Goal: Task Accomplishment & Management: Manage account settings

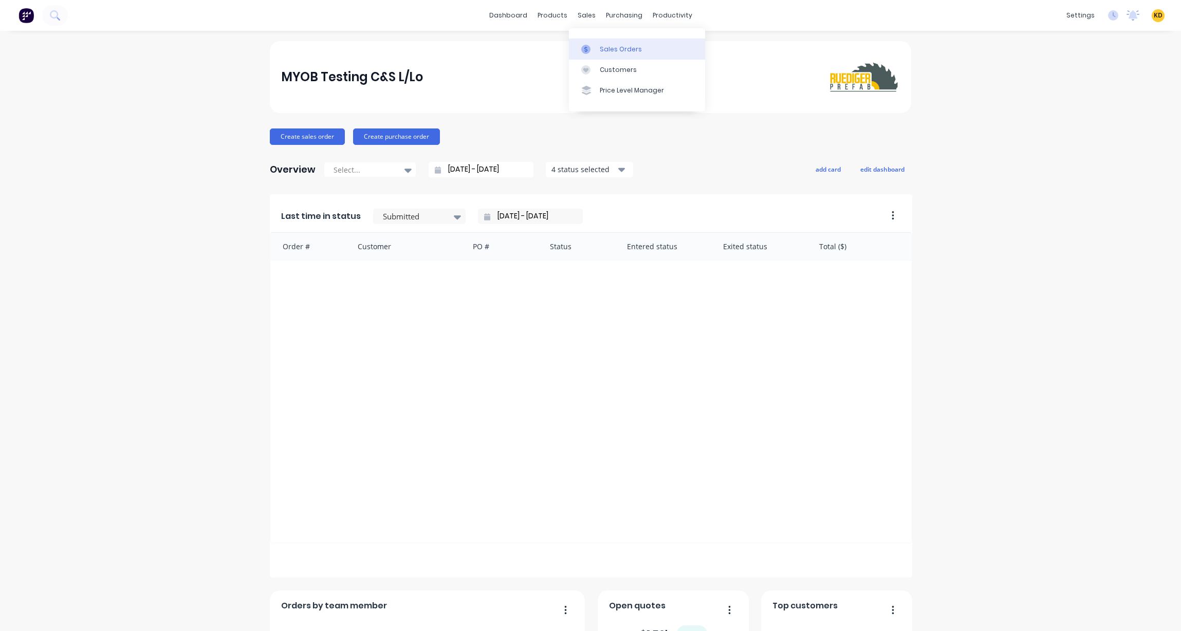
click at [609, 48] on div "Sales Orders" at bounding box center [621, 49] width 42 height 9
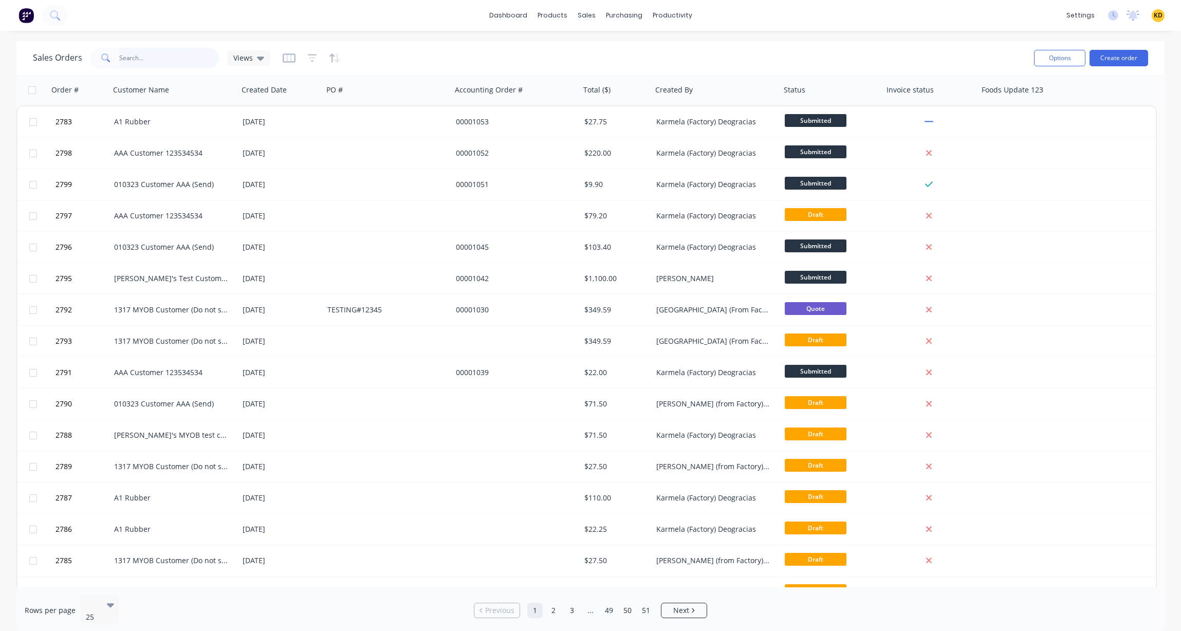
click at [133, 57] on input "text" at bounding box center [169, 58] width 100 height 21
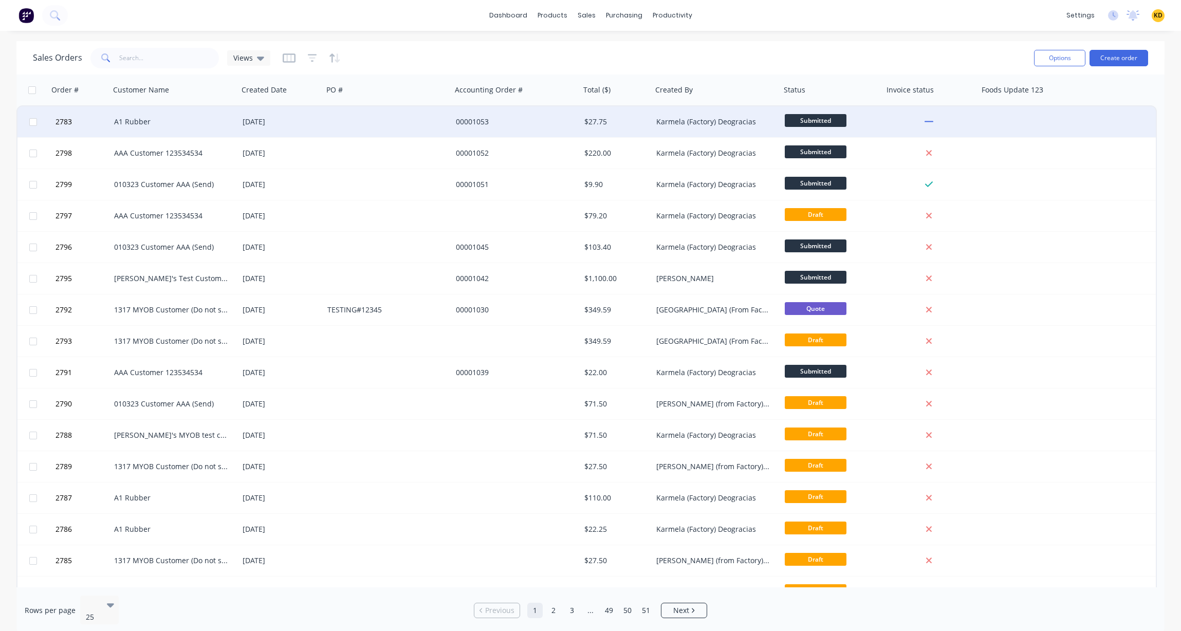
click at [319, 122] on div "[DATE]" at bounding box center [281, 122] width 77 height 10
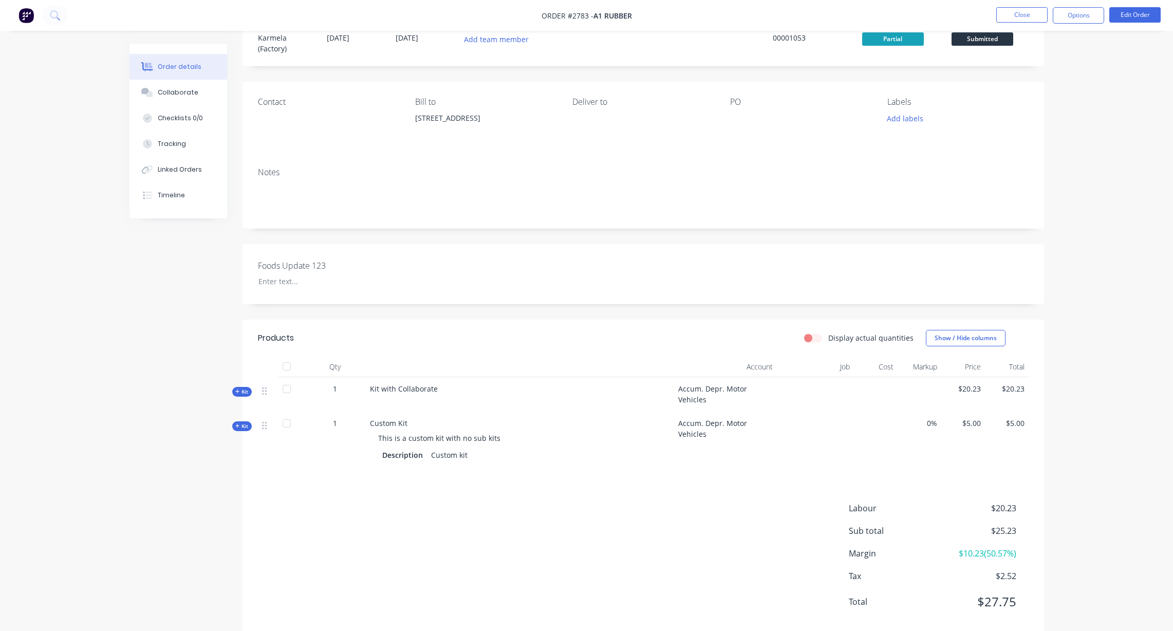
scroll to position [59, 0]
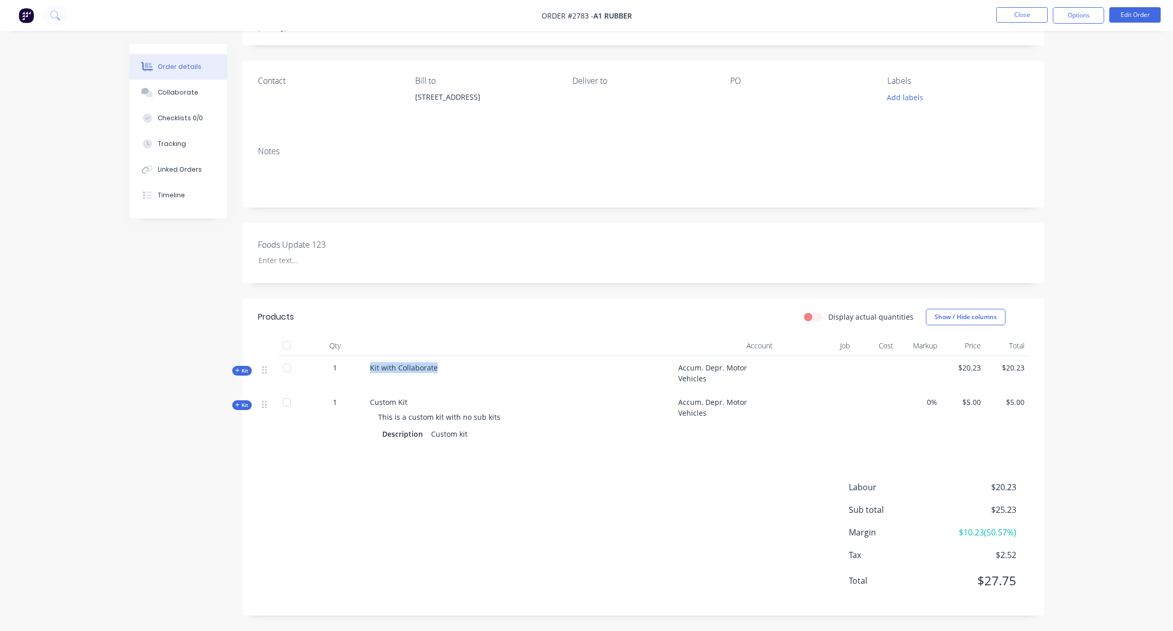
drag, startPoint x: 370, startPoint y: 367, endPoint x: 442, endPoint y: 367, distance: 72.5
click at [442, 367] on div "Kit with Collaborate" at bounding box center [520, 373] width 308 height 34
copy span "Kit with Collaborate"
click at [1008, 14] on button "Close" at bounding box center [1021, 14] width 51 height 15
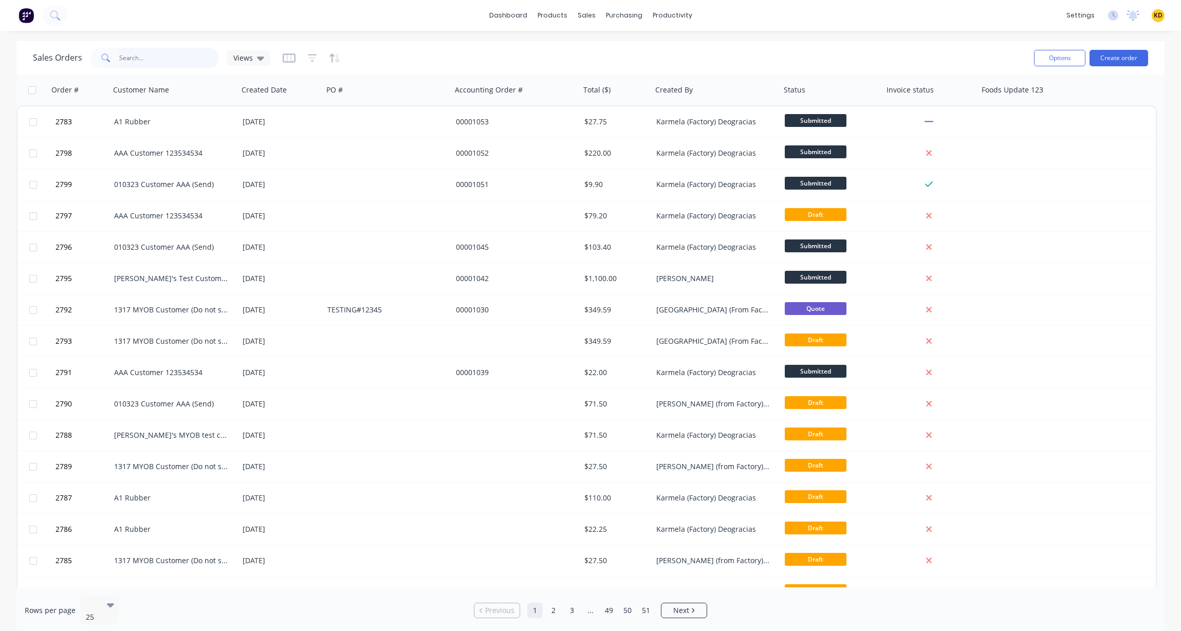
click at [183, 54] on input "text" at bounding box center [169, 58] width 100 height 21
paste input "Kit with Collaborate"
type input "Kit with Collaborate"
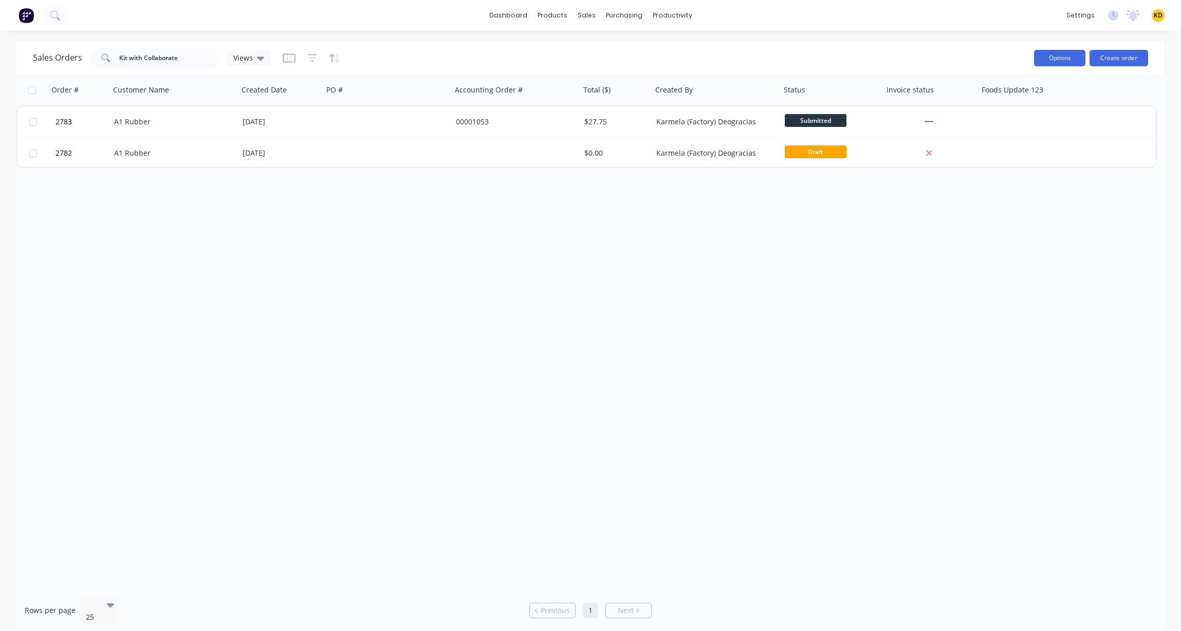
click at [1070, 57] on button "Options" at bounding box center [1059, 58] width 51 height 16
click at [1029, 123] on div "Export" at bounding box center [1029, 125] width 95 height 15
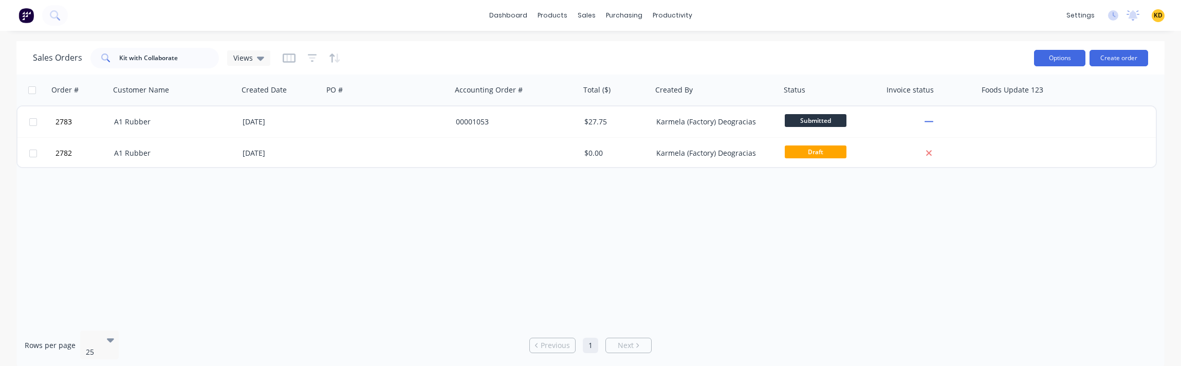
click at [1062, 58] on button "Options" at bounding box center [1059, 58] width 51 height 16
click at [1010, 127] on div "Export" at bounding box center [1029, 125] width 95 height 15
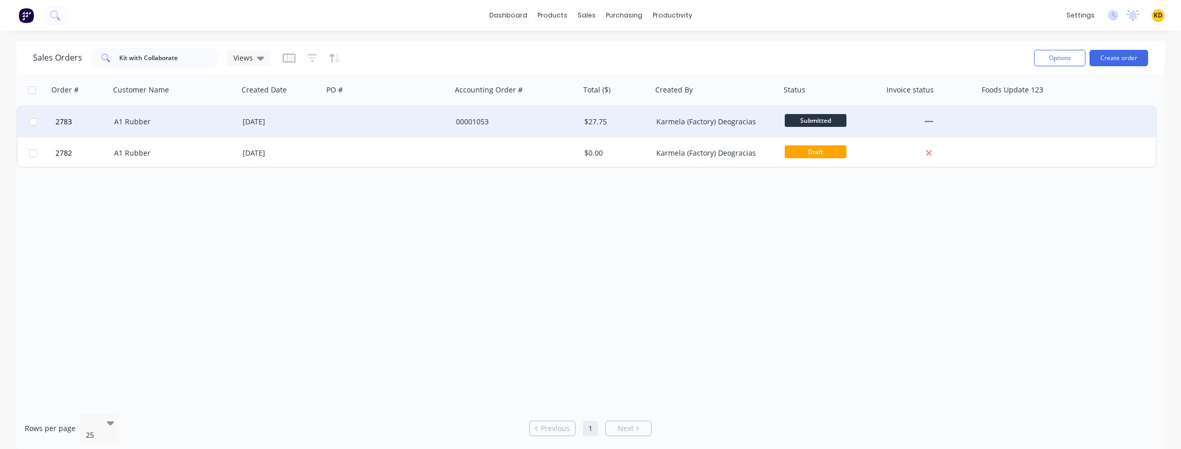
click at [199, 119] on div "A1 Rubber" at bounding box center [171, 122] width 114 height 10
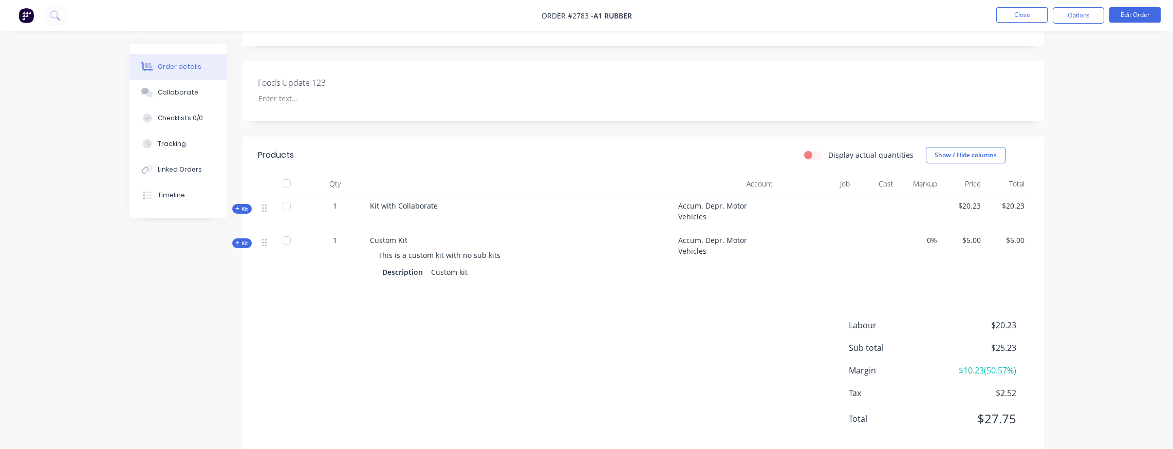
scroll to position [241, 0]
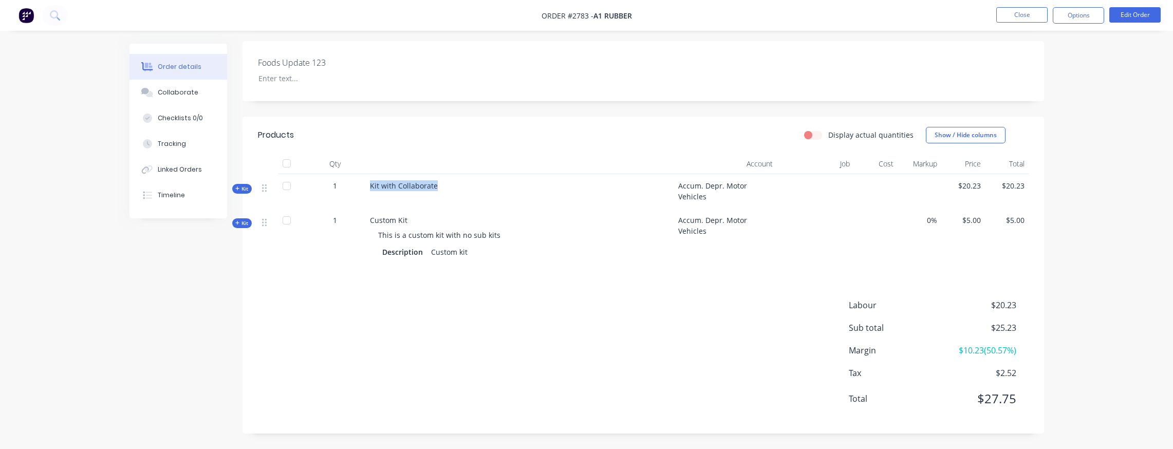
drag, startPoint x: 367, startPoint y: 187, endPoint x: 448, endPoint y: 187, distance: 80.7
click at [448, 187] on div "Kit with Collaborate" at bounding box center [520, 191] width 308 height 34
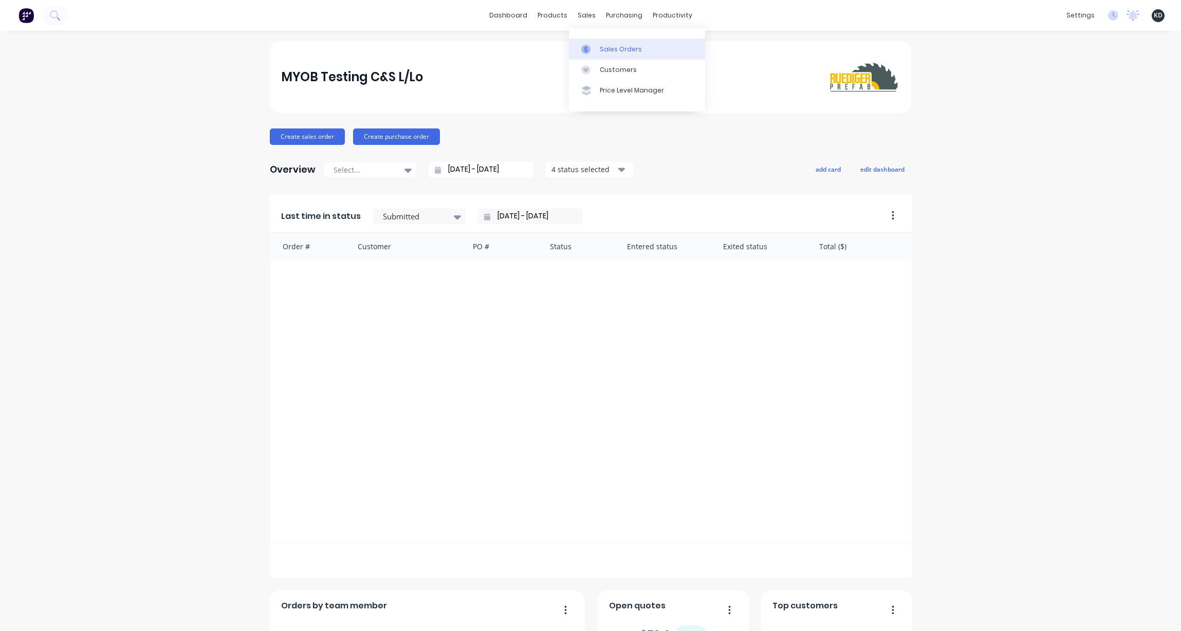
click at [605, 57] on link "Sales Orders" at bounding box center [637, 49] width 136 height 21
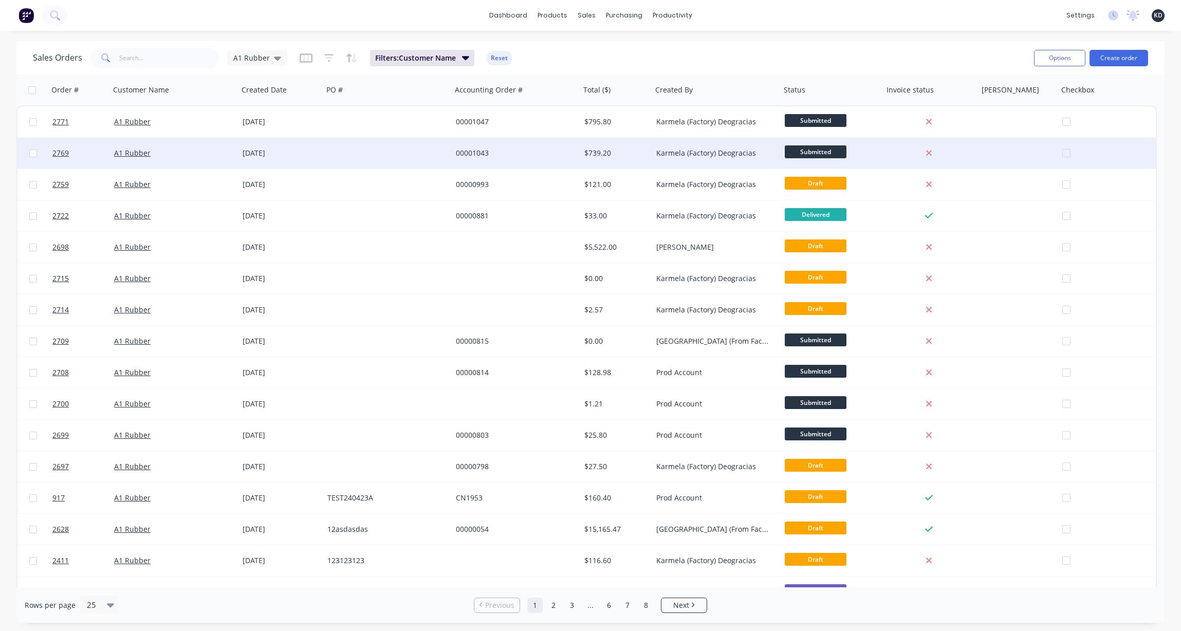
click at [573, 152] on div "00001043" at bounding box center [516, 153] width 120 height 10
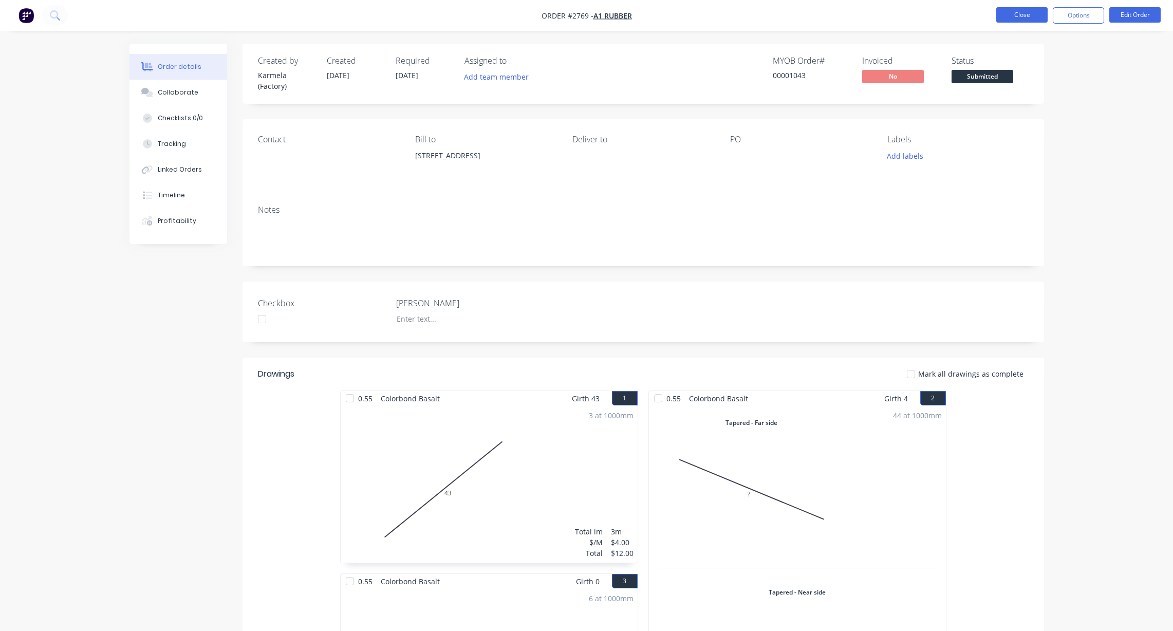
click at [1012, 21] on button "Close" at bounding box center [1021, 14] width 51 height 15
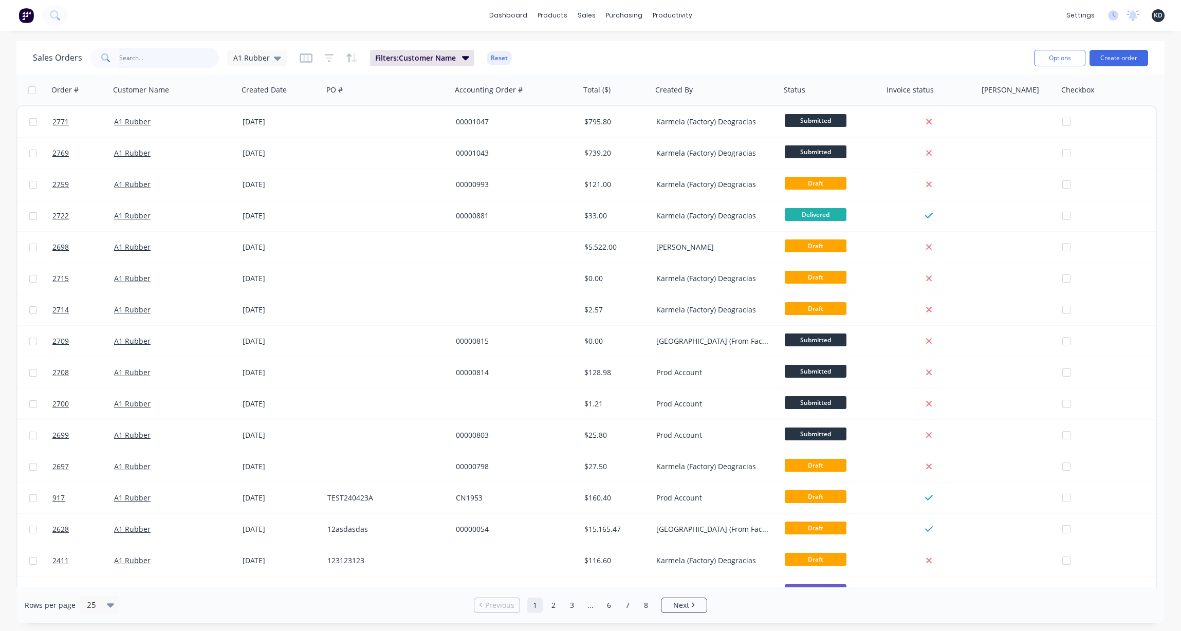
click at [172, 60] on input "text" at bounding box center [169, 58] width 100 height 21
type input "colorband"
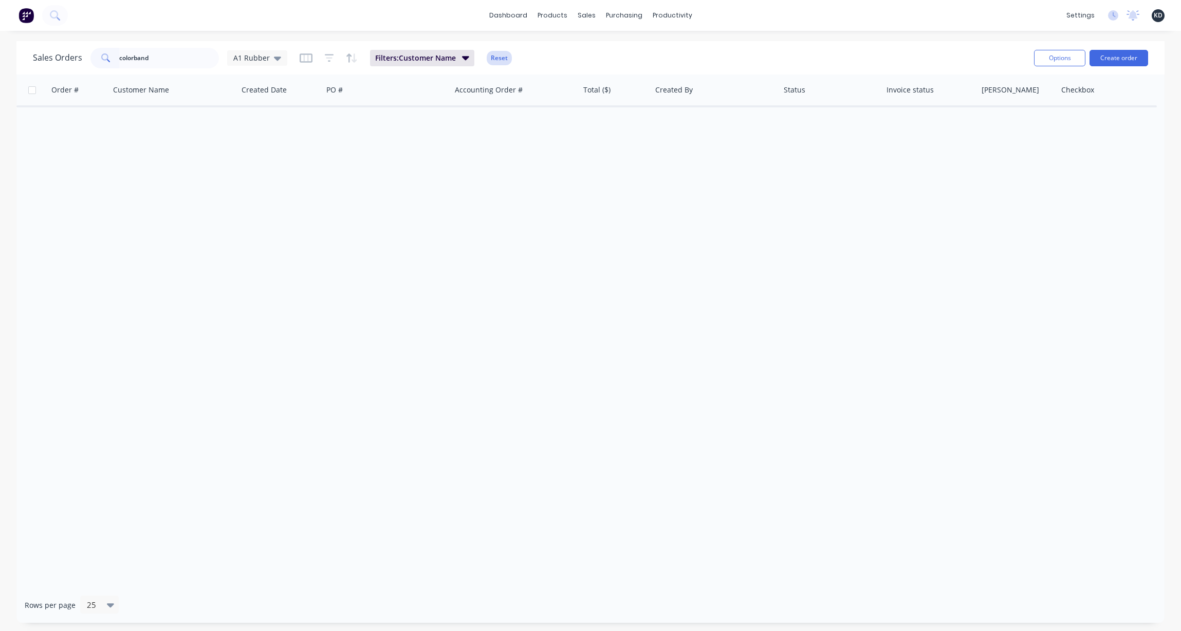
click at [496, 60] on button "Reset" at bounding box center [499, 58] width 25 height 14
click at [207, 56] on input "colorband" at bounding box center [169, 58] width 100 height 21
click at [441, 62] on div "Sales Orders A1 Rubber" at bounding box center [529, 57] width 993 height 25
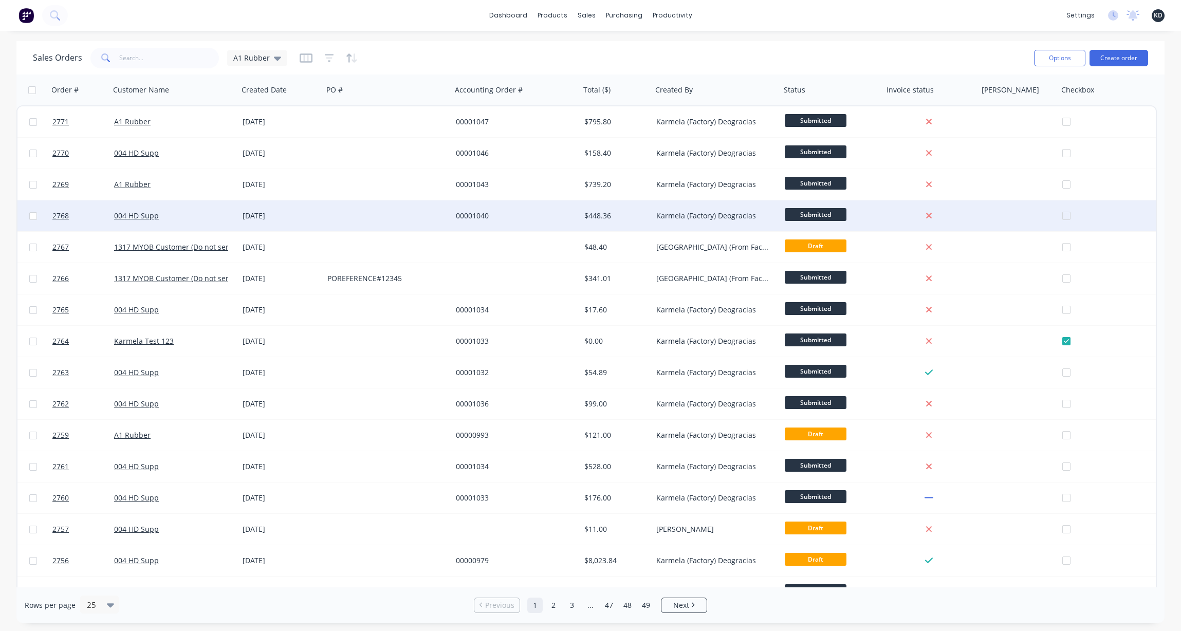
click at [496, 212] on div "00001040" at bounding box center [513, 216] width 114 height 10
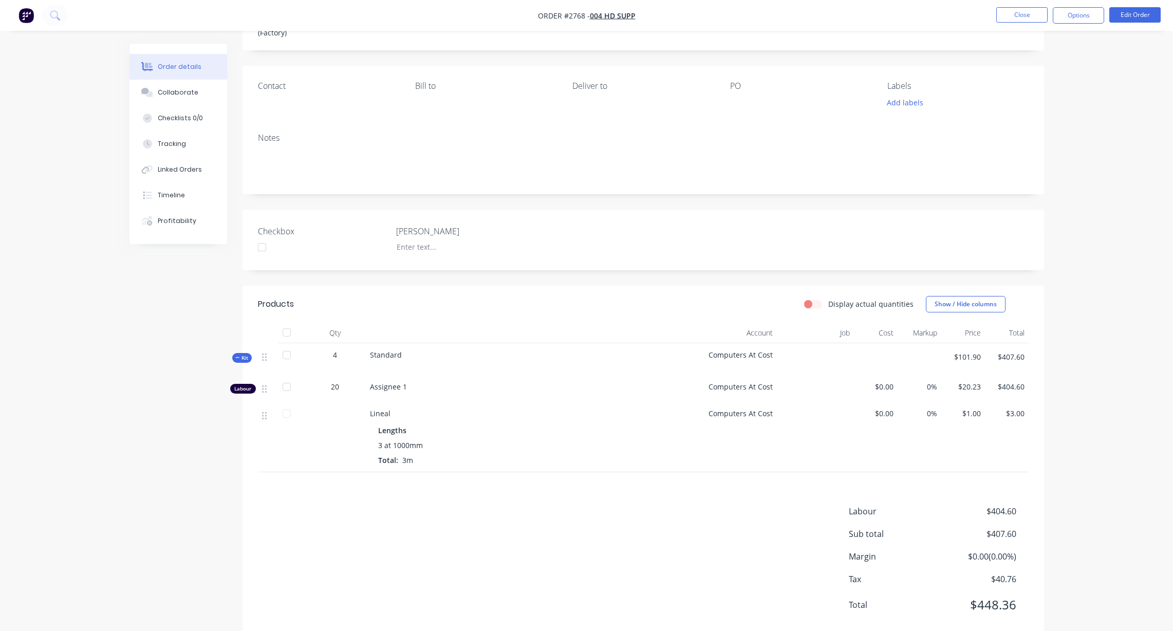
scroll to position [78, 0]
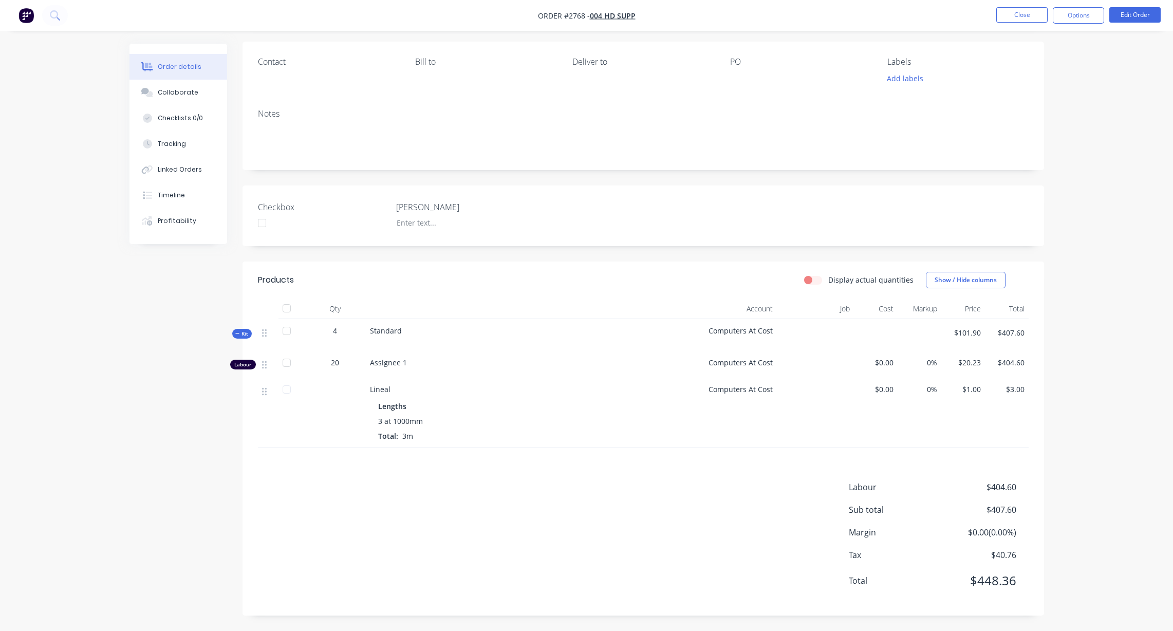
click at [383, 335] on span "Standard" at bounding box center [386, 331] width 32 height 10
copy span "Standard"
click at [1046, 13] on button "Close" at bounding box center [1021, 14] width 51 height 15
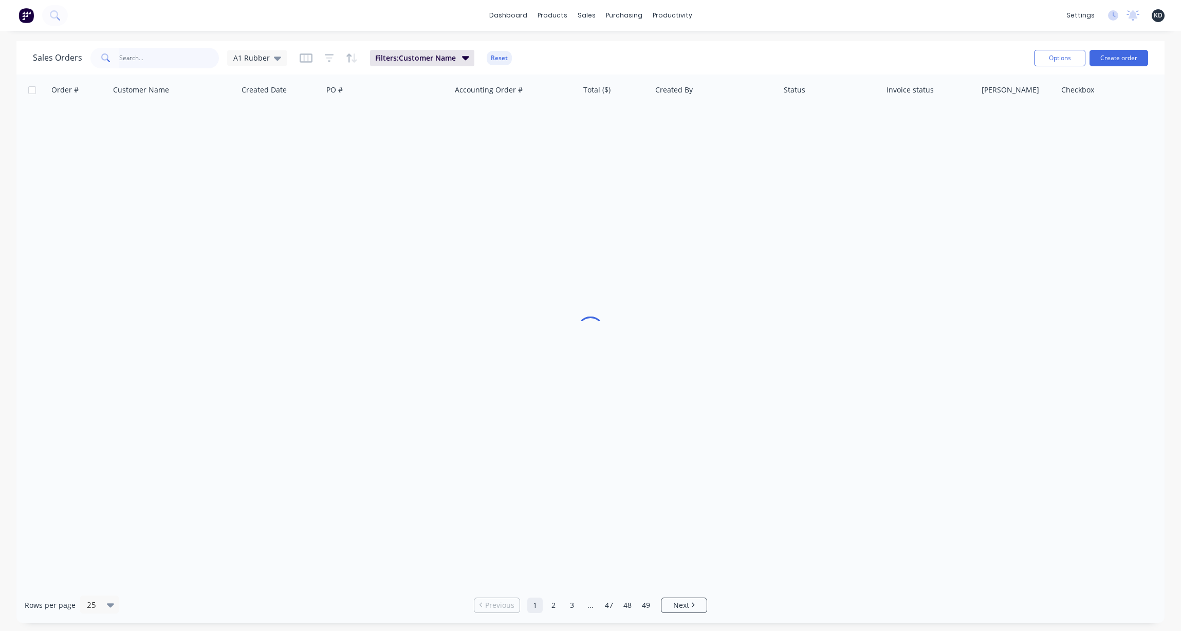
click at [159, 58] on input "text" at bounding box center [169, 58] width 100 height 21
paste input "Standard"
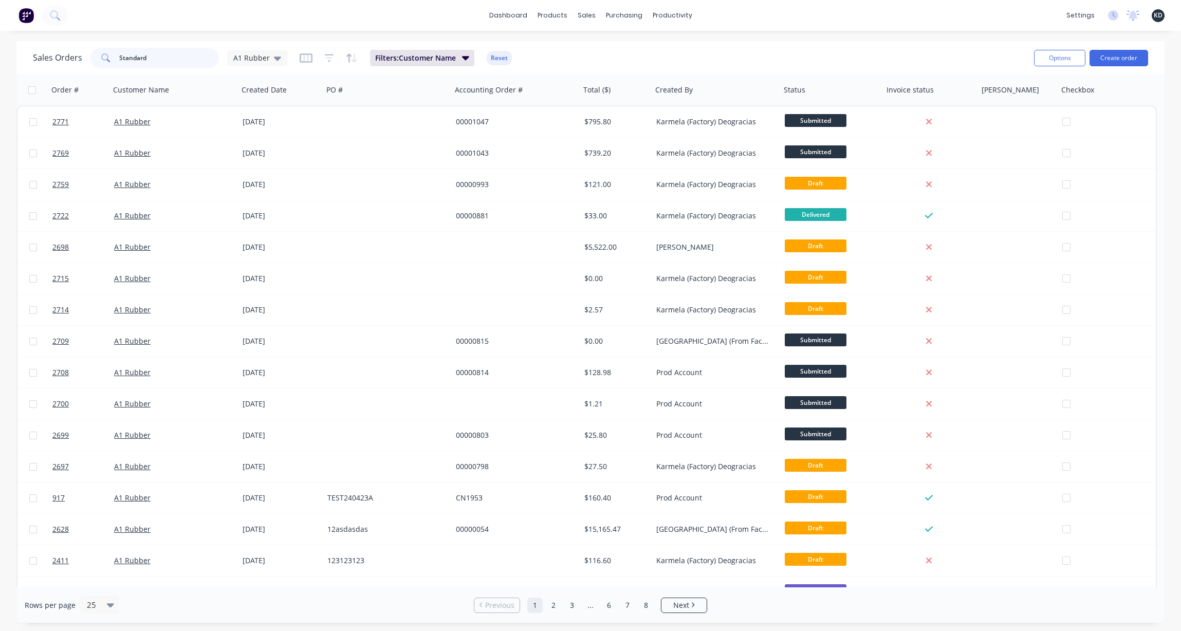
type input "Standard"
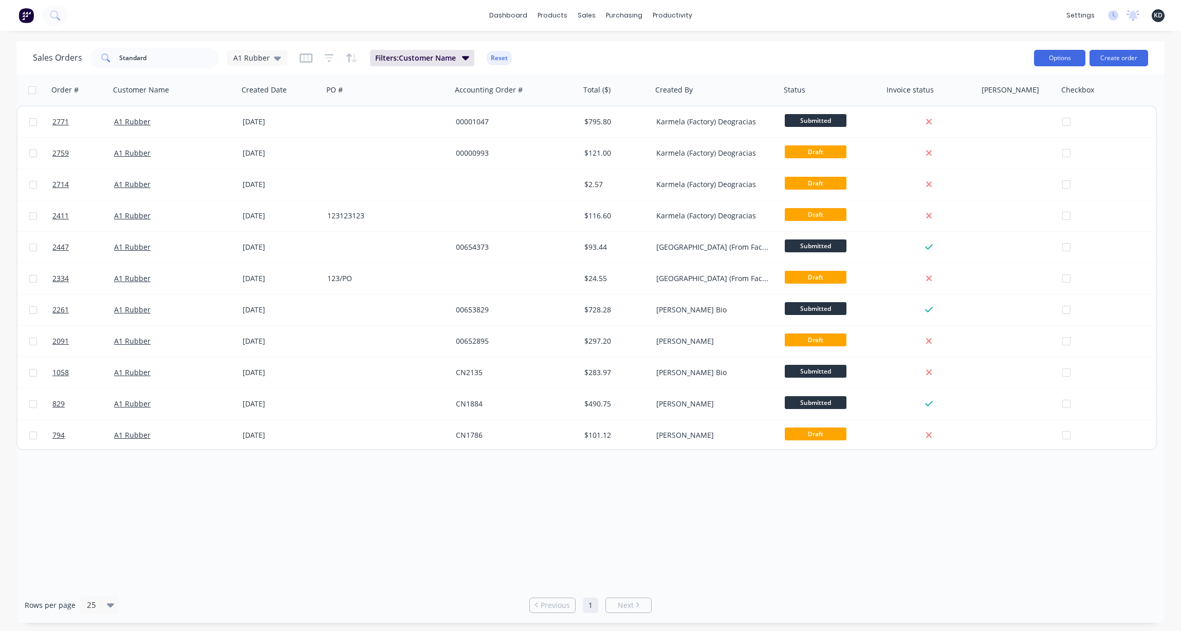
click at [1051, 56] on button "Options" at bounding box center [1059, 58] width 51 height 16
click at [1041, 134] on button "Export" at bounding box center [1028, 125] width 113 height 21
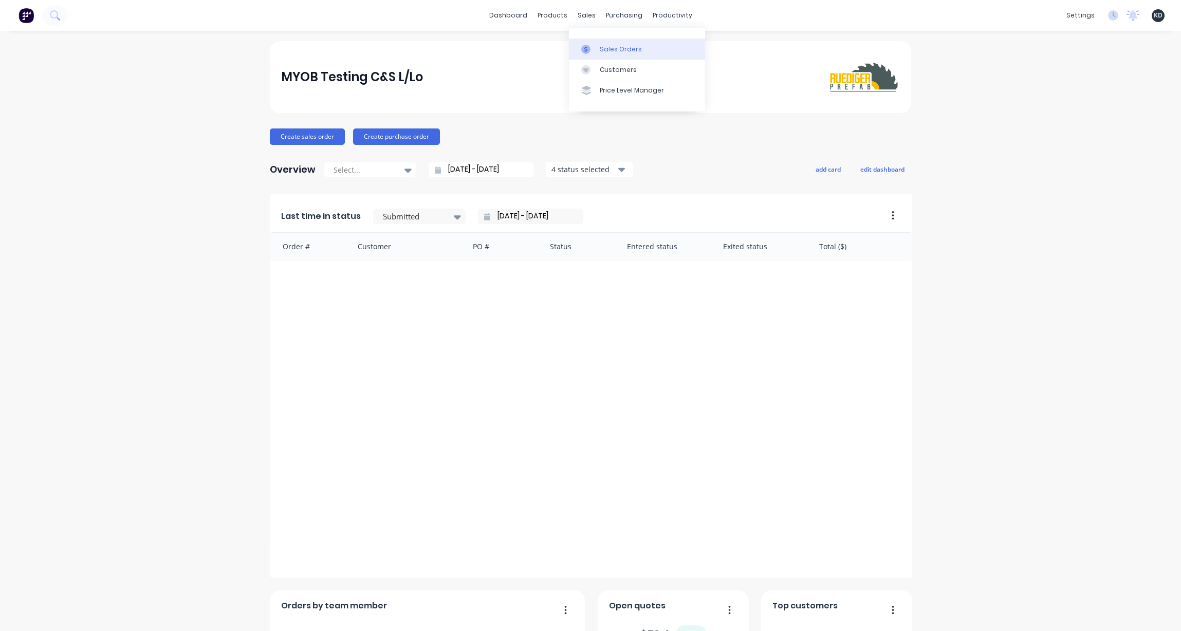
click at [618, 49] on div "Sales Orders" at bounding box center [621, 49] width 42 height 9
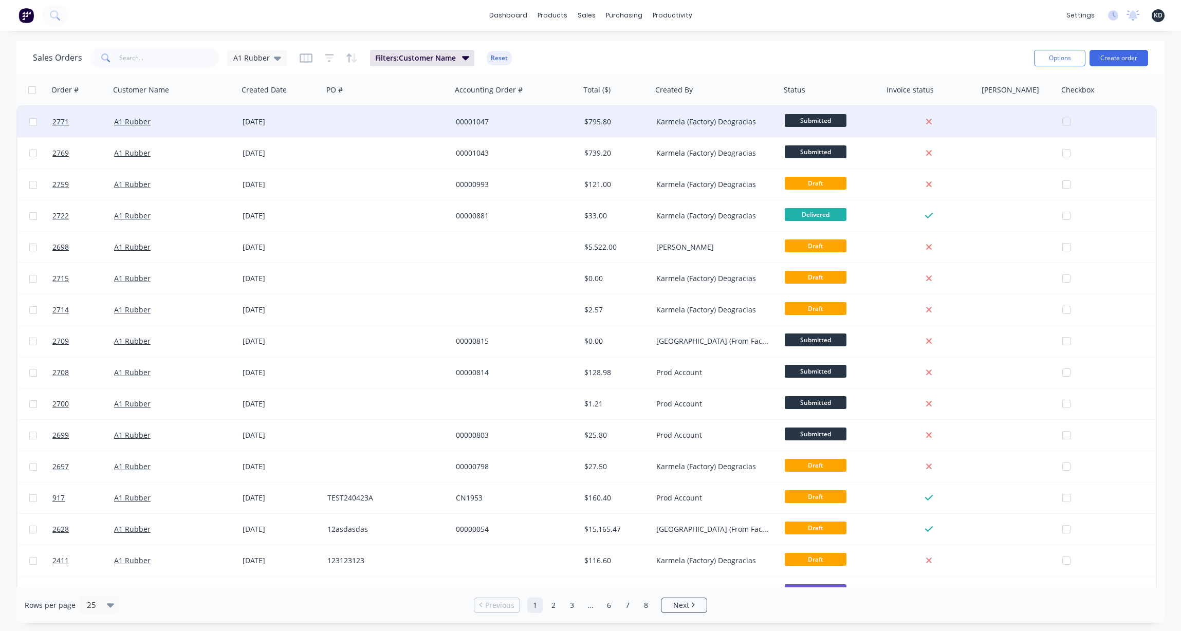
click at [316, 124] on div "[DATE]" at bounding box center [281, 122] width 77 height 10
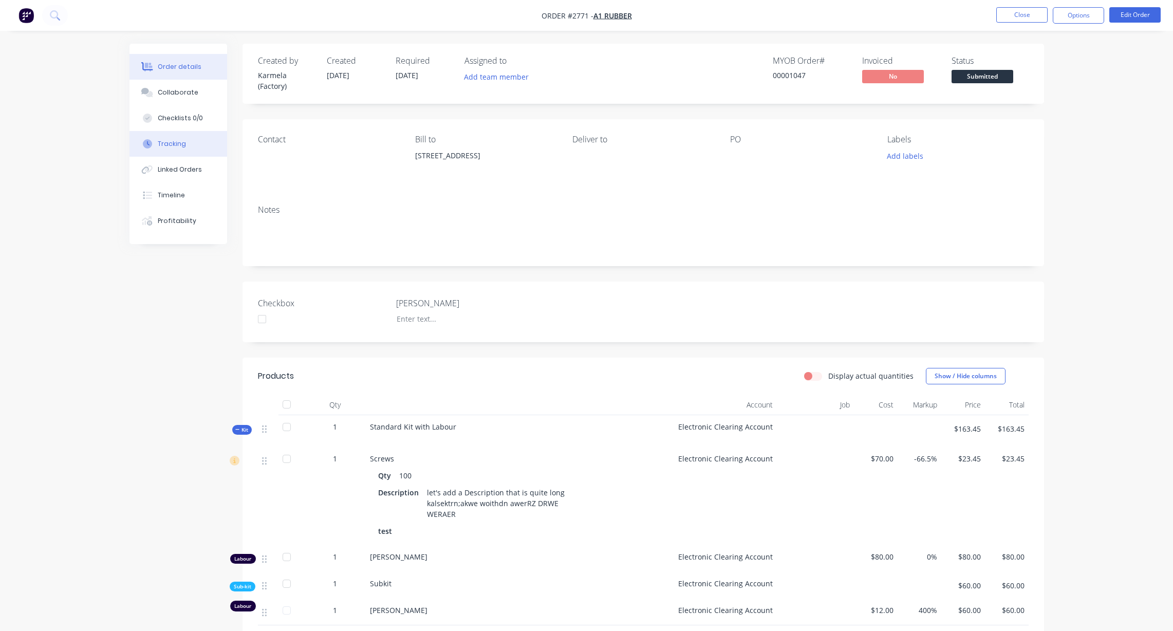
click at [189, 141] on button "Tracking" at bounding box center [179, 144] width 98 height 26
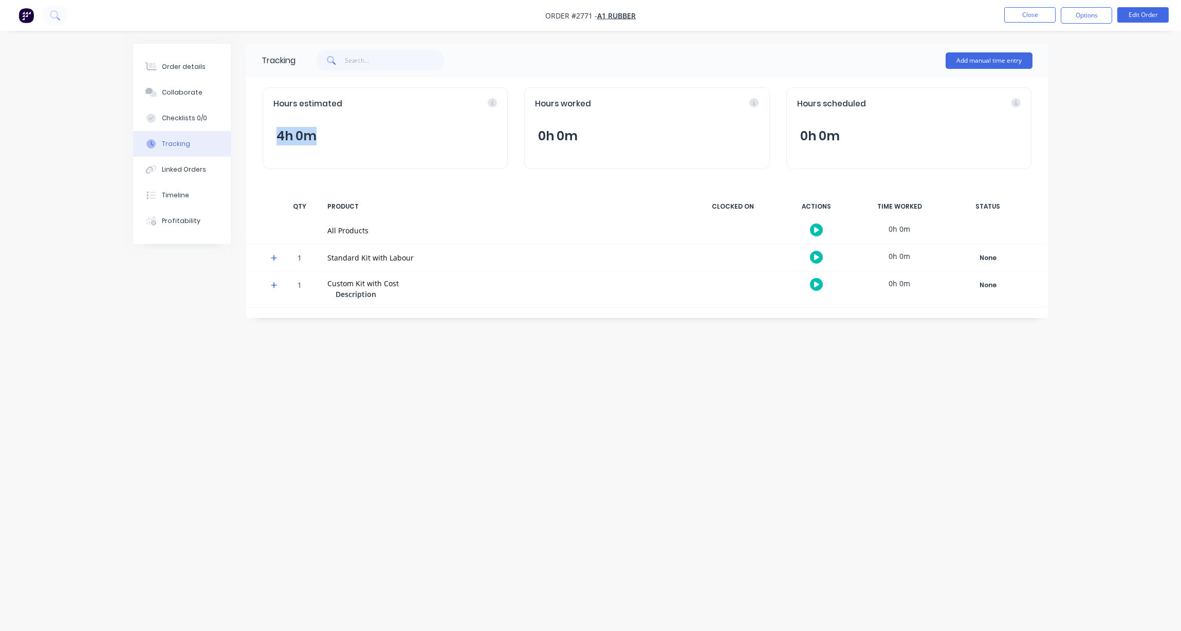
drag, startPoint x: 265, startPoint y: 132, endPoint x: 321, endPoint y: 134, distance: 56.1
click at [321, 134] on div "Hours estimated 4h 0m" at bounding box center [385, 128] width 245 height 82
click at [546, 398] on div "Tracking Add manual time entry Hours estimated 4h 0m Hours worked 0h 0m Hours s…" at bounding box center [590, 296] width 915 height 505
click at [308, 131] on button "4h 0m" at bounding box center [296, 136] width 46 height 20
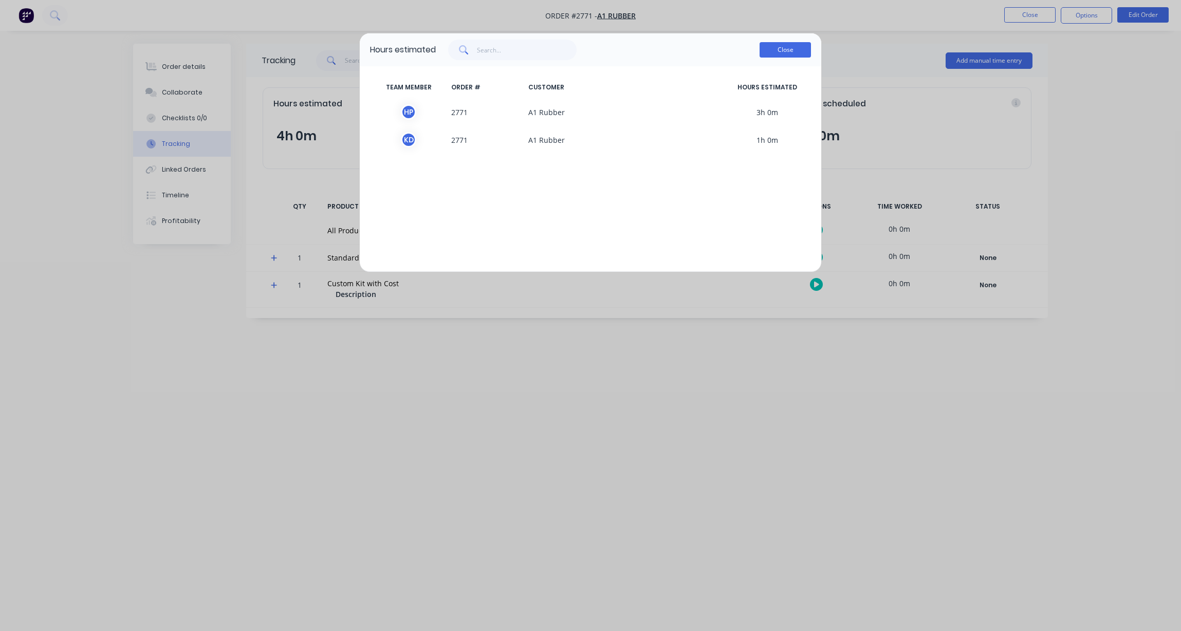
click at [783, 51] on button "Close" at bounding box center [785, 49] width 51 height 15
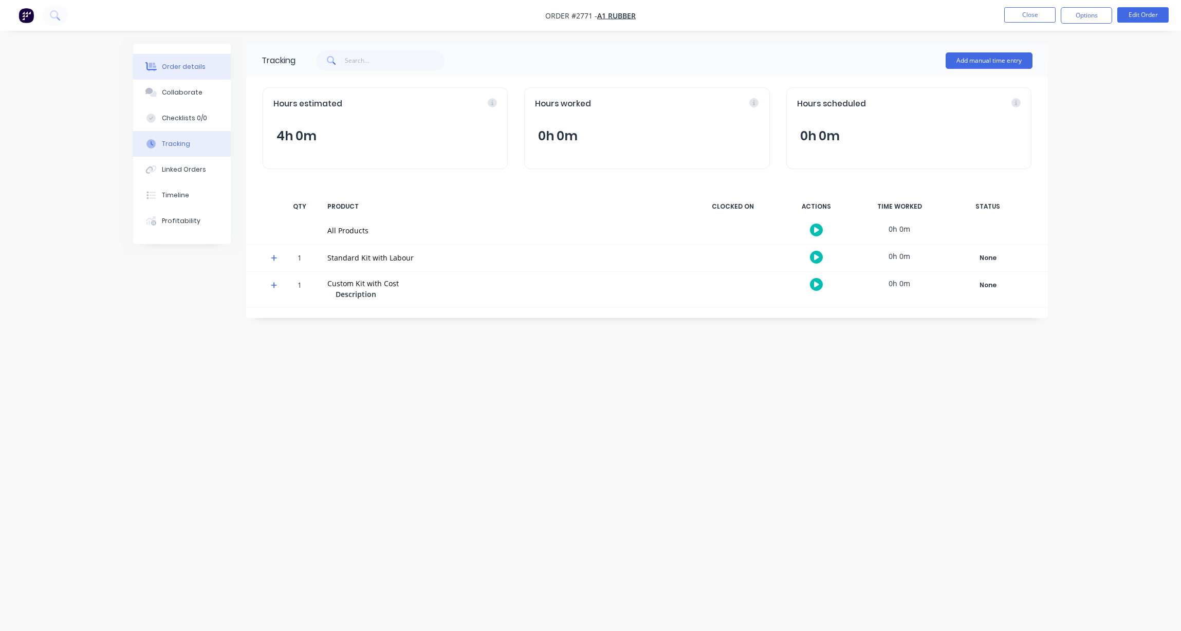
click at [196, 65] on div "Order details" at bounding box center [184, 66] width 44 height 9
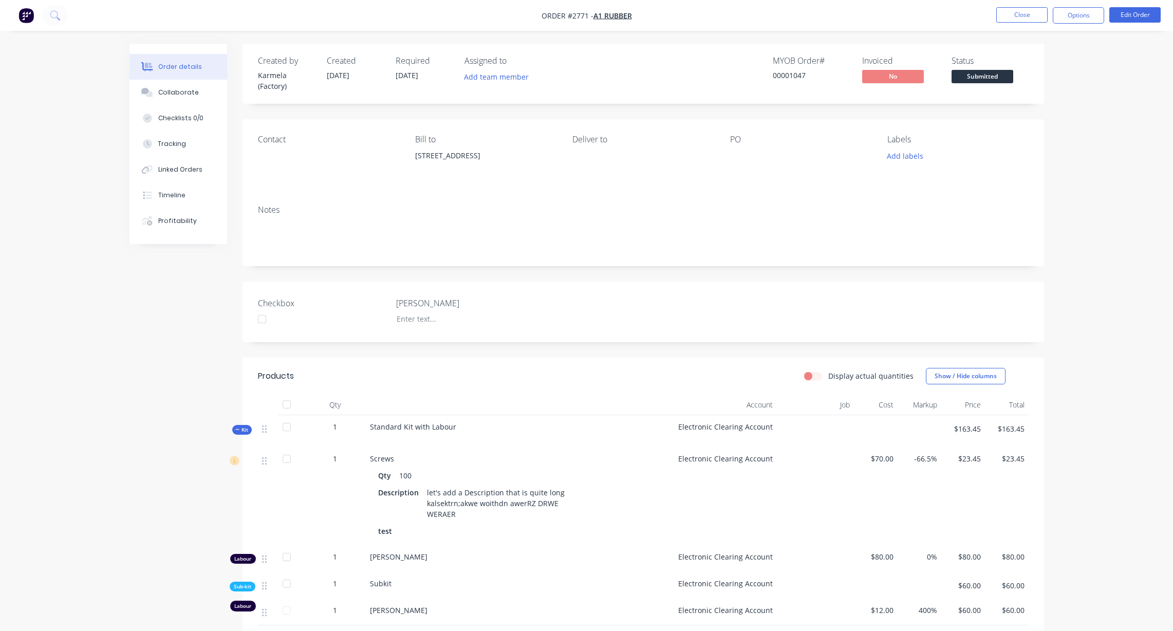
scroll to position [93, 0]
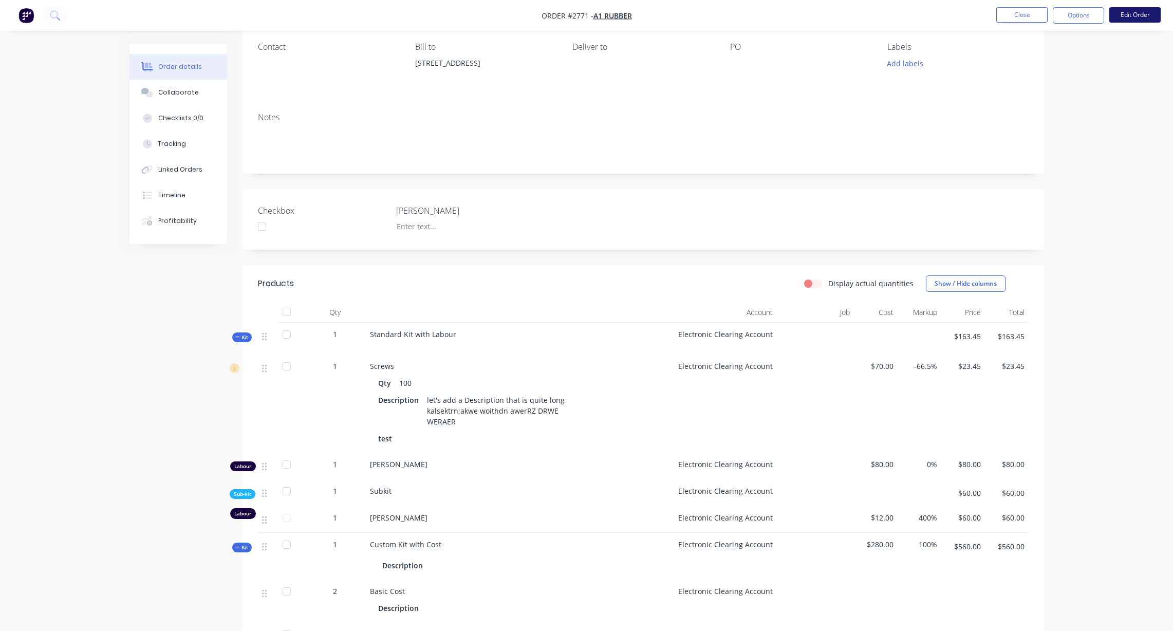
click at [1116, 15] on button "Edit Order" at bounding box center [1135, 14] width 51 height 15
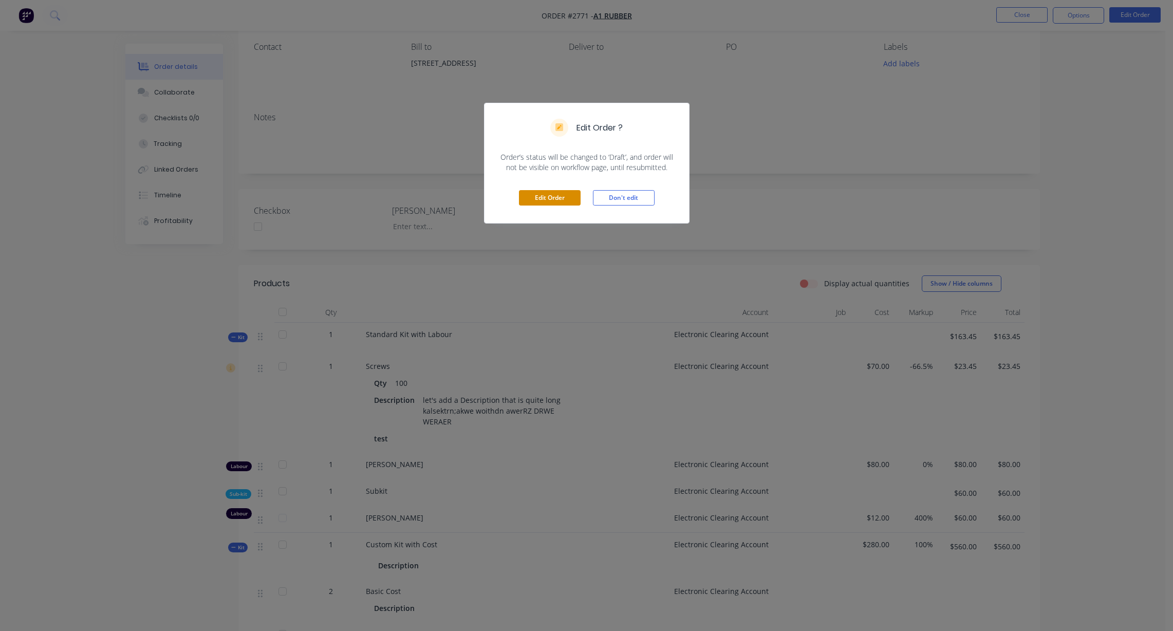
click at [562, 193] on button "Edit Order" at bounding box center [550, 197] width 62 height 15
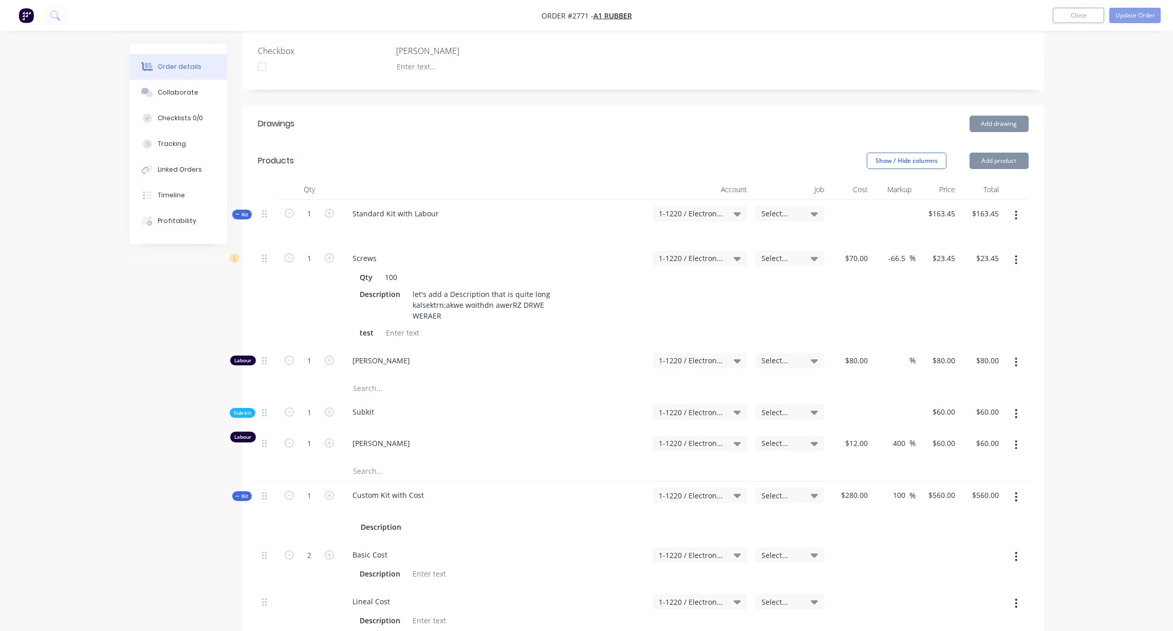
scroll to position [278, 0]
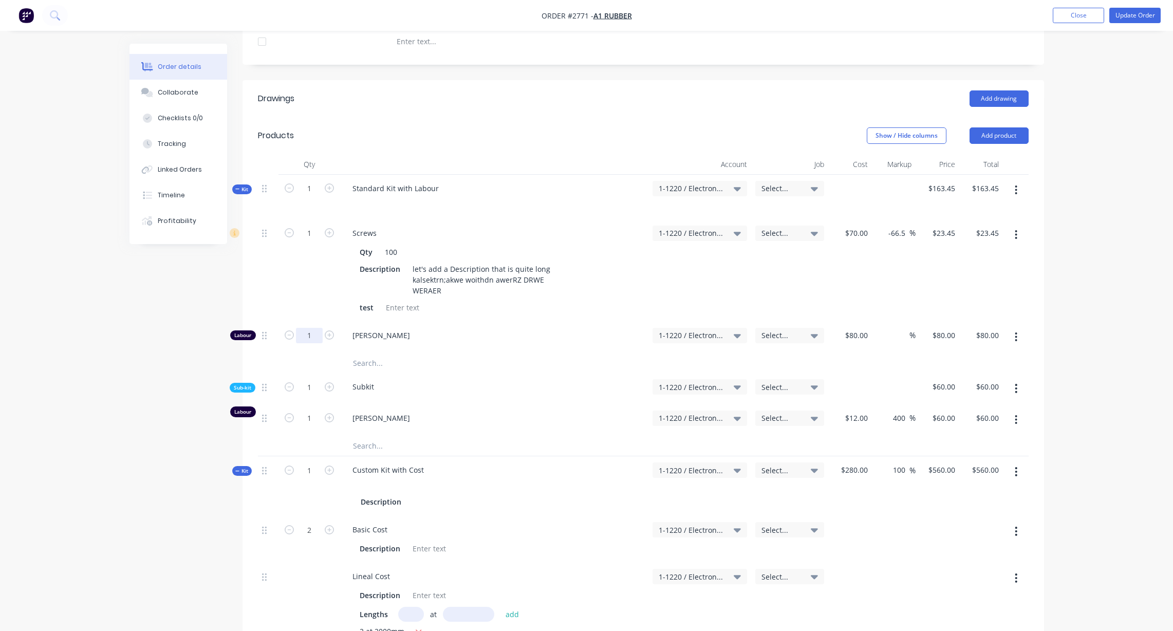
click at [312, 241] on input "1" at bounding box center [309, 233] width 27 height 15
type input "10"
type input "$800.00"
click at [170, 381] on div "Created by Karmela (Factory) Created 11/08/25 Required 11/08/25 Assigned to Add…" at bounding box center [587, 437] width 915 height 1342
click at [305, 241] on input "10" at bounding box center [309, 233] width 27 height 15
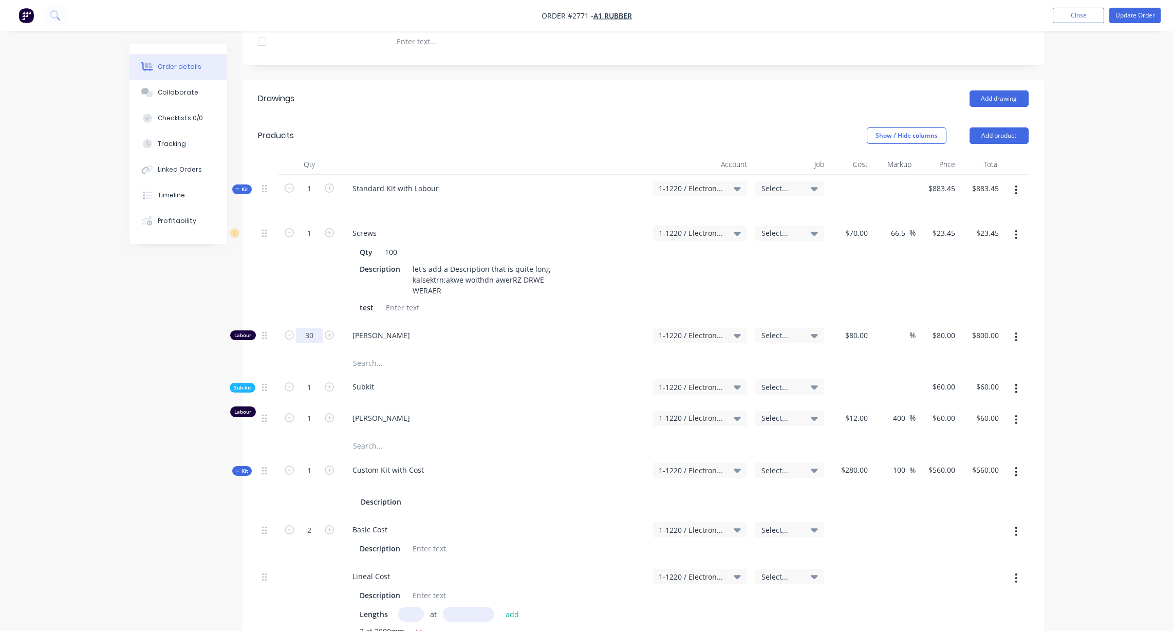
type input "30"
type input "$2,400.00"
click at [222, 380] on div "Created by Karmela (Factory) Created 11/08/25 Required 11/08/25 Assigned to Add…" at bounding box center [587, 437] width 915 height 1342
click at [1130, 15] on button "Update Order" at bounding box center [1135, 15] width 51 height 15
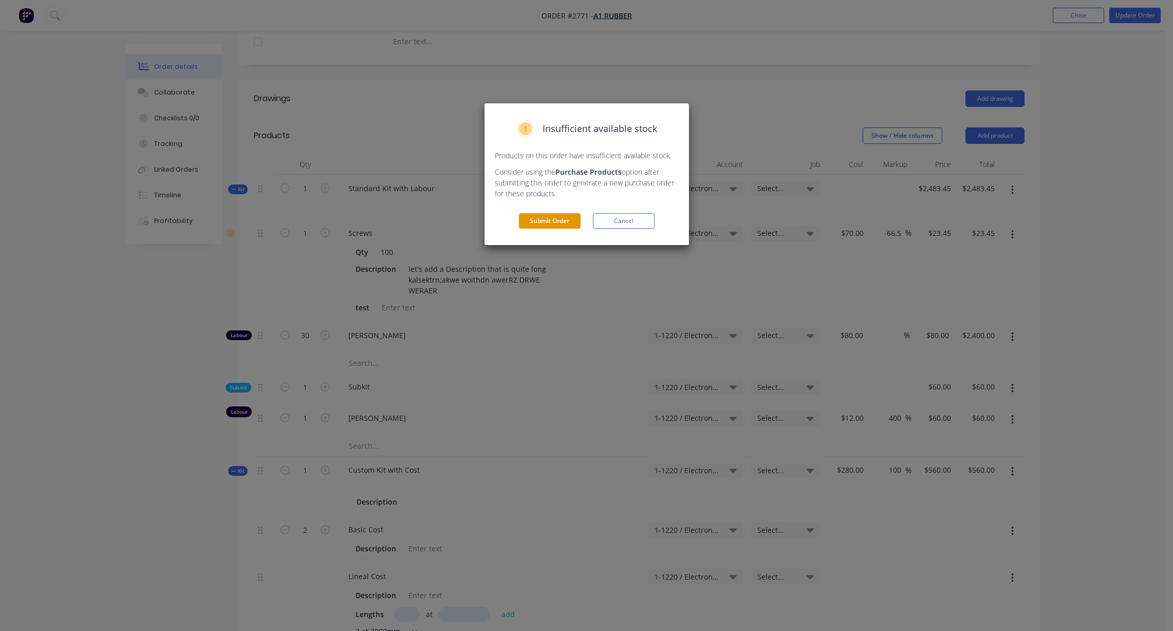
click at [556, 219] on button "Submit Order" at bounding box center [550, 220] width 62 height 15
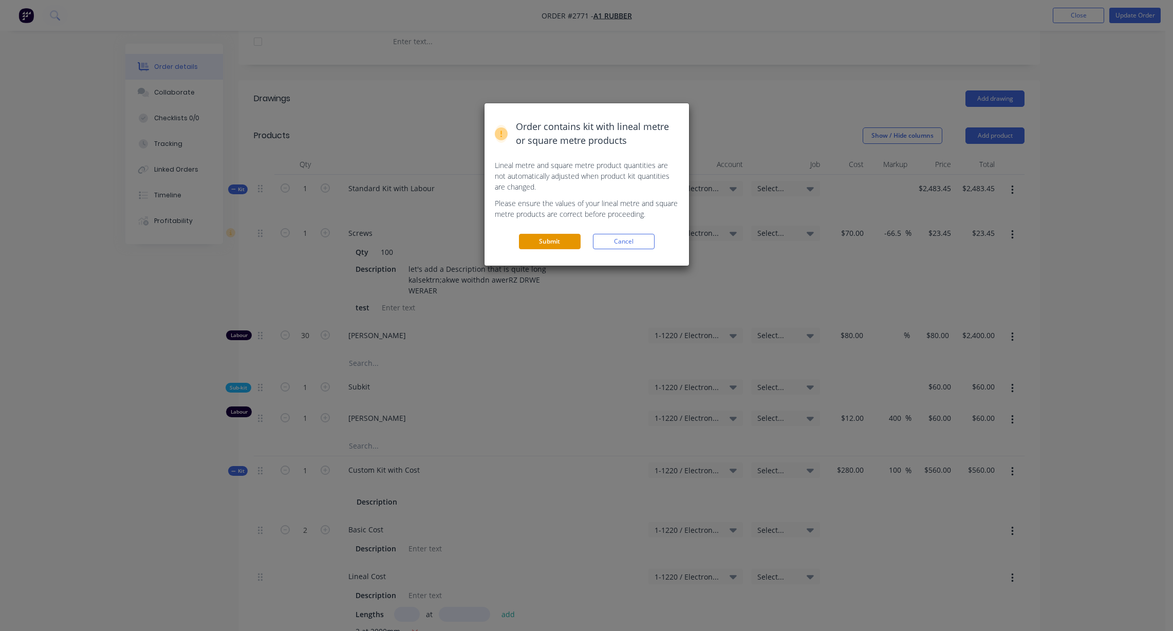
click at [553, 242] on button "Submit" at bounding box center [550, 241] width 62 height 15
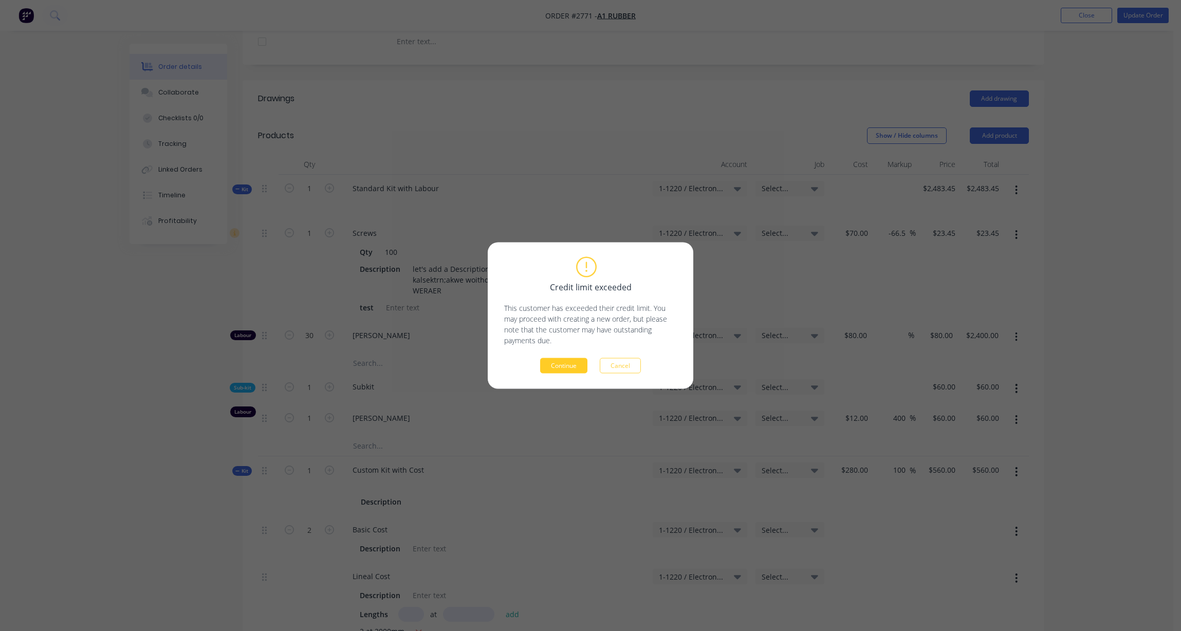
click at [553, 360] on button "Continue" at bounding box center [563, 365] width 47 height 15
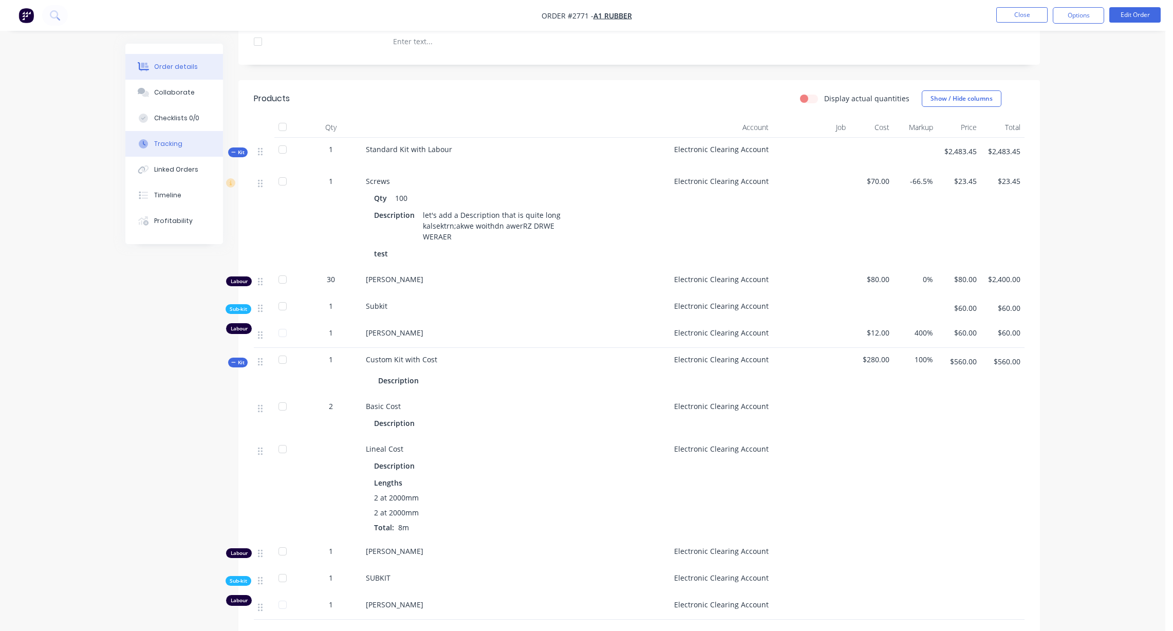
click at [195, 139] on button "Tracking" at bounding box center [174, 144] width 98 height 26
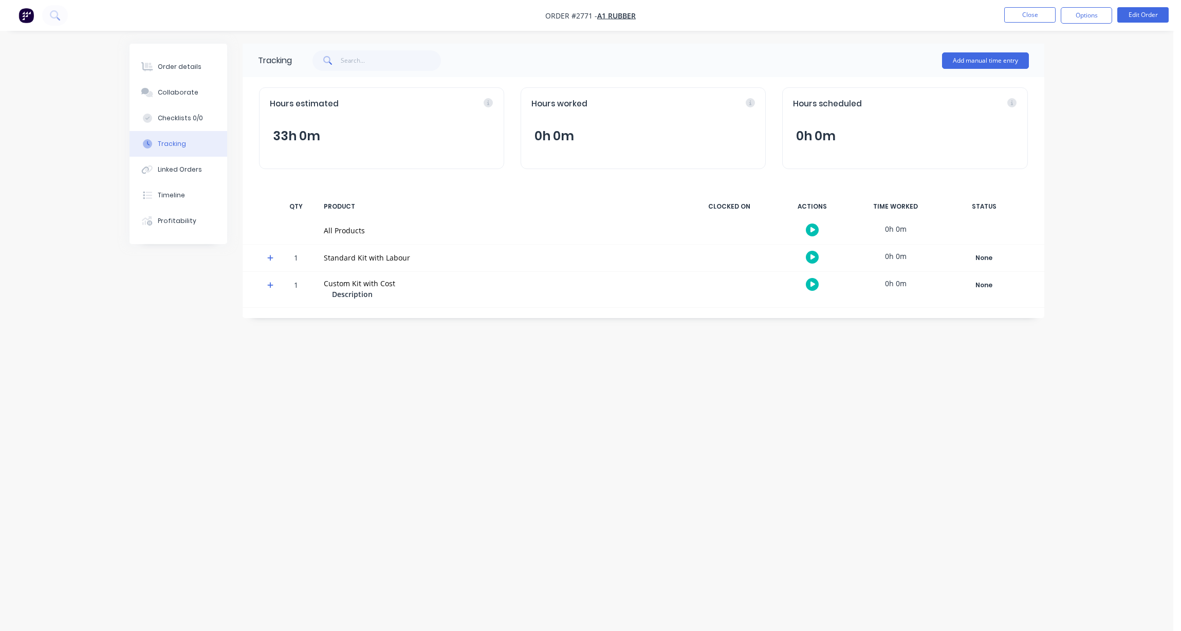
click at [295, 130] on button "33h 0m" at bounding box center [296, 136] width 53 height 20
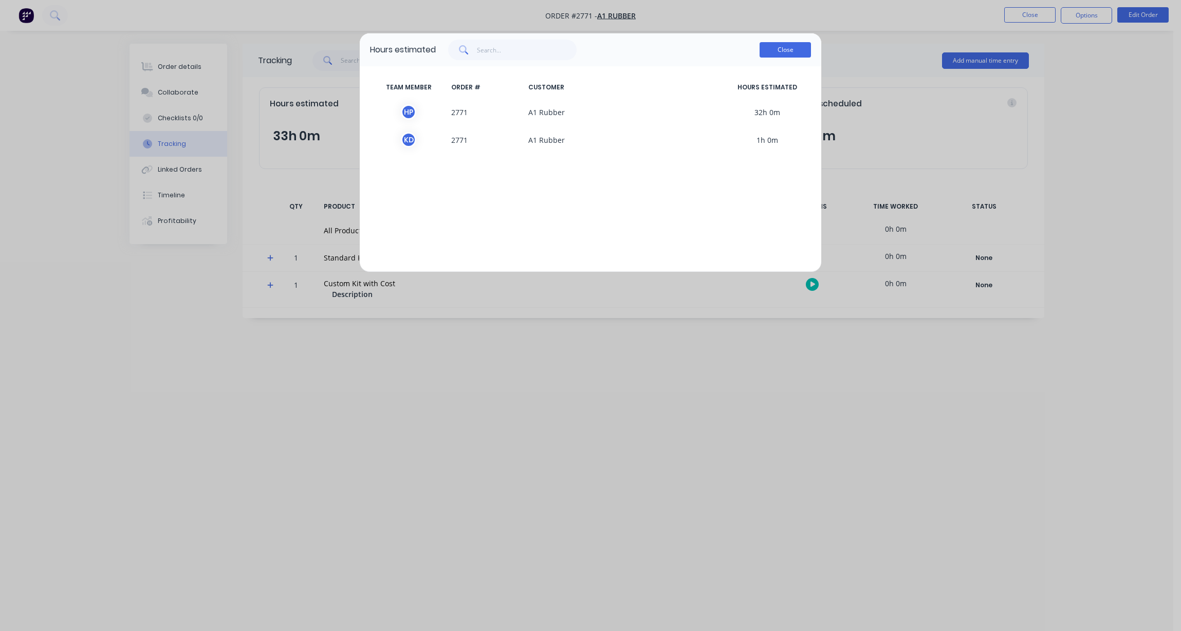
click at [778, 43] on button "Close" at bounding box center [785, 49] width 51 height 15
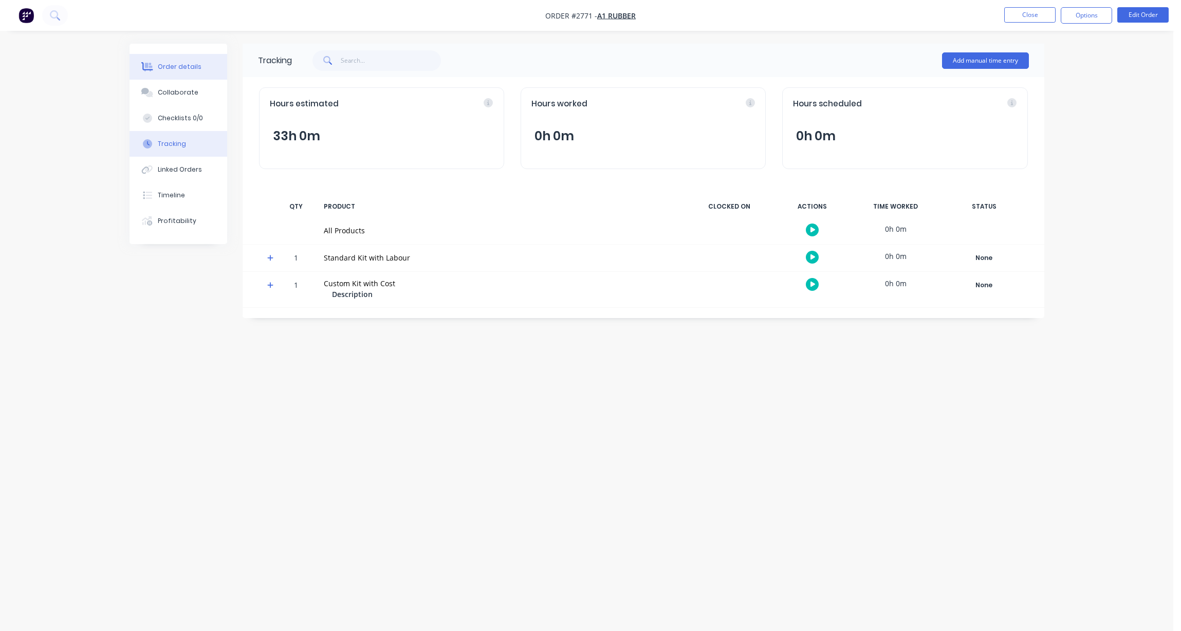
click at [179, 62] on div "Order details" at bounding box center [180, 66] width 44 height 9
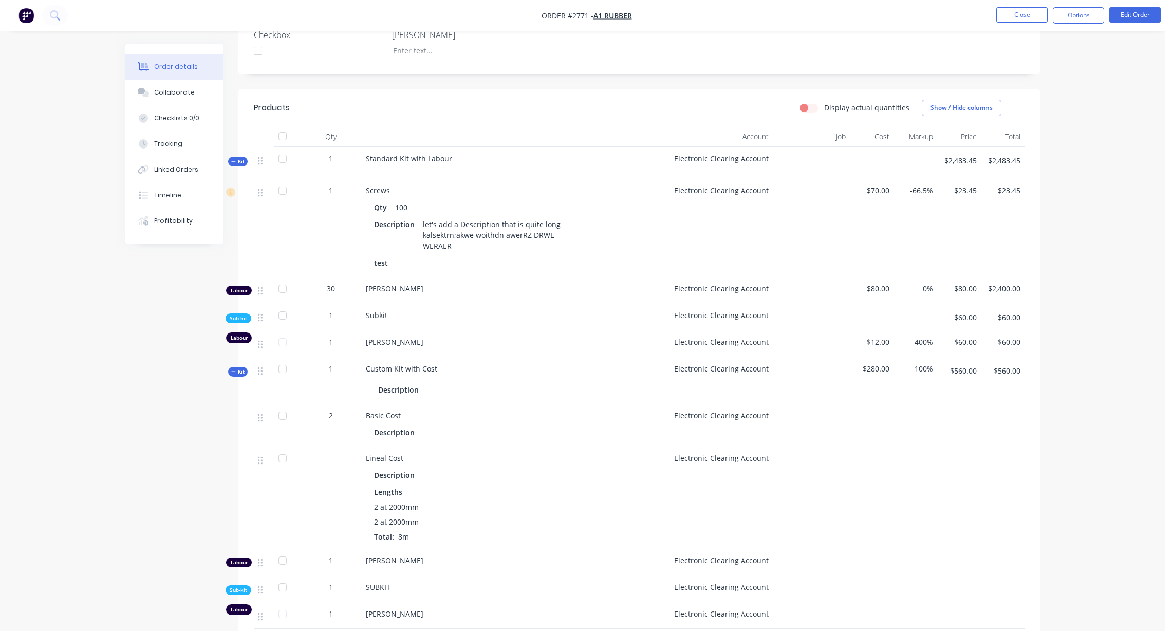
scroll to position [185, 0]
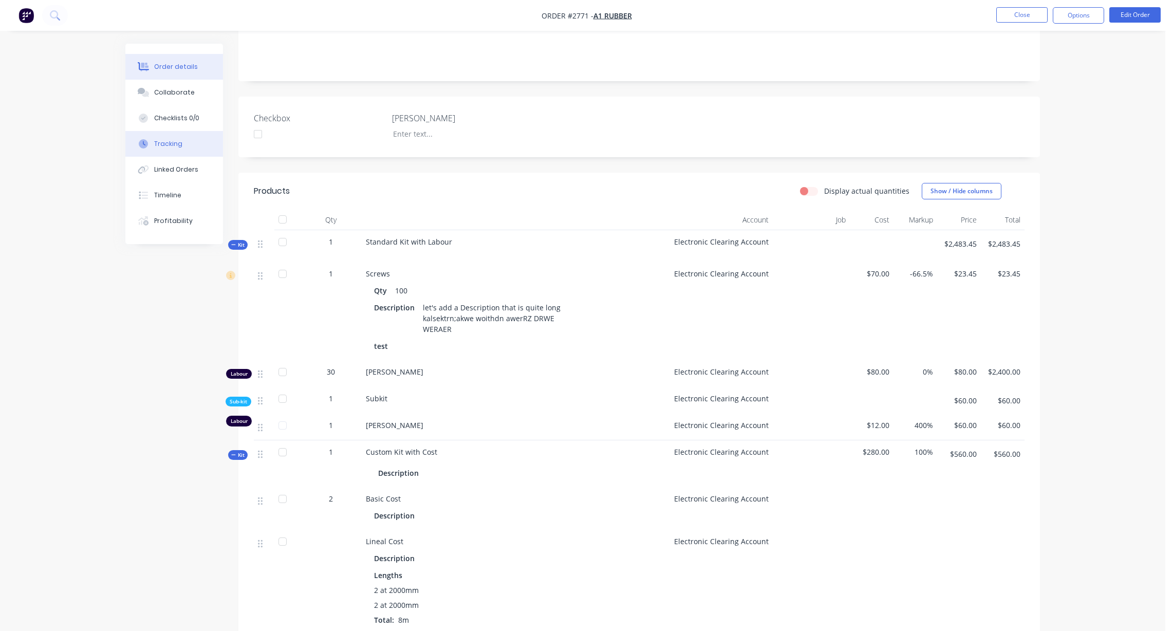
click at [208, 149] on button "Tracking" at bounding box center [174, 144] width 98 height 26
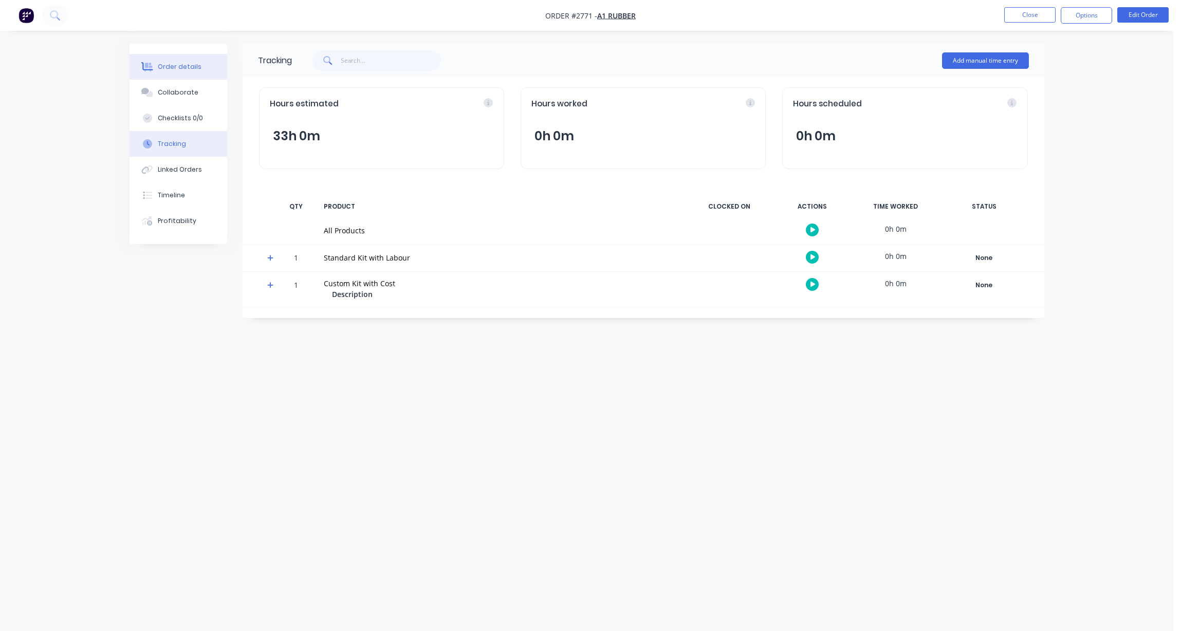
click at [183, 70] on div "Order details" at bounding box center [180, 66] width 44 height 9
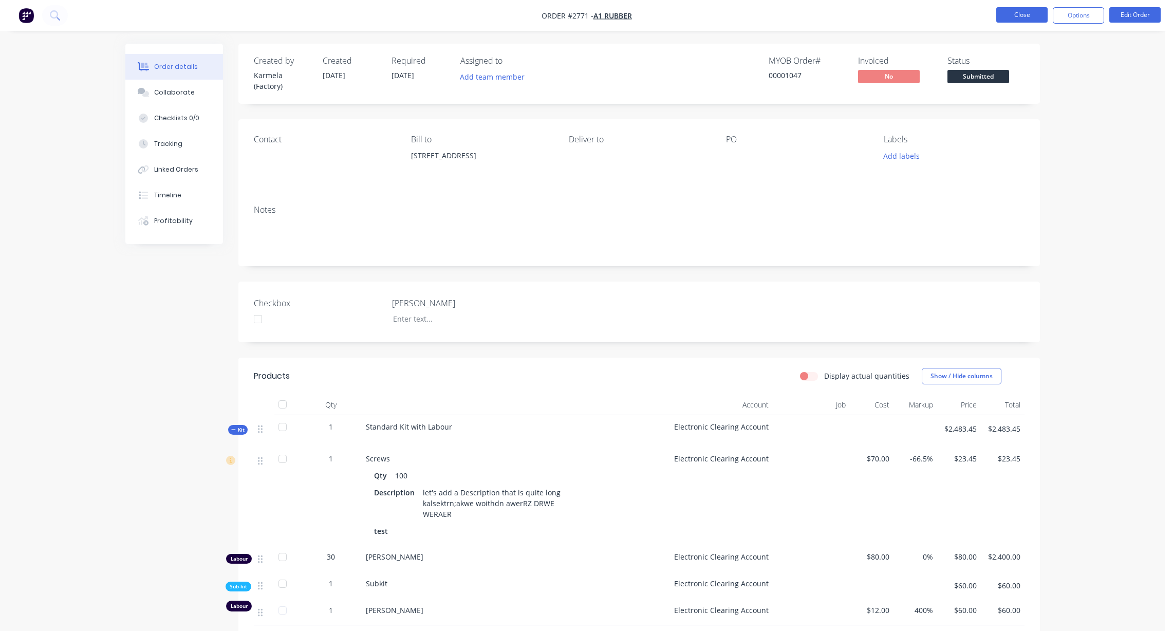
click at [1022, 17] on button "Close" at bounding box center [1021, 14] width 51 height 15
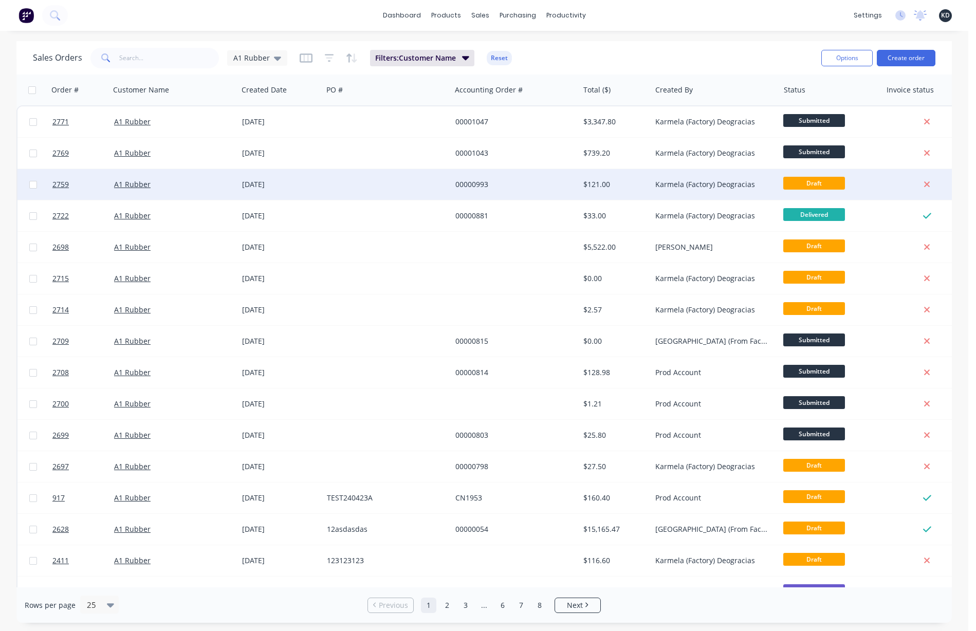
click at [687, 178] on div "Karmela (Factory) Deogracias" at bounding box center [715, 184] width 128 height 31
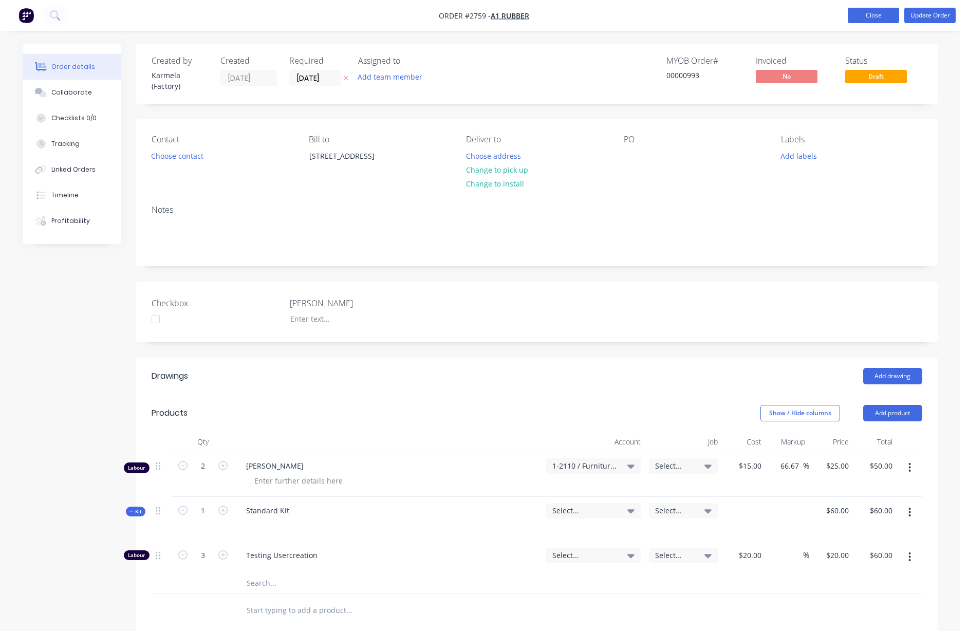
click at [864, 15] on button "Close" at bounding box center [873, 15] width 51 height 15
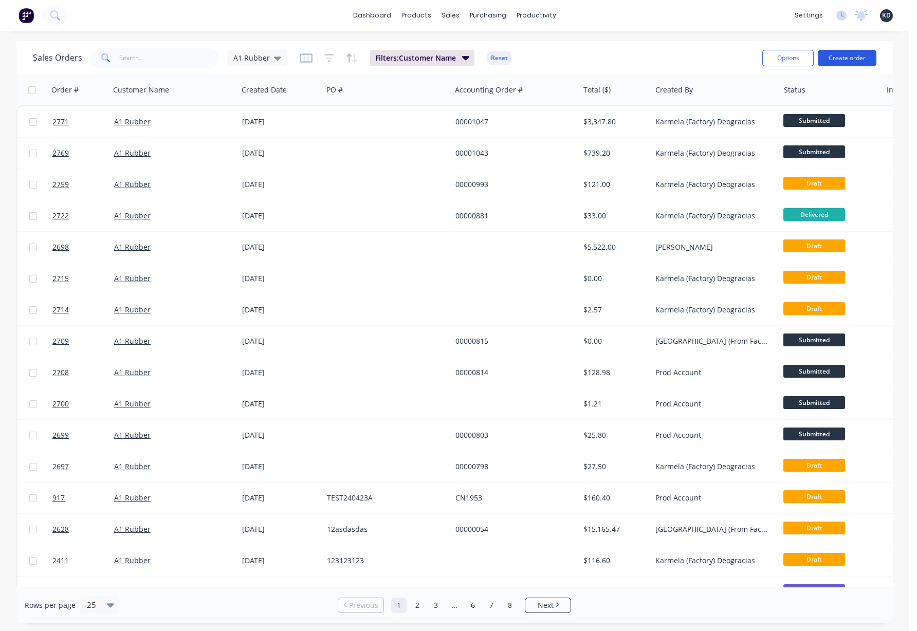
click at [856, 64] on button "Create order" at bounding box center [847, 58] width 59 height 16
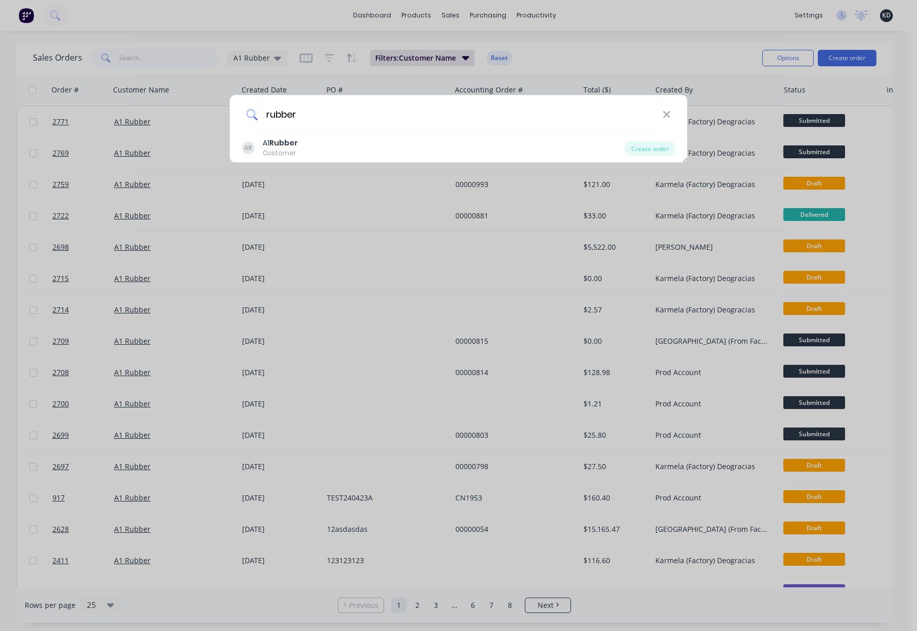
type input "rubber"
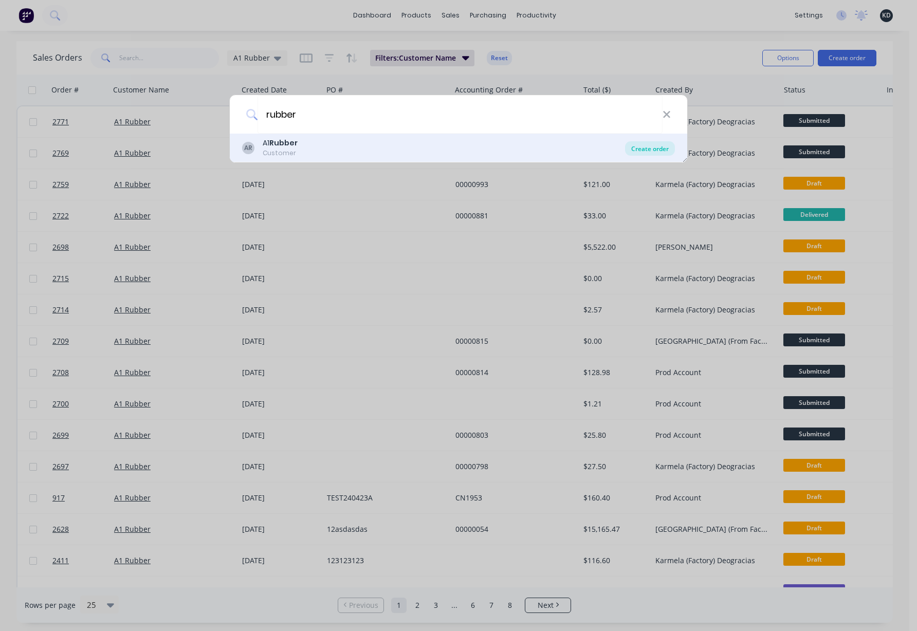
click at [650, 148] on div "Create order" at bounding box center [650, 148] width 50 height 14
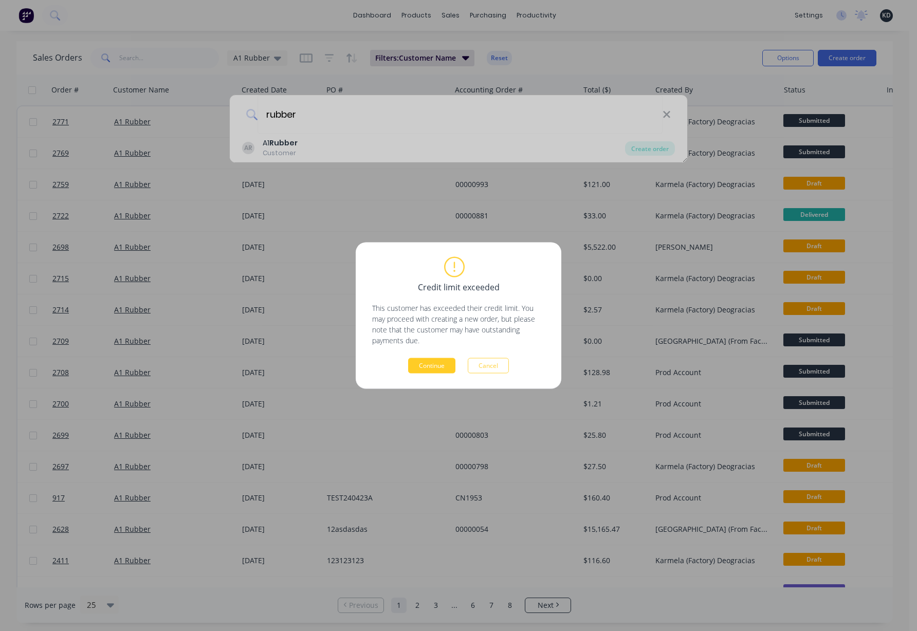
click at [424, 364] on button "Continue" at bounding box center [431, 365] width 47 height 15
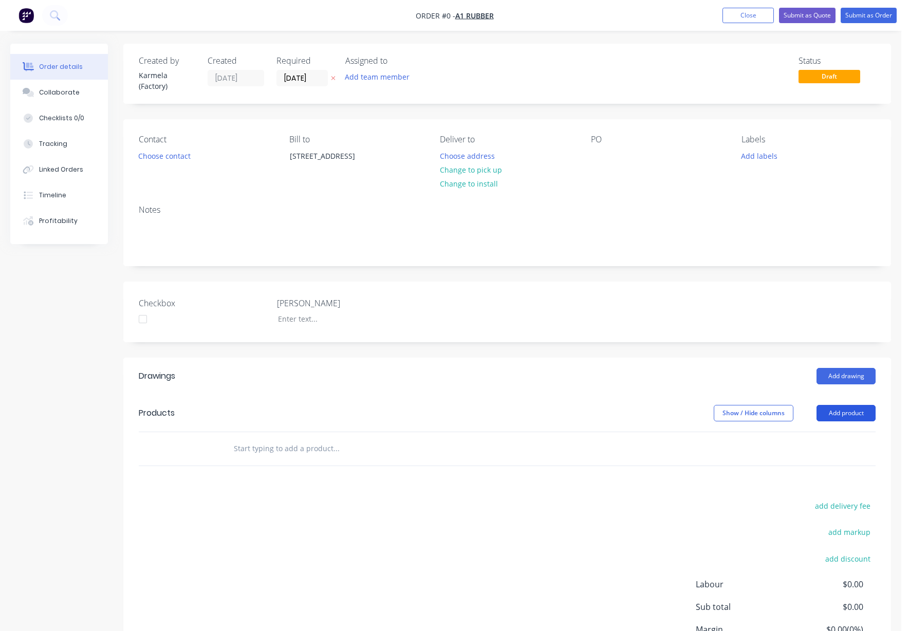
click at [839, 409] on button "Add product" at bounding box center [846, 413] width 59 height 16
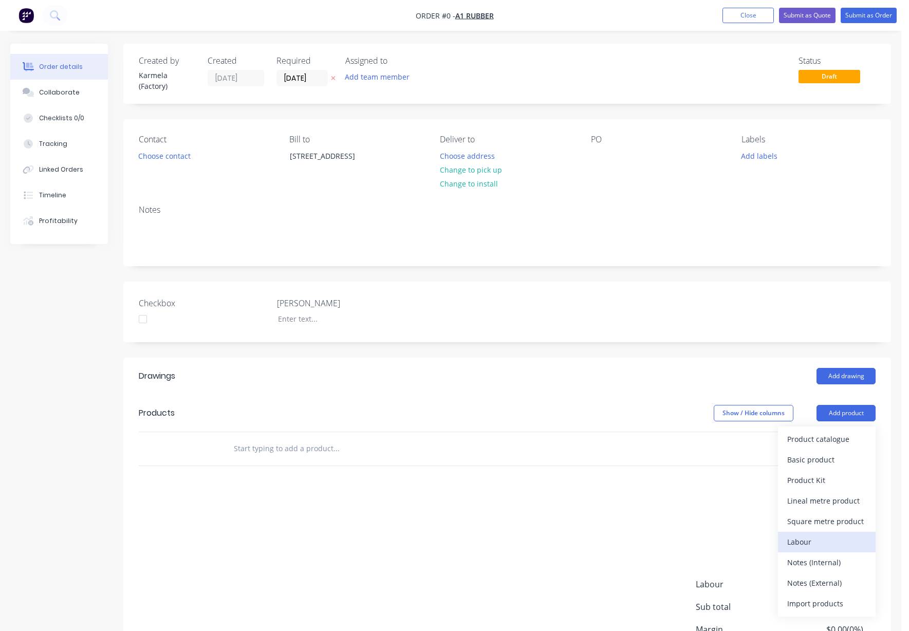
click at [830, 546] on div "Labour" at bounding box center [826, 541] width 79 height 15
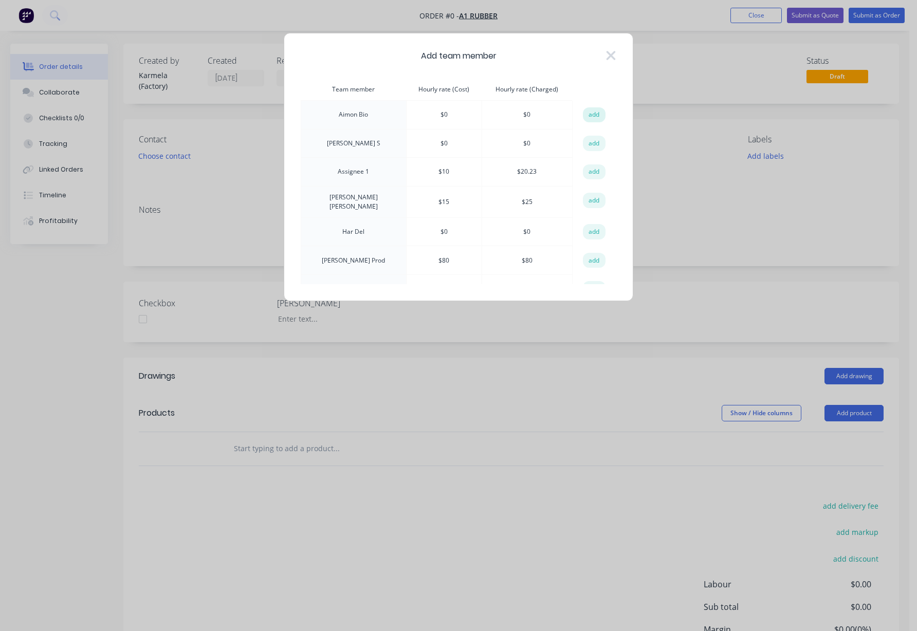
click at [592, 113] on button "add" at bounding box center [594, 114] width 23 height 15
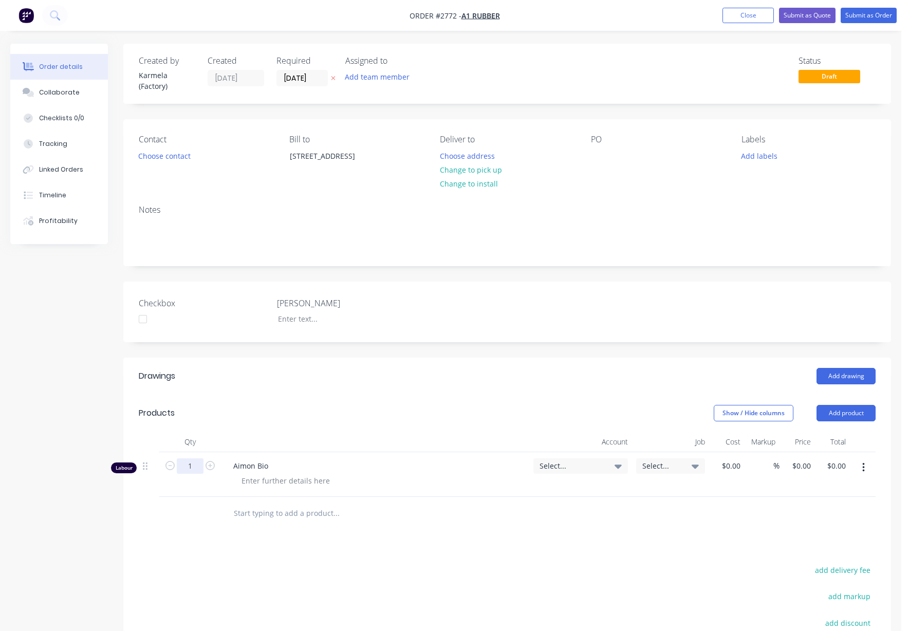
click at [186, 468] on input "1" at bounding box center [190, 465] width 27 height 15
type input "24"
click at [41, 410] on div "Created by Karmela (Factory) Created 12/08/25 Required 12/08/25 Assigned to Add…" at bounding box center [450, 418] width 881 height 749
click at [71, 145] on button "Tracking" at bounding box center [59, 144] width 98 height 26
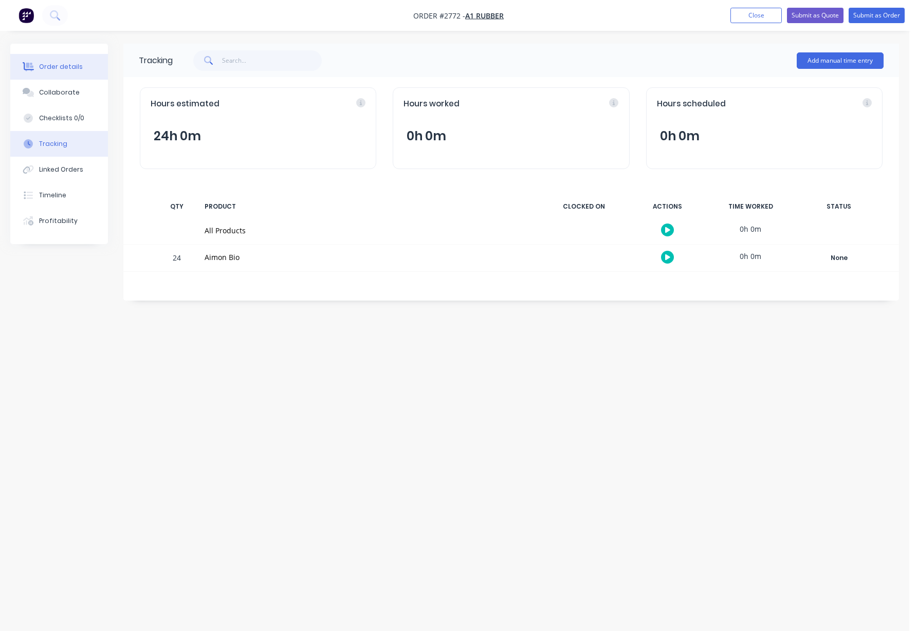
click at [79, 65] on button "Order details" at bounding box center [59, 67] width 98 height 26
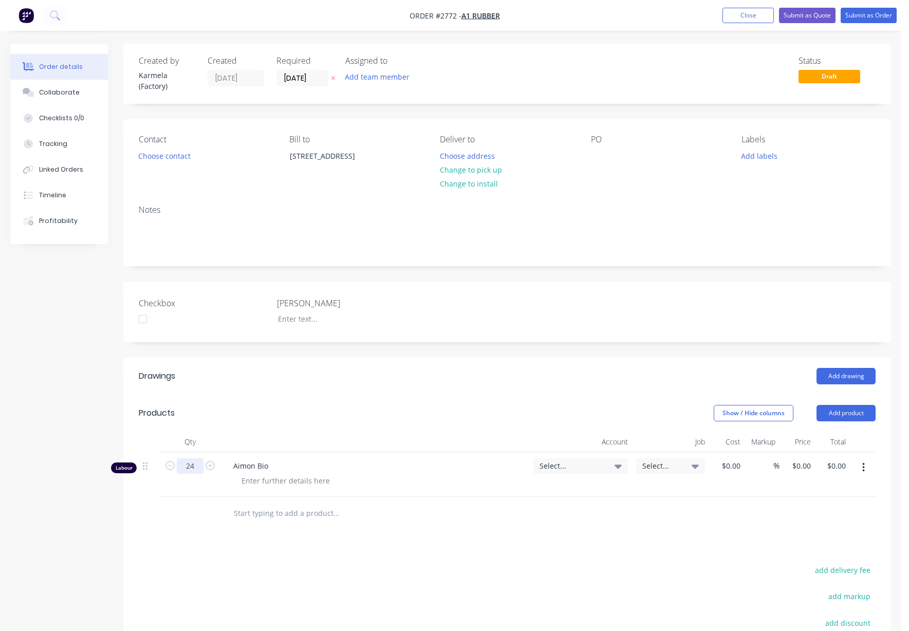
click at [189, 469] on input "24" at bounding box center [190, 465] width 27 height 15
type input "24.687"
click at [325, 392] on header "Drawings Add drawing" at bounding box center [507, 376] width 768 height 37
click at [68, 141] on button "Tracking" at bounding box center [59, 144] width 98 height 26
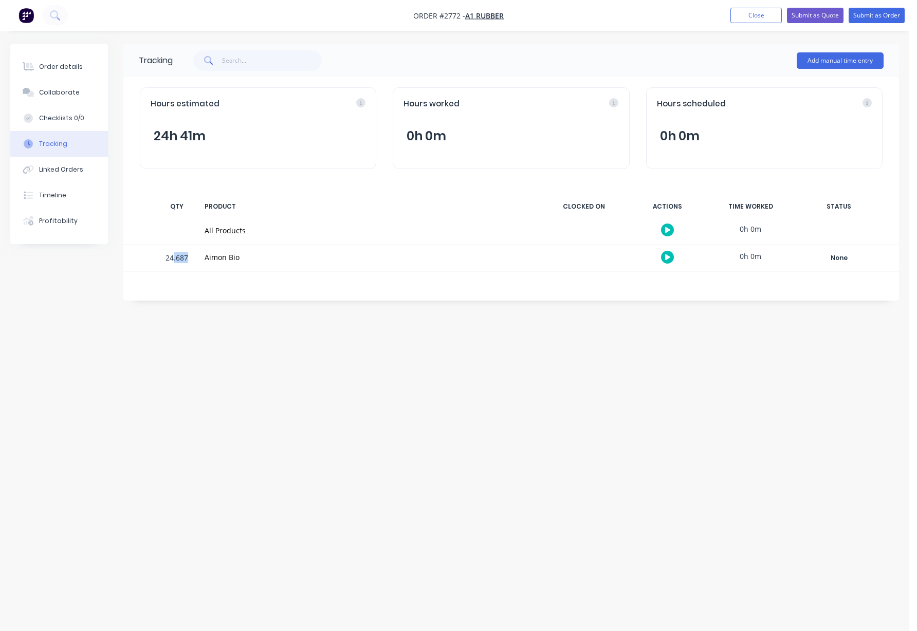
drag, startPoint x: 173, startPoint y: 257, endPoint x: 198, endPoint y: 261, distance: 25.4
click at [198, 261] on div "24.687 Aimon Bio 0h 0m None Create status None edit Added by Factory Floor edit…" at bounding box center [510, 258] width 775 height 27
click at [318, 401] on div "Tracking Add manual time entry Hours estimated 24h 41m Hours worked 0h 0m Hours…" at bounding box center [454, 296] width 889 height 505
click at [234, 140] on div "Hours estimated 24h 41m" at bounding box center [258, 128] width 236 height 82
click at [200, 138] on button "24h 41m" at bounding box center [180, 136] width 58 height 20
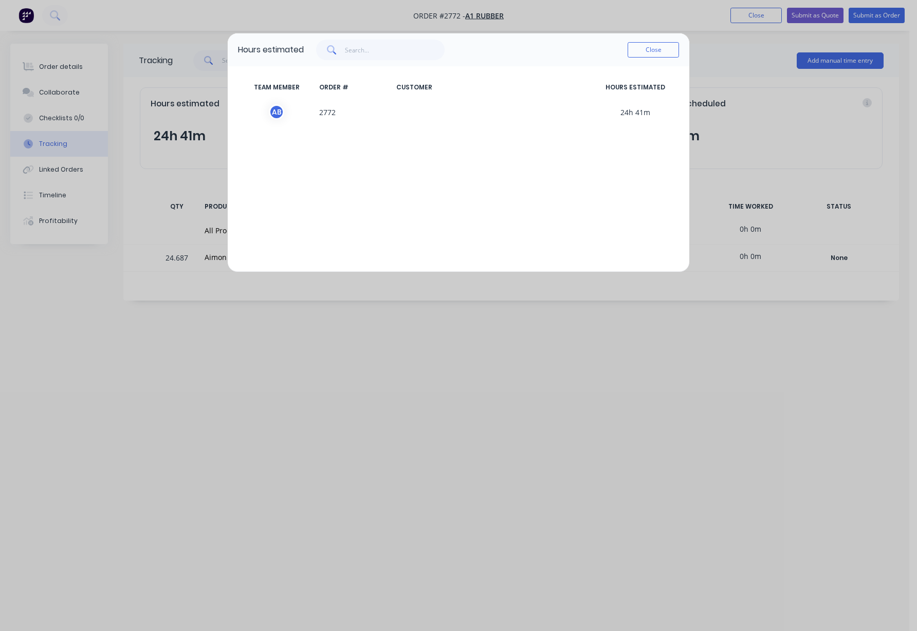
drag, startPoint x: 401, startPoint y: 114, endPoint x: 607, endPoint y: 113, distance: 205.6
click at [581, 121] on div "A B 2772 24h 41m" at bounding box center [458, 112] width 441 height 28
drag, startPoint x: 618, startPoint y: 113, endPoint x: 665, endPoint y: 113, distance: 46.8
click at [665, 113] on span "24h 41m" at bounding box center [635, 111] width 87 height 15
click at [652, 51] on button "Close" at bounding box center [652, 49] width 51 height 15
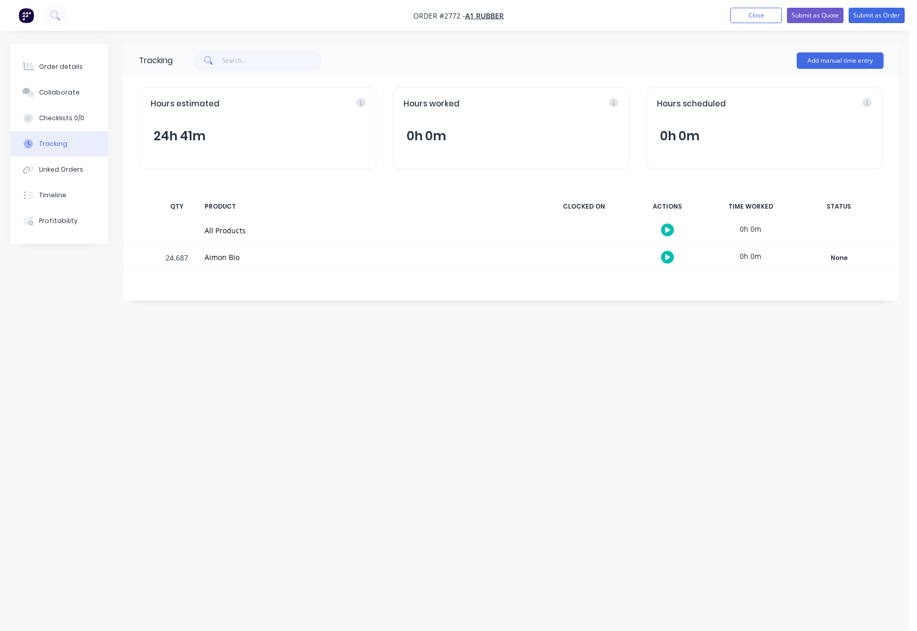
click at [415, 139] on button "0h 0m" at bounding box center [426, 136] width 46 height 20
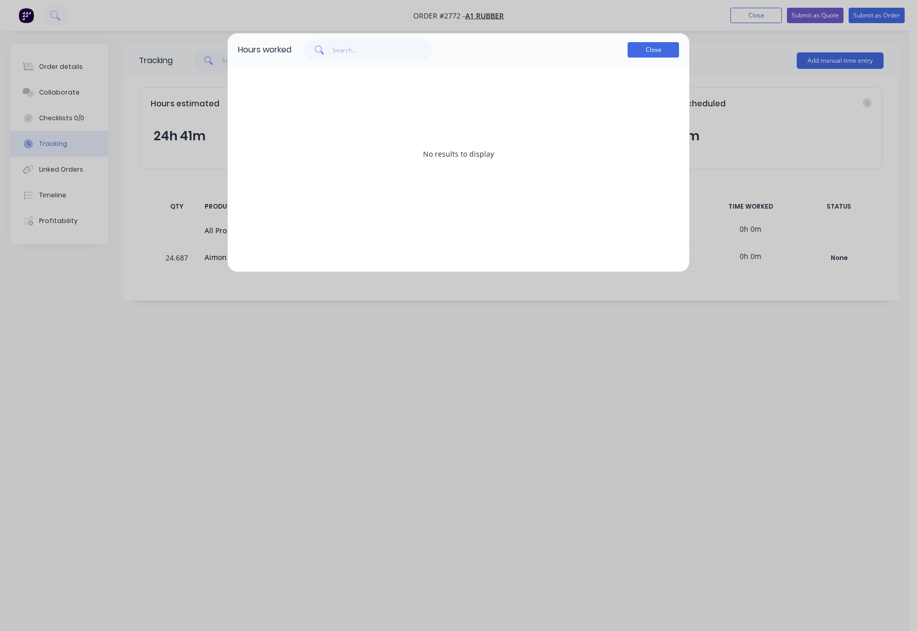
click at [643, 57] on button "Close" at bounding box center [652, 49] width 51 height 15
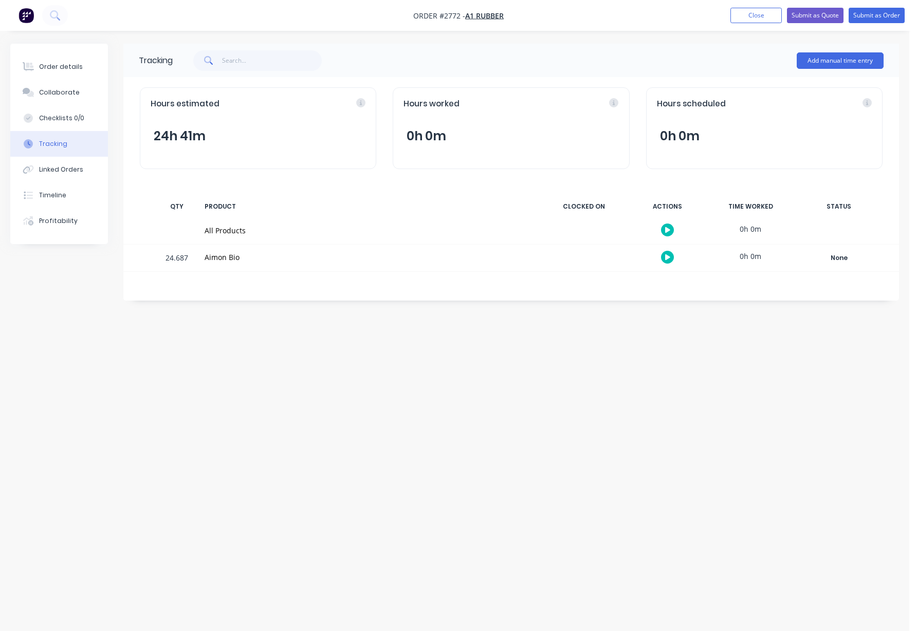
click at [694, 128] on button "0h 0m" at bounding box center [680, 136] width 46 height 20
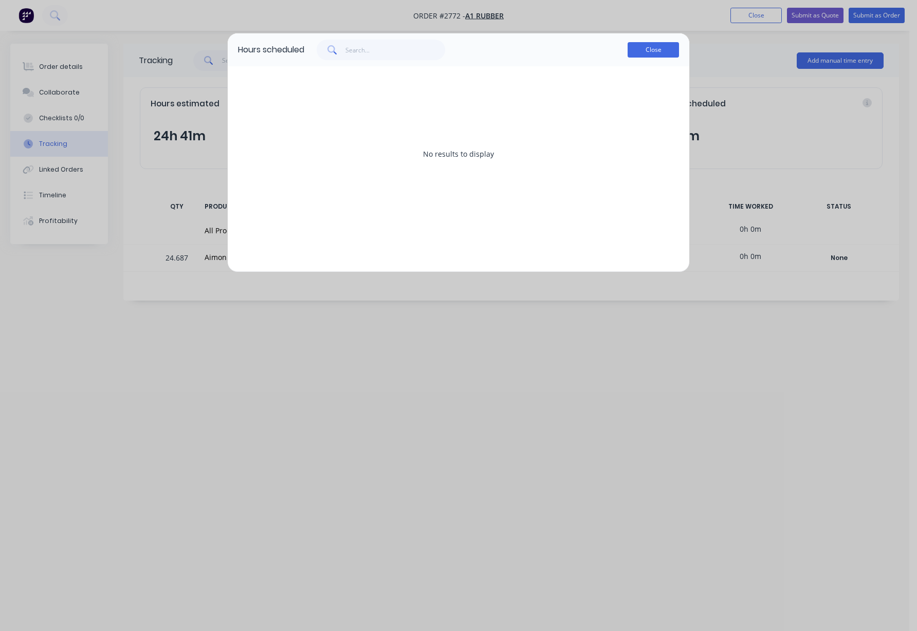
click at [657, 52] on button "Close" at bounding box center [652, 49] width 51 height 15
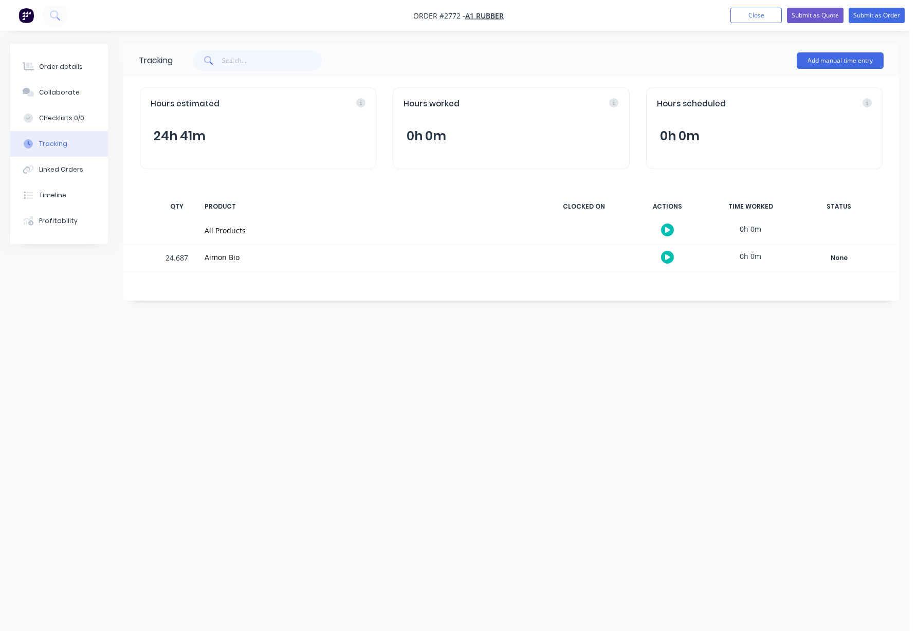
click at [315, 428] on div "Tracking Add manual time entry Hours estimated 24h 41m Hours worked 0h 0m Hours…" at bounding box center [454, 296] width 889 height 505
click at [85, 59] on button "Order details" at bounding box center [59, 67] width 98 height 26
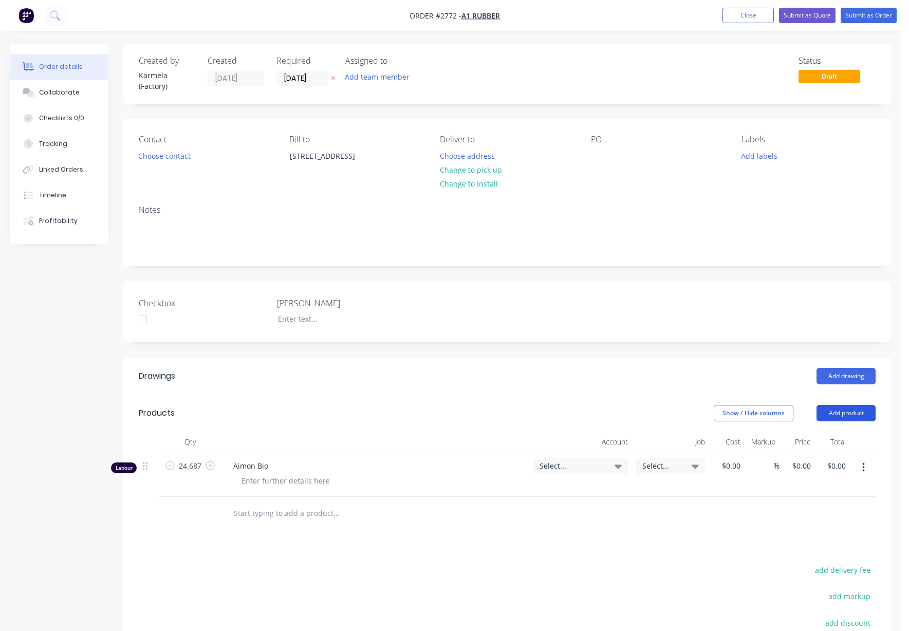
click at [840, 416] on button "Add product" at bounding box center [846, 413] width 59 height 16
click at [840, 432] on div "Product catalogue" at bounding box center [826, 439] width 79 height 15
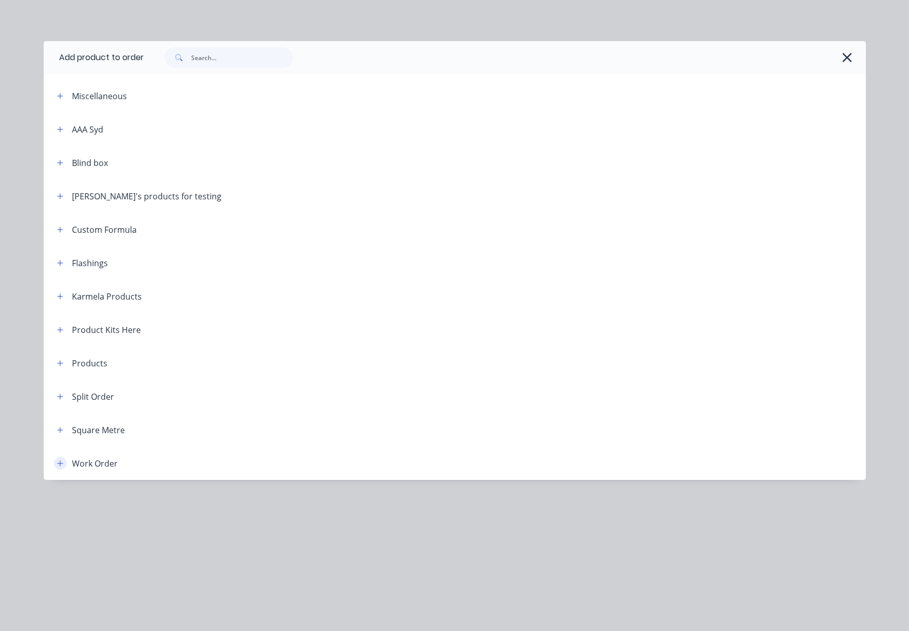
click at [58, 457] on button "button" at bounding box center [60, 463] width 13 height 13
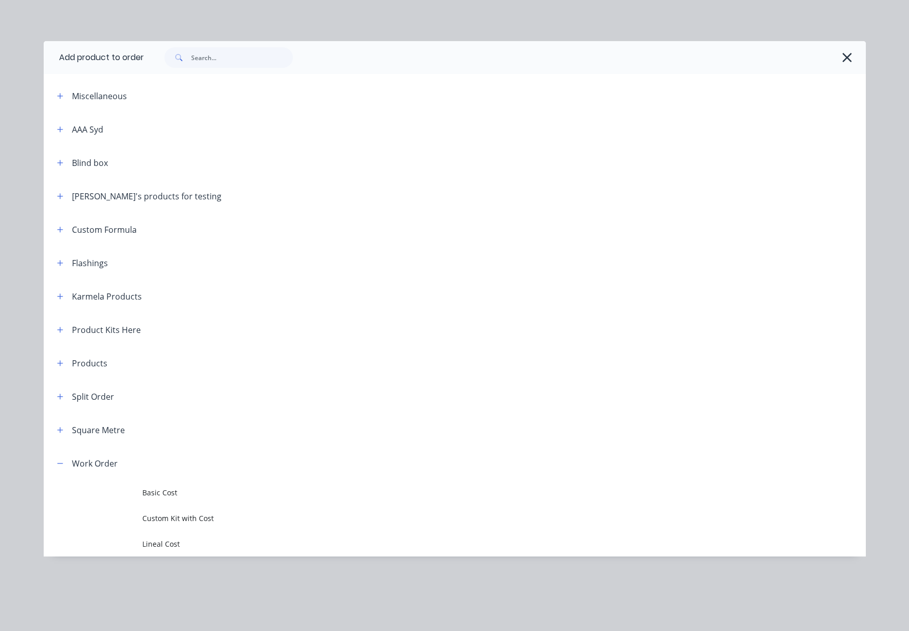
scroll to position [176, 0]
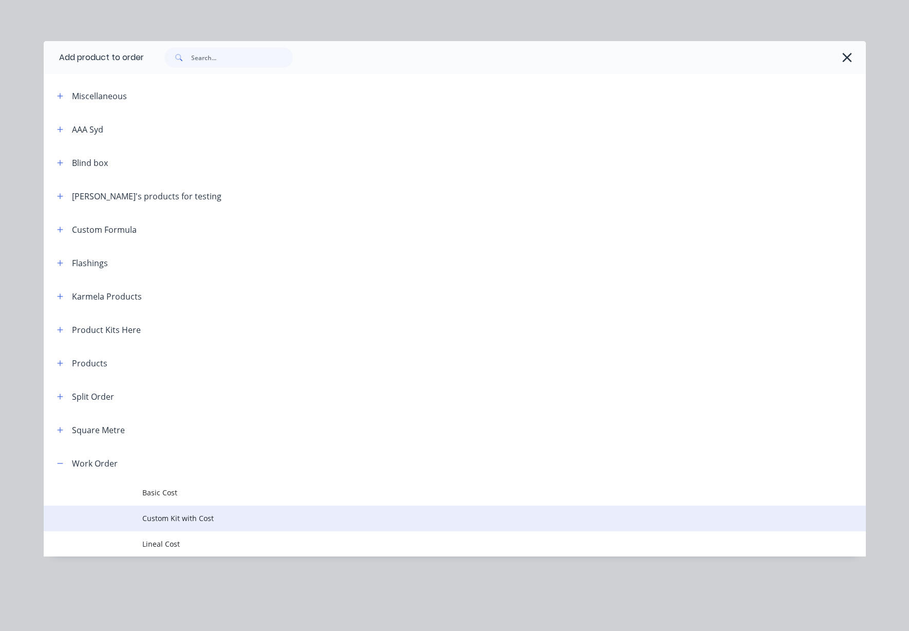
click at [212, 521] on span "Custom Kit with Cost" at bounding box center [431, 518] width 579 height 11
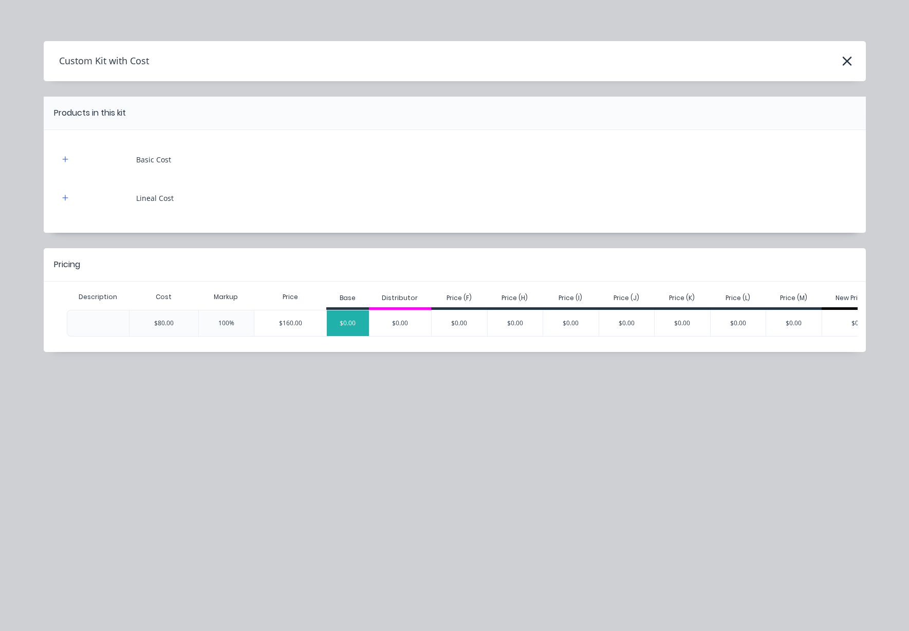
click at [335, 325] on div "$0.00" at bounding box center [348, 323] width 42 height 26
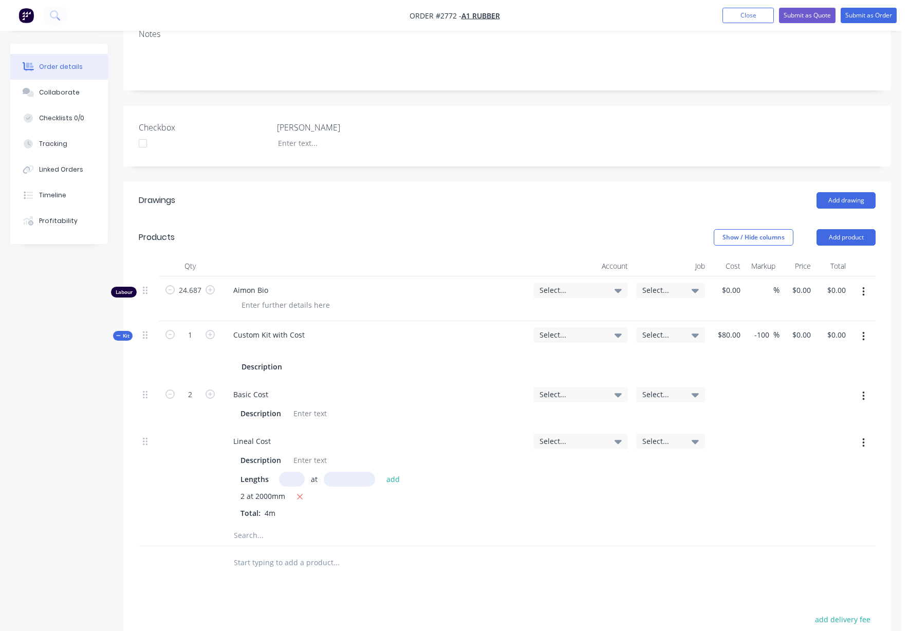
click at [858, 445] on button "button" at bounding box center [864, 443] width 24 height 19
click at [838, 508] on div "Delete" at bounding box center [826, 511] width 79 height 15
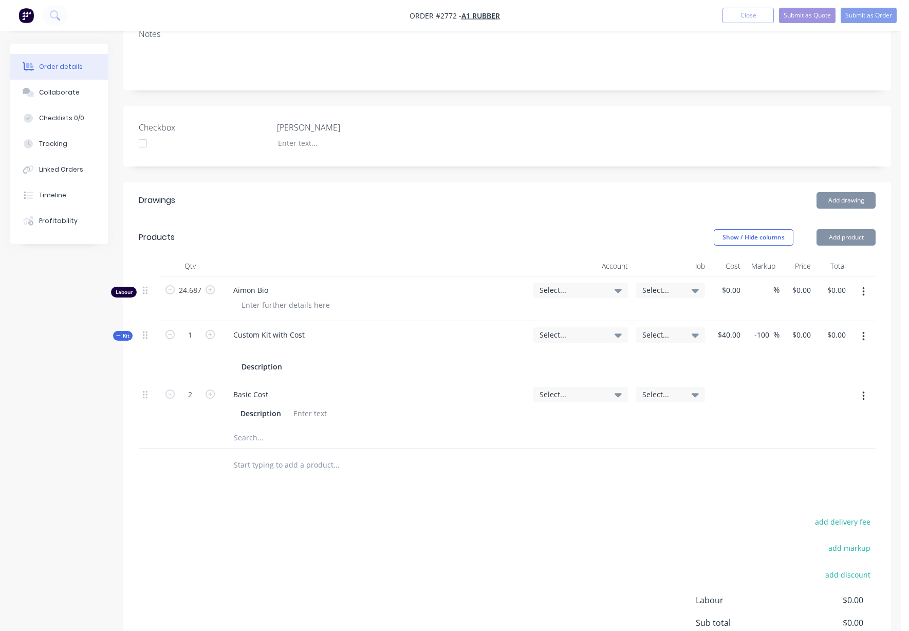
click at [110, 464] on div "Created by Karmela (Factory) Created 12/08/25 Required 12/08/25 Assigned to Add…" at bounding box center [450, 306] width 881 height 876
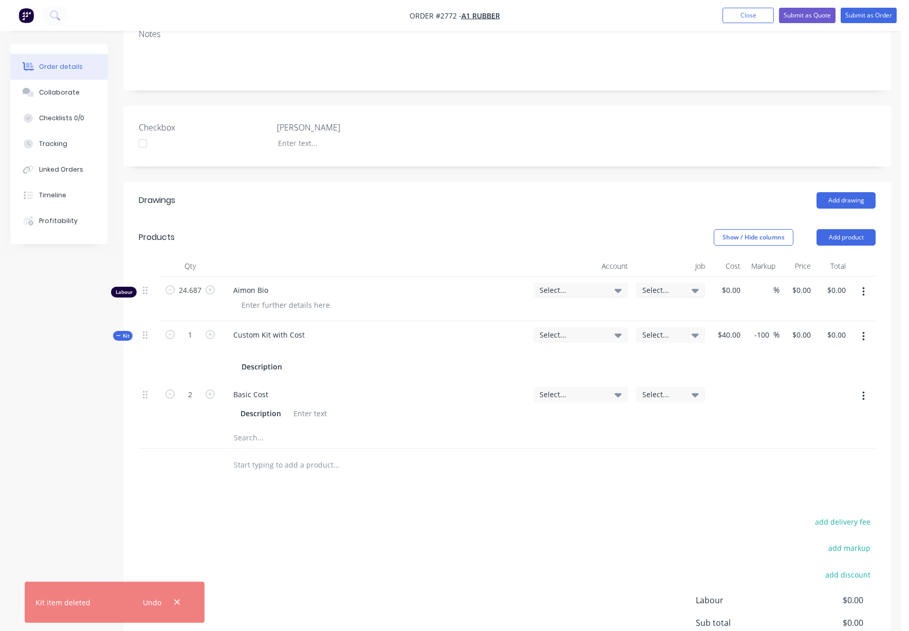
click at [182, 607] on div "Undo" at bounding box center [160, 602] width 67 height 26
click at [179, 601] on icon "button" at bounding box center [177, 602] width 7 height 9
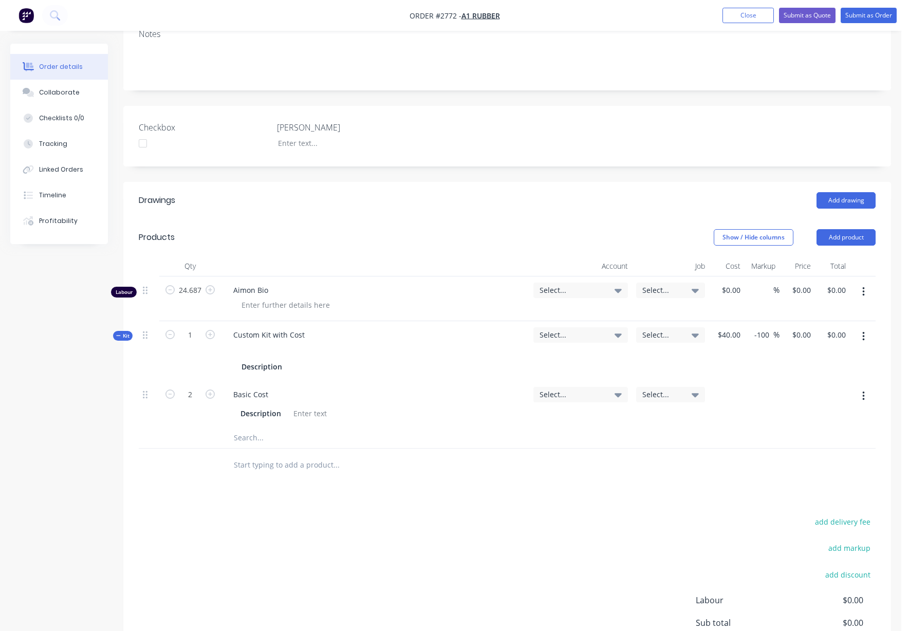
click at [128, 341] on div "Qty Account Job Cost Markup Price Total Labour 24.687 Aimon Bio Select... Selec…" at bounding box center [507, 369] width 768 height 226
click at [127, 338] on span "Kit" at bounding box center [122, 336] width 13 height 8
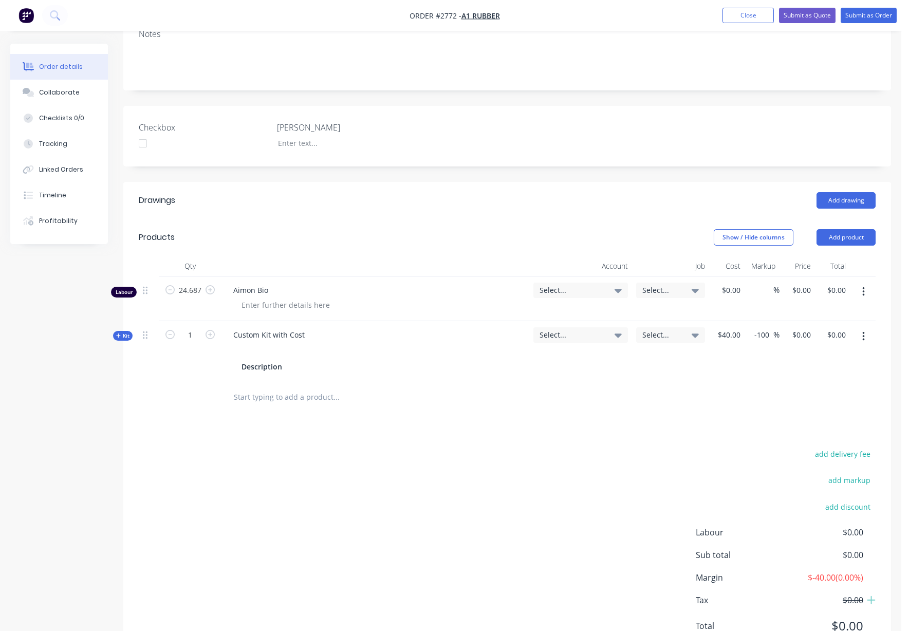
click at [124, 340] on div "Qty Account Job Cost Markup Price Total Labour 24.687 Aimon Bio Select... Selec…" at bounding box center [507, 335] width 768 height 158
click at [114, 339] on div "Kit" at bounding box center [123, 336] width 20 height 10
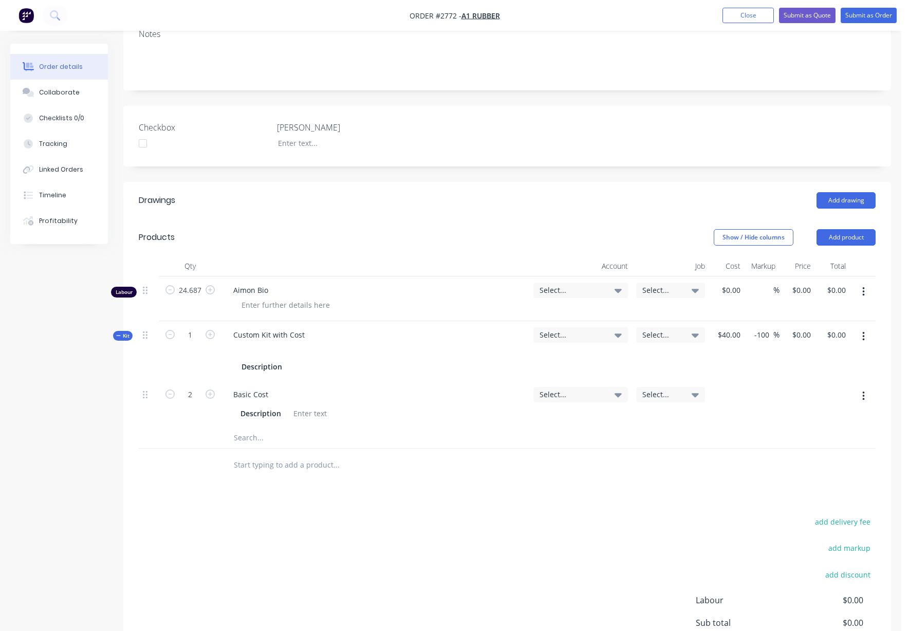
click at [126, 338] on span "Kit" at bounding box center [122, 336] width 13 height 8
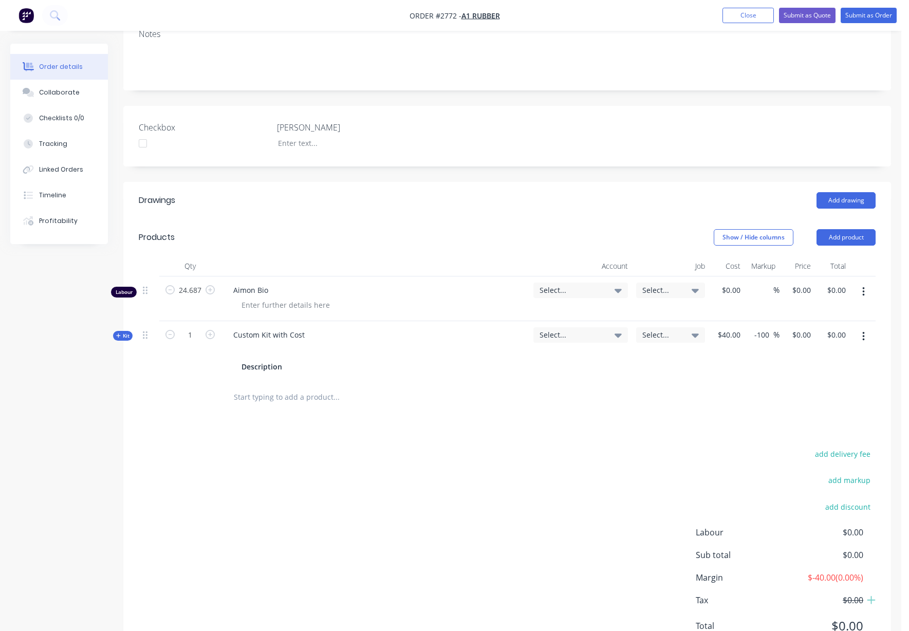
click at [126, 338] on span "Kit" at bounding box center [122, 336] width 13 height 8
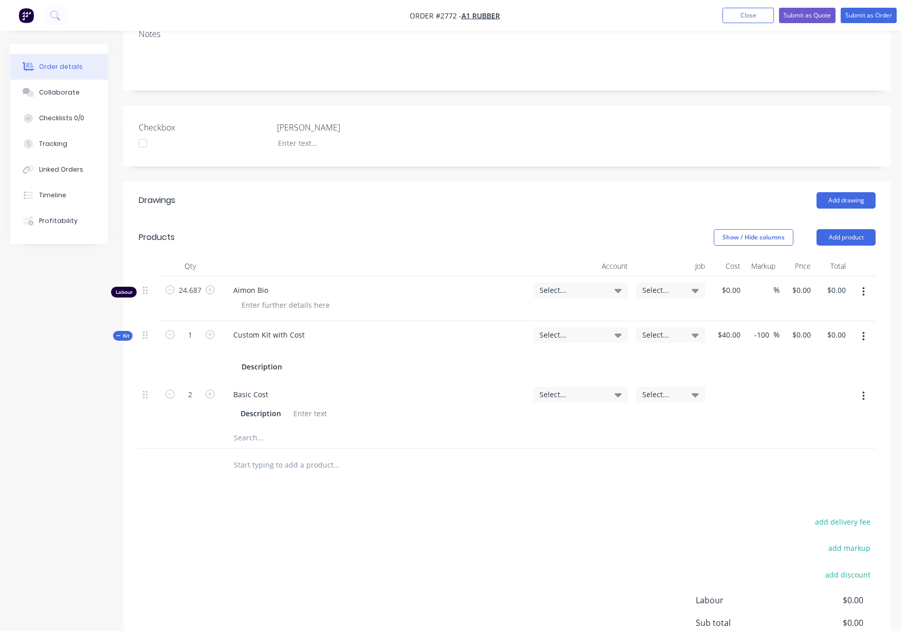
click at [862, 337] on icon "button" at bounding box center [863, 336] width 3 height 11
click at [810, 365] on div "Add product to kit" at bounding box center [826, 363] width 79 height 15
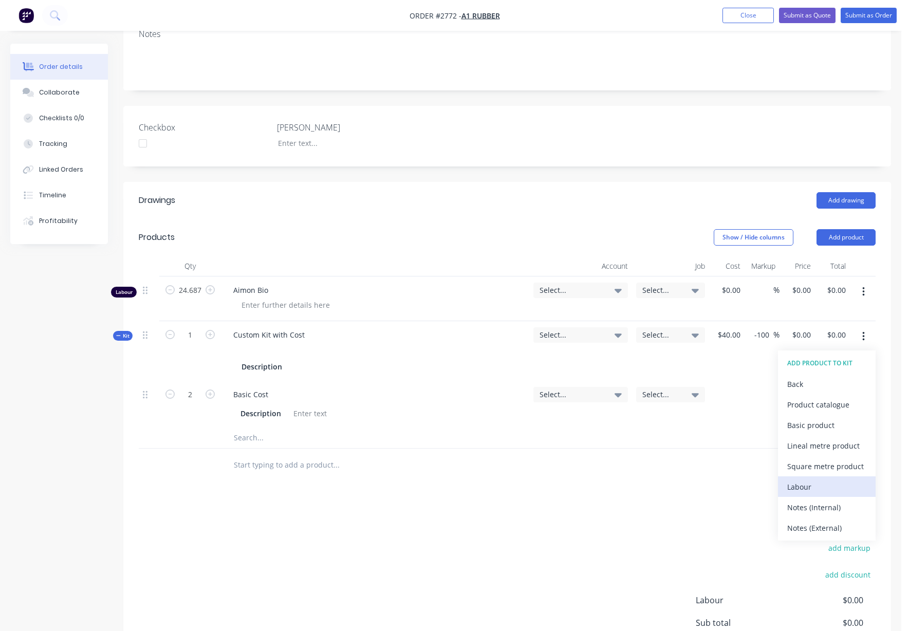
click at [811, 484] on div "Labour" at bounding box center [826, 486] width 79 height 15
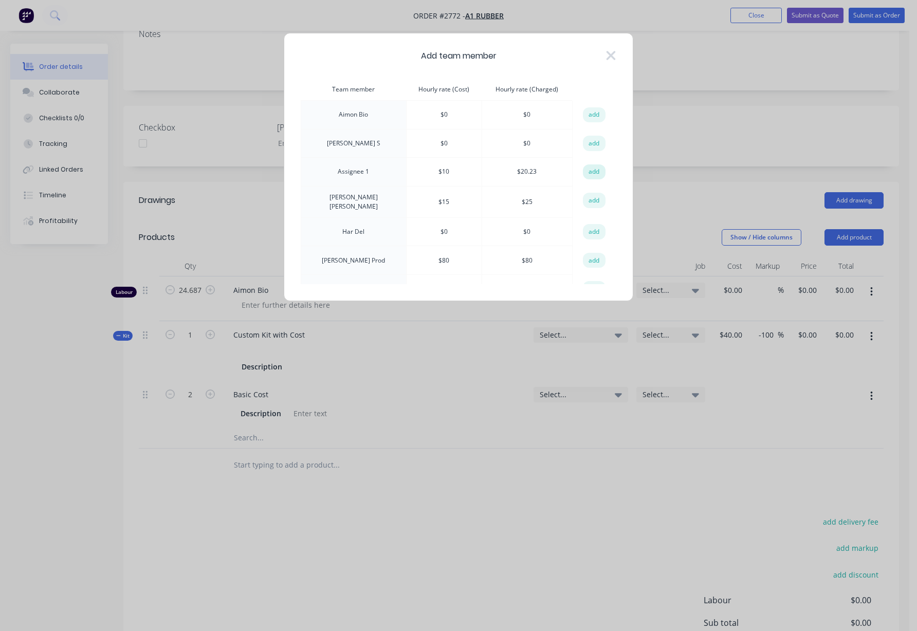
click at [583, 171] on button "add" at bounding box center [594, 171] width 23 height 15
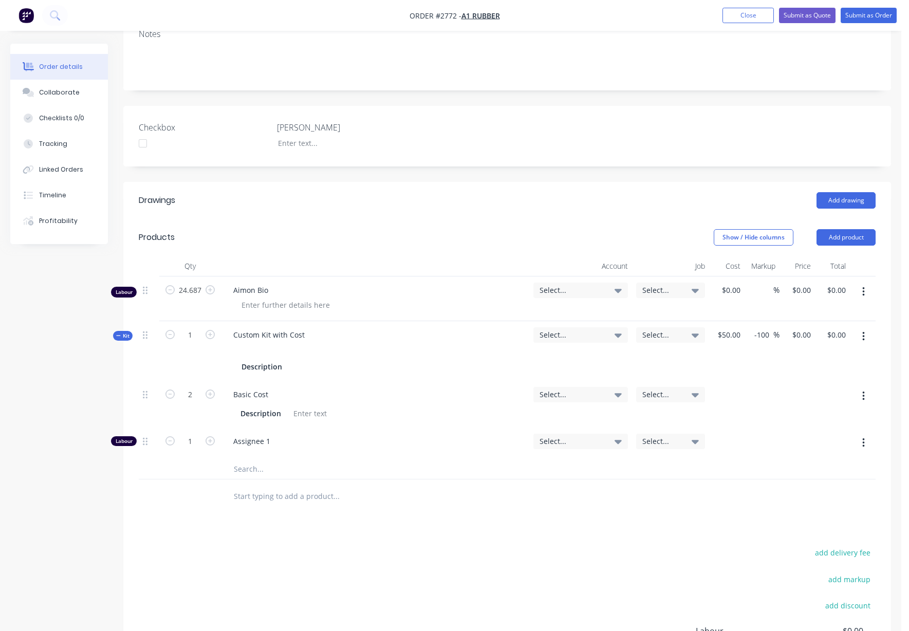
click at [862, 341] on icon "button" at bounding box center [863, 336] width 3 height 11
click at [842, 377] on div "Add sub kit to kit" at bounding box center [826, 384] width 79 height 15
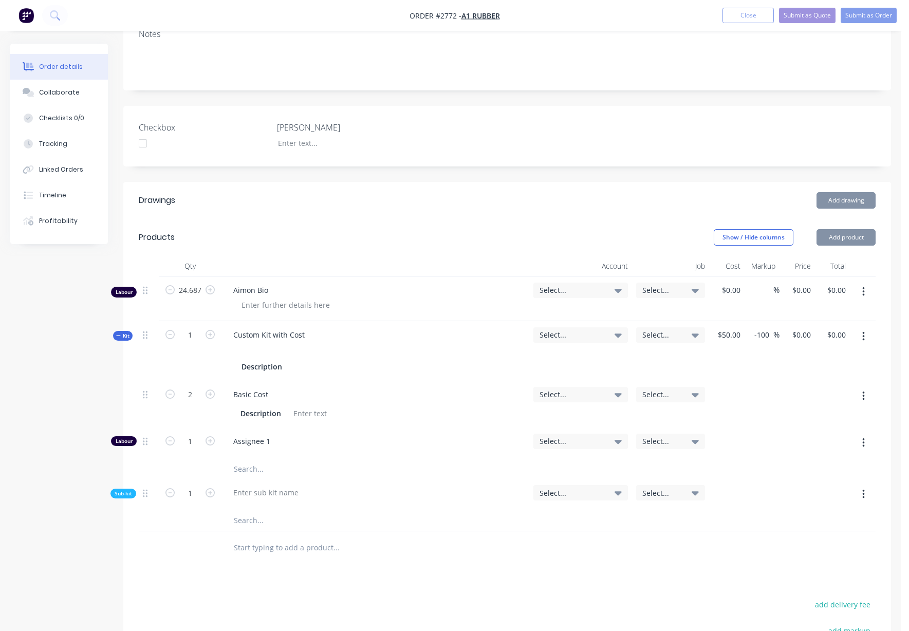
click at [284, 494] on div at bounding box center [266, 492] width 82 height 15
drag, startPoint x: 775, startPoint y: 552, endPoint x: 854, endPoint y: 525, distance: 82.7
click at [777, 553] on div at bounding box center [507, 547] width 737 height 33
click at [864, 495] on icon "button" at bounding box center [863, 494] width 3 height 11
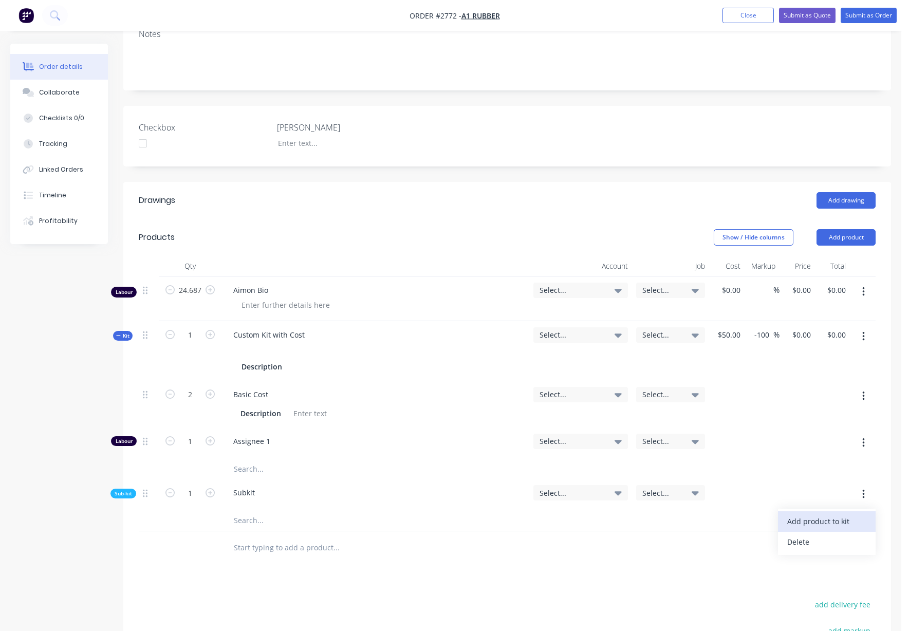
click at [848, 517] on div "Add product to kit" at bounding box center [826, 521] width 79 height 15
drag, startPoint x: 819, startPoint y: 586, endPoint x: 827, endPoint y: 608, distance: 23.8
click at [827, 608] on div "ADD PRODUCT TO KIT Back Product catalogue Basic product Lineal metre product Sq…" at bounding box center [827, 604] width 98 height 190
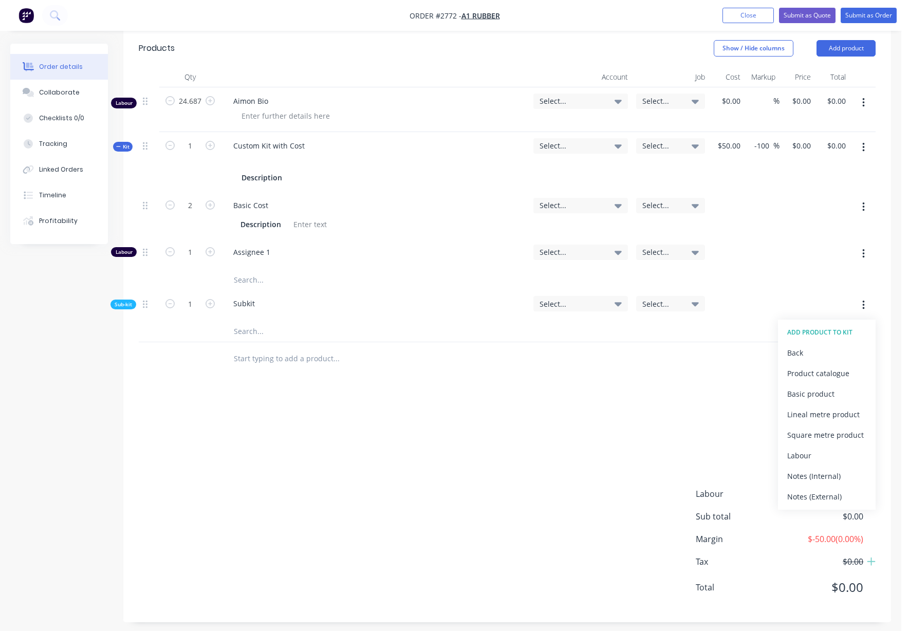
scroll to position [372, 0]
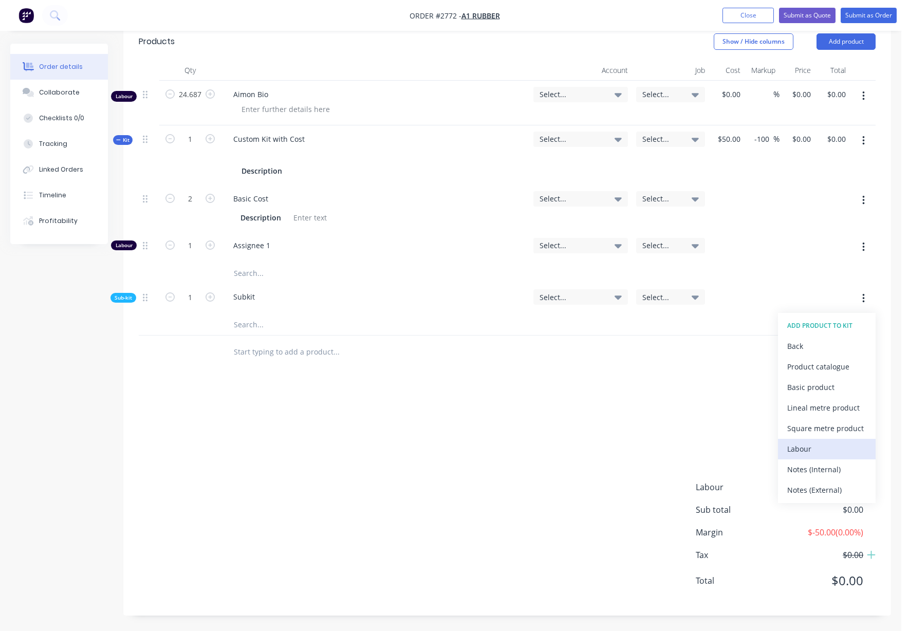
click at [806, 449] on div "Labour" at bounding box center [826, 448] width 79 height 15
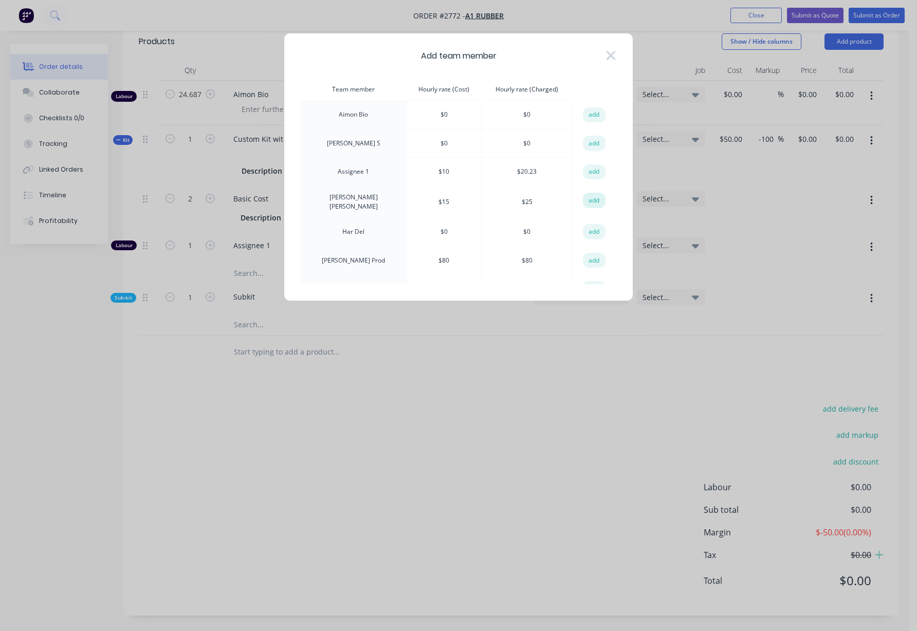
click at [583, 197] on button "add" at bounding box center [594, 200] width 23 height 15
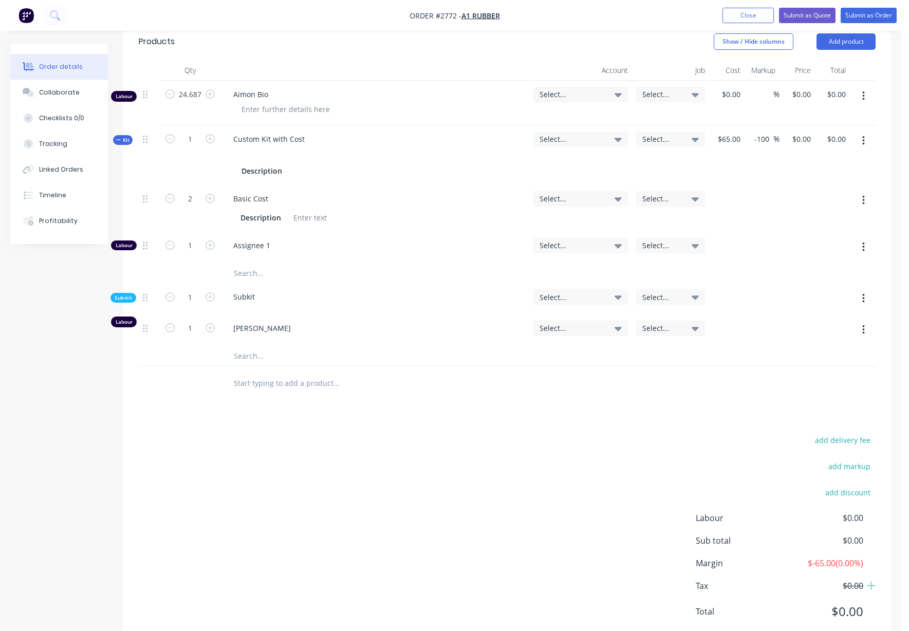
click at [408, 519] on div "add delivery fee add markup add discount Labour $0.00 Sub total $0.00 Margin $-…" at bounding box center [507, 532] width 737 height 198
click at [186, 325] on input "1" at bounding box center [190, 328] width 27 height 15
type input "4"
click at [443, 452] on div "add delivery fee add markup add discount Labour $0.00 Sub total $0.00 Margin $-…" at bounding box center [507, 532] width 737 height 198
click at [191, 207] on input "1" at bounding box center [190, 198] width 27 height 15
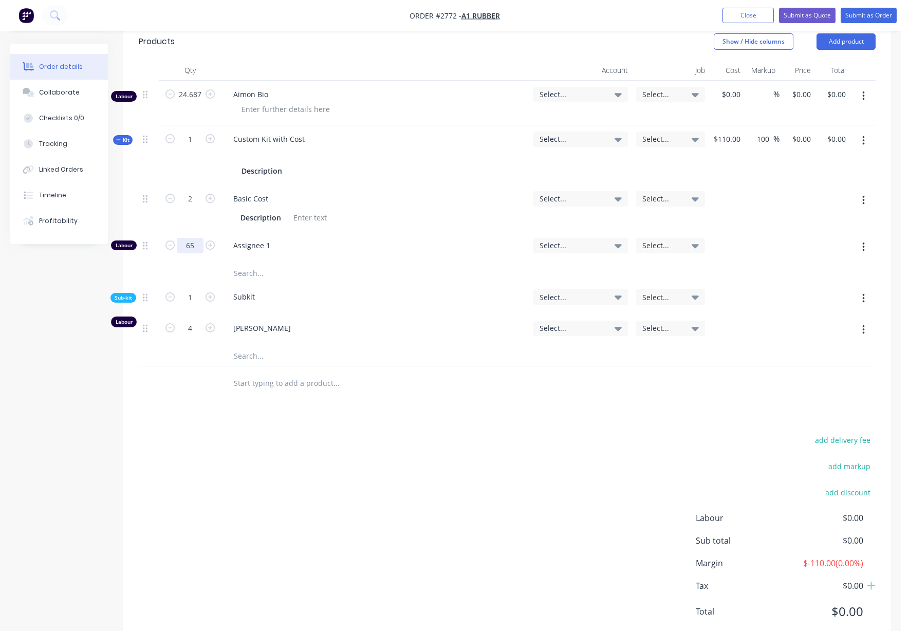
type input "65"
click at [438, 523] on div "add delivery fee add markup add discount Labour $0.00 Sub total $0.00 Margin $-…" at bounding box center [507, 532] width 737 height 198
click at [193, 334] on input "4" at bounding box center [190, 328] width 27 height 15
type input "34"
click at [404, 486] on div "add delivery fee add markup add discount Labour $0.00 Sub total $0.00 Margin $-…" at bounding box center [507, 532] width 737 height 198
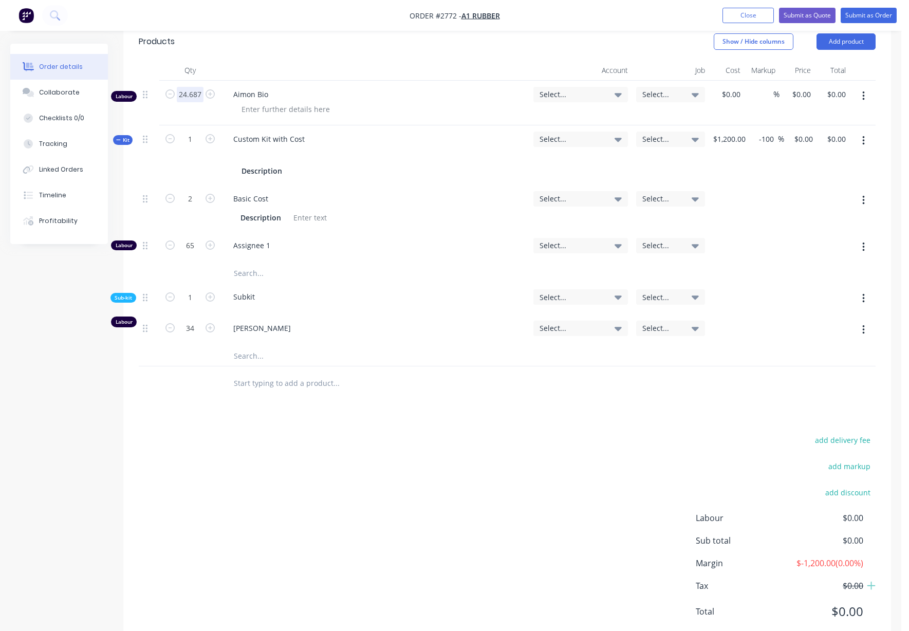
click at [194, 89] on input "24.687" at bounding box center [190, 94] width 27 height 15
type input "24.5"
click at [299, 54] on header "Products Show / Hide columns Add product" at bounding box center [507, 41] width 768 height 37
click at [58, 143] on div "Tracking" at bounding box center [53, 143] width 28 height 9
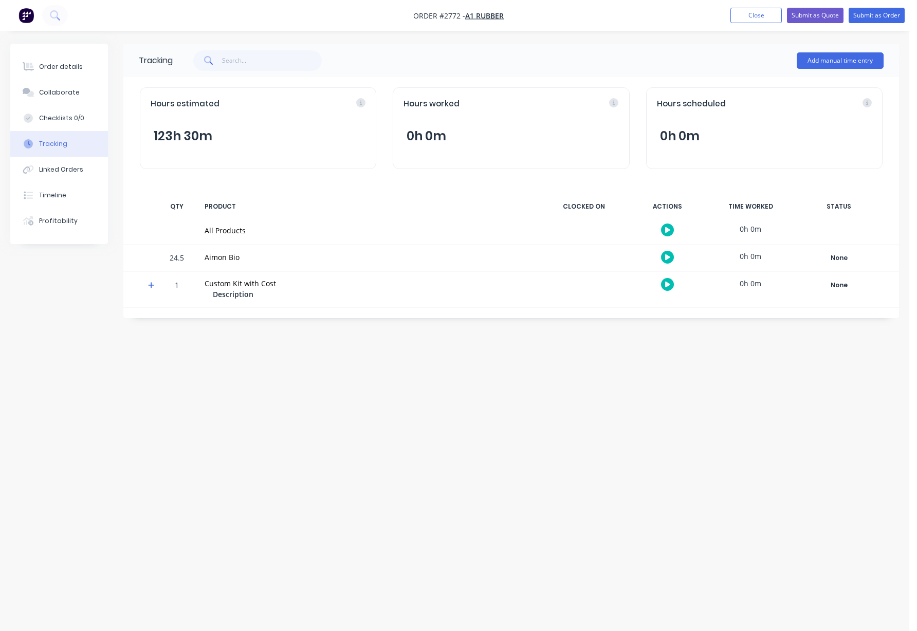
click at [154, 283] on icon at bounding box center [151, 285] width 7 height 7
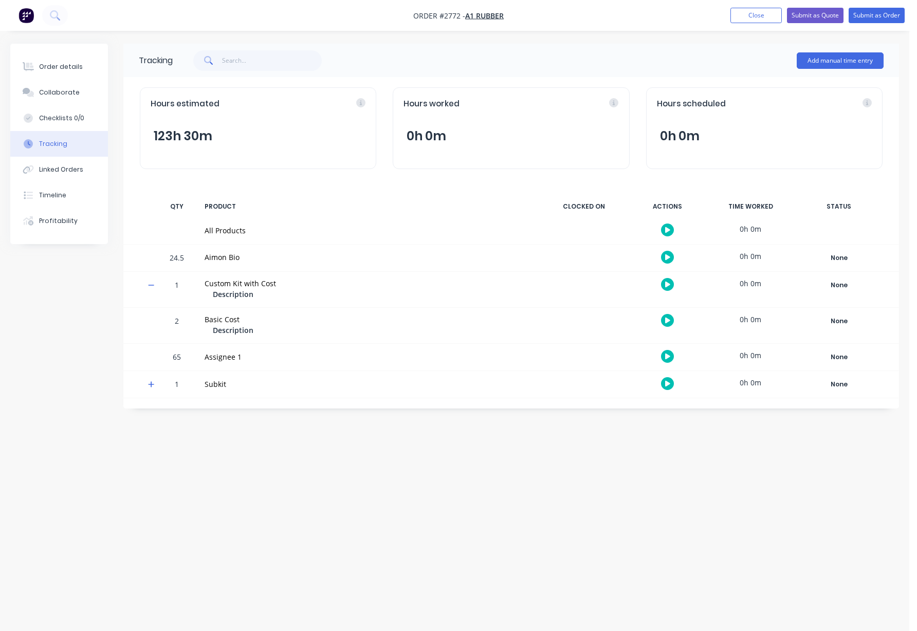
click at [154, 385] on span at bounding box center [153, 386] width 10 height 10
drag, startPoint x: 151, startPoint y: 136, endPoint x: 243, endPoint y: 138, distance: 91.5
click at [243, 138] on div "Hours estimated 123h 30m" at bounding box center [258, 128] width 236 height 82
click at [190, 140] on button "123h 30m" at bounding box center [183, 136] width 65 height 20
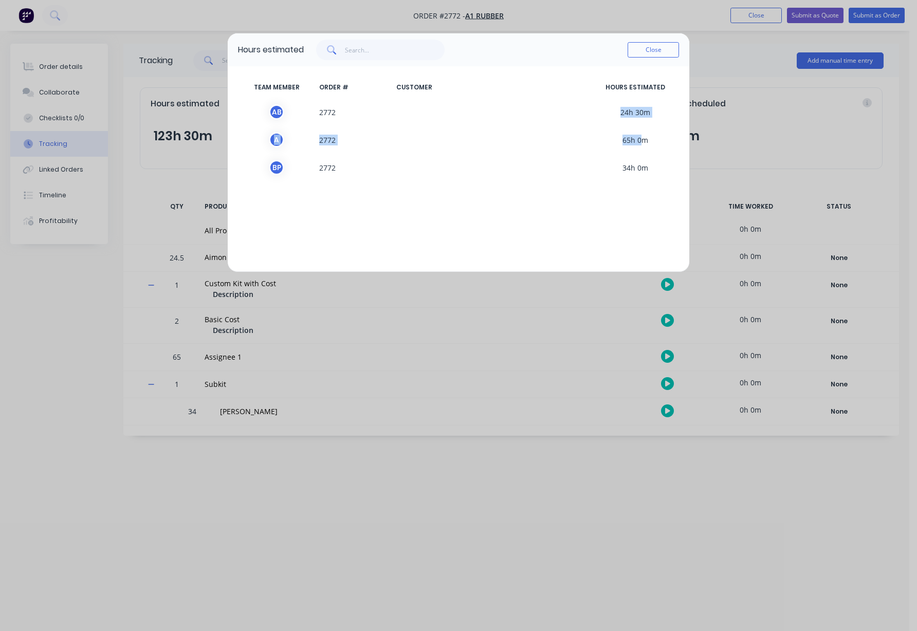
drag, startPoint x: 620, startPoint y: 108, endPoint x: 651, endPoint y: 172, distance: 71.0
click at [643, 144] on div "TEAM MEMBER ORDER # CUSTOMER HOURS ESTIMATED A B 2772 24h 30m A 2772 65h 0m B P…" at bounding box center [458, 169] width 461 height 206
click at [654, 178] on div "B P 2772 34h 0m" at bounding box center [458, 168] width 441 height 28
drag, startPoint x: 599, startPoint y: 66, endPoint x: 648, endPoint y: 197, distance: 140.2
click at [648, 197] on div "TEAM MEMBER ORDER # CUSTOMER HOURS ESTIMATED A B 2772 24h 30m A 2772 65h 0m B P…" at bounding box center [458, 169] width 461 height 206
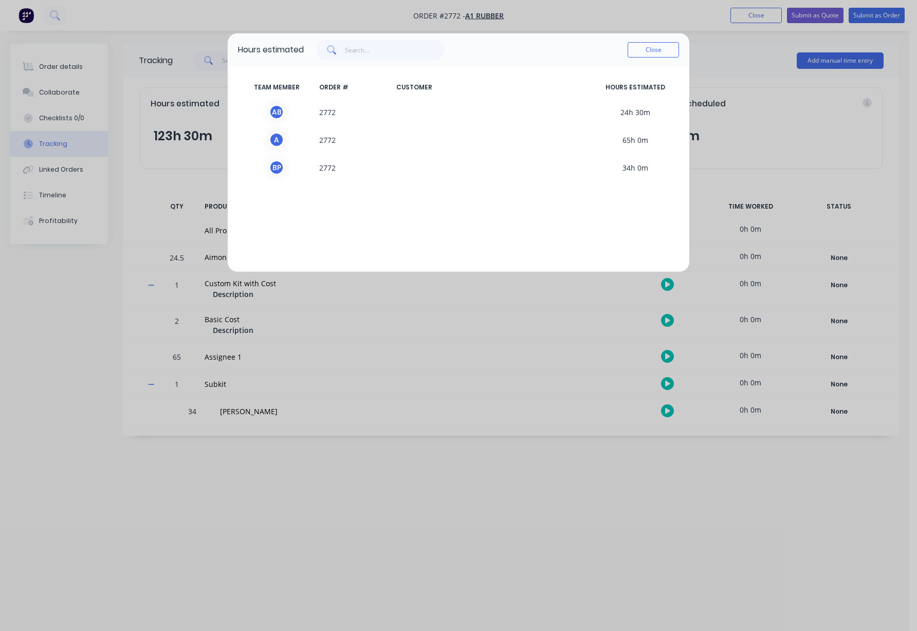
click at [653, 216] on div "TEAM MEMBER ORDER # CUSTOMER HOURS ESTIMATED A B 2772 24h 30m A 2772 65h 0m B P…" at bounding box center [458, 169] width 461 height 206
click at [652, 49] on button "Close" at bounding box center [652, 49] width 51 height 15
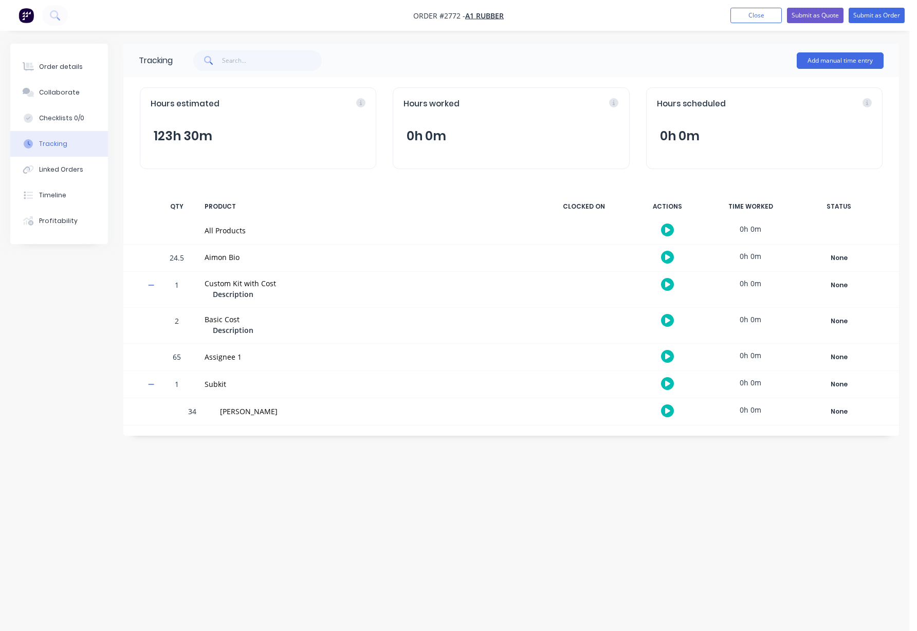
click at [532, 483] on div "Tracking Add manual time entry Hours estimated 123h 30m Hours worked 0h 0m Hour…" at bounding box center [454, 296] width 889 height 505
click at [707, 510] on div "Tracking Add manual time entry Hours estimated 123h 30m Hours worked 0h 0m Hour…" at bounding box center [454, 296] width 889 height 505
click at [664, 229] on button "button" at bounding box center [667, 230] width 13 height 13
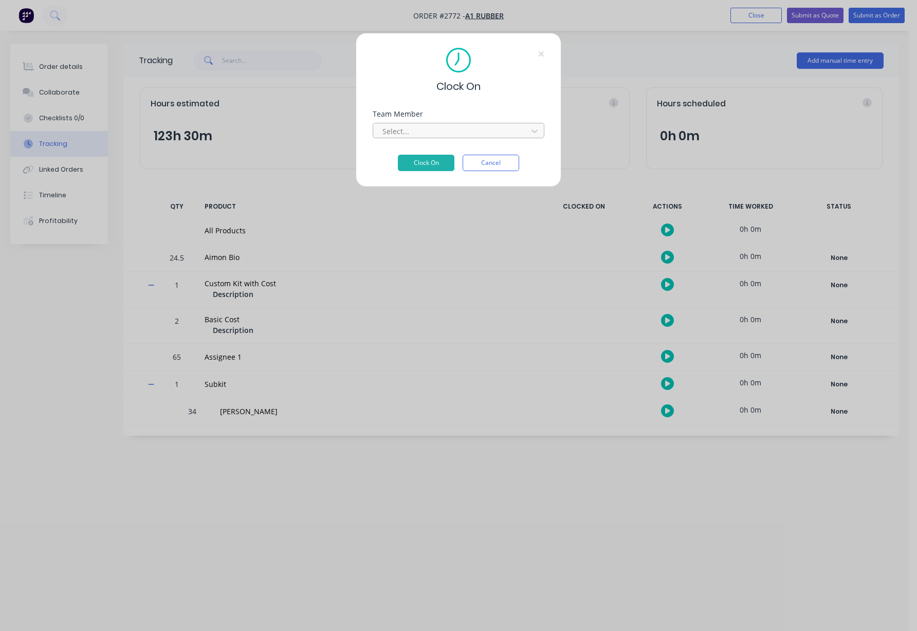
click at [446, 137] on div at bounding box center [451, 131] width 141 height 13
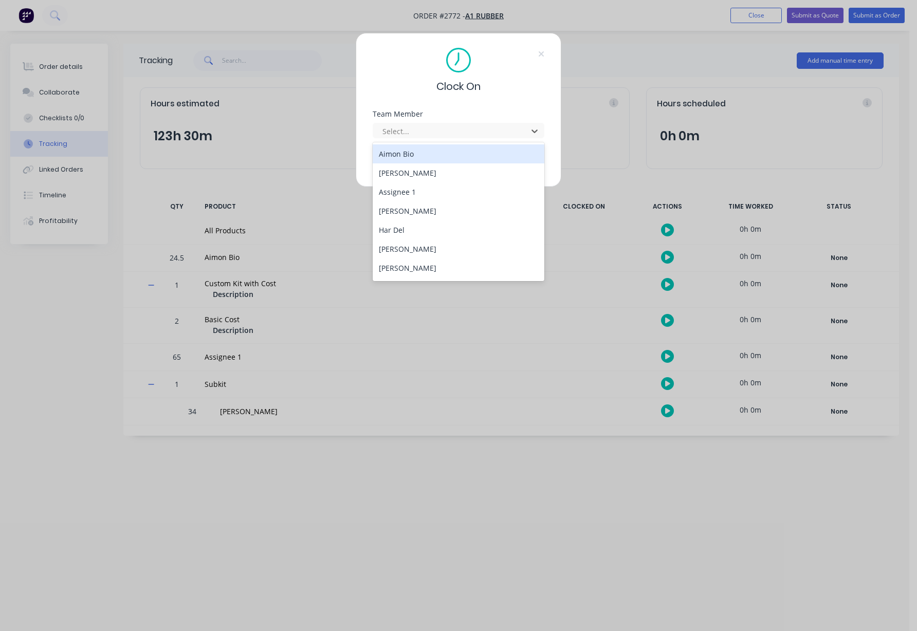
click at [435, 157] on div "Aimon Bio" at bounding box center [459, 153] width 172 height 19
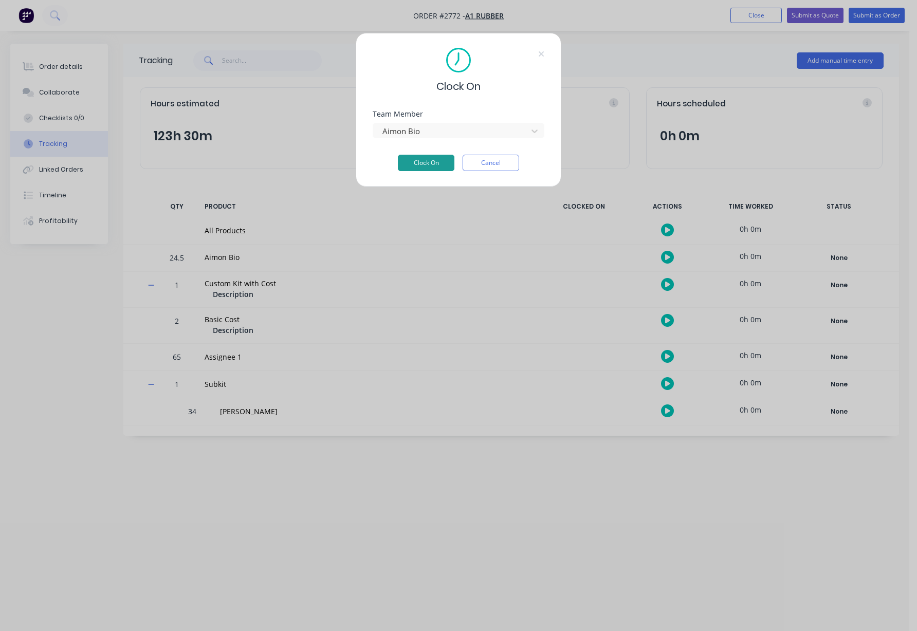
click at [435, 162] on button "Clock On" at bounding box center [426, 163] width 57 height 16
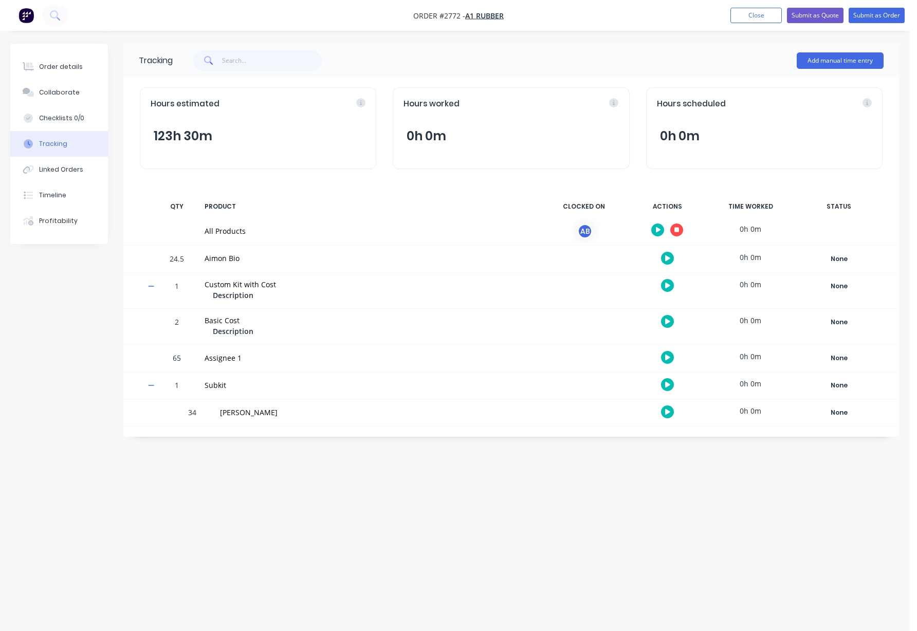
click at [426, 143] on button "0h 0m" at bounding box center [426, 136] width 46 height 20
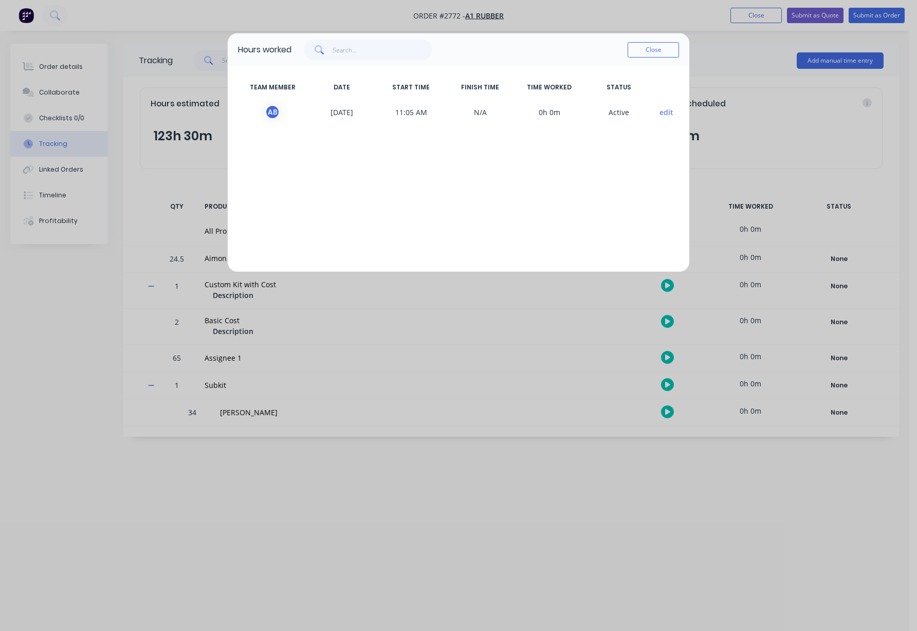
click at [660, 114] on button "edit" at bounding box center [666, 112] width 14 height 11
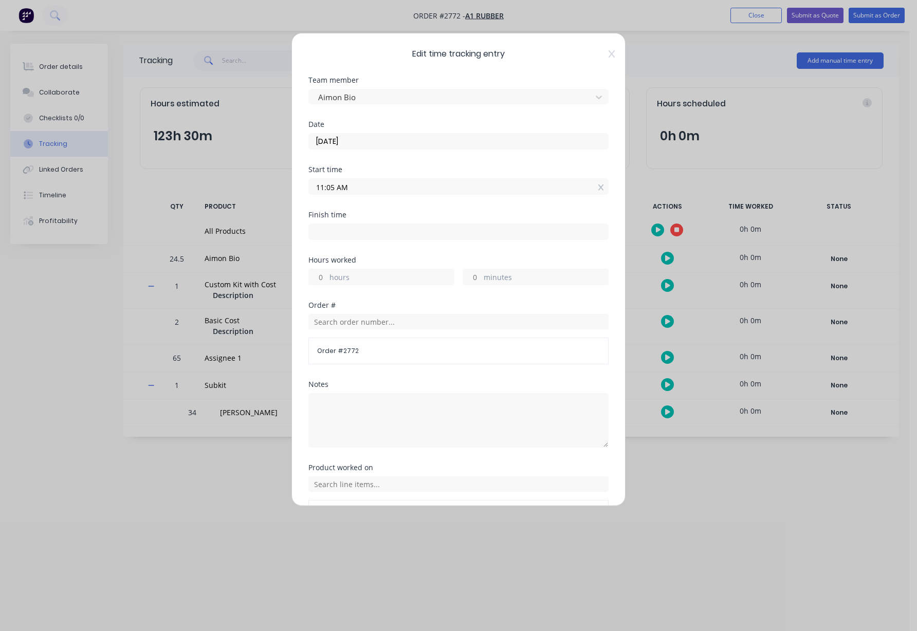
drag, startPoint x: 312, startPoint y: 278, endPoint x: 322, endPoint y: 279, distance: 9.9
click at [322, 279] on input "hours" at bounding box center [318, 276] width 18 height 15
type input "8"
type input "07:05 PM"
click at [393, 203] on div "Start time 11:05 AM" at bounding box center [458, 188] width 300 height 45
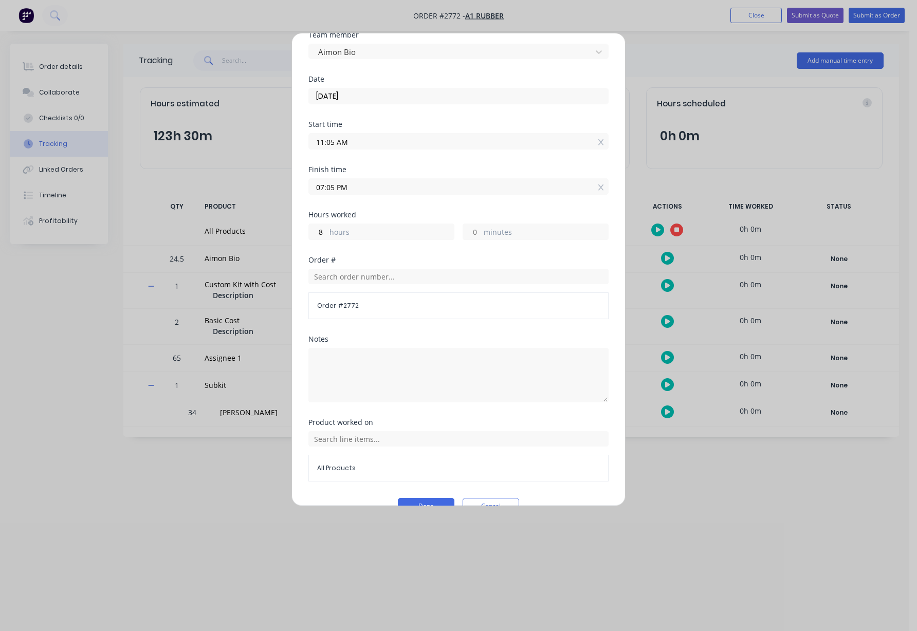
scroll to position [68, 0]
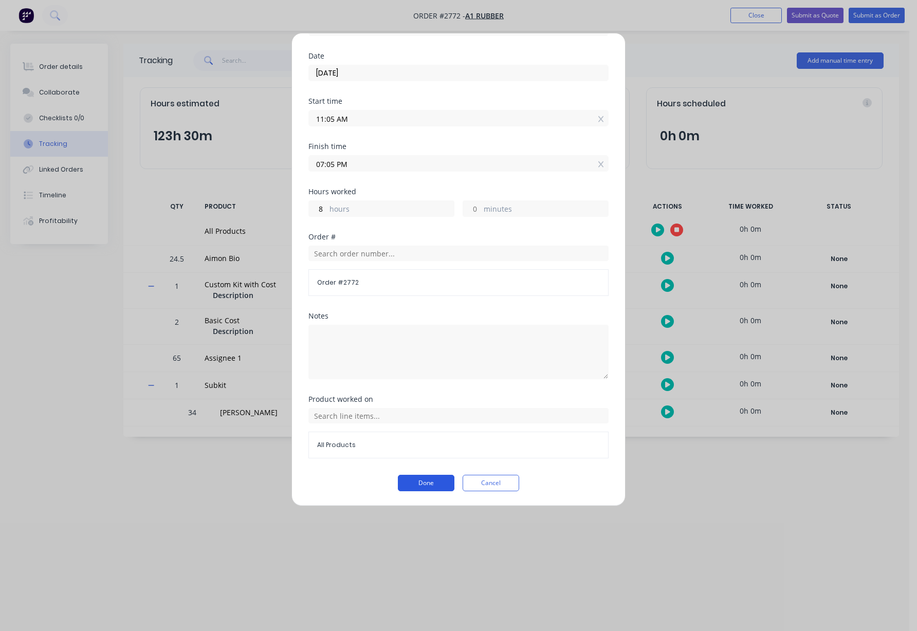
click at [419, 486] on button "Done" at bounding box center [426, 483] width 57 height 16
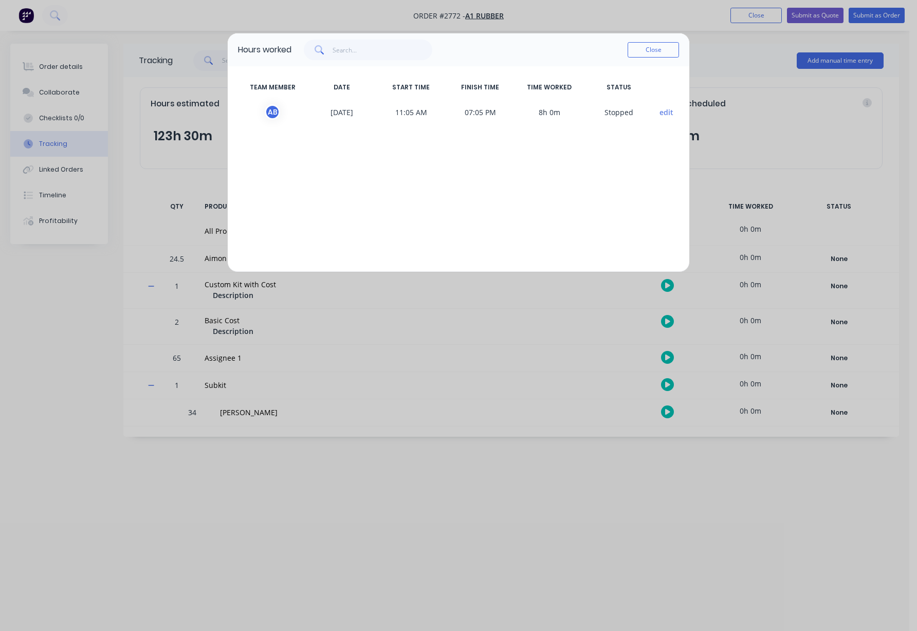
click at [645, 58] on div "Close" at bounding box center [652, 50] width 51 height 21
click at [645, 50] on button "Close" at bounding box center [652, 49] width 51 height 15
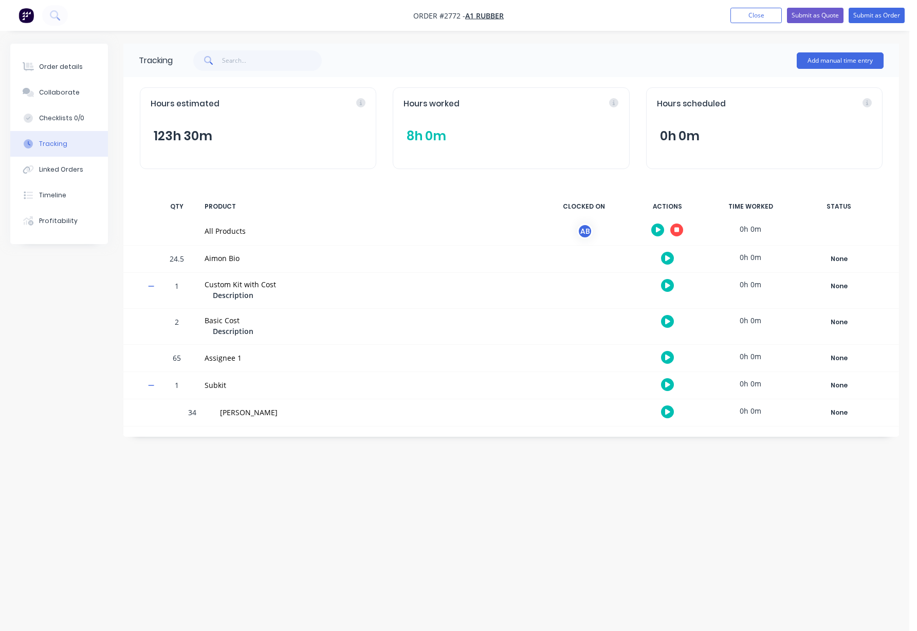
click at [431, 120] on div "Hours worked 8h 0m" at bounding box center [511, 128] width 236 height 82
click at [431, 135] on button "8h 0m" at bounding box center [426, 136] width 46 height 20
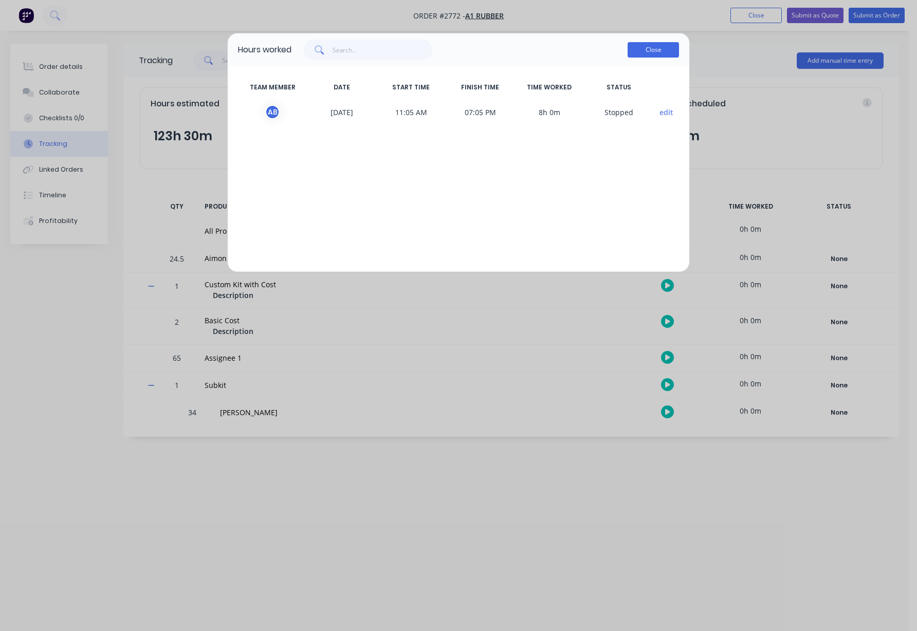
click at [643, 51] on button "Close" at bounding box center [652, 49] width 51 height 15
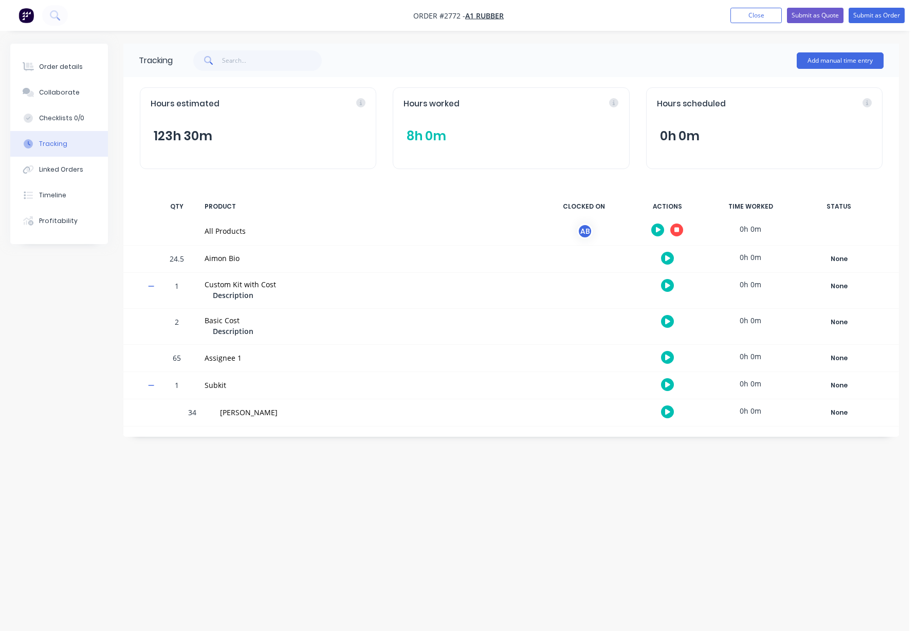
click at [641, 526] on div "Tracking Add manual time entry Hours estimated 123h 30m Hours worked 8h 0m Hour…" at bounding box center [454, 296] width 889 height 505
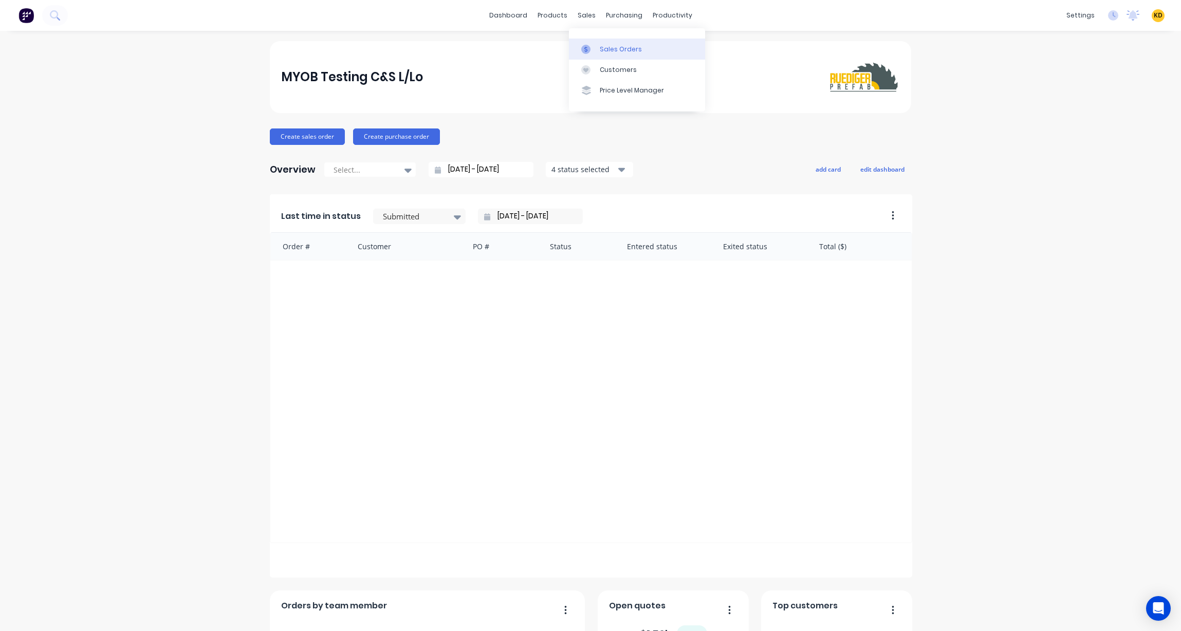
click at [600, 45] on div "Sales Orders" at bounding box center [621, 49] width 42 height 9
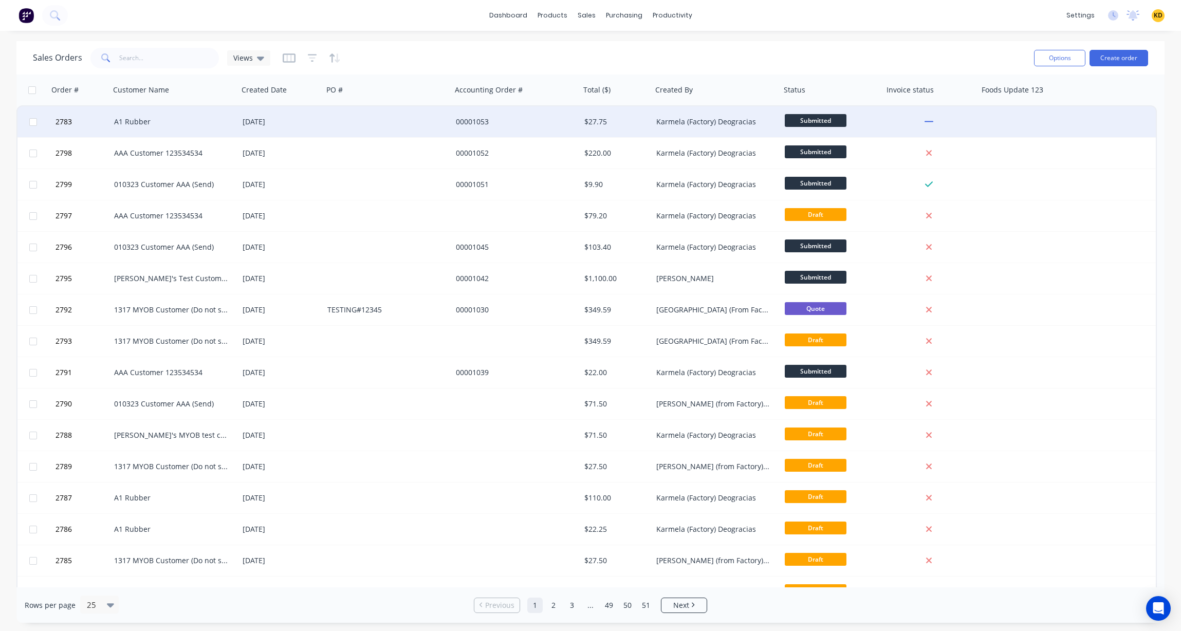
click at [178, 119] on div "A1 Rubber" at bounding box center [171, 122] width 114 height 10
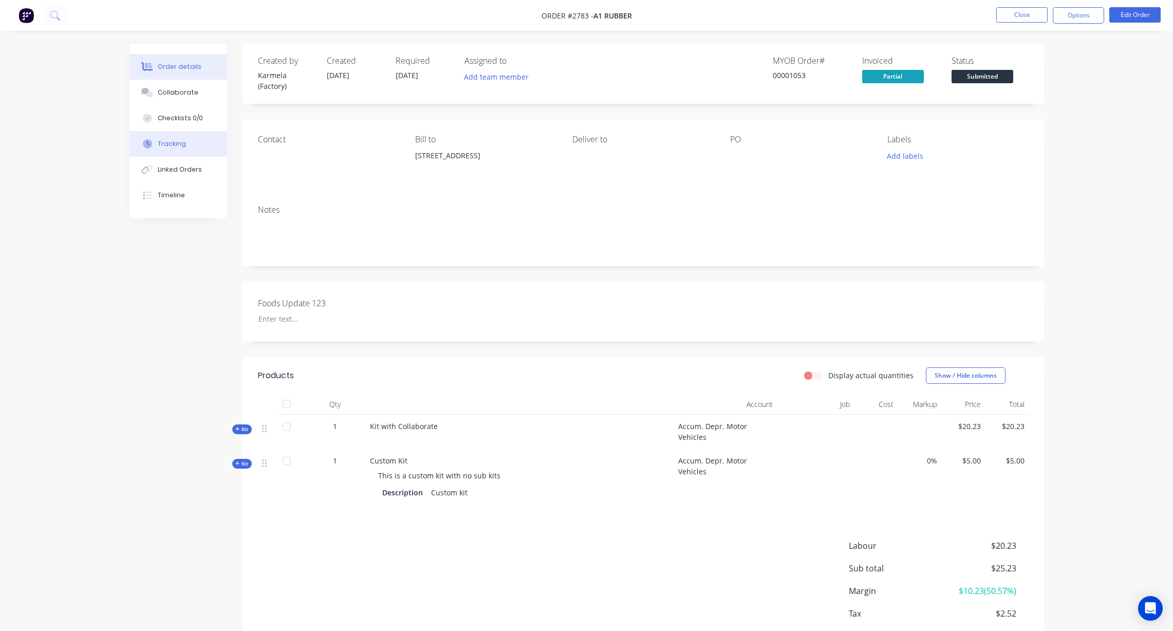
click at [180, 140] on div "Tracking" at bounding box center [172, 143] width 28 height 9
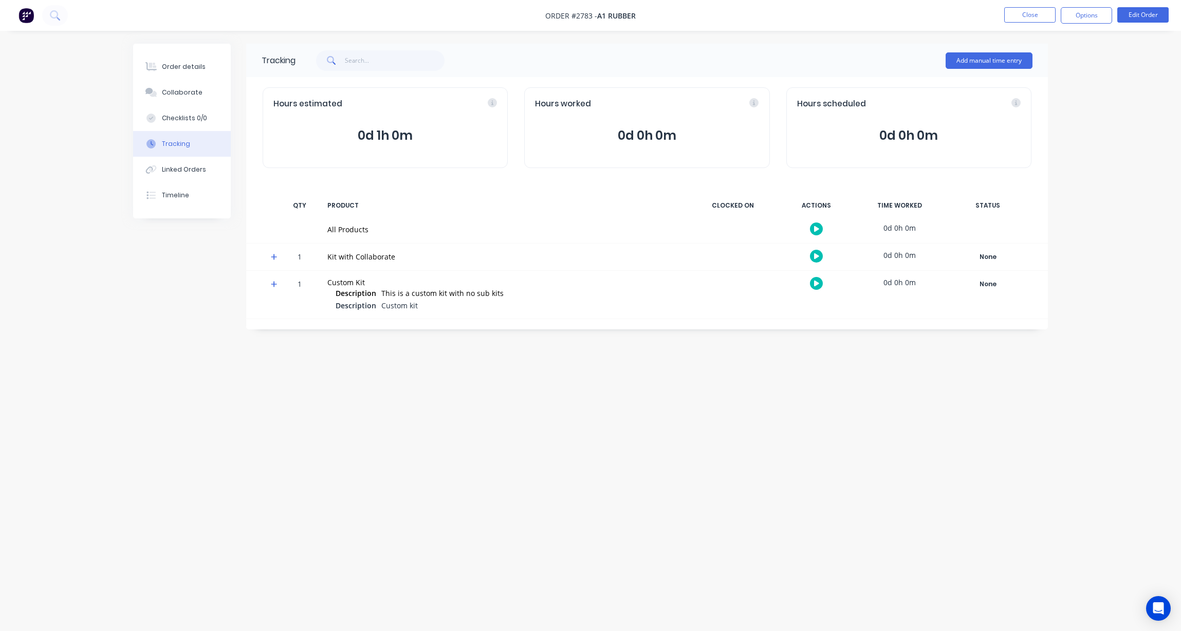
click at [820, 230] on button at bounding box center [816, 229] width 13 height 13
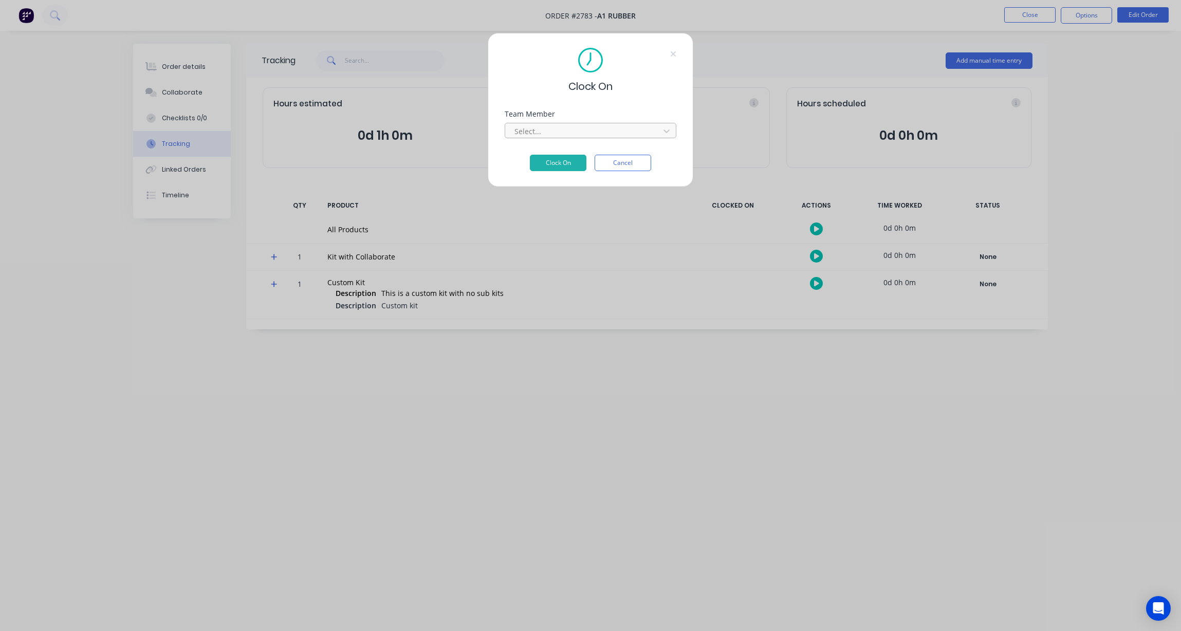
click at [565, 132] on div at bounding box center [583, 131] width 141 height 13
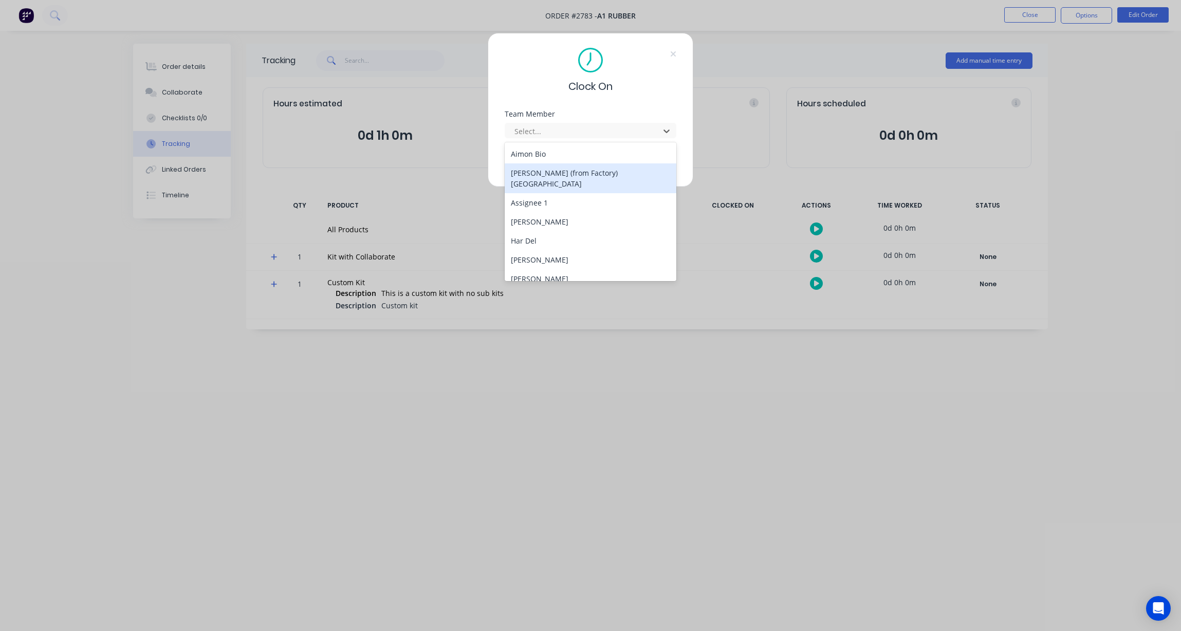
click at [637, 98] on div "Clock On Team Member 15 results available. Use Up and Down to choose options, p…" at bounding box center [591, 110] width 206 height 154
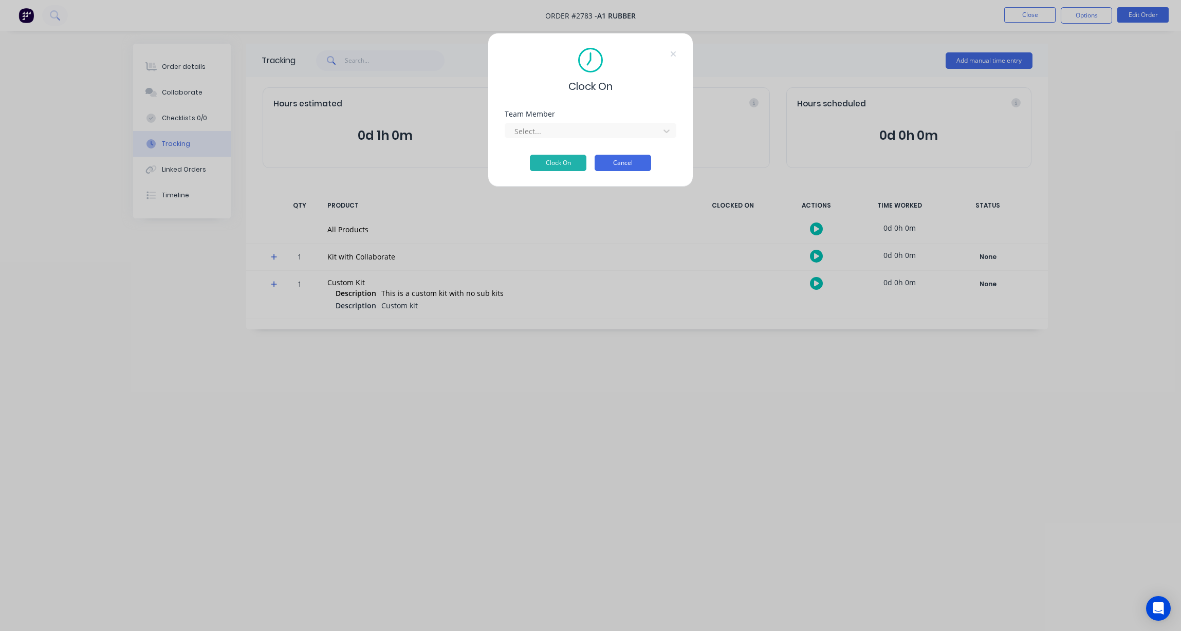
click at [630, 165] on button "Cancel" at bounding box center [623, 163] width 57 height 16
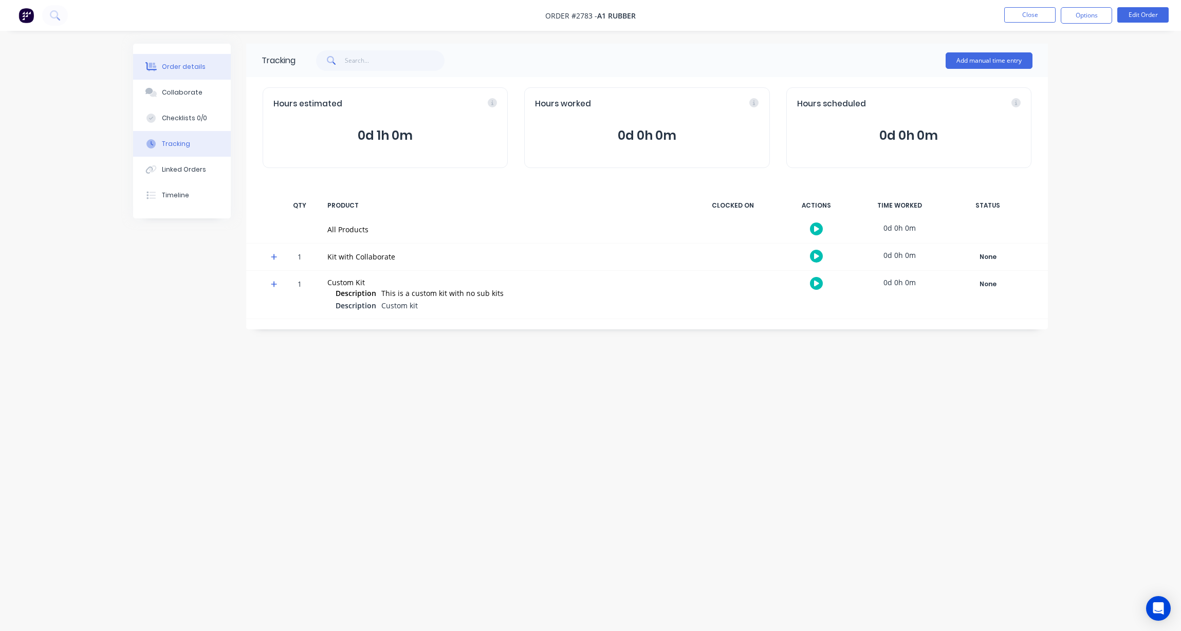
click at [192, 77] on button "Order details" at bounding box center [182, 67] width 98 height 26
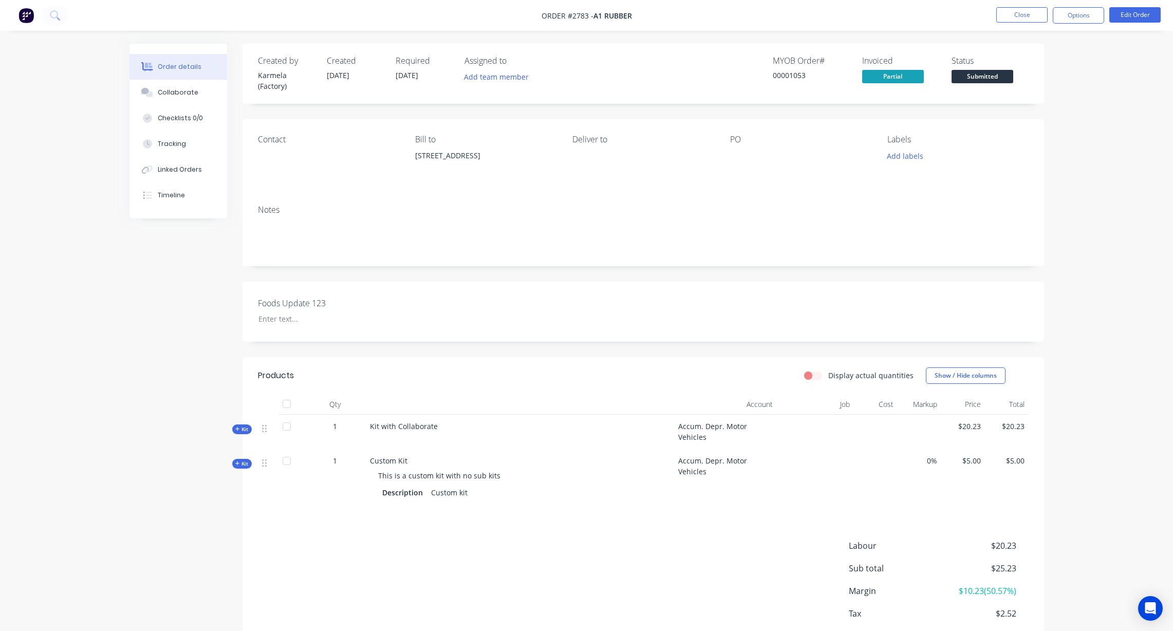
click at [243, 464] on span "Kit" at bounding box center [241, 464] width 13 height 8
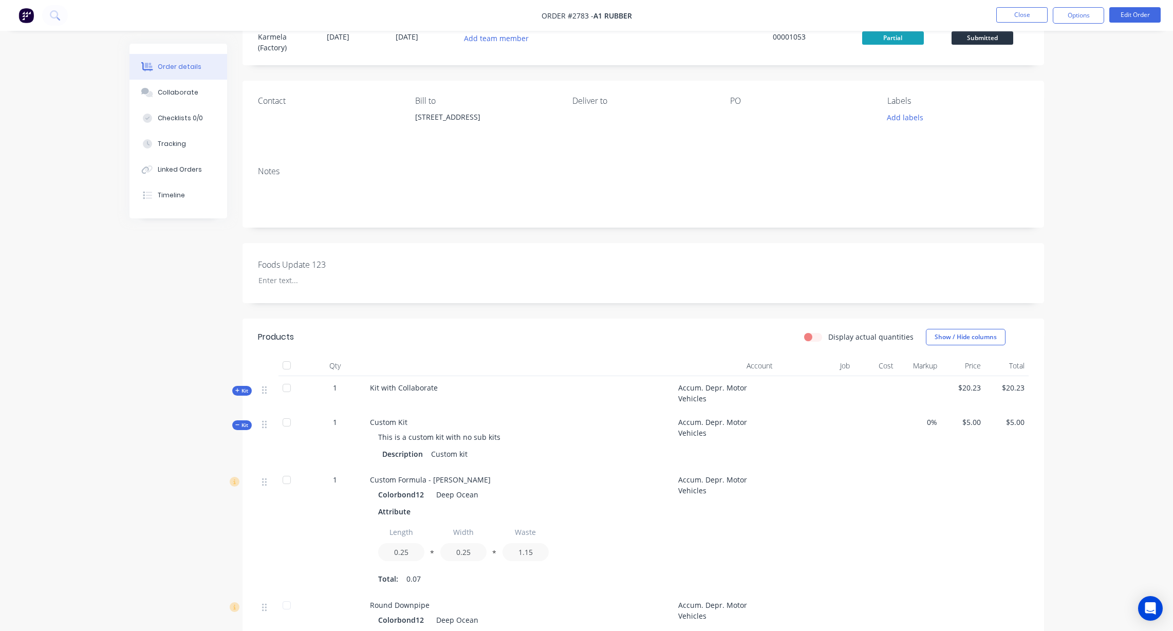
scroll to position [288, 0]
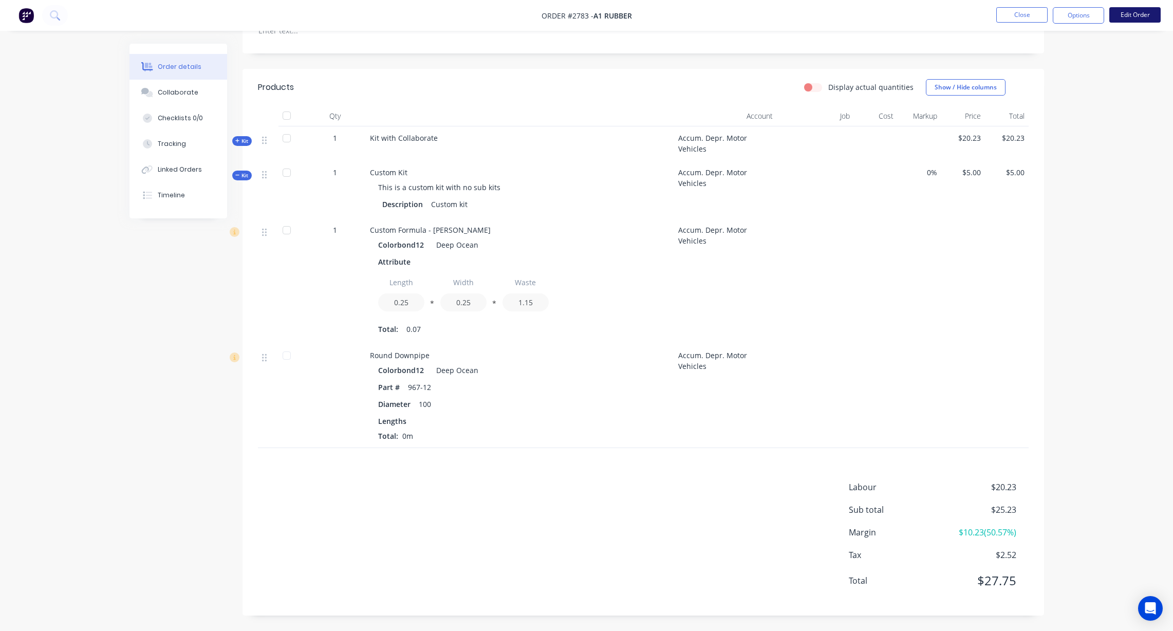
click at [1142, 17] on button "Edit Order" at bounding box center [1135, 14] width 51 height 15
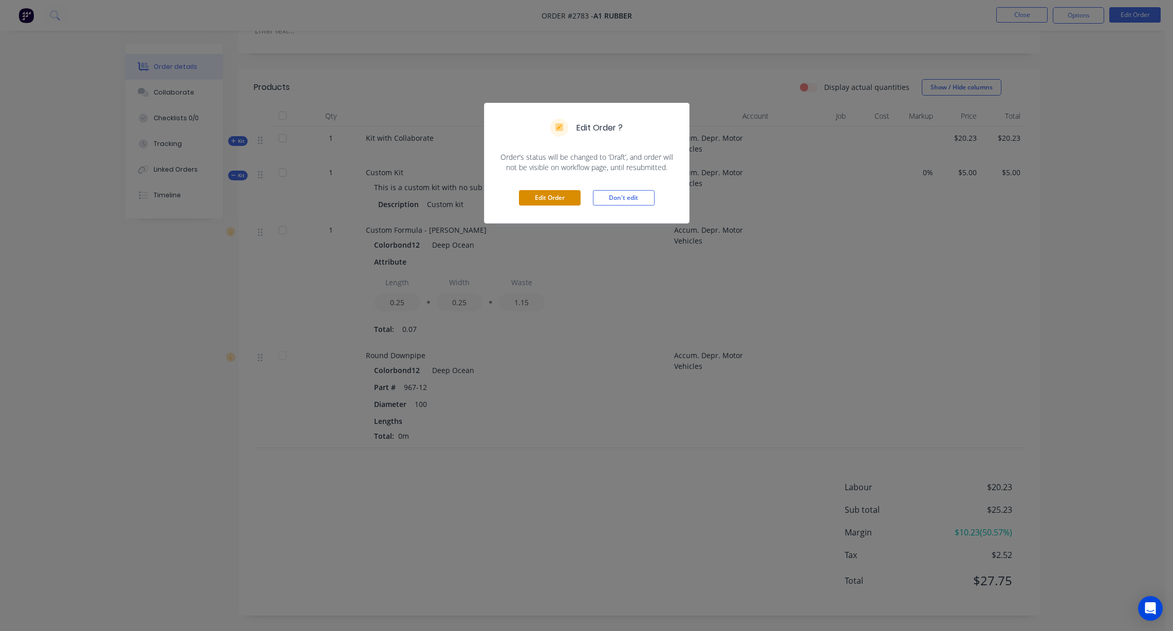
click at [546, 200] on button "Edit Order" at bounding box center [550, 197] width 62 height 15
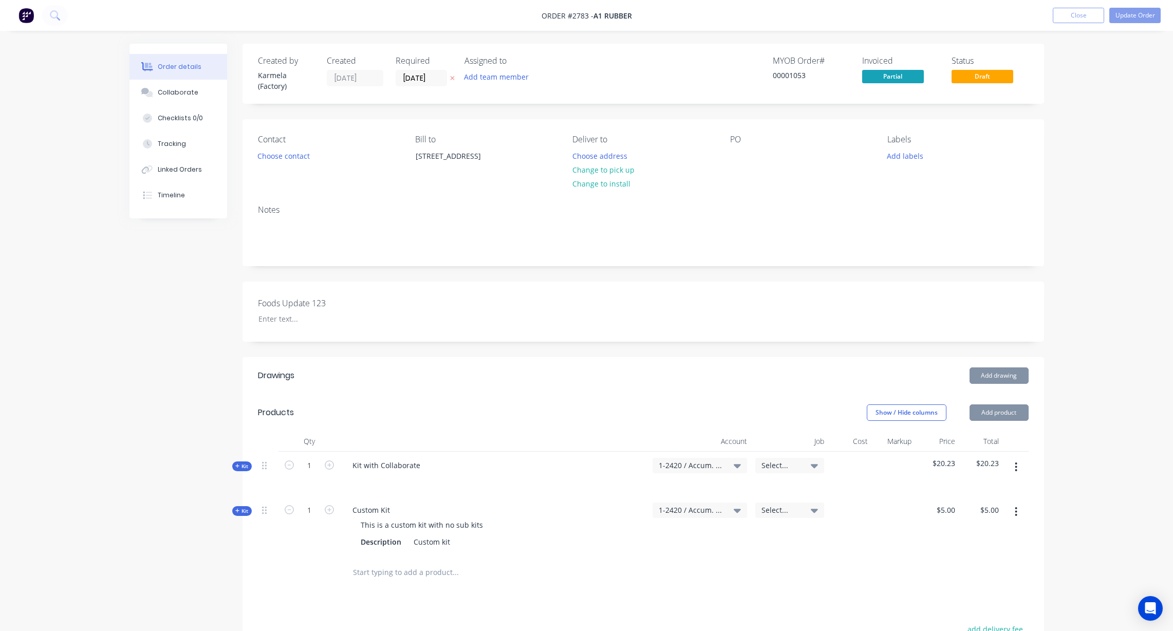
scroll to position [220, 0]
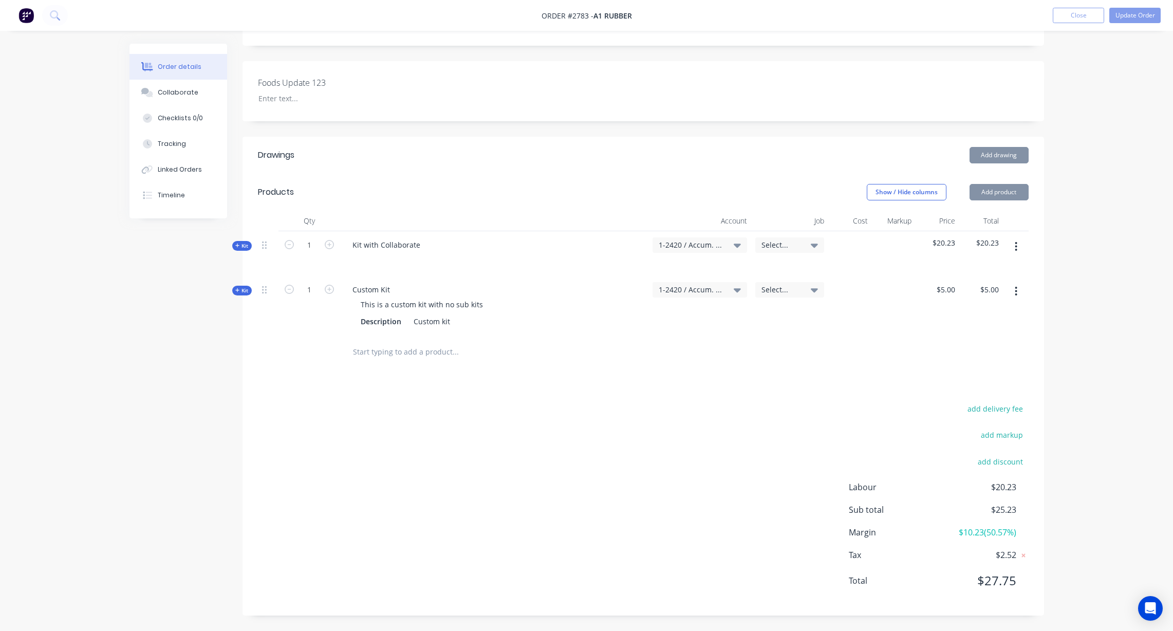
click at [242, 291] on span "Kit" at bounding box center [241, 291] width 13 height 8
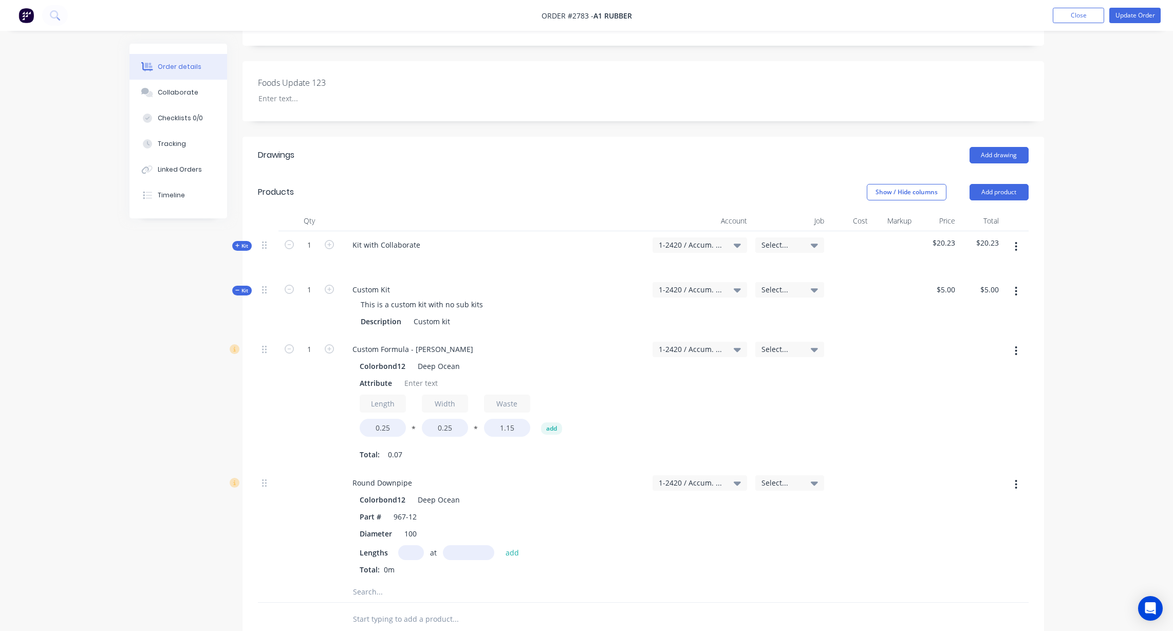
click at [243, 246] on span "Kit" at bounding box center [241, 246] width 13 height 8
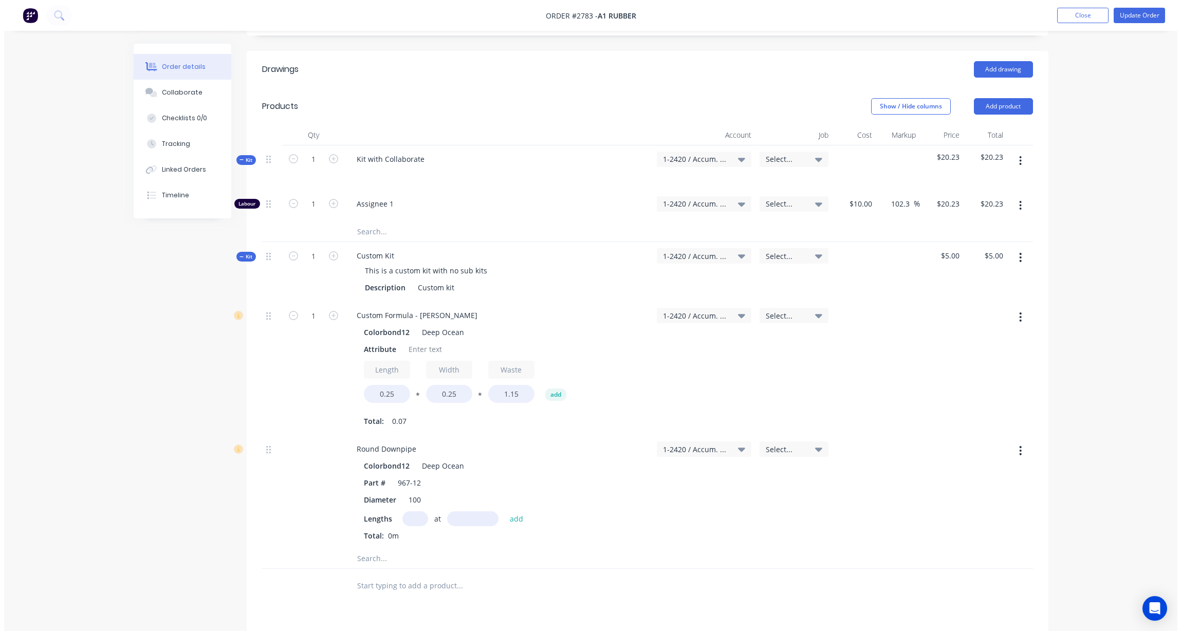
scroll to position [405, 0]
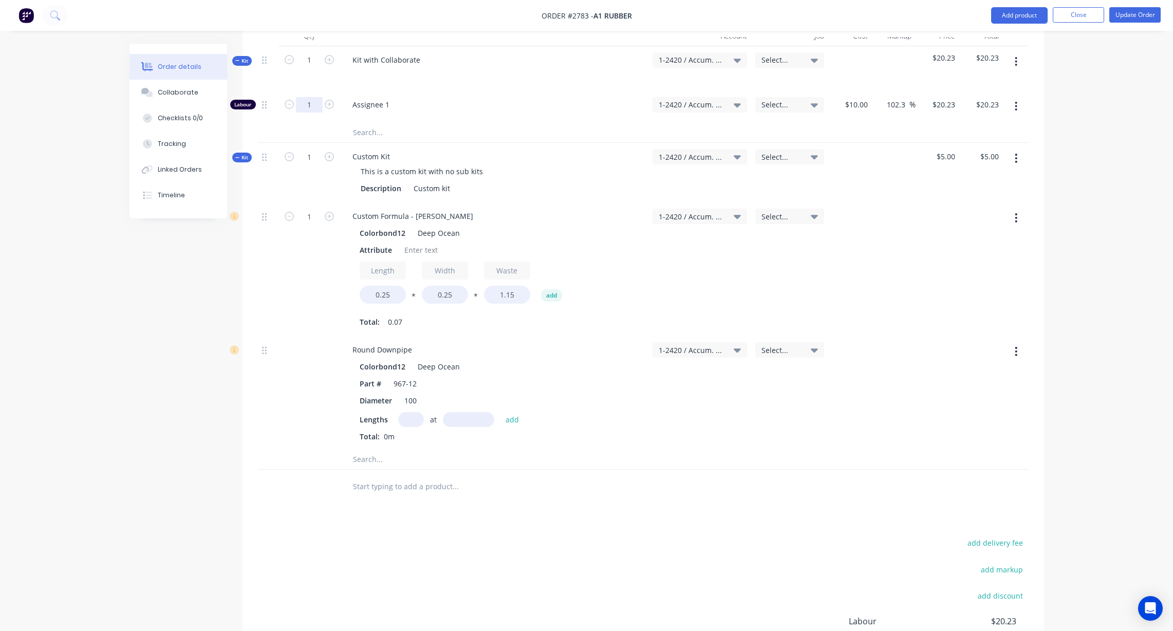
click at [318, 103] on input "1" at bounding box center [309, 104] width 27 height 15
type input "24"
type input "$485.52"
click at [181, 323] on div "Created by Karmela (Factory) Created 05/08/25 Required 05/08/25 Assigned to Add…" at bounding box center [587, 201] width 915 height 1127
click at [1126, 11] on button "Update Order" at bounding box center [1135, 14] width 51 height 15
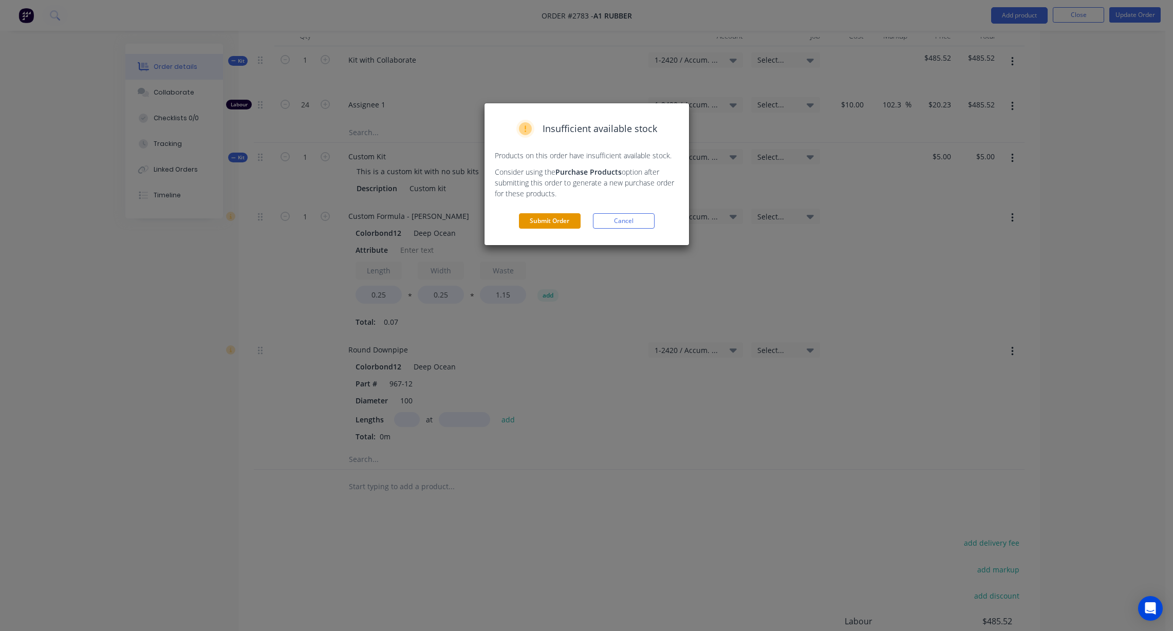
click at [545, 221] on button "Submit Order" at bounding box center [550, 220] width 62 height 15
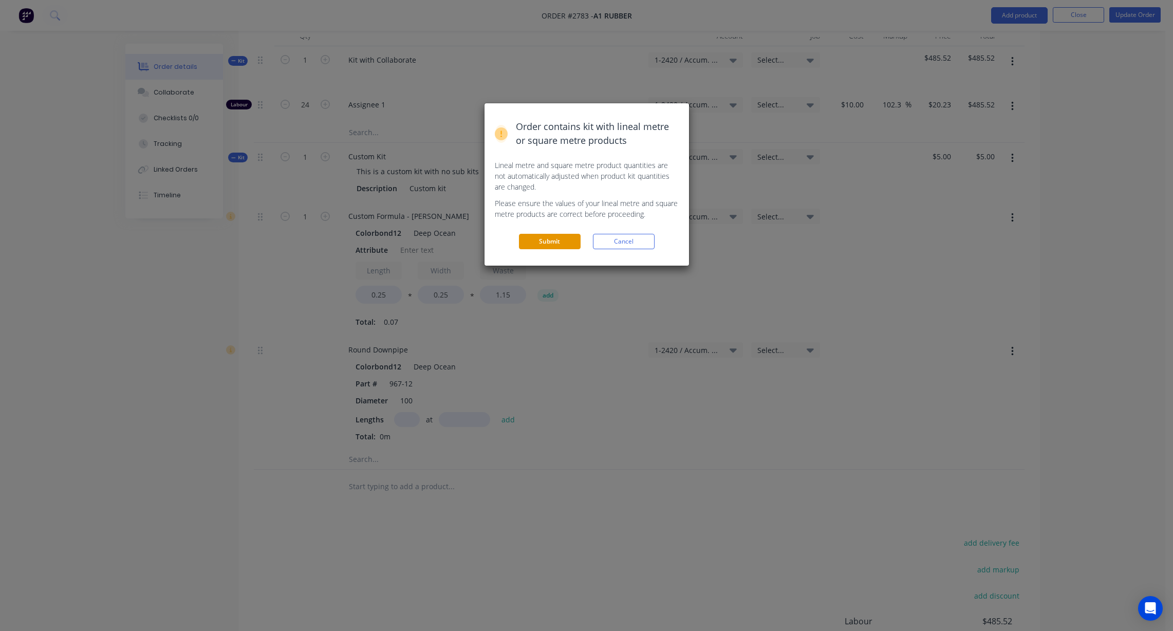
click at [535, 242] on button "Submit" at bounding box center [550, 241] width 62 height 15
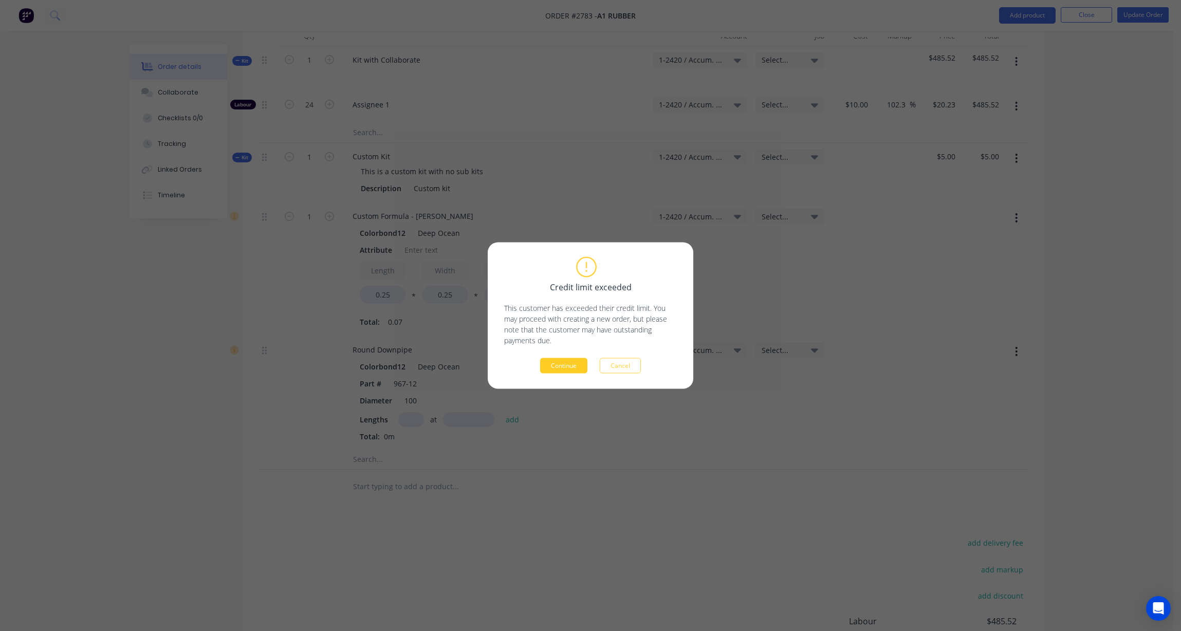
click at [546, 370] on button "Continue" at bounding box center [563, 365] width 47 height 15
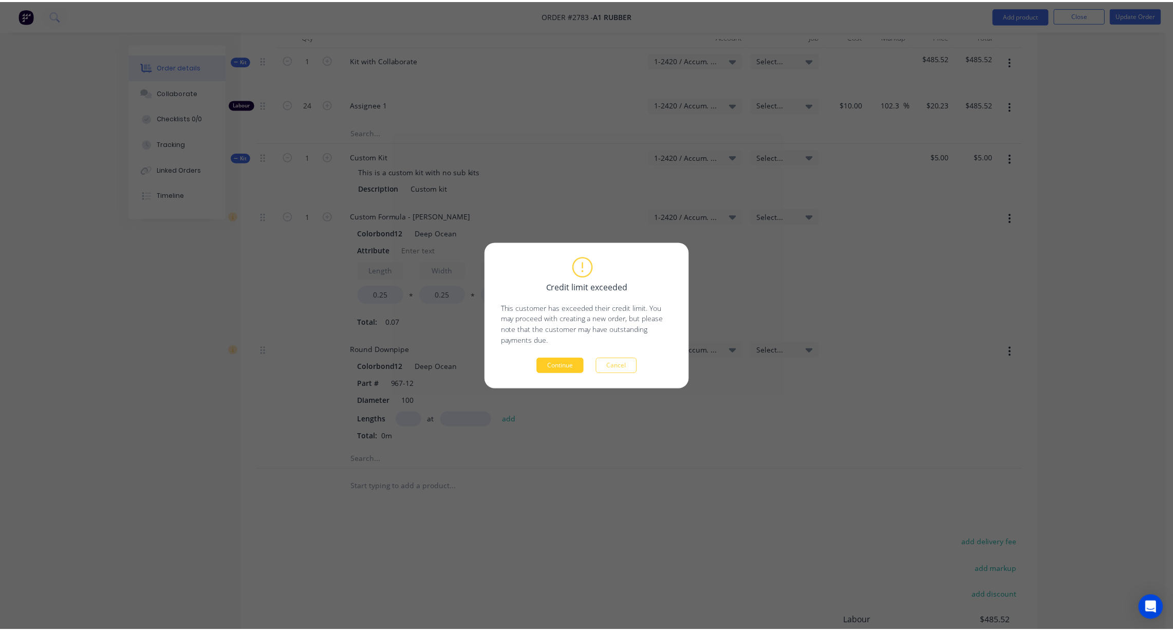
scroll to position [323, 0]
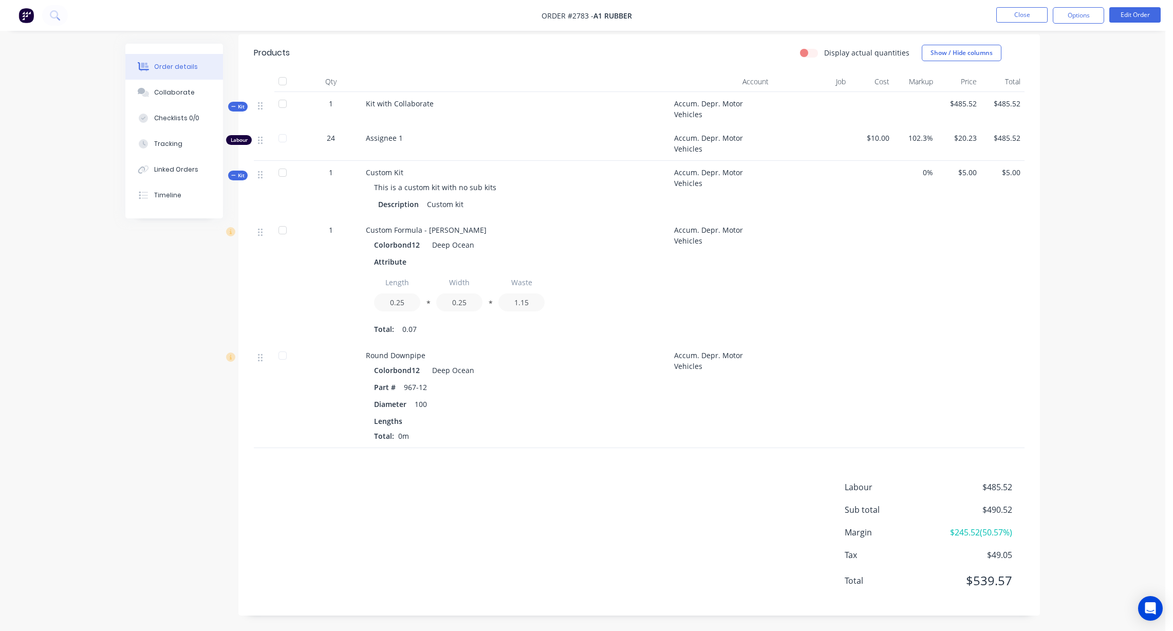
click at [136, 301] on div "Created by Karmela (Factory) Created 05/08/25 Required 05/08/25 Assigned to Add…" at bounding box center [582, 176] width 915 height 910
click at [181, 121] on div "Checklists 0/0" at bounding box center [176, 118] width 45 height 9
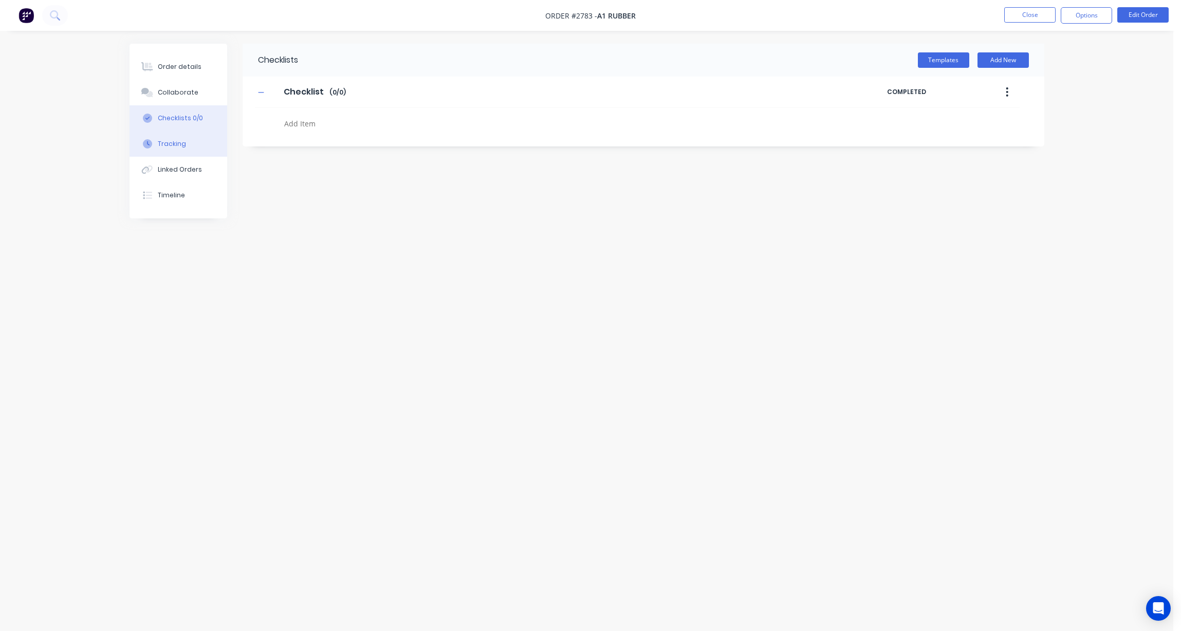
click at [181, 136] on button "Tracking" at bounding box center [179, 144] width 98 height 26
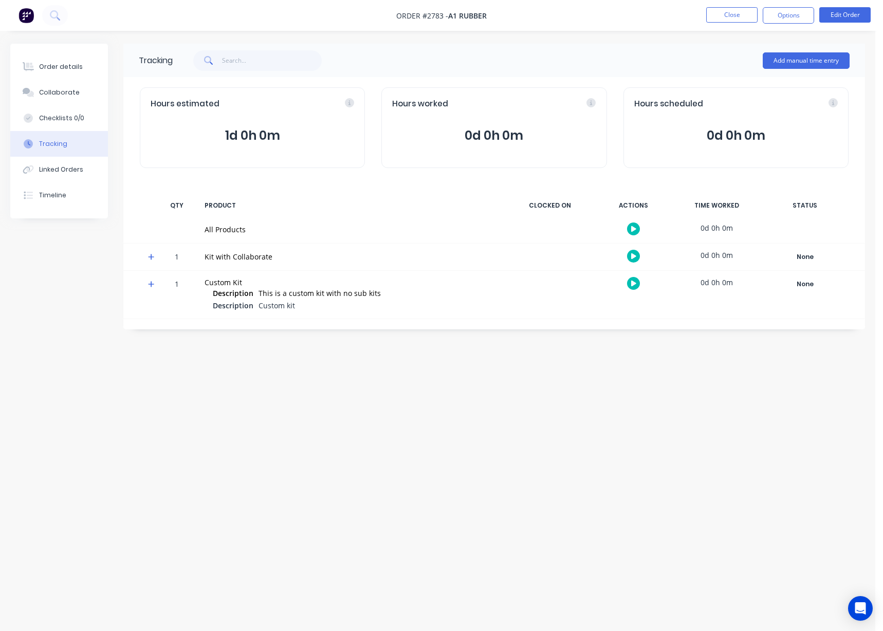
click at [347, 390] on div "Tracking Add manual time entry Hours estimated 1d 0h 0m Hours worked 0d 0h 0m H…" at bounding box center [437, 296] width 855 height 505
click at [95, 72] on button "Order details" at bounding box center [59, 67] width 98 height 26
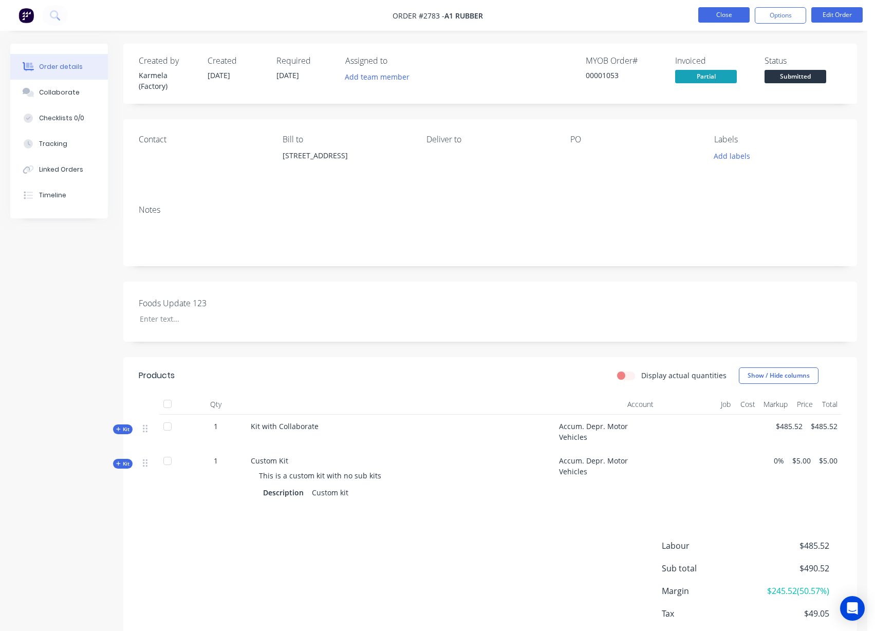
click at [734, 8] on button "Close" at bounding box center [723, 14] width 51 height 15
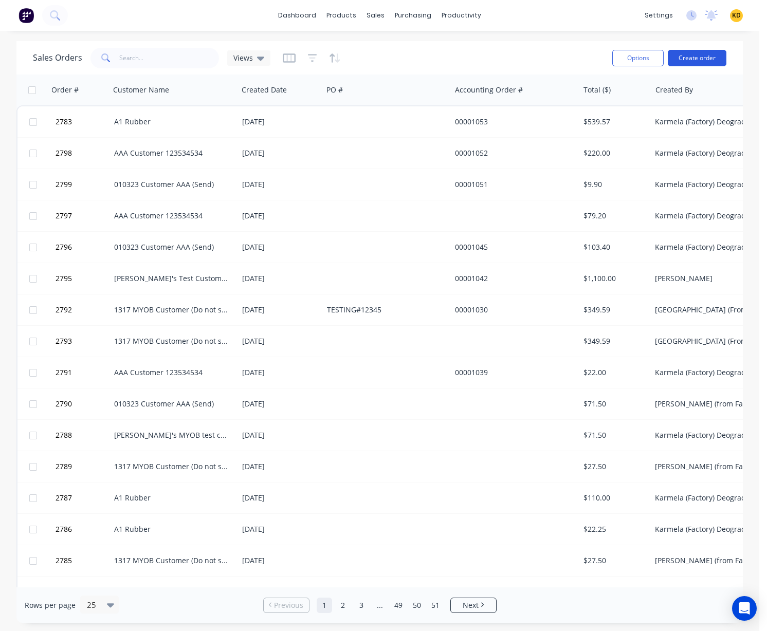
click at [699, 56] on button "Create order" at bounding box center [697, 58] width 59 height 16
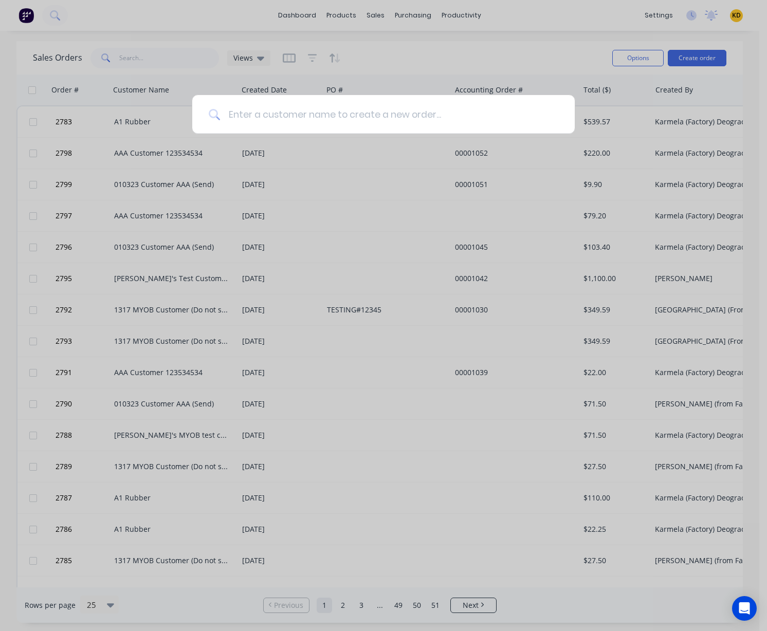
click at [271, 110] on input at bounding box center [389, 114] width 338 height 39
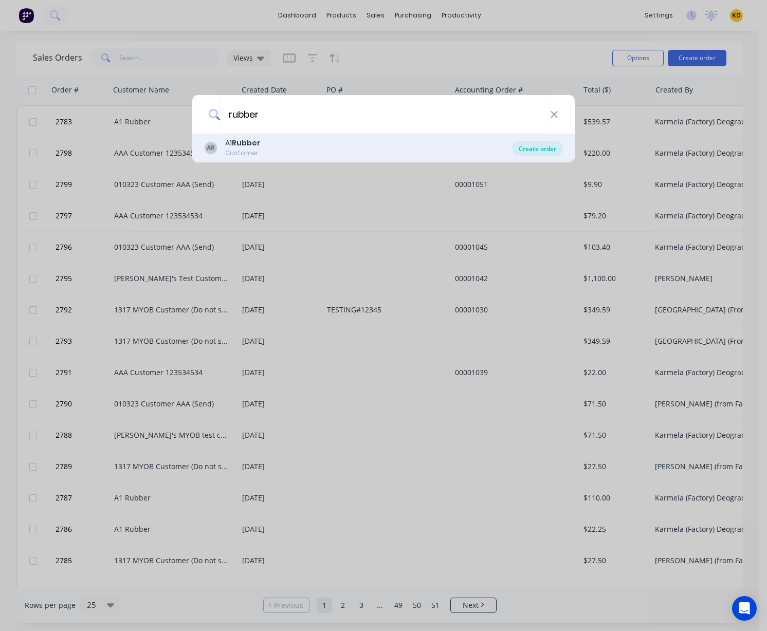
type input "rubber"
click at [549, 149] on div "Create order" at bounding box center [537, 148] width 50 height 14
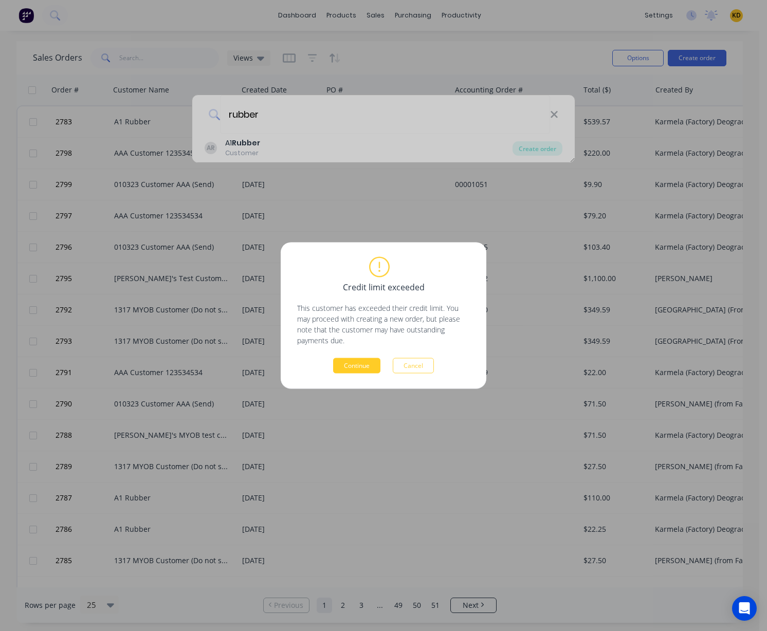
click at [359, 367] on button "Continue" at bounding box center [356, 365] width 47 height 15
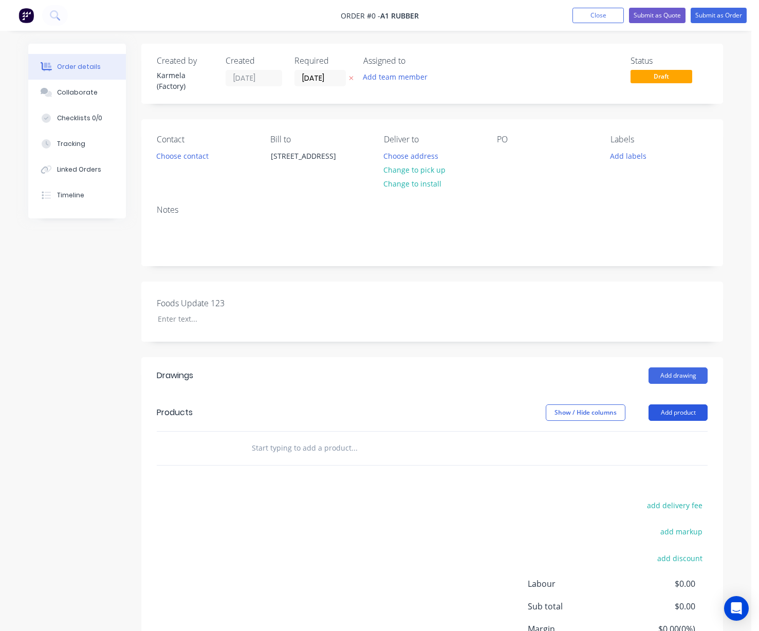
click at [668, 418] on button "Add product" at bounding box center [678, 412] width 59 height 16
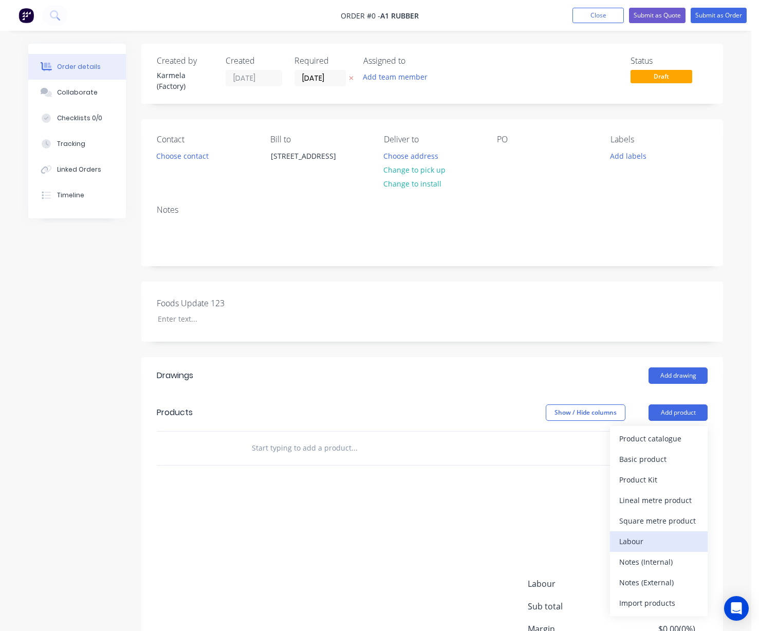
click at [654, 547] on div "Labour" at bounding box center [658, 541] width 79 height 15
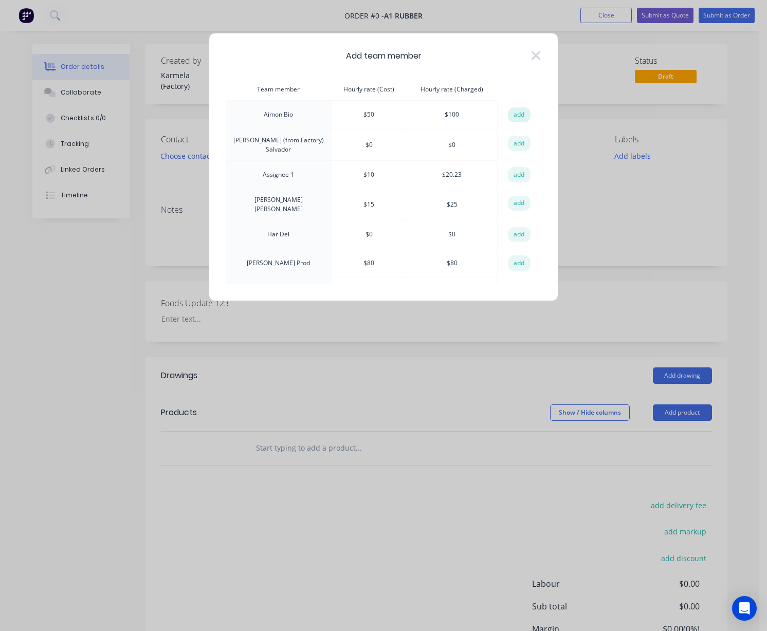
click at [523, 112] on button "add" at bounding box center [519, 114] width 23 height 15
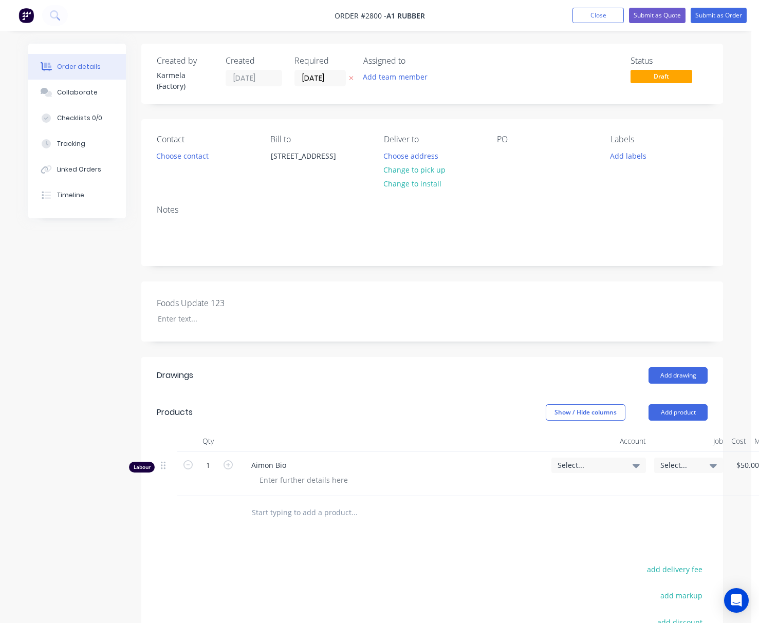
click at [211, 455] on div "1" at bounding box center [208, 474] width 62 height 45
click at [209, 462] on input "1" at bounding box center [208, 465] width 27 height 15
type input "24"
type input "$2,400.00"
click at [192, 517] on div at bounding box center [208, 512] width 62 height 33
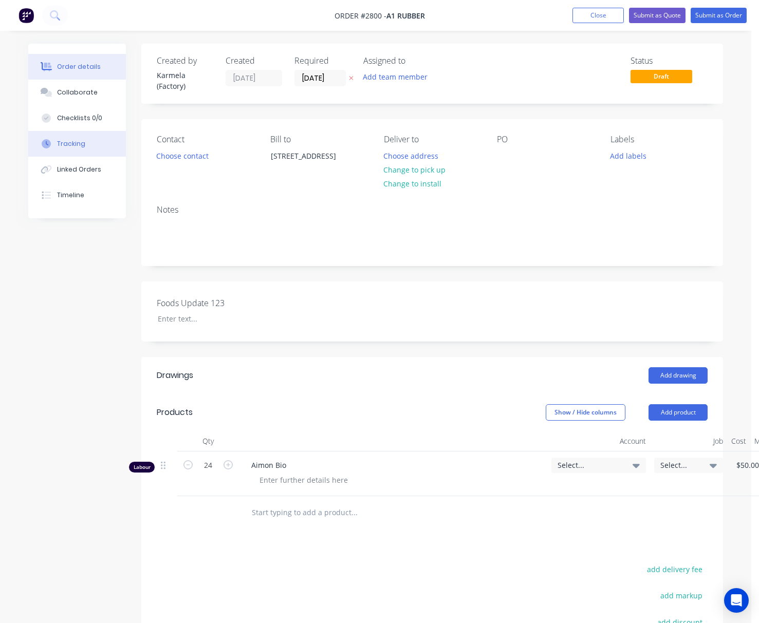
click at [63, 142] on div "Tracking" at bounding box center [71, 143] width 28 height 9
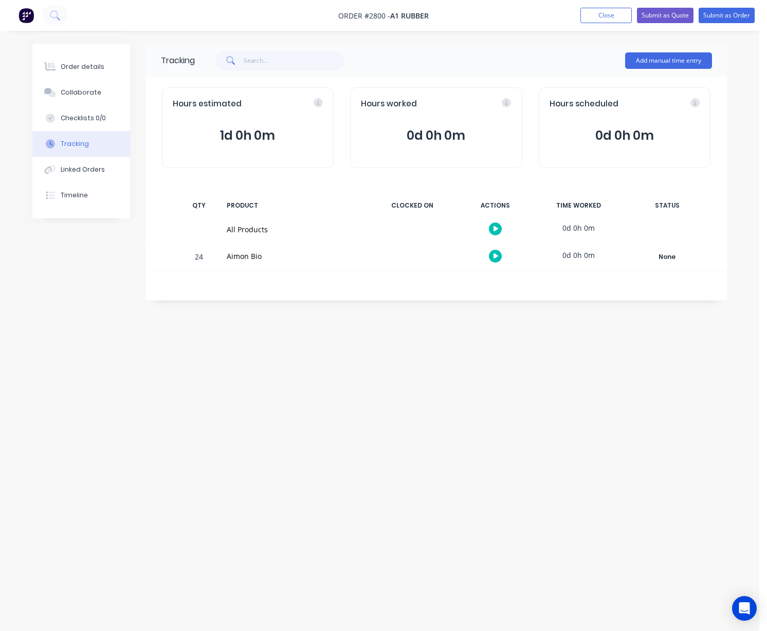
click at [231, 436] on div "Tracking Add manual time entry Hours estimated 1d 0h 0m Hours worked 0d 0h 0m H…" at bounding box center [379, 296] width 695 height 505
click at [82, 68] on div "Order details" at bounding box center [83, 66] width 44 height 9
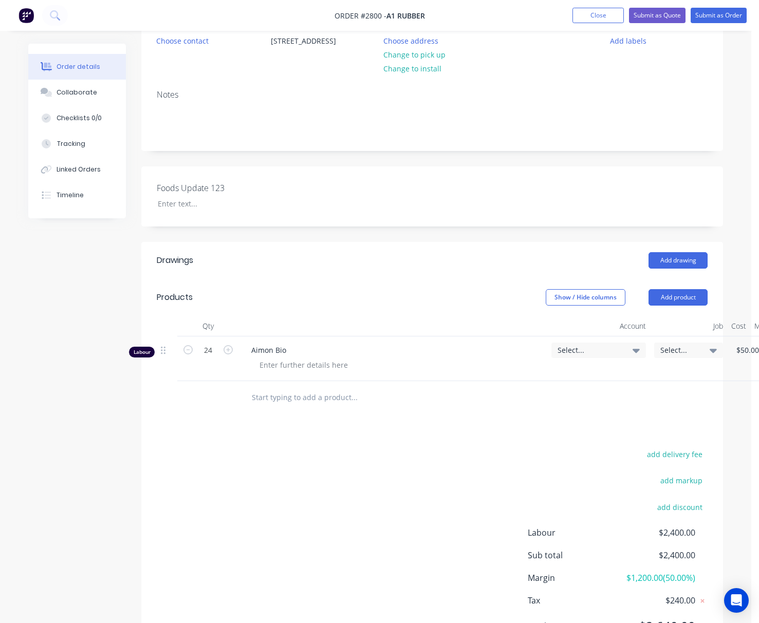
scroll to position [169, 0]
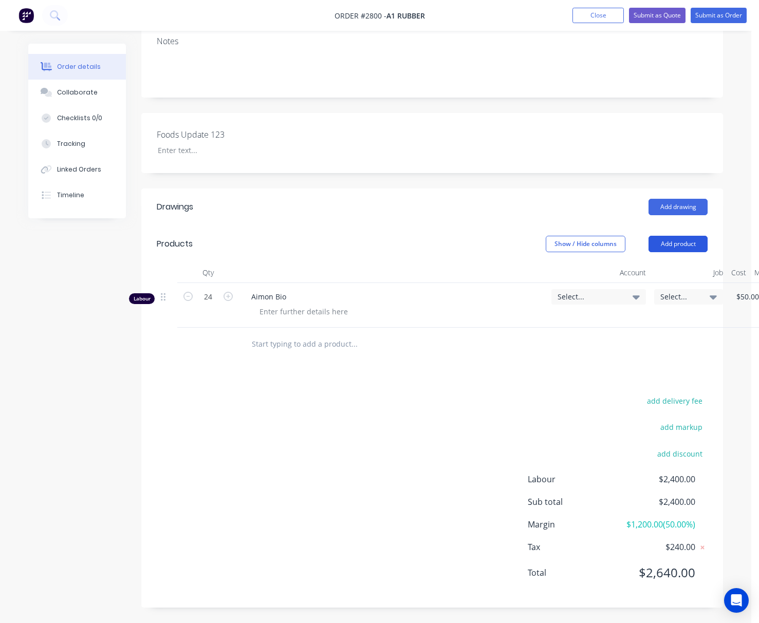
click at [686, 243] on button "Add product" at bounding box center [678, 244] width 59 height 16
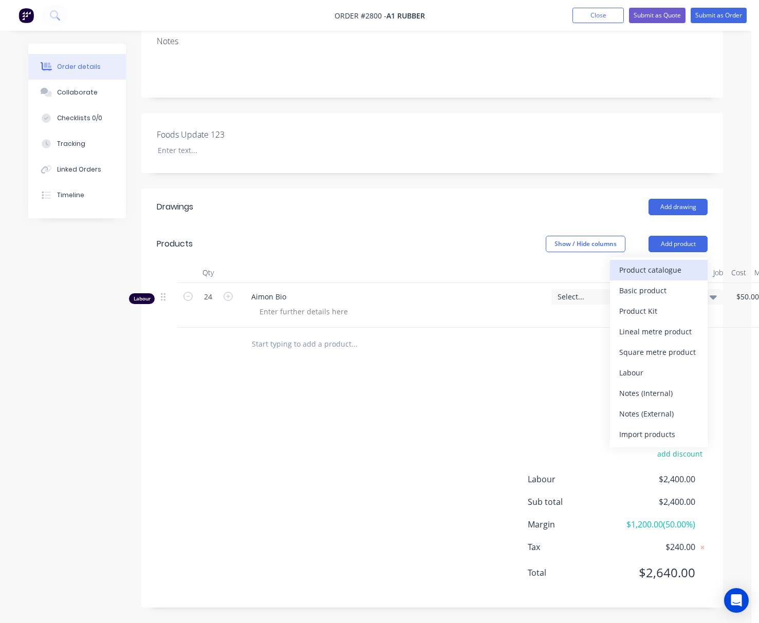
drag, startPoint x: 663, startPoint y: 268, endPoint x: 675, endPoint y: 272, distance: 13.0
click at [675, 272] on div "Product catalogue" at bounding box center [658, 270] width 79 height 15
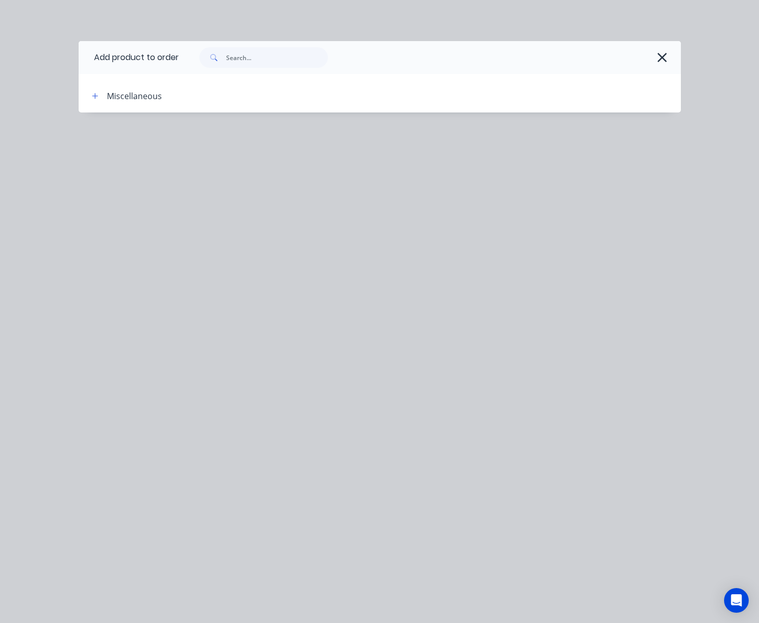
click at [675, 272] on div "Add product to order Miscellaneous" at bounding box center [379, 311] width 759 height 623
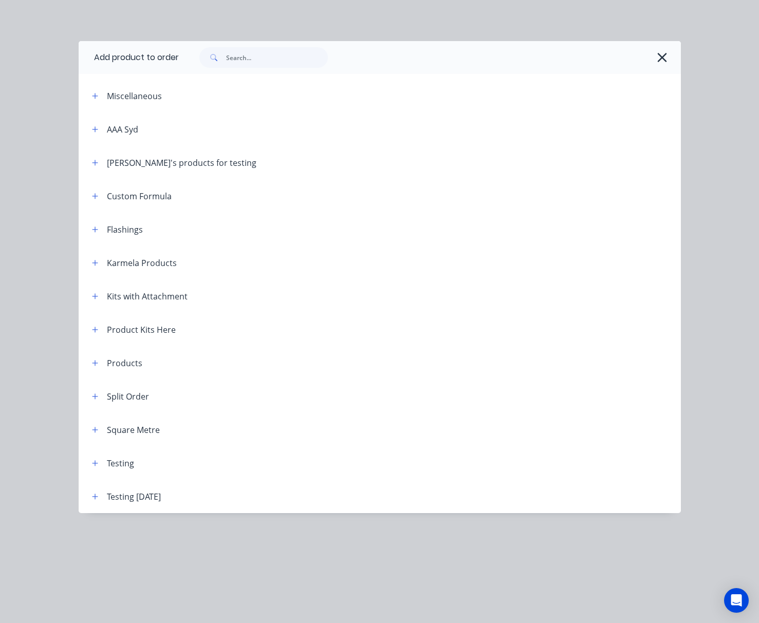
scroll to position [183, 0]
click at [94, 495] on icon "button" at bounding box center [95, 496] width 6 height 7
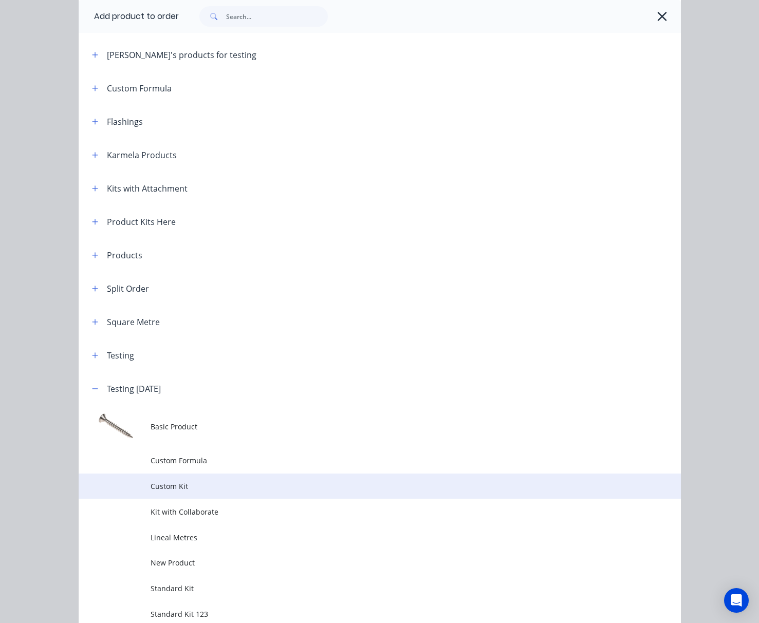
scroll to position [157, 0]
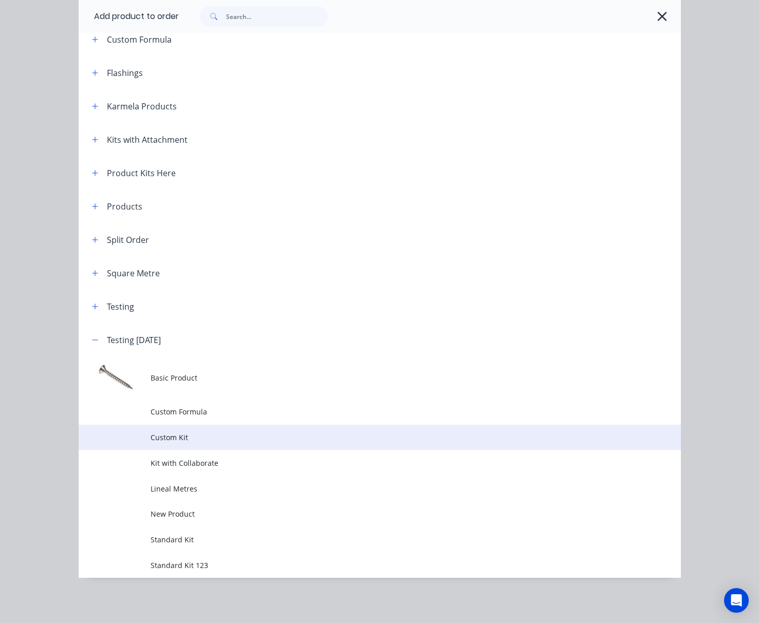
click at [178, 442] on span "Custom Kit" at bounding box center [363, 437] width 424 height 11
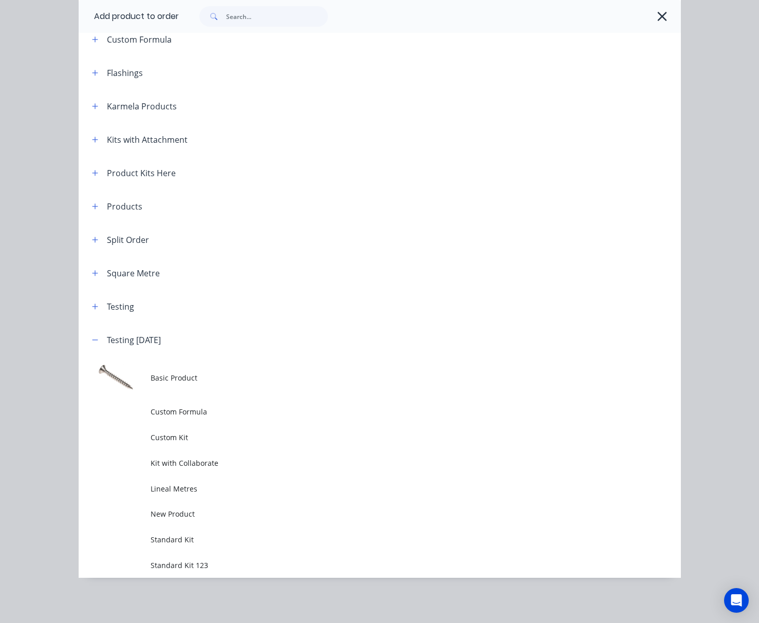
scroll to position [0, 0]
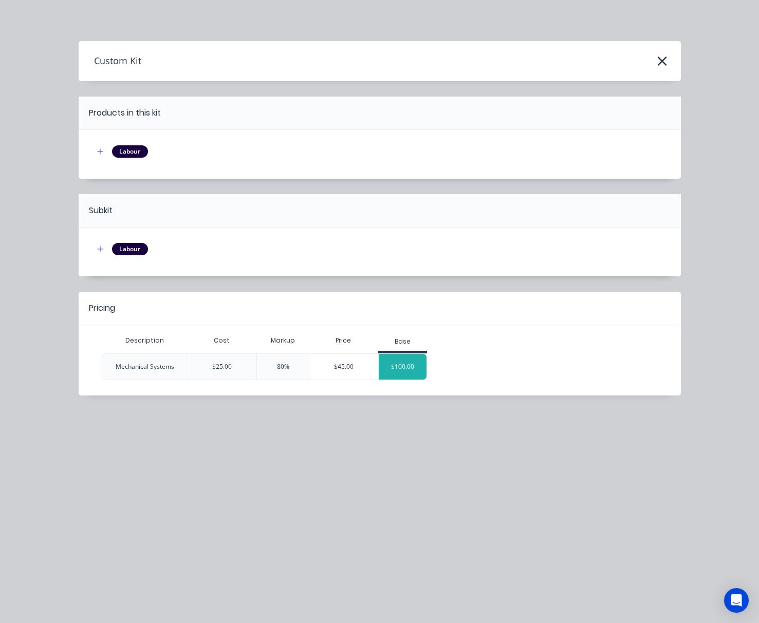
click at [405, 368] on div "$100.00" at bounding box center [403, 367] width 48 height 26
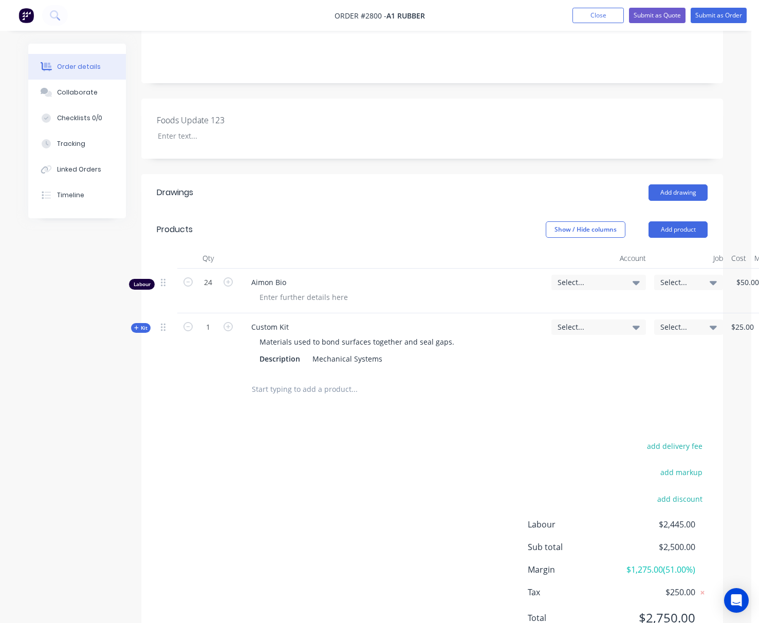
click at [140, 329] on span "Kit" at bounding box center [140, 328] width 13 height 8
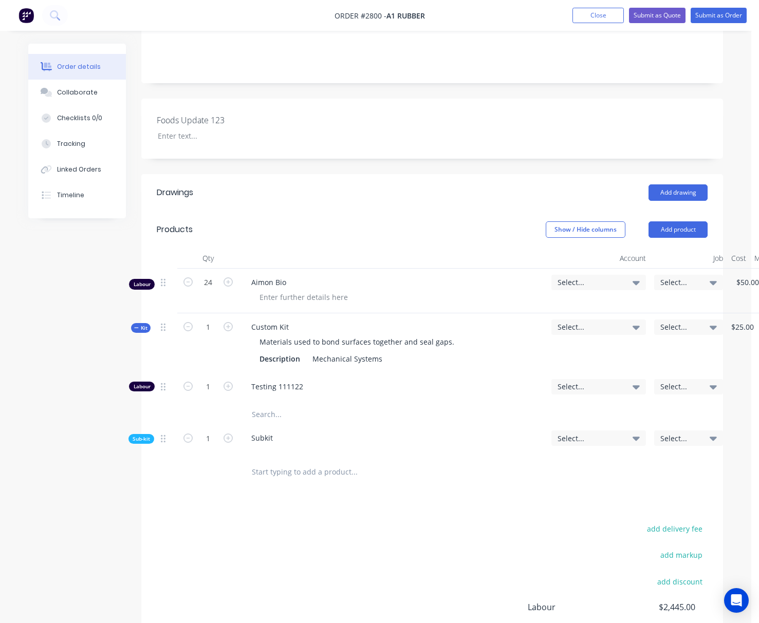
click at [147, 441] on span "Sub-kit" at bounding box center [141, 439] width 17 height 8
click at [198, 539] on div at bounding box center [208, 524] width 62 height 33
click at [210, 384] on input "1" at bounding box center [208, 386] width 27 height 15
type input "65"
type input "$2,660.00"
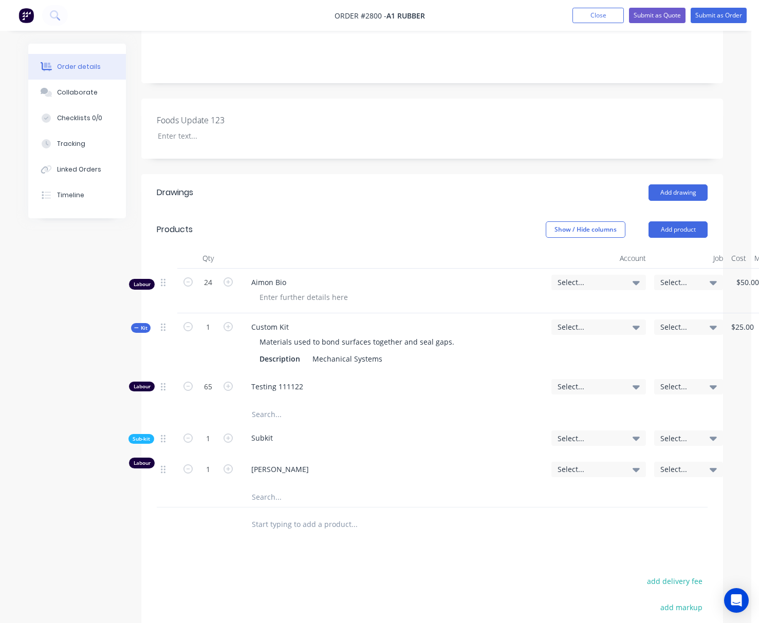
type input "$2,660.00"
click at [98, 403] on div "Created by Karmela (Factory) Created 12/08/25 Required 12/08/25 Assigned to Add…" at bounding box center [375, 332] width 695 height 943
click at [209, 469] on input "1" at bounding box center [208, 469] width 27 height 15
type input "4"
type input "$2,840.00"
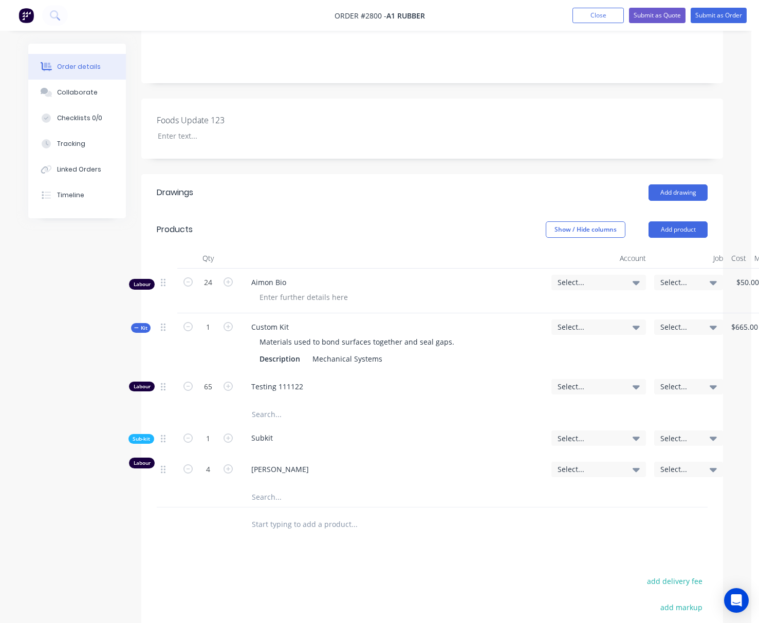
type input "$2,840.00"
click at [56, 451] on div "Created by Karmela (Factory) Created 12/08/25 Required 12/08/25 Assigned to Add…" at bounding box center [375, 332] width 695 height 943
click at [212, 472] on input "4" at bounding box center [208, 469] width 27 height 15
type input "34"
type input "$4,640.00"
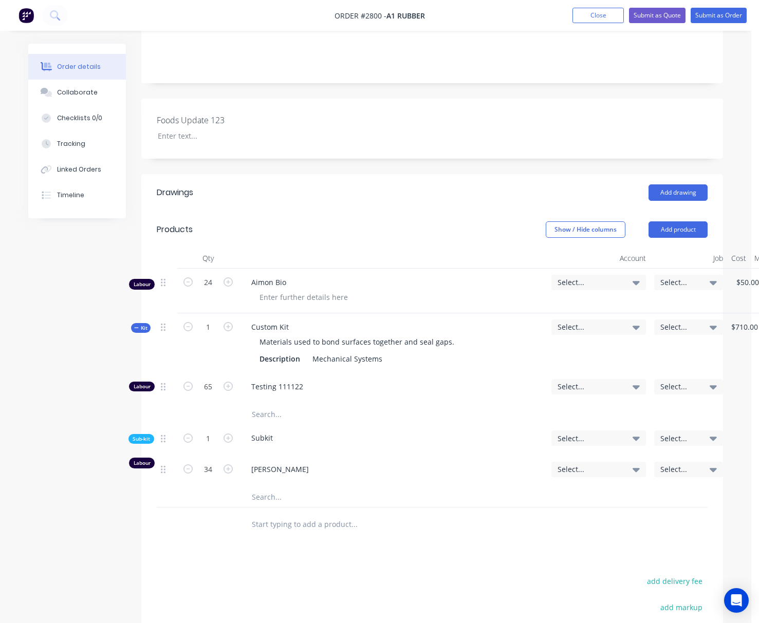
type input "$4,640.00"
click at [111, 440] on div "Created by Karmela (Factory) Created 12/08/25 Required 12/08/25 Assigned to Add…" at bounding box center [375, 332] width 695 height 943
click at [91, 136] on button "Tracking" at bounding box center [77, 144] width 98 height 26
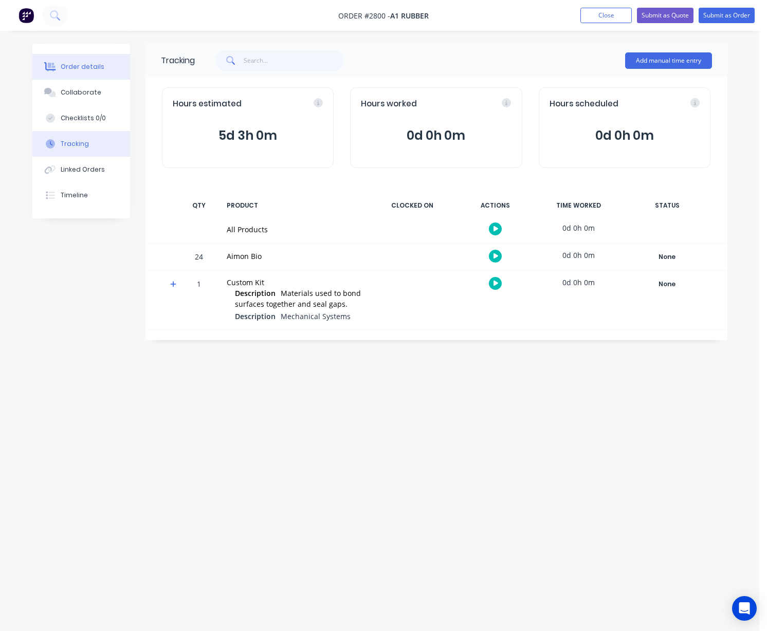
click at [87, 56] on button "Order details" at bounding box center [81, 67] width 98 height 26
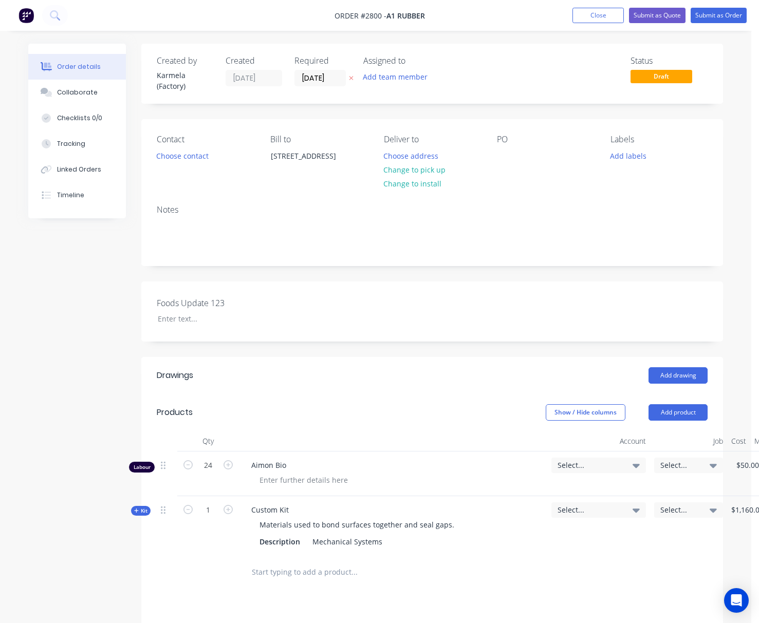
click at [142, 509] on span "Kit" at bounding box center [140, 511] width 13 height 8
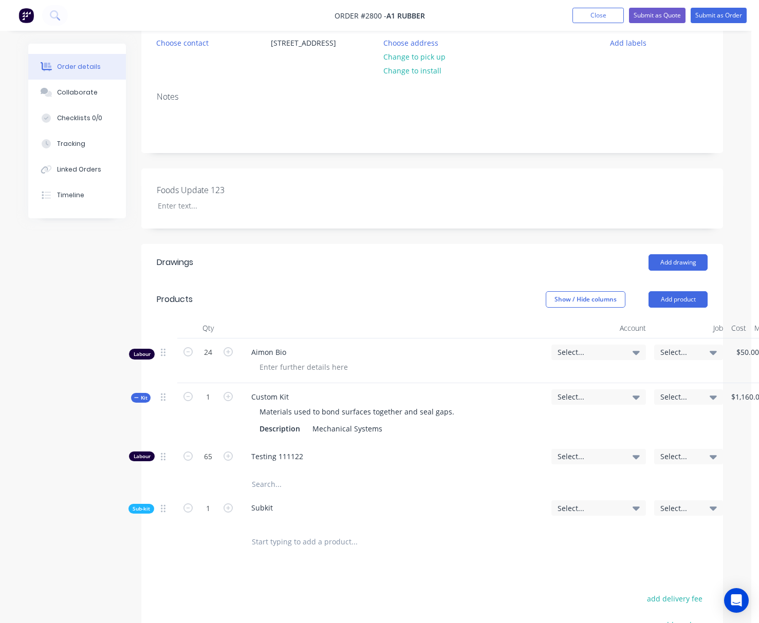
scroll to position [278, 0]
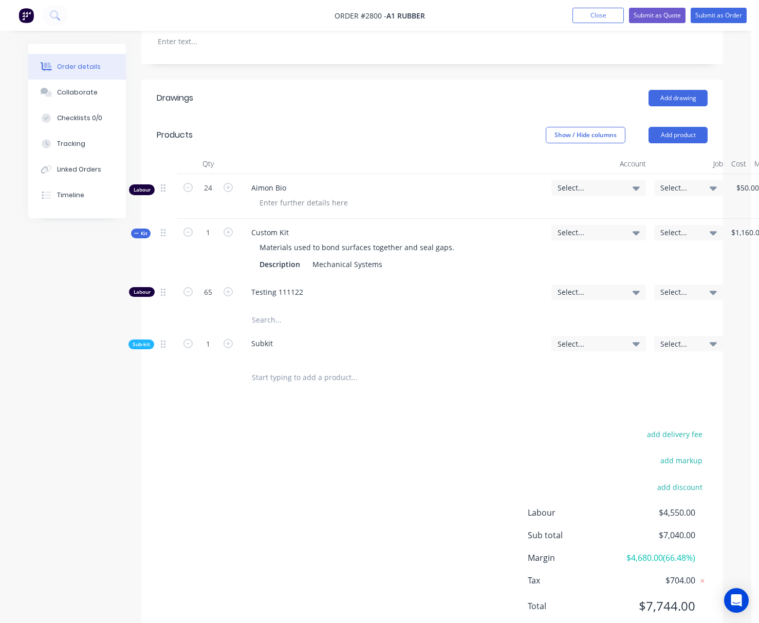
click at [137, 341] on span "Sub-kit" at bounding box center [141, 345] width 17 height 8
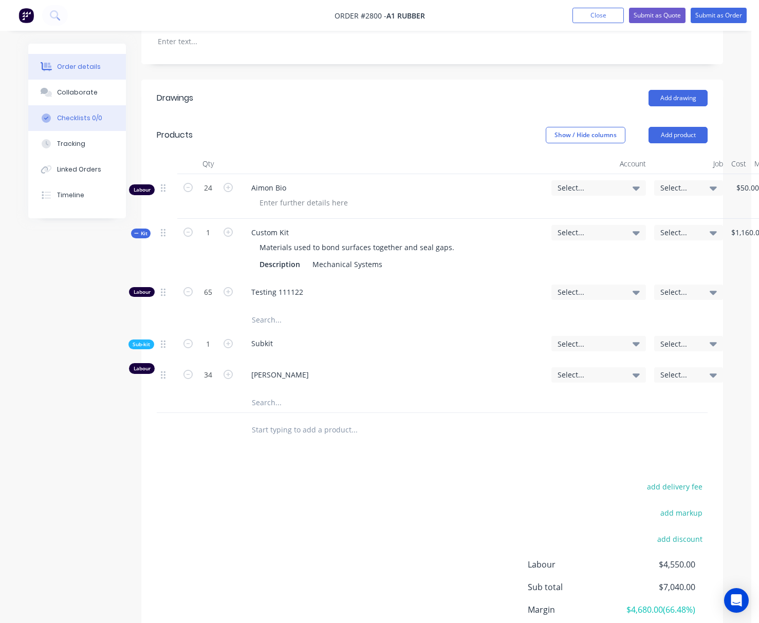
click at [63, 130] on button "Checklists 0/0" at bounding box center [77, 118] width 98 height 26
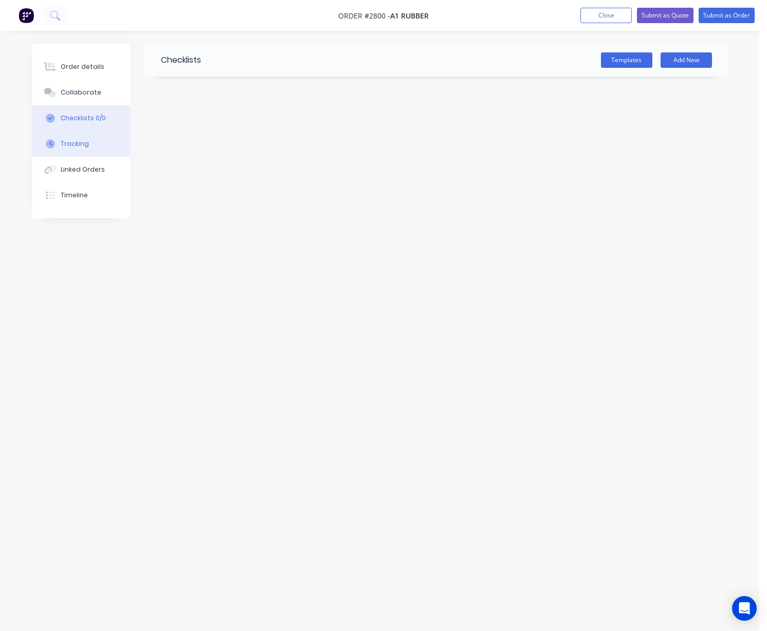
click at [68, 145] on div "Tracking" at bounding box center [75, 143] width 28 height 9
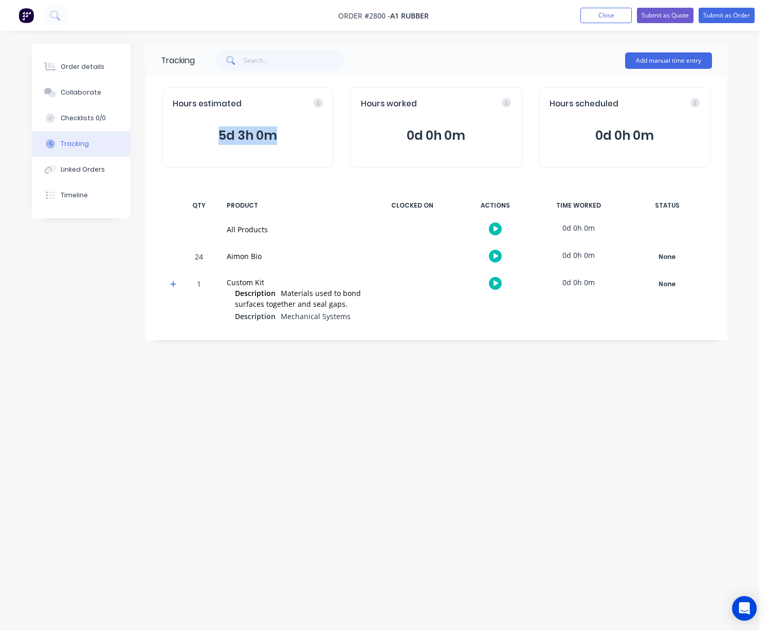
drag, startPoint x: 218, startPoint y: 136, endPoint x: 282, endPoint y: 138, distance: 64.3
click at [282, 138] on span "5d 3h 0m" at bounding box center [248, 135] width 151 height 19
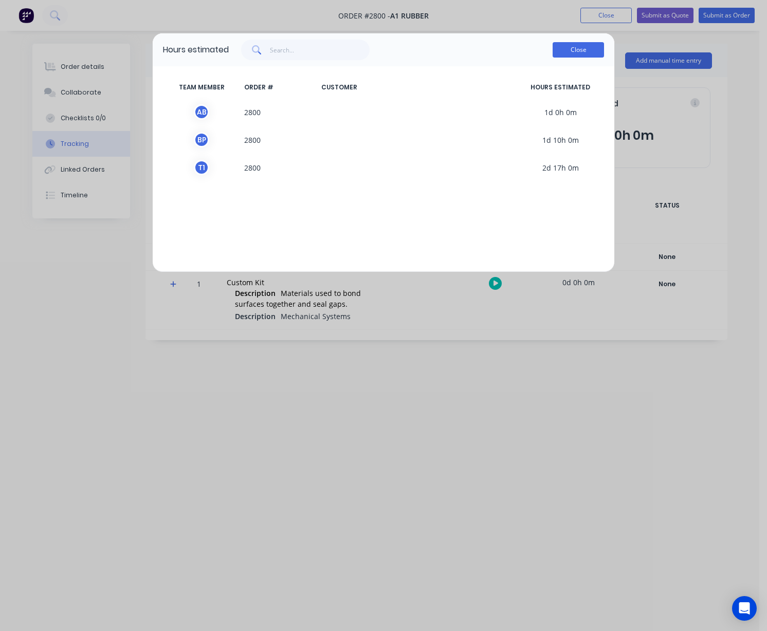
click at [571, 51] on button "Close" at bounding box center [577, 49] width 51 height 15
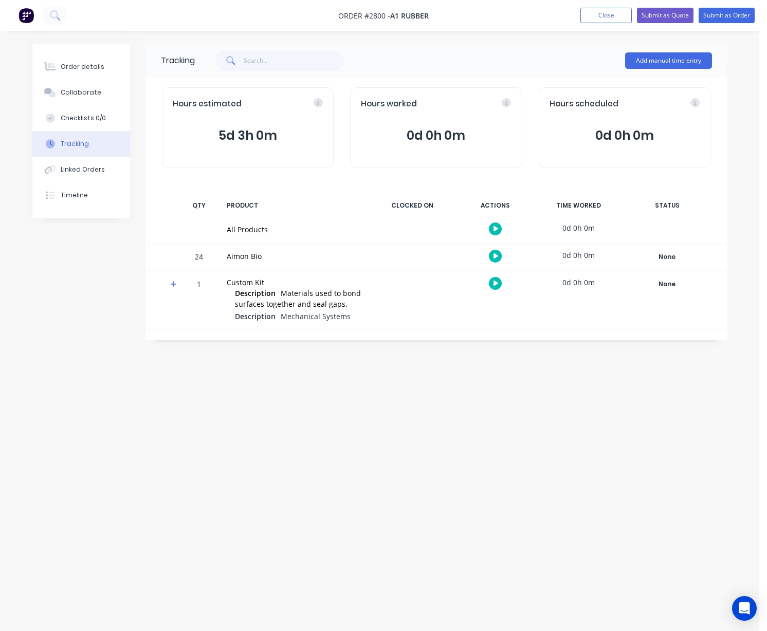
click at [327, 481] on div "Tracking Add manual time entry Hours estimated 5d 3h 0m Hours worked 0d 0h 0m H…" at bounding box center [379, 296] width 695 height 505
click at [493, 226] on icon at bounding box center [495, 229] width 5 height 7
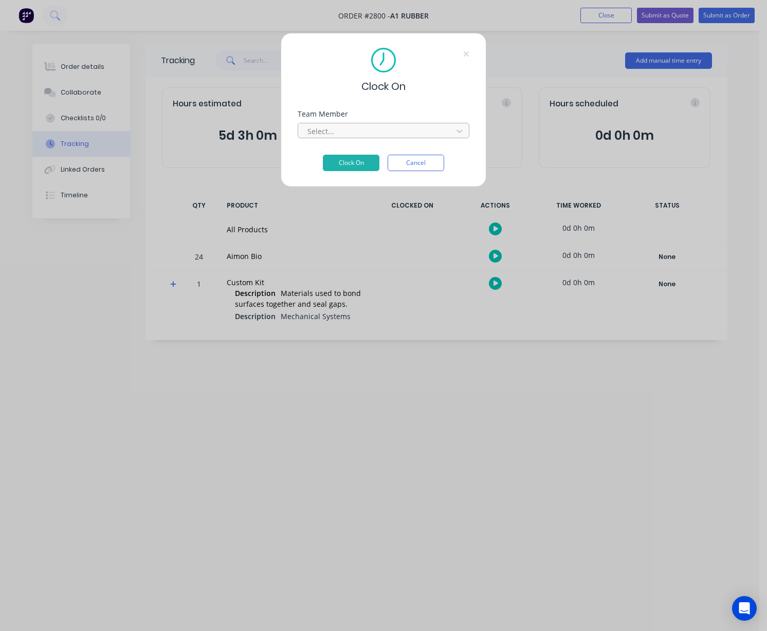
click at [360, 125] on div at bounding box center [376, 131] width 141 height 13
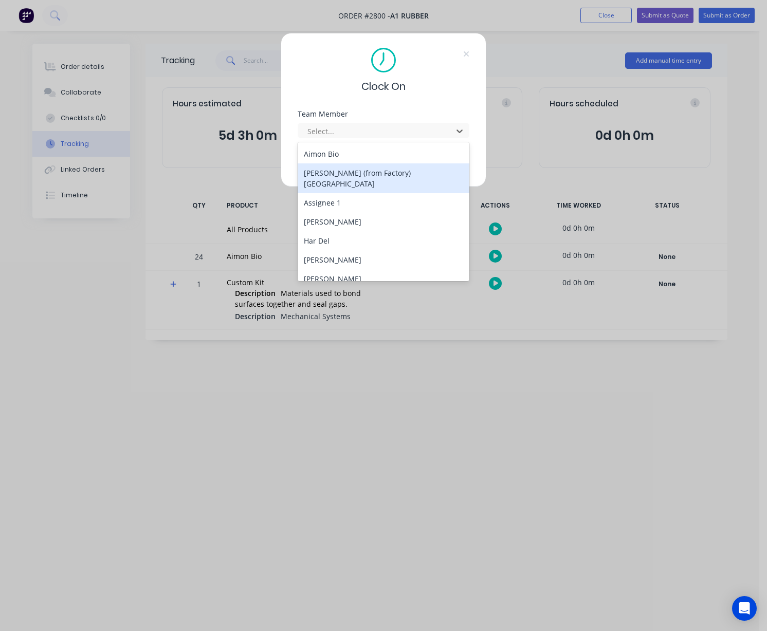
click at [348, 175] on div "Angelo (from Factory) Salvador" at bounding box center [384, 178] width 172 height 30
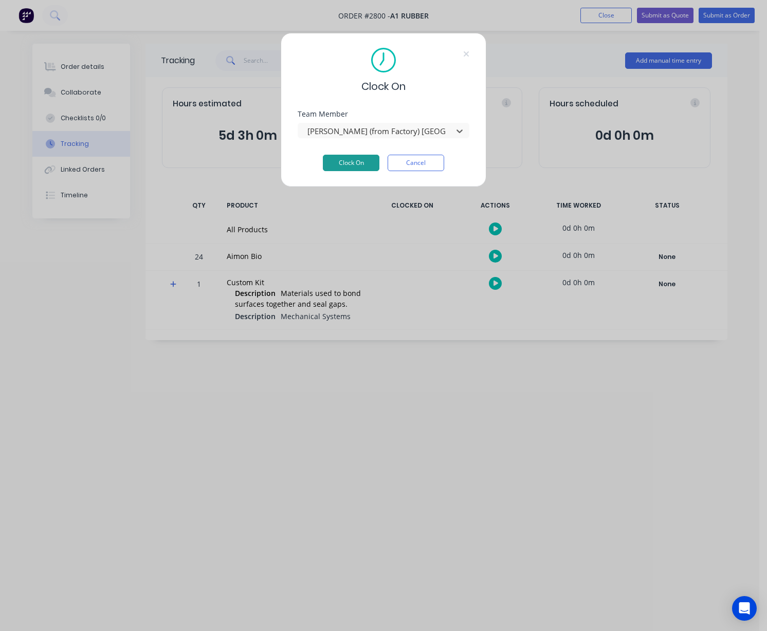
click at [345, 160] on button "Clock On" at bounding box center [351, 163] width 57 height 16
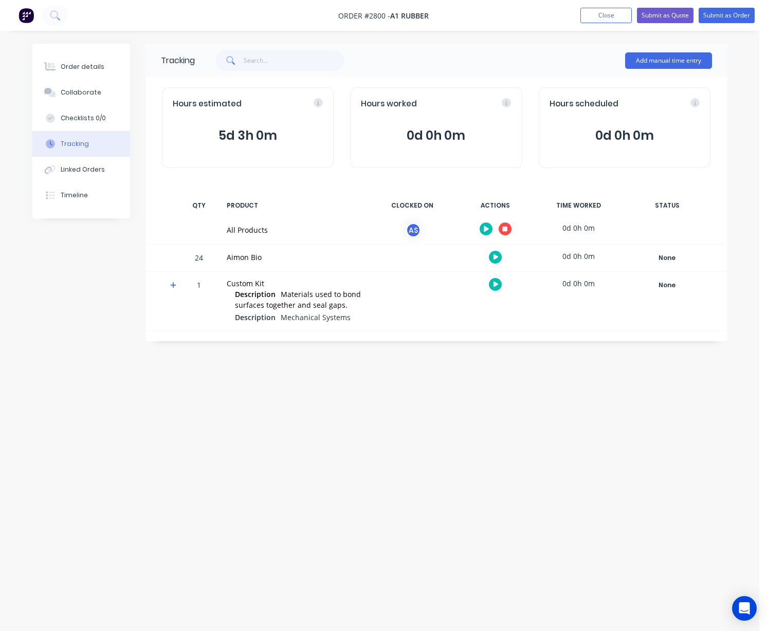
click at [421, 127] on span "0d 0h 0m" at bounding box center [436, 135] width 151 height 19
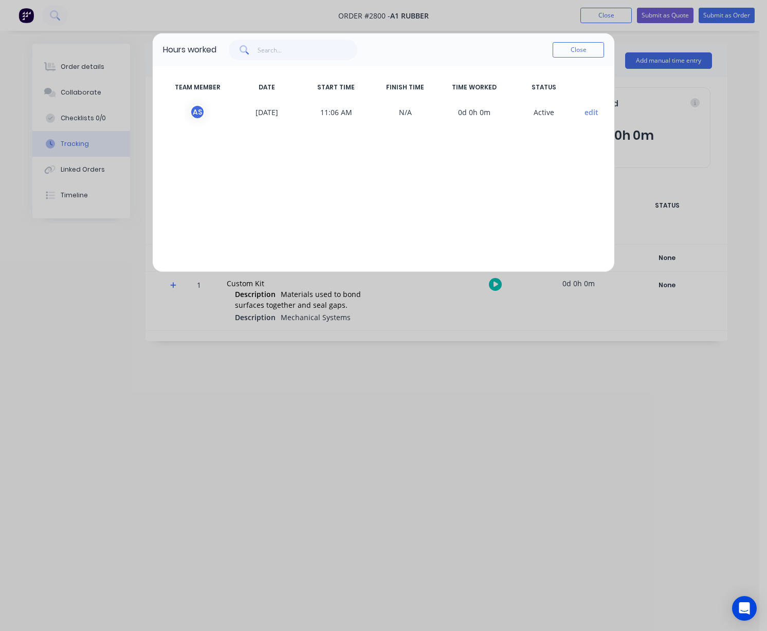
click at [593, 116] on button "edit" at bounding box center [591, 112] width 14 height 11
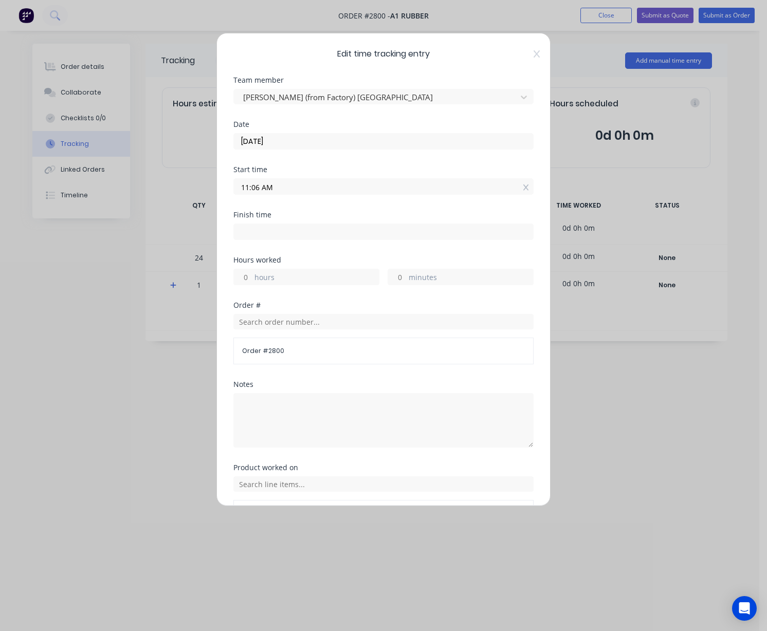
click at [242, 273] on input "hours" at bounding box center [243, 276] width 18 height 15
type input "8"
type input "07:06 PM"
click at [360, 249] on div "Finish time 07:06 PM" at bounding box center [383, 233] width 300 height 45
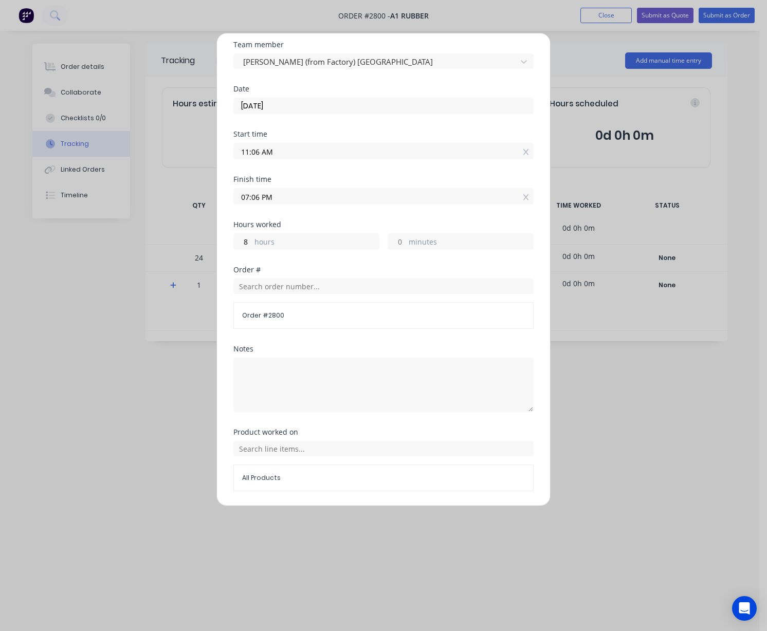
scroll to position [68, 0]
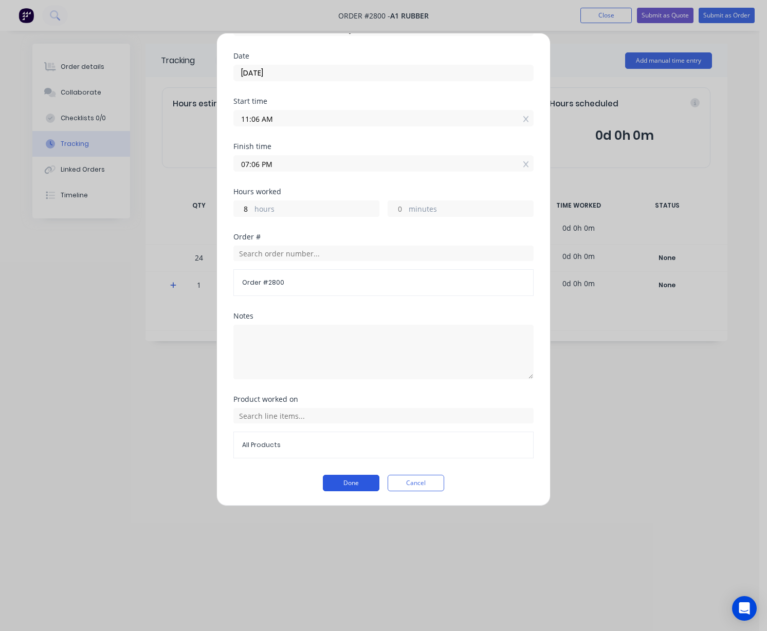
click at [352, 482] on button "Done" at bounding box center [351, 483] width 57 height 16
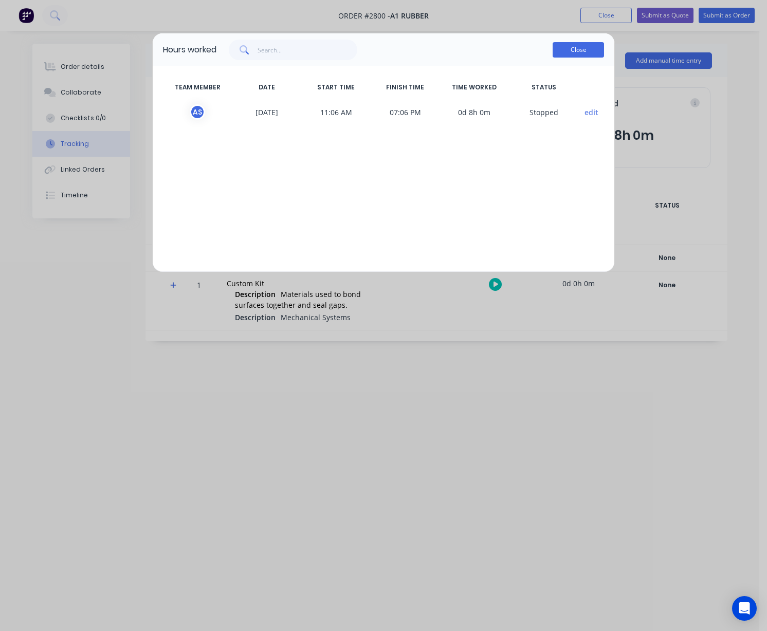
click at [567, 53] on button "Close" at bounding box center [577, 49] width 51 height 15
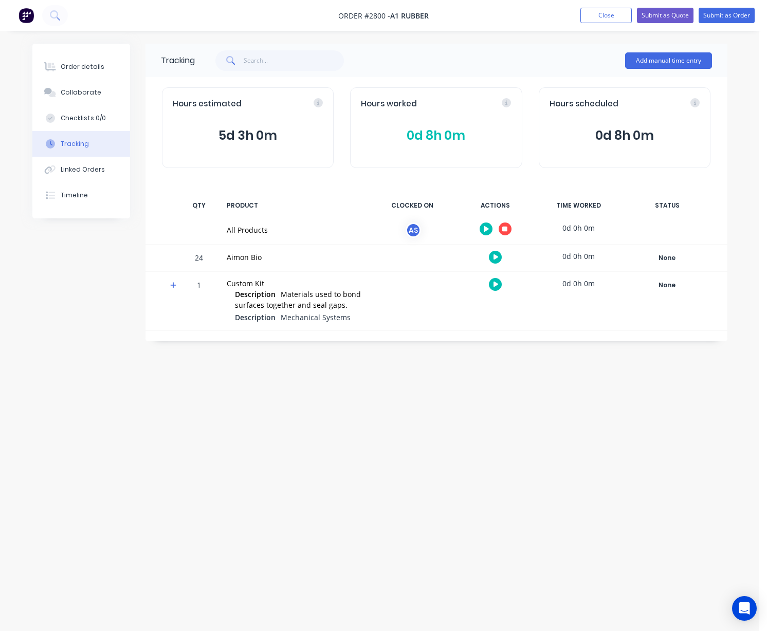
click at [484, 230] on icon at bounding box center [486, 229] width 5 height 6
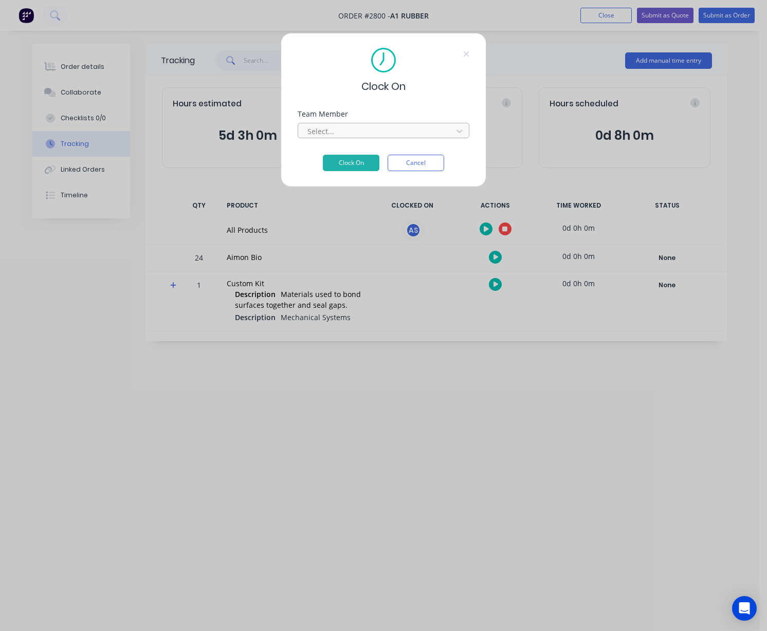
click at [341, 125] on div at bounding box center [376, 131] width 141 height 13
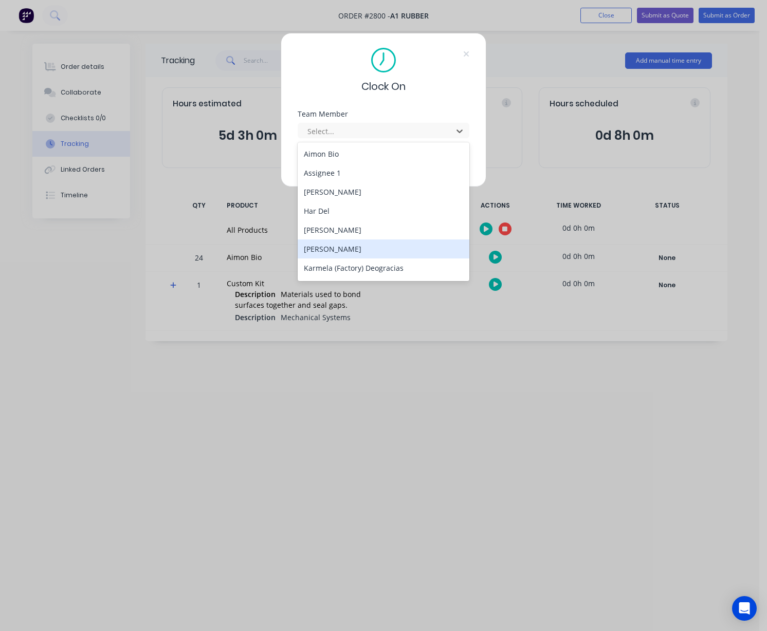
click at [343, 247] on div "[PERSON_NAME]" at bounding box center [384, 248] width 172 height 19
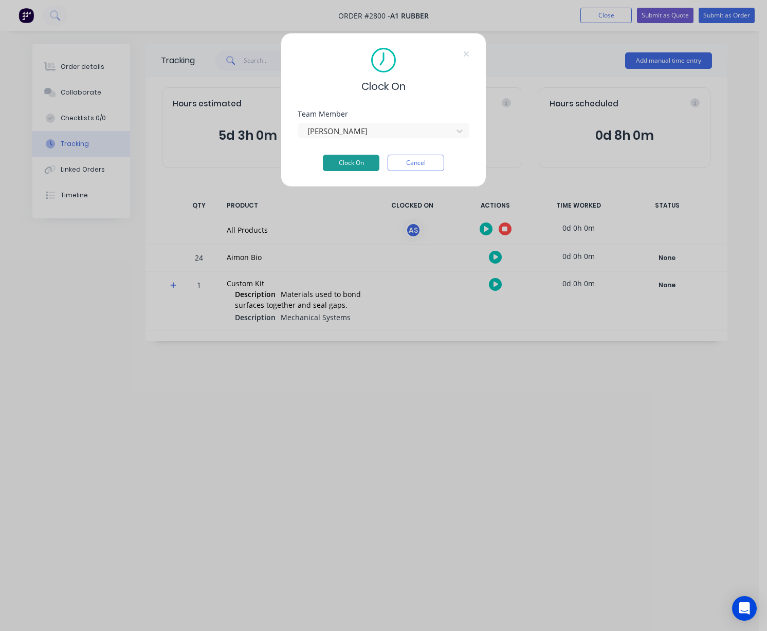
click at [348, 163] on button "Clock On" at bounding box center [351, 163] width 57 height 16
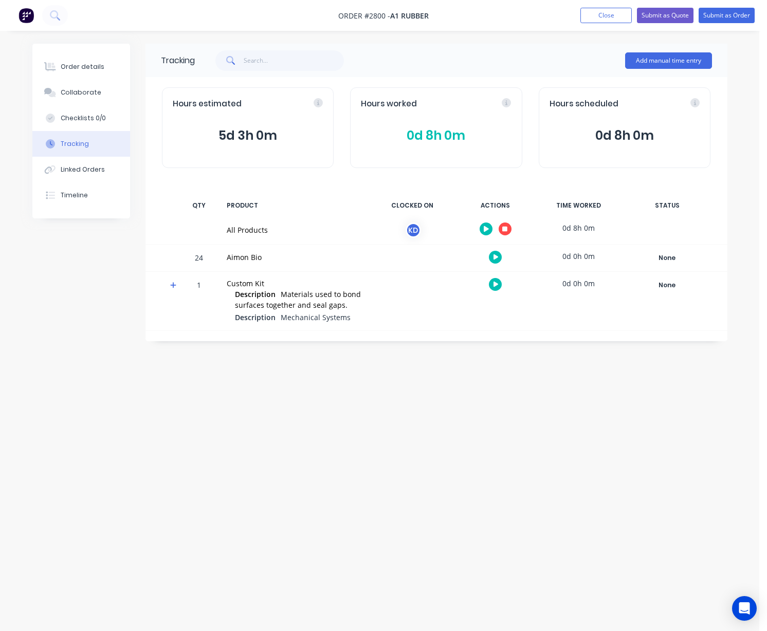
click at [435, 128] on span "0d 8h 0m" at bounding box center [436, 135] width 151 height 19
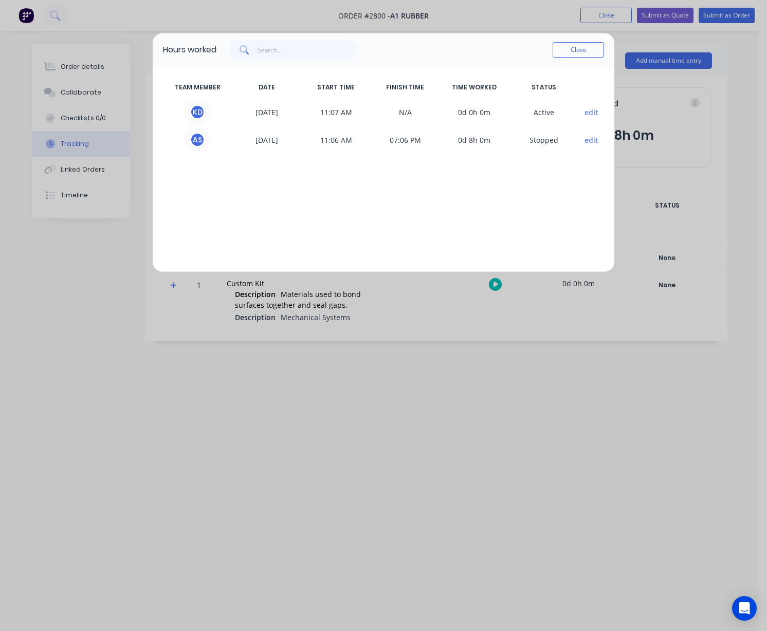
click at [589, 113] on button "edit" at bounding box center [591, 112] width 14 height 11
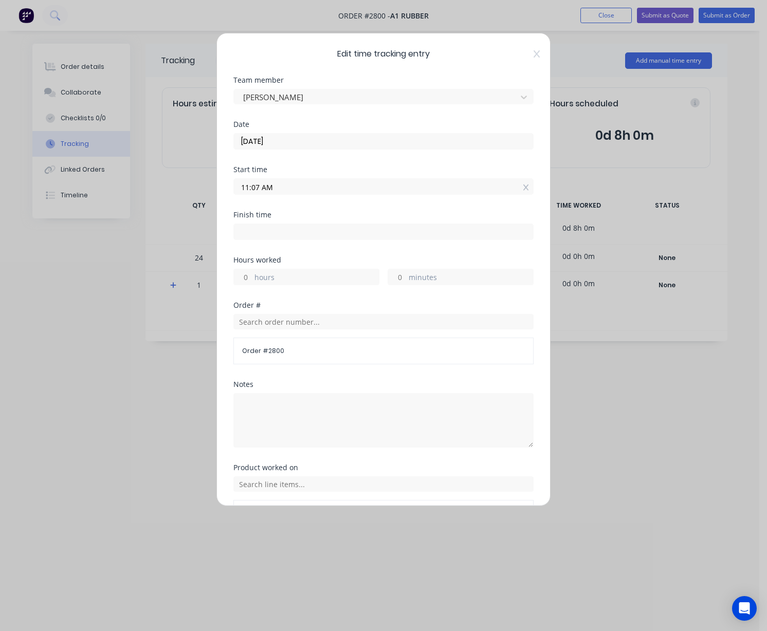
click at [244, 272] on input "hours" at bounding box center [243, 276] width 18 height 15
type input "8"
type input "07:07 PM"
click at [307, 255] on div "Finish time 07:07 PM" at bounding box center [383, 233] width 300 height 45
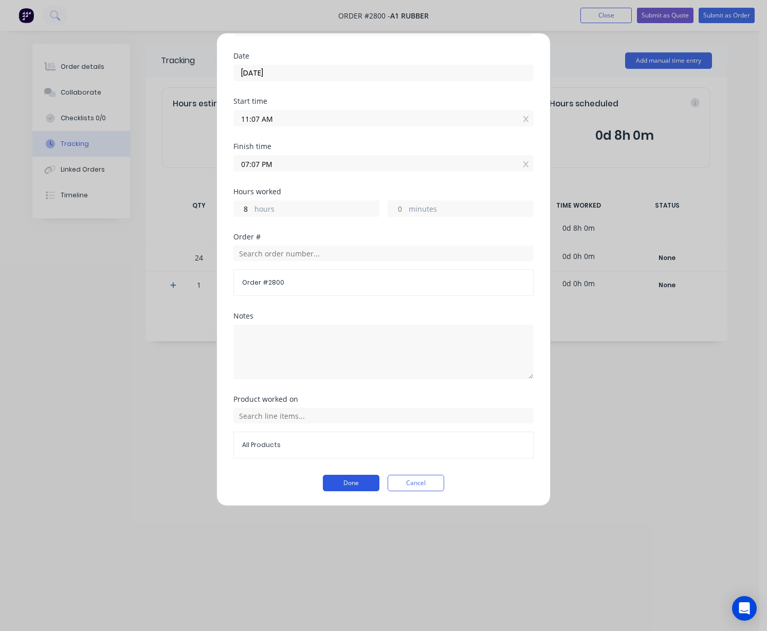
click at [343, 483] on button "Done" at bounding box center [351, 483] width 57 height 16
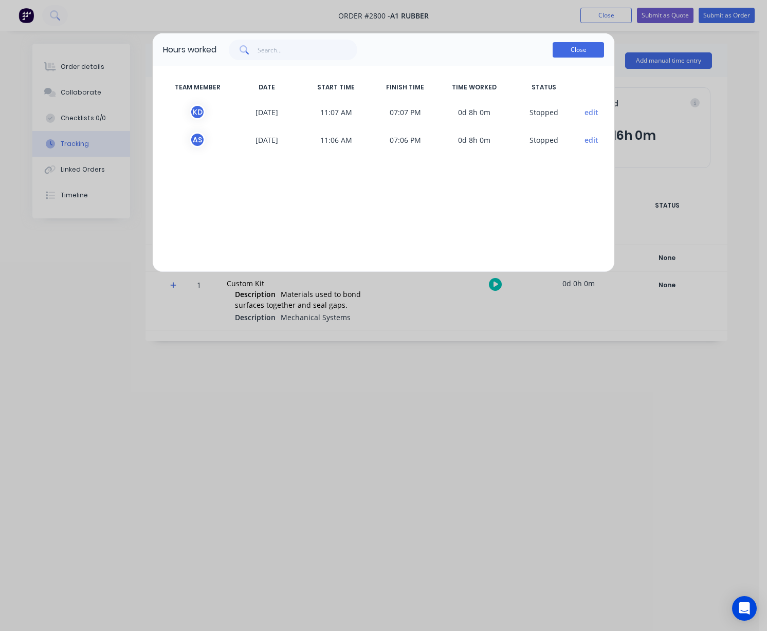
click at [582, 52] on button "Close" at bounding box center [577, 49] width 51 height 15
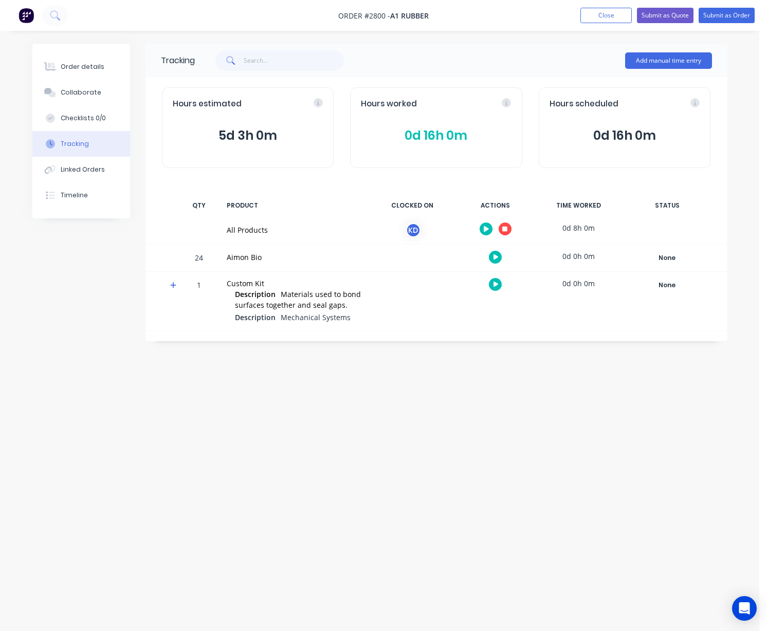
click at [589, 392] on div "Tracking Add manual time entry Hours estimated 5d 3h 0m Hours worked 0d 16h 0m …" at bounding box center [379, 296] width 695 height 505
click at [467, 480] on div "Tracking Add manual time entry Hours estimated 5d 3h 0m Hours worked 0d 16h 0m …" at bounding box center [379, 296] width 695 height 505
click at [279, 417] on div "Tracking Add manual time entry Hours estimated 5d 3h 0m Hours worked 0d 16h 0m …" at bounding box center [379, 296] width 695 height 505
click at [593, 15] on button "Close" at bounding box center [605, 15] width 51 height 15
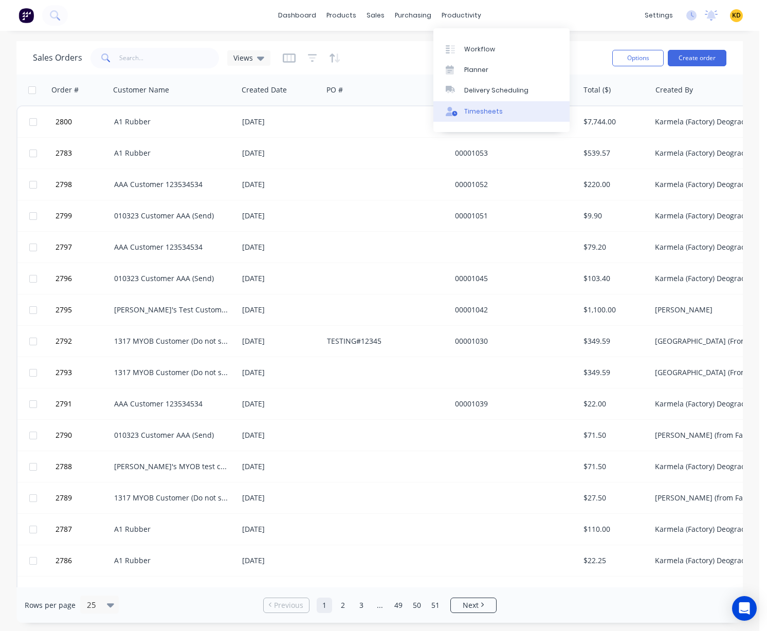
click at [476, 112] on div "Timesheets" at bounding box center [483, 111] width 39 height 9
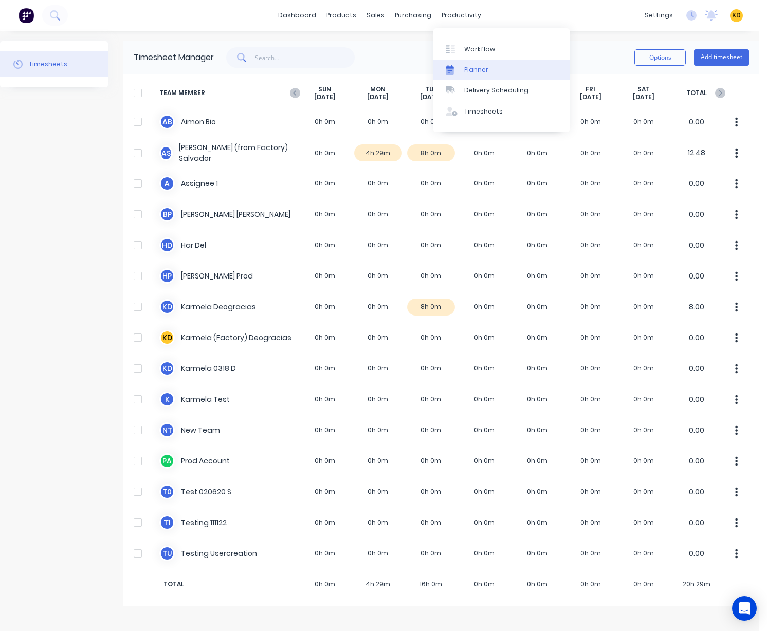
click at [493, 70] on link "Planner" at bounding box center [501, 70] width 136 height 21
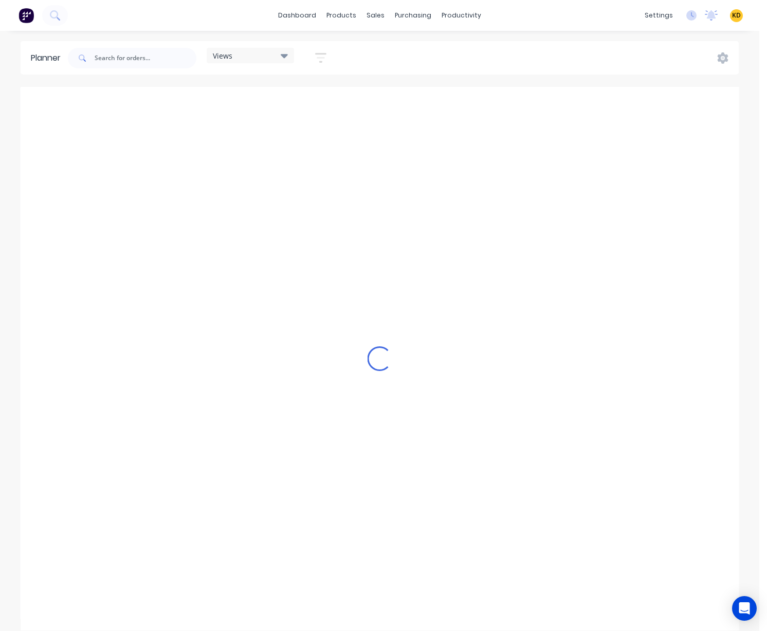
scroll to position [0, 658]
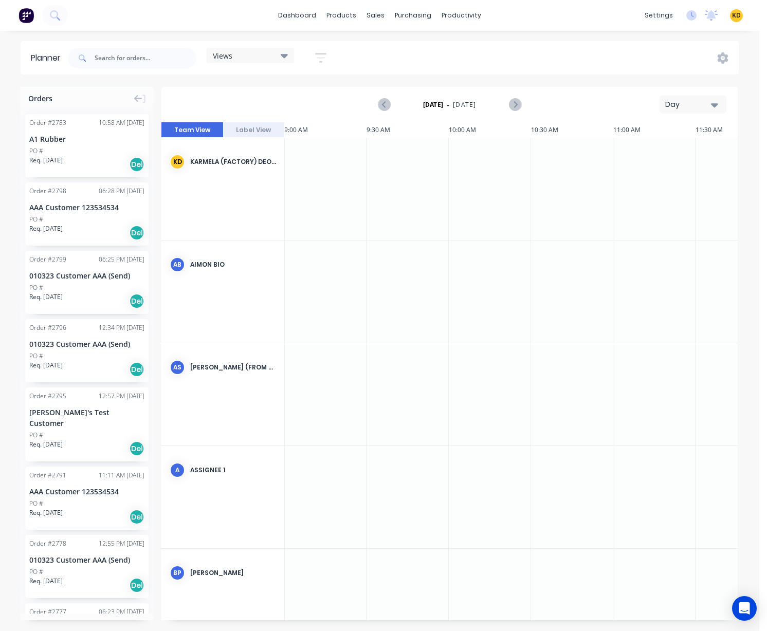
click at [694, 103] on div "Day" at bounding box center [688, 104] width 47 height 11
click at [669, 158] on div "Week" at bounding box center [674, 152] width 102 height 21
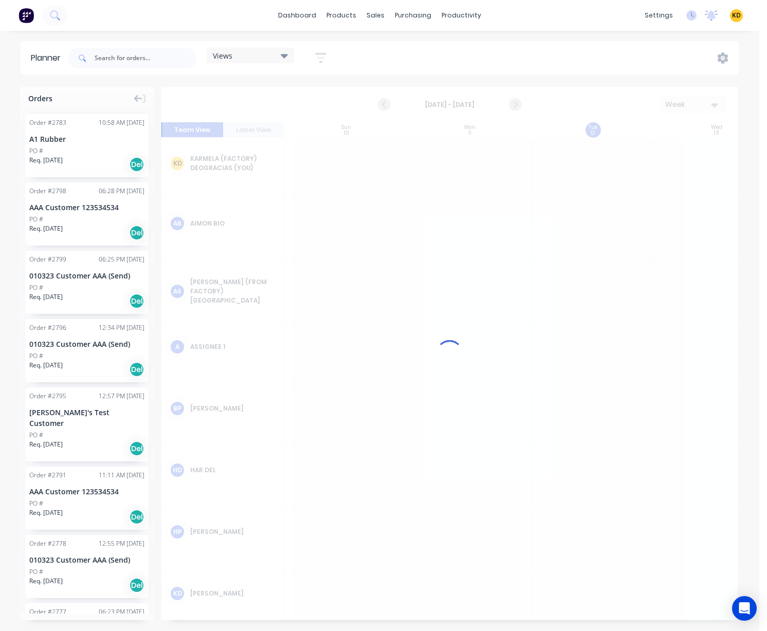
scroll to position [0, 1]
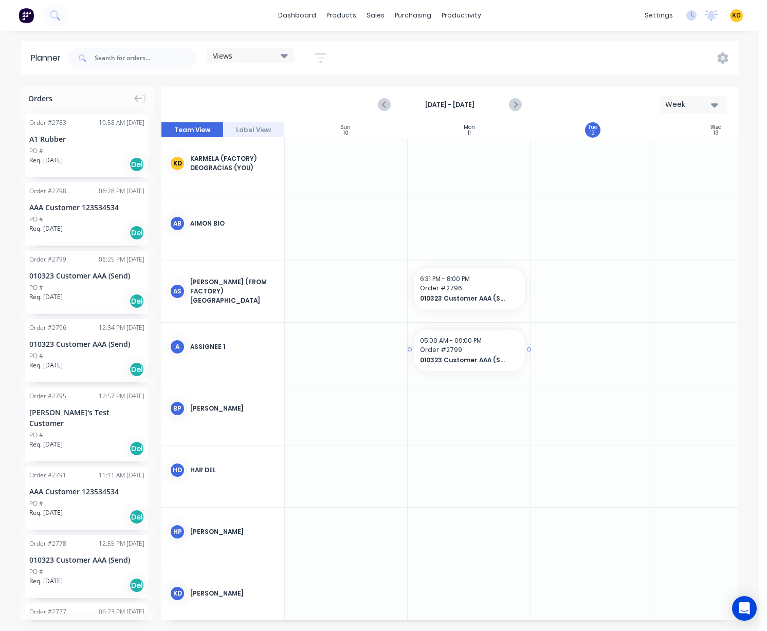
drag, startPoint x: 93, startPoint y: 283, endPoint x: 470, endPoint y: 346, distance: 382.6
drag, startPoint x: 530, startPoint y: 346, endPoint x: 544, endPoint y: 348, distance: 14.0
click at [567, 354] on span "Order # 2799" at bounding box center [531, 349] width 222 height 9
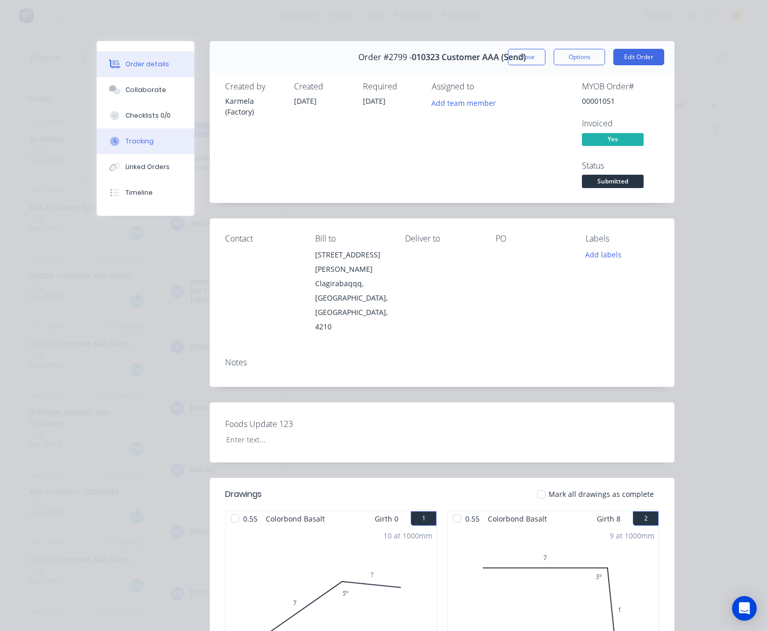
click at [138, 141] on div "Tracking" at bounding box center [139, 141] width 28 height 9
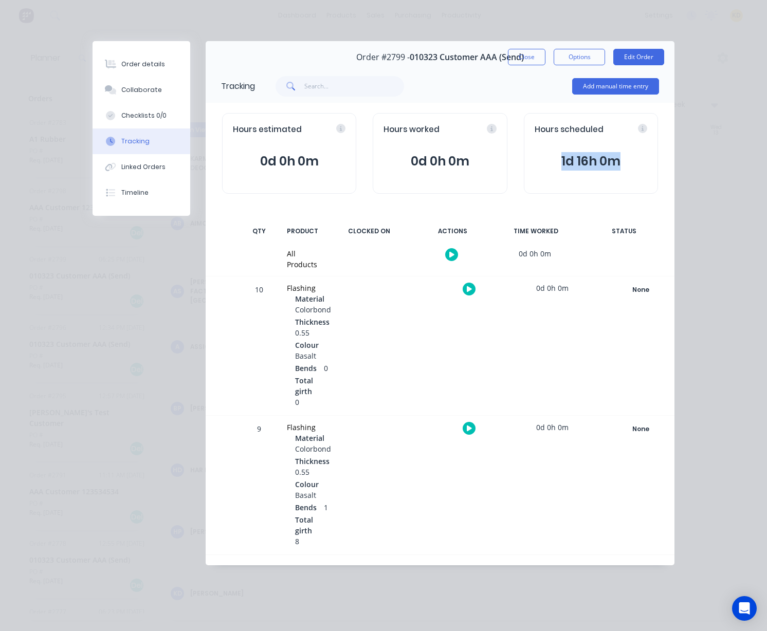
drag, startPoint x: 559, startPoint y: 166, endPoint x: 611, endPoint y: 173, distance: 51.8
click at [611, 173] on div "Hours scheduled 1d 16h 0m" at bounding box center [591, 153] width 134 height 81
click at [522, 64] on button "Close" at bounding box center [527, 57] width 38 height 16
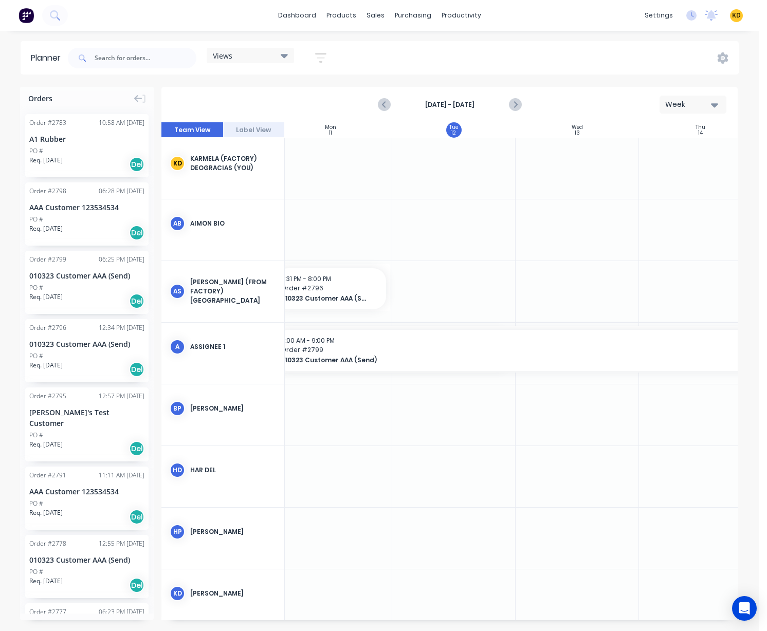
scroll to position [0, 147]
drag, startPoint x: 652, startPoint y: 349, endPoint x: 721, endPoint y: 353, distance: 68.4
click at [591, 362] on span "010323 Customer AAA (Send)" at bounding box center [484, 360] width 422 height 9
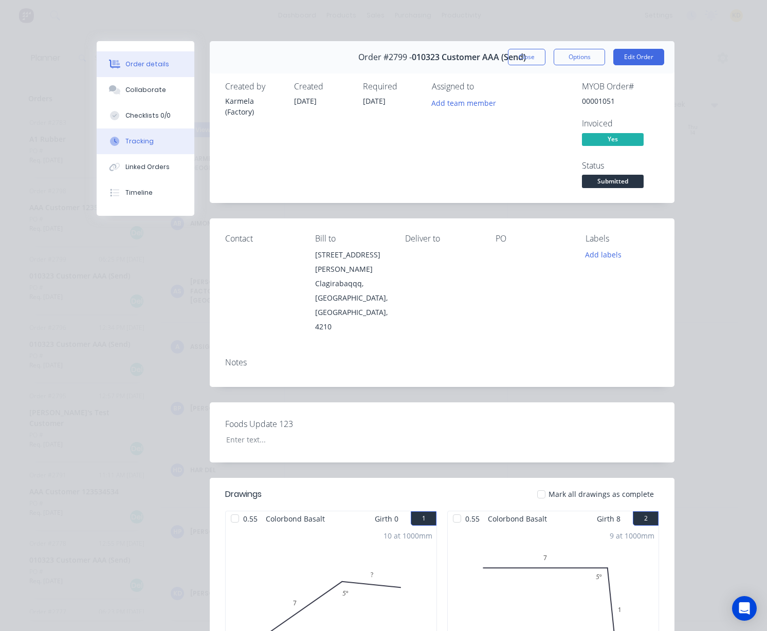
click at [150, 139] on button "Tracking" at bounding box center [146, 141] width 98 height 26
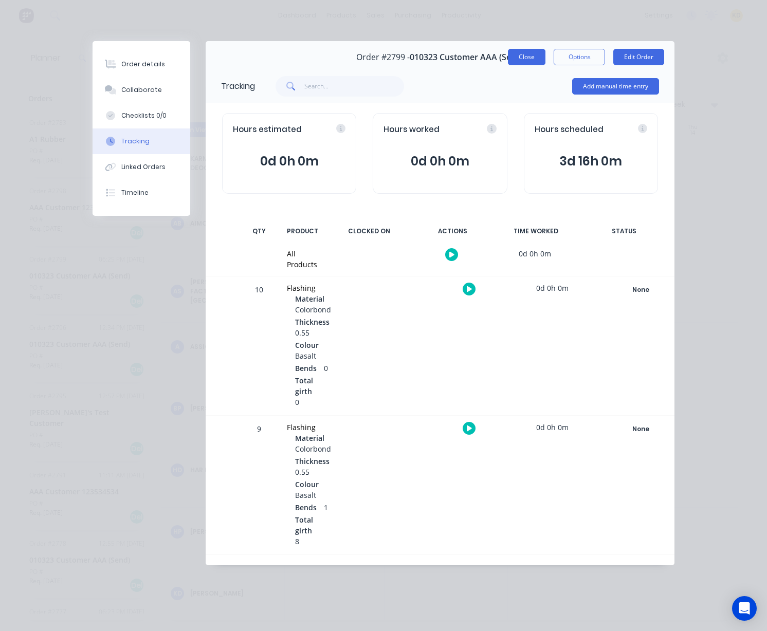
click at [527, 63] on button "Close" at bounding box center [527, 57] width 38 height 16
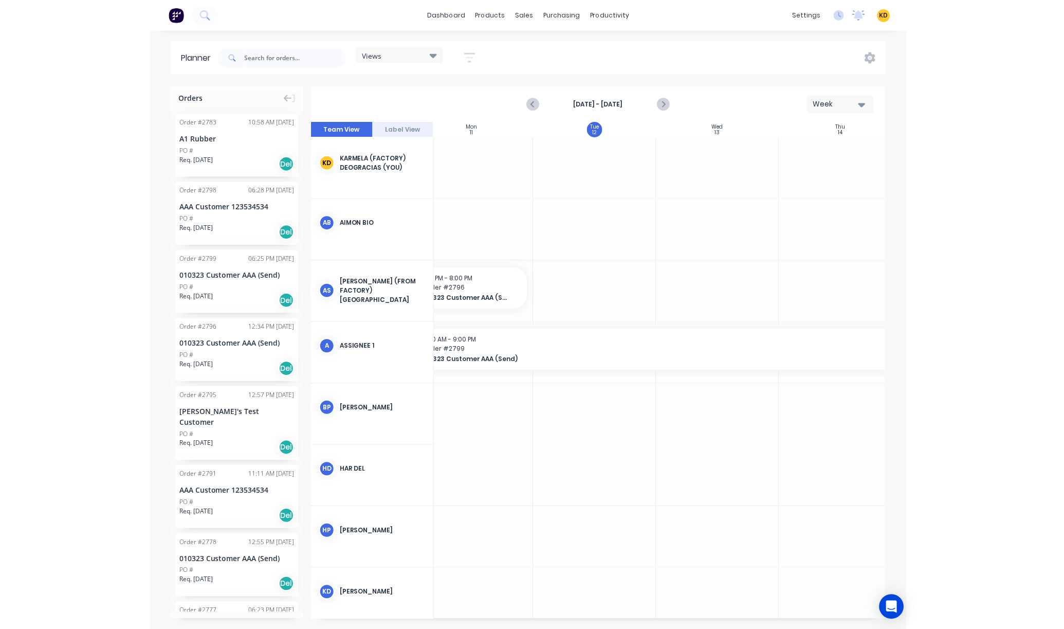
scroll to position [0, 0]
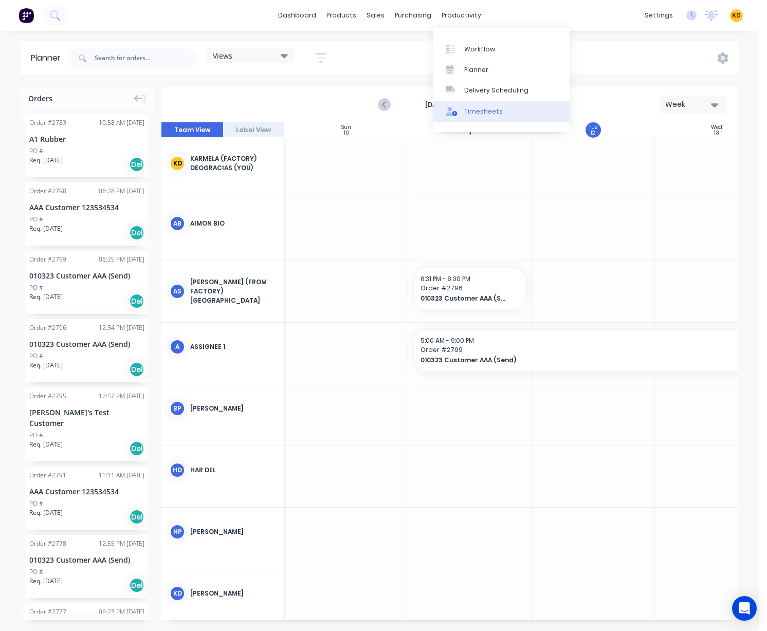
click at [467, 116] on link "Timesheets" at bounding box center [501, 111] width 136 height 21
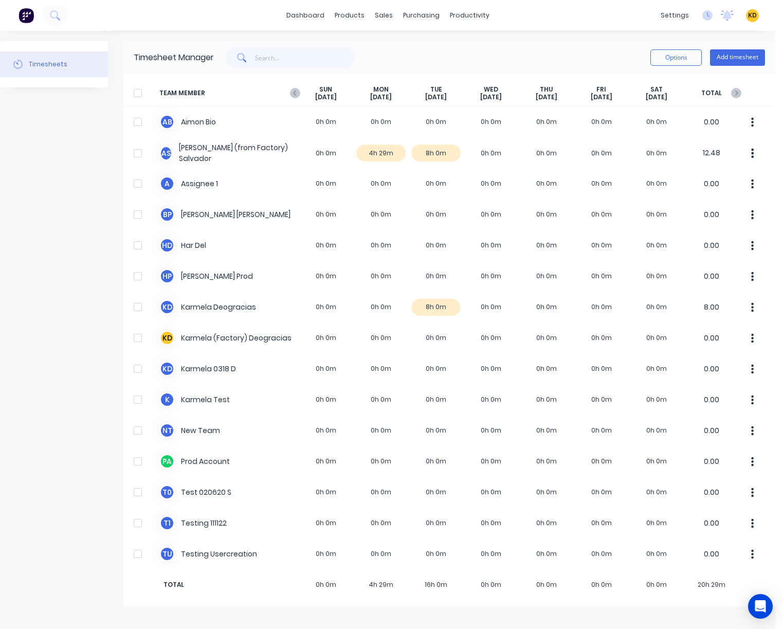
click at [86, 517] on div "Timesheets" at bounding box center [54, 323] width 108 height 565
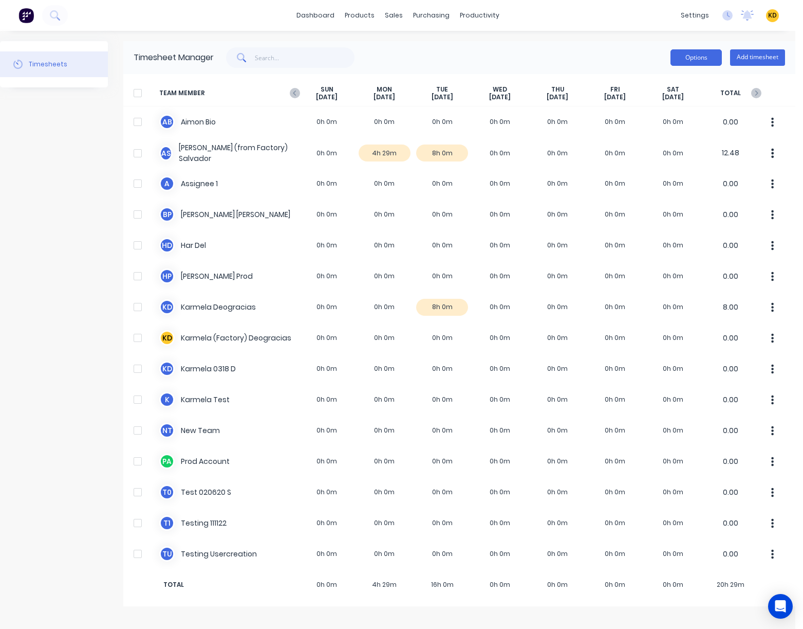
click at [695, 62] on button "Options" at bounding box center [696, 57] width 51 height 16
click at [591, 61] on div "Options Add timesheet" at bounding box center [499, 57] width 571 height 21
click at [67, 387] on div "Timesheets" at bounding box center [54, 323] width 108 height 565
click at [82, 140] on div "Timesheets" at bounding box center [54, 323] width 108 height 565
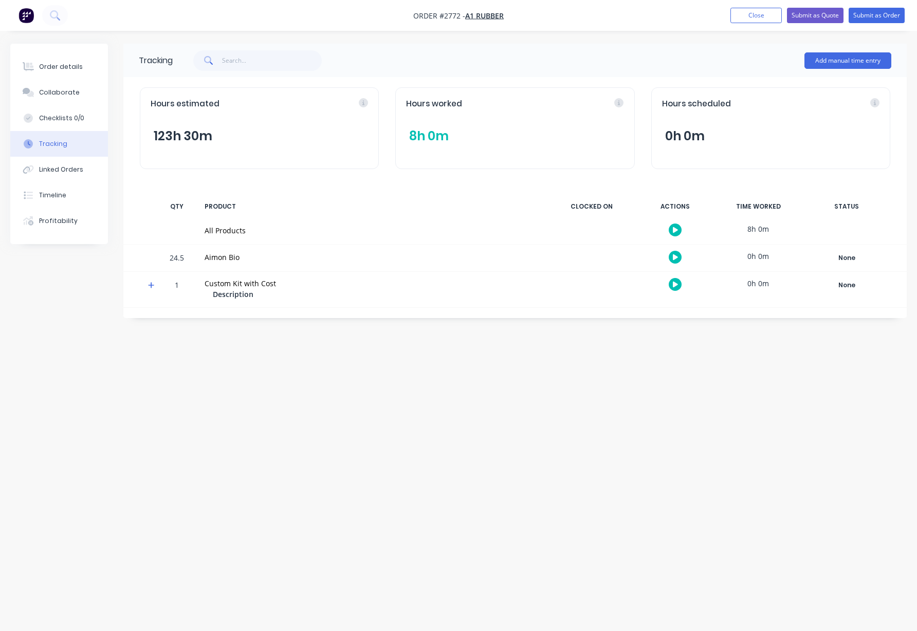
click at [677, 227] on icon "button" at bounding box center [675, 230] width 5 height 7
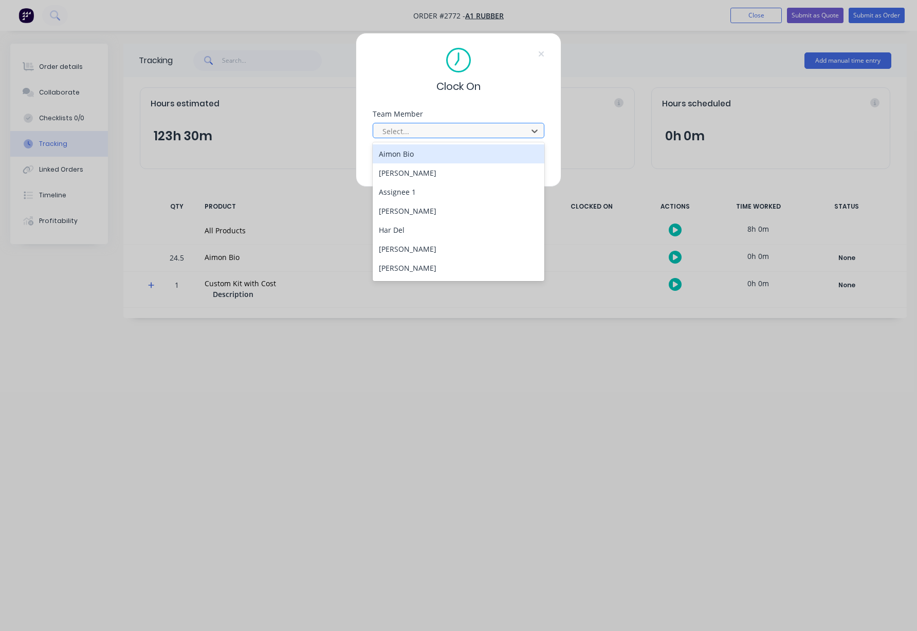
click at [446, 136] on div at bounding box center [451, 131] width 141 height 13
click at [431, 155] on div "Aimon Bio" at bounding box center [459, 153] width 172 height 19
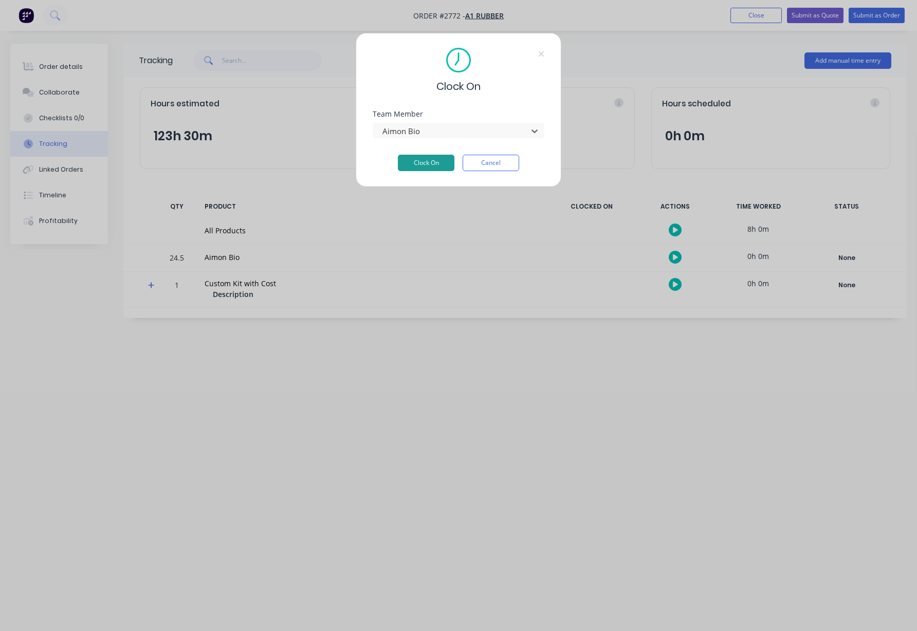
click at [442, 167] on button "Clock On" at bounding box center [426, 163] width 57 height 16
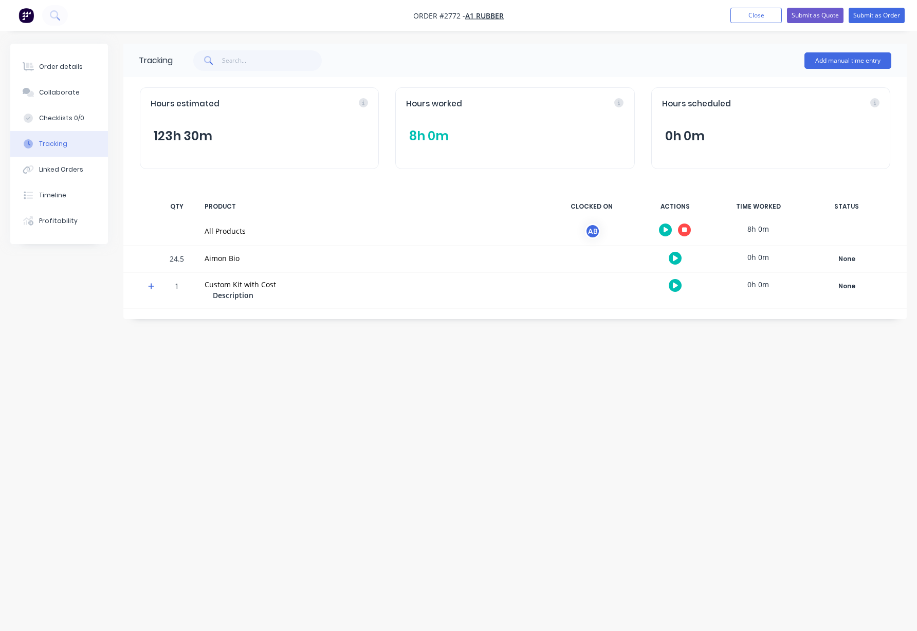
click at [427, 141] on button "8h 0m" at bounding box center [429, 136] width 46 height 20
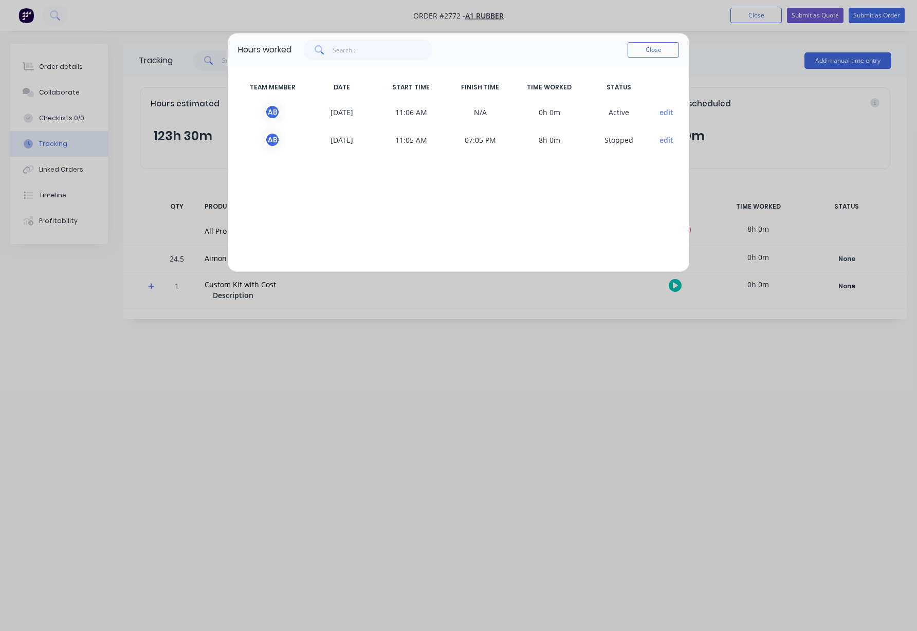
click at [663, 113] on button "edit" at bounding box center [666, 112] width 14 height 11
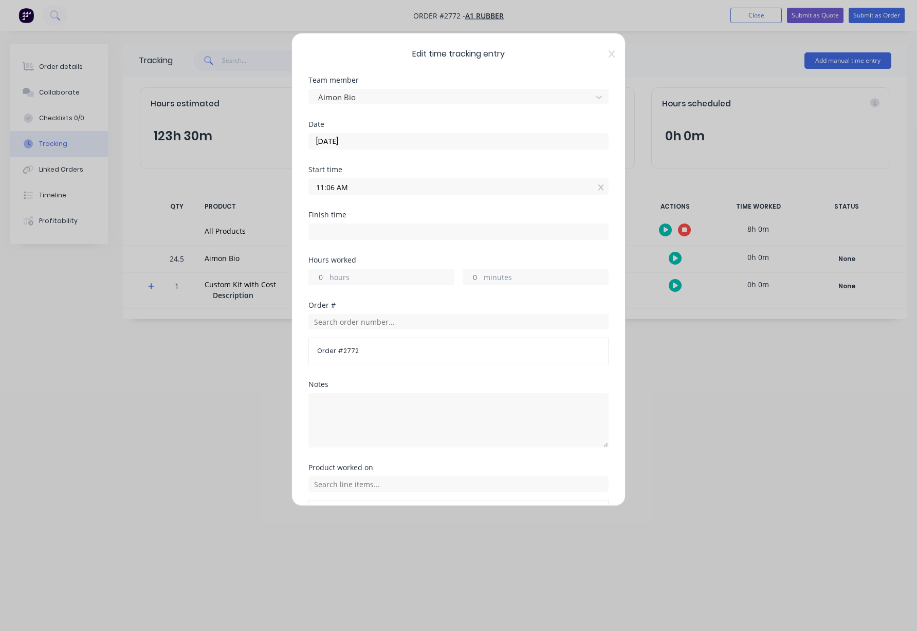
click at [320, 228] on input at bounding box center [458, 231] width 299 height 15
type input "09:06 AM"
type input "-2"
type input "0"
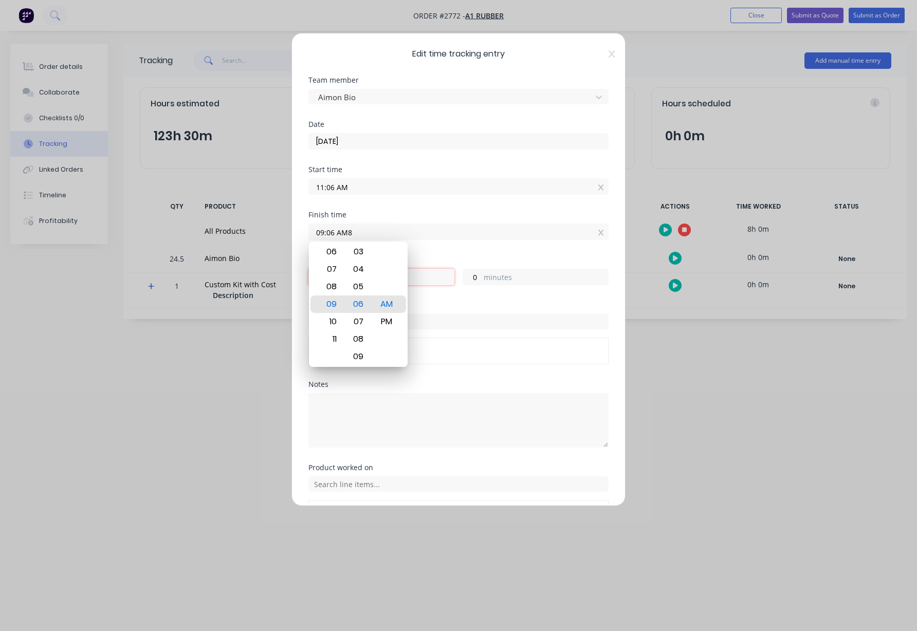
type input "09:06 AM"
click at [408, 190] on input "11:06 AM" at bounding box center [458, 186] width 299 height 15
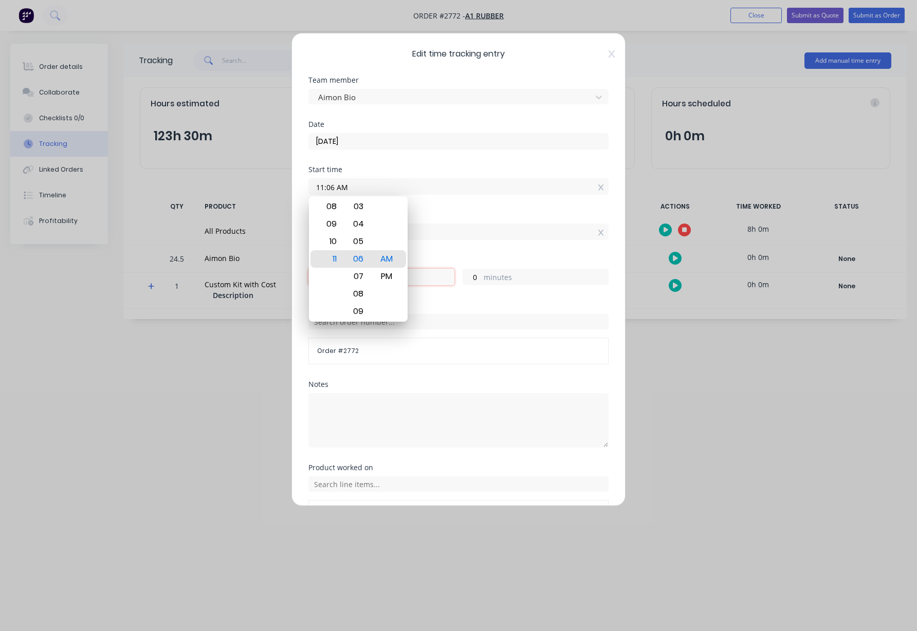
click at [502, 212] on div "Finish time" at bounding box center [458, 214] width 300 height 7
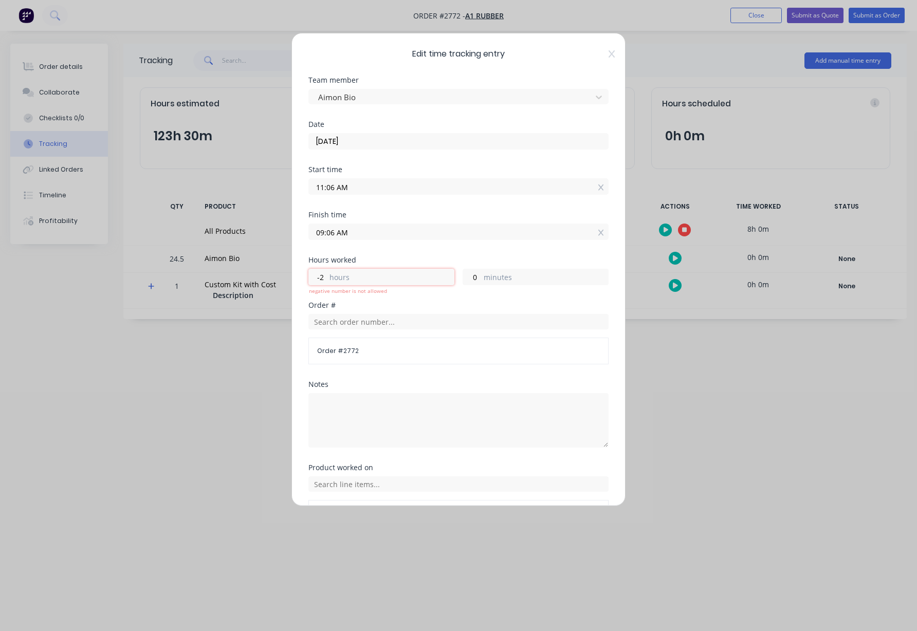
drag, startPoint x: 315, startPoint y: 235, endPoint x: 365, endPoint y: 233, distance: 50.4
click at [365, 233] on input "09:06 AM" at bounding box center [458, 231] width 299 height 15
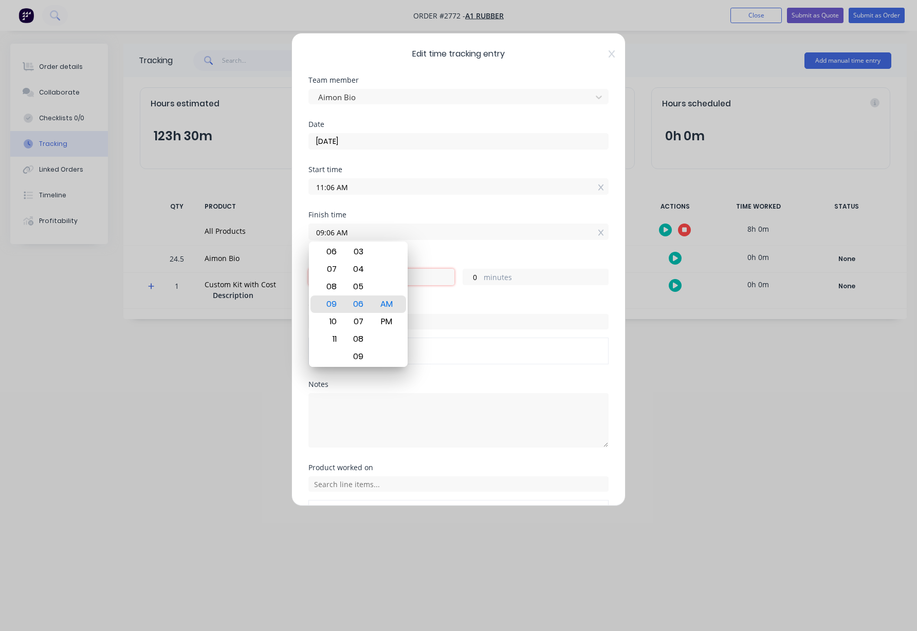
click at [365, 197] on div "Start time 11:06 AM" at bounding box center [458, 188] width 300 height 45
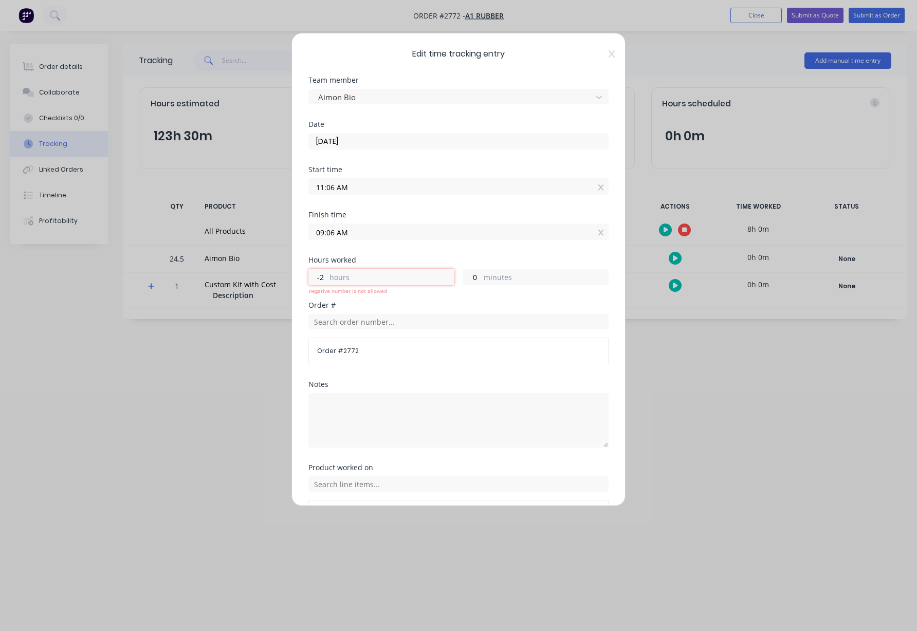
drag, startPoint x: 588, startPoint y: 230, endPoint x: 596, endPoint y: 233, distance: 7.6
click at [590, 231] on div "09:06 AM" at bounding box center [458, 232] width 300 height 16
click at [596, 233] on input "09:06 AM" at bounding box center [458, 231] width 299 height 15
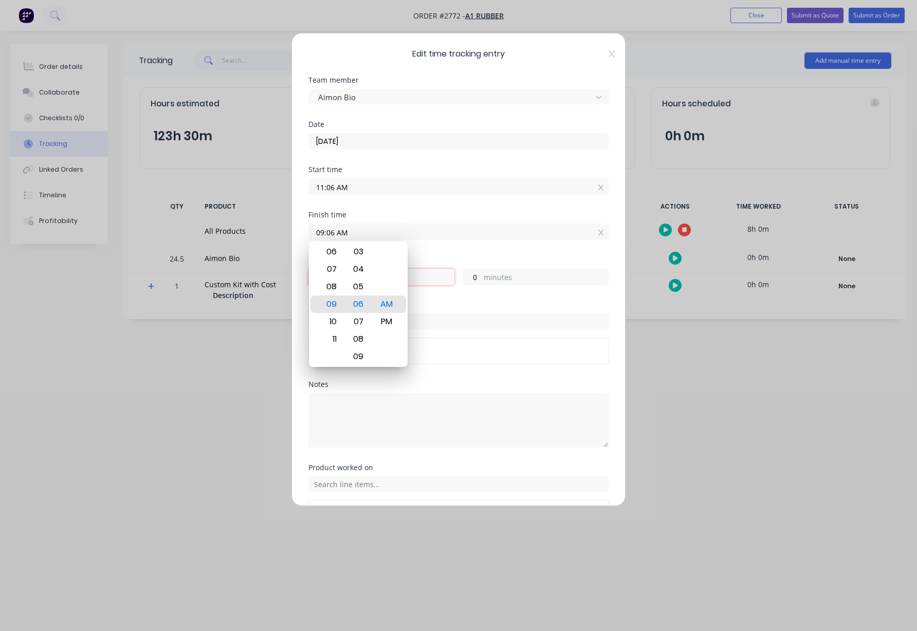
click at [490, 229] on input "09:06 AM" at bounding box center [458, 231] width 299 height 15
click at [598, 231] on icon at bounding box center [601, 233] width 6 height 6
type input "09:06 AM"
type input "-2"
type input "0"
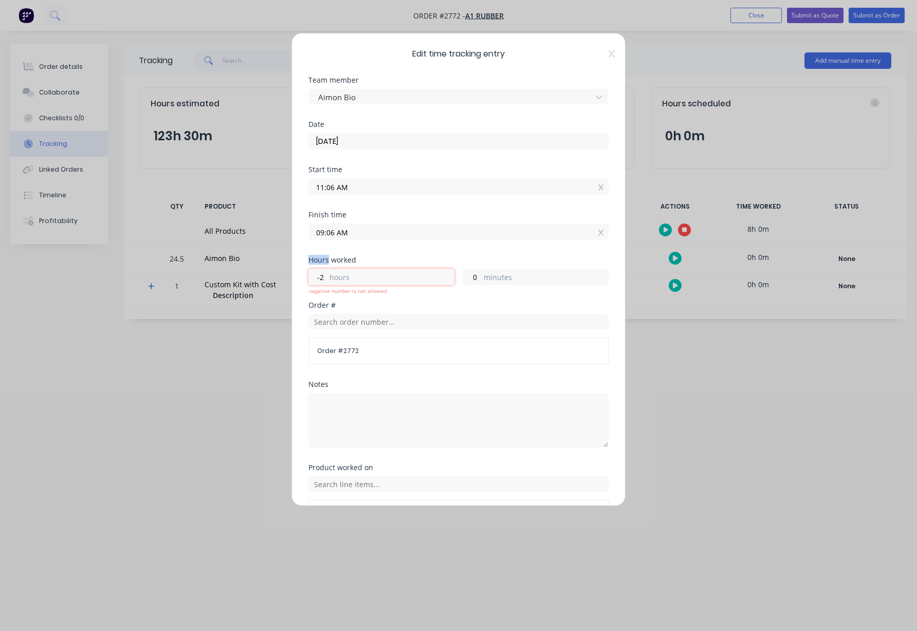
click at [598, 231] on icon at bounding box center [601, 233] width 6 height 6
click at [319, 274] on input "hours" at bounding box center [318, 276] width 18 height 15
type input "8"
type input "07:06 PM"
click at [413, 256] on div "Hours worked" at bounding box center [458, 259] width 300 height 7
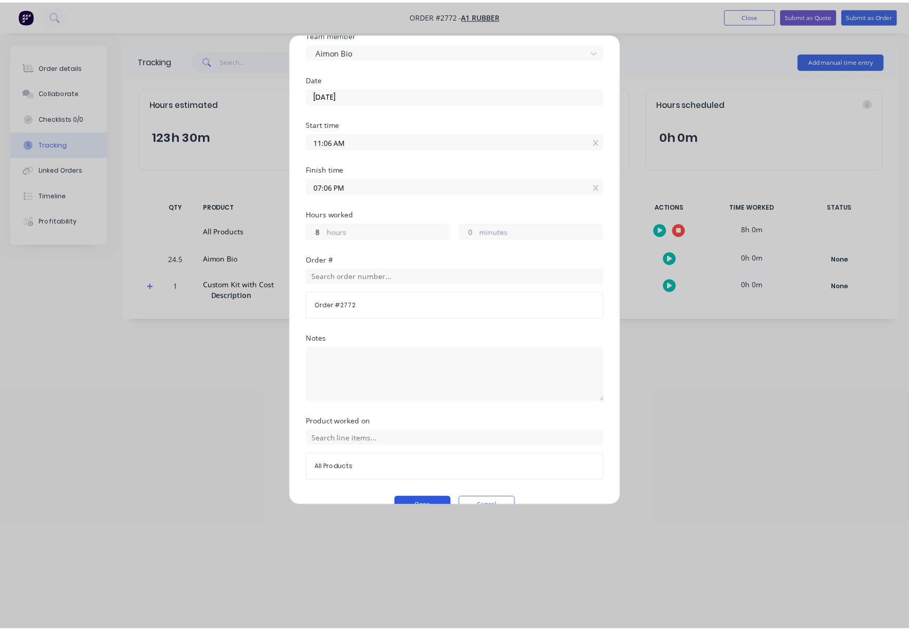
scroll to position [68, 0]
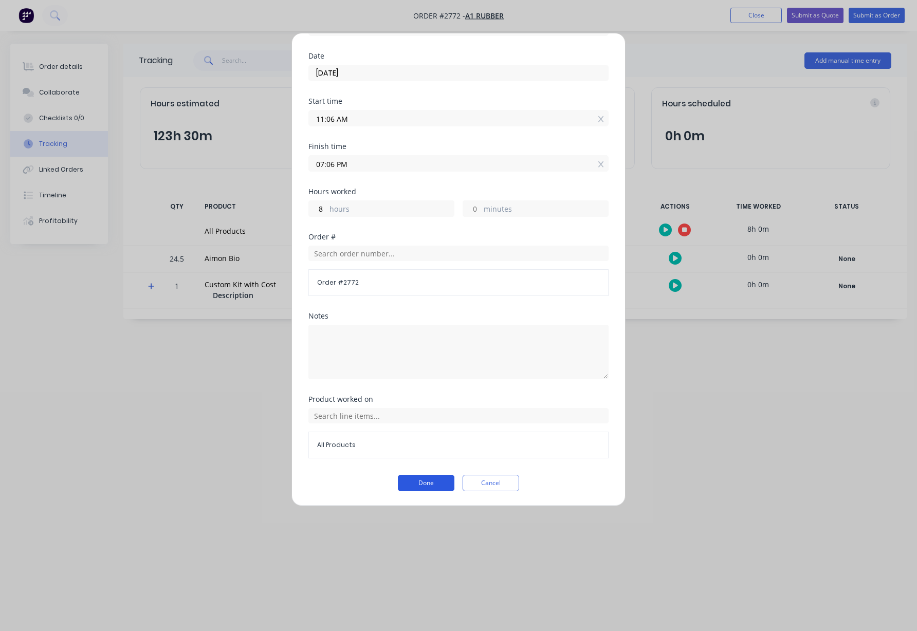
click at [433, 485] on button "Done" at bounding box center [426, 483] width 57 height 16
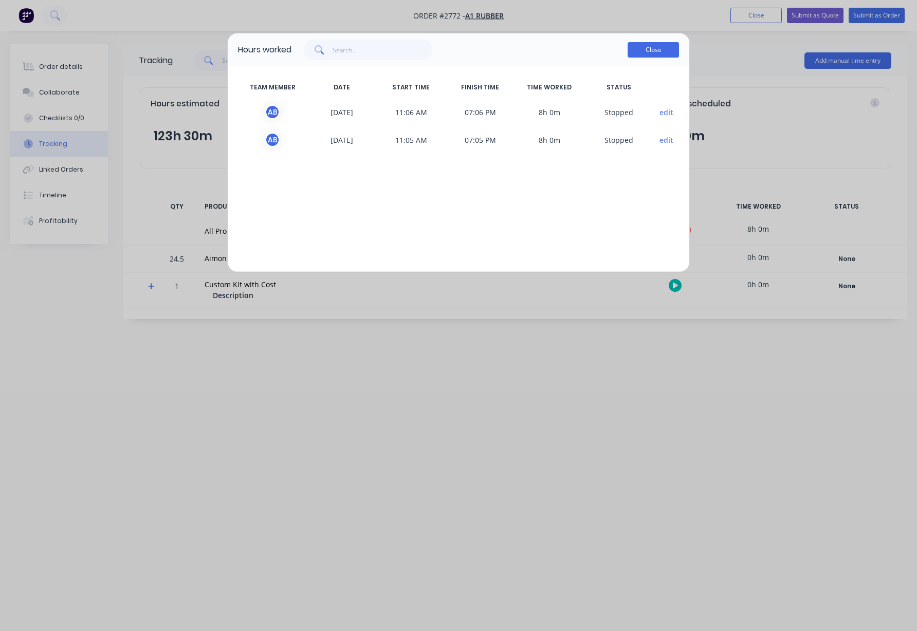
click at [663, 52] on button "Close" at bounding box center [652, 49] width 51 height 15
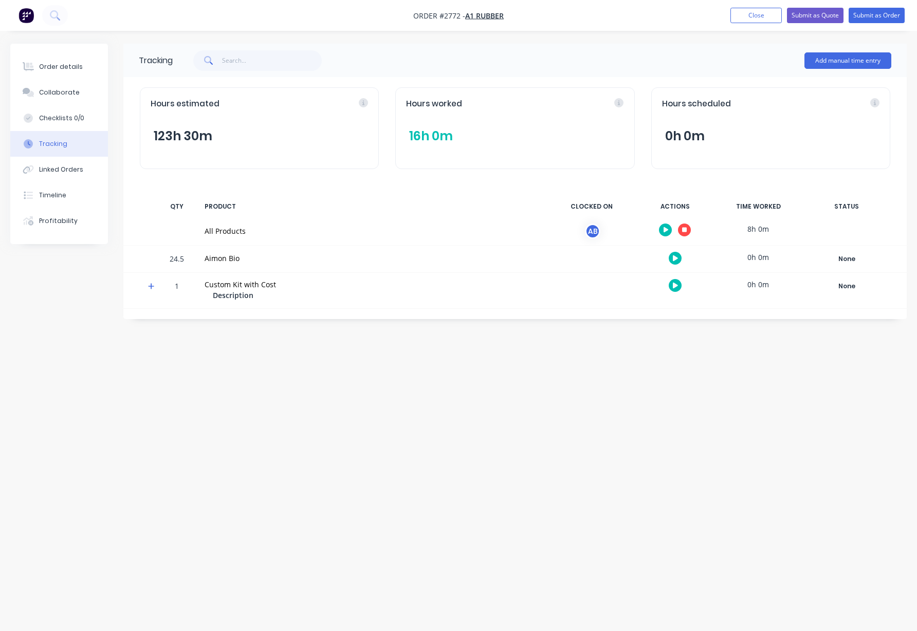
click at [647, 382] on div "Tracking Add manual time entry Hours estimated 123h 30m Hours worked 16h 0m Hou…" at bounding box center [458, 296] width 896 height 505
click at [488, 420] on div "Tracking Add manual time entry Hours estimated 123h 30m Hours worked 16h 0m Hou…" at bounding box center [458, 296] width 896 height 505
click at [611, 394] on div "Tracking Add manual time entry Hours estimated 123h 30m Hours worked 16h 0m Hou…" at bounding box center [458, 296] width 896 height 505
click at [678, 428] on div "Tracking Add manual time entry Hours estimated 123h 30m Hours worked 16h 0m Hou…" at bounding box center [458, 296] width 896 height 505
click at [431, 125] on div "Hours worked 16h 0m" at bounding box center [514, 128] width 239 height 82
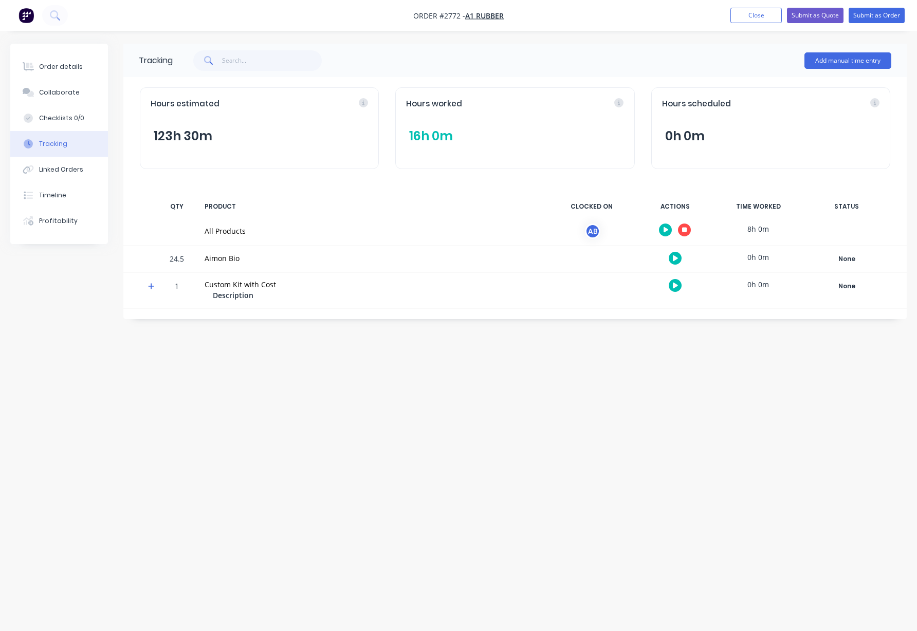
click at [431, 134] on button "16h 0m" at bounding box center [431, 136] width 50 height 20
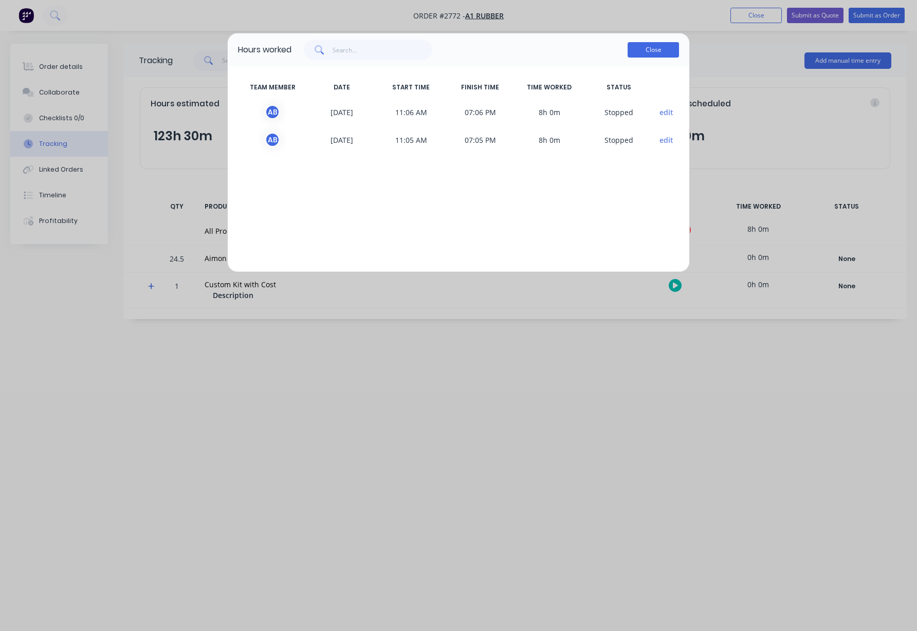
click at [672, 48] on button "Close" at bounding box center [652, 49] width 51 height 15
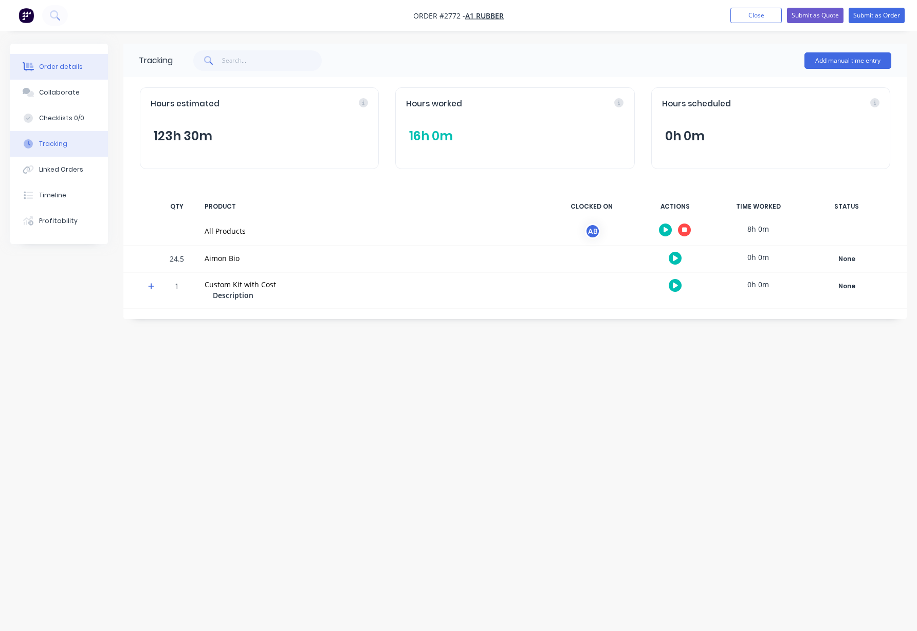
click at [83, 61] on button "Order details" at bounding box center [59, 67] width 98 height 26
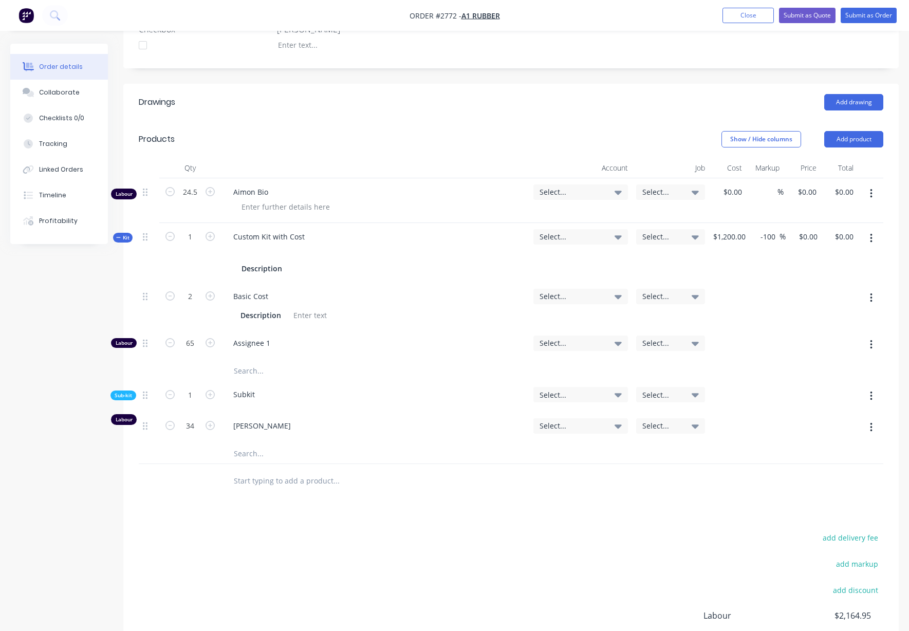
scroll to position [278, 0]
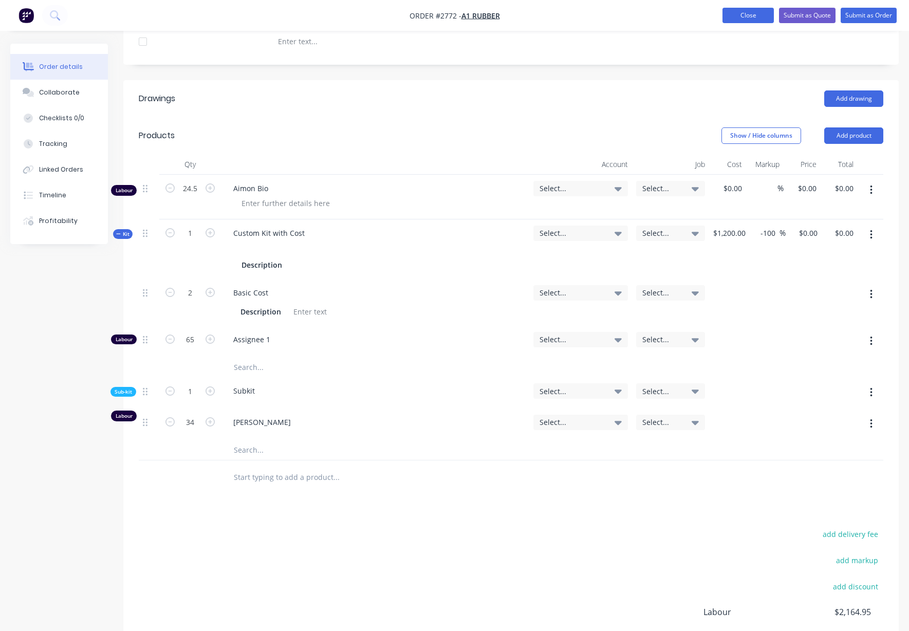
click at [772, 21] on button "Close" at bounding box center [748, 15] width 51 height 15
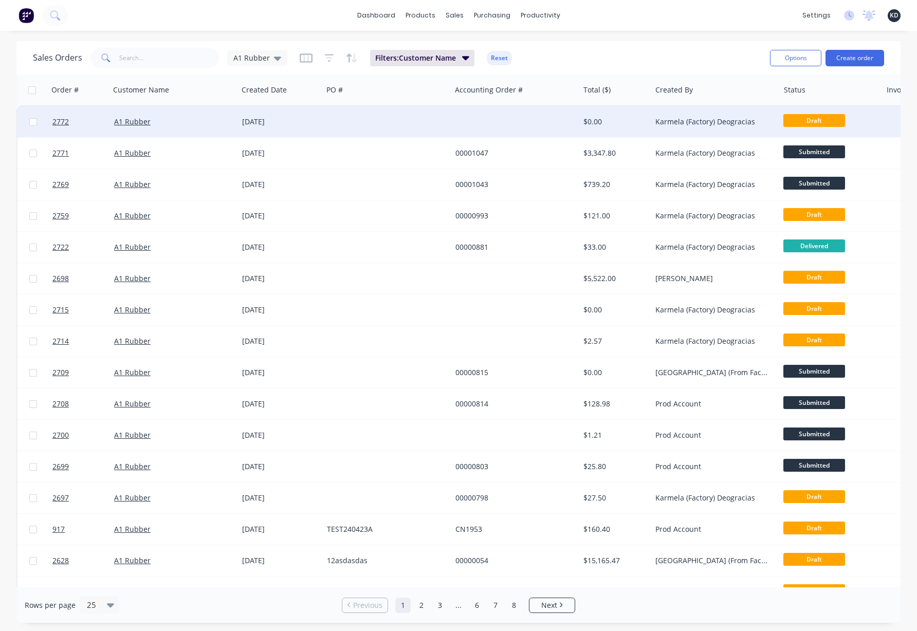
click at [192, 117] on div "A1 Rubber" at bounding box center [171, 122] width 114 height 10
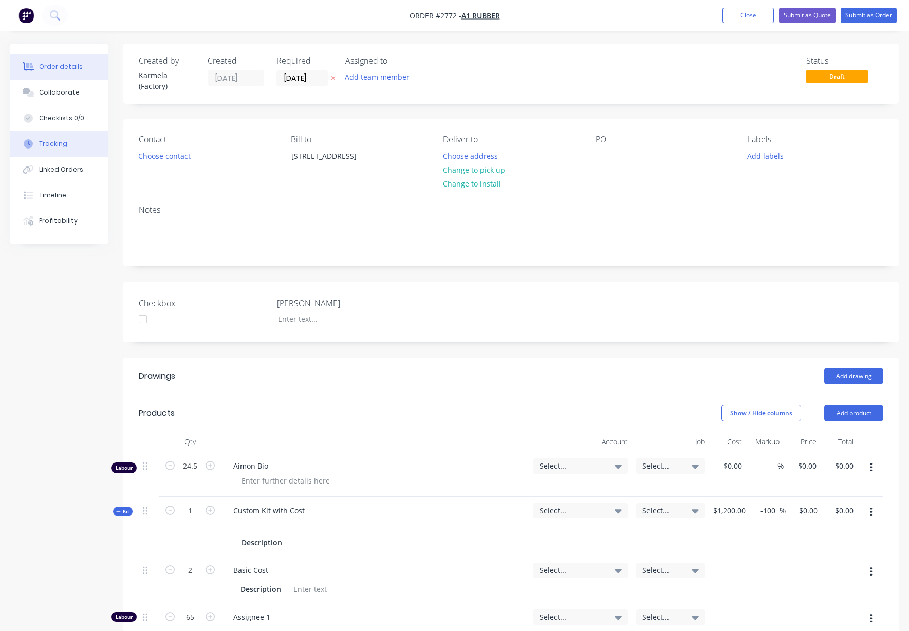
click at [69, 139] on button "Tracking" at bounding box center [59, 144] width 98 height 26
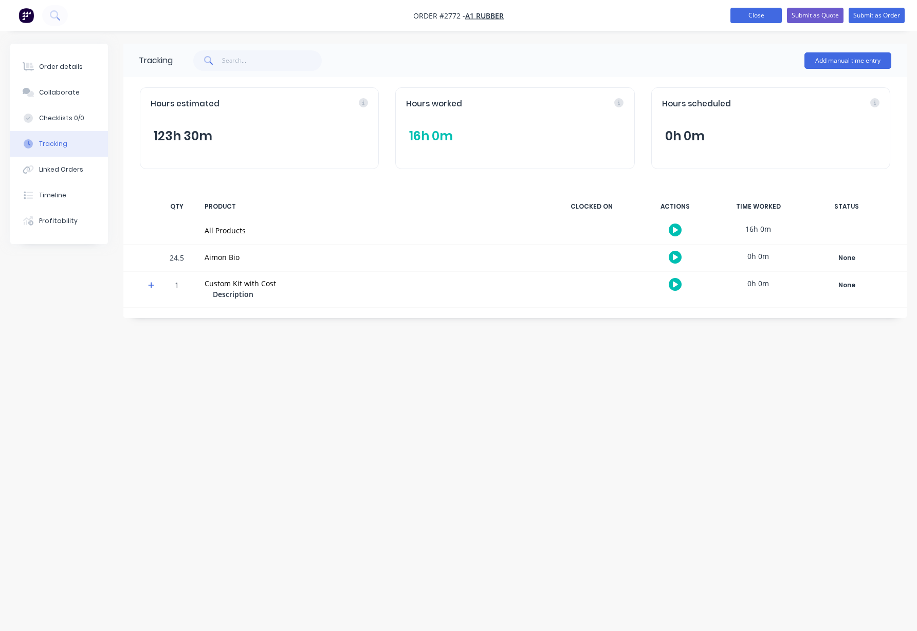
click at [756, 15] on button "Close" at bounding box center [755, 15] width 51 height 15
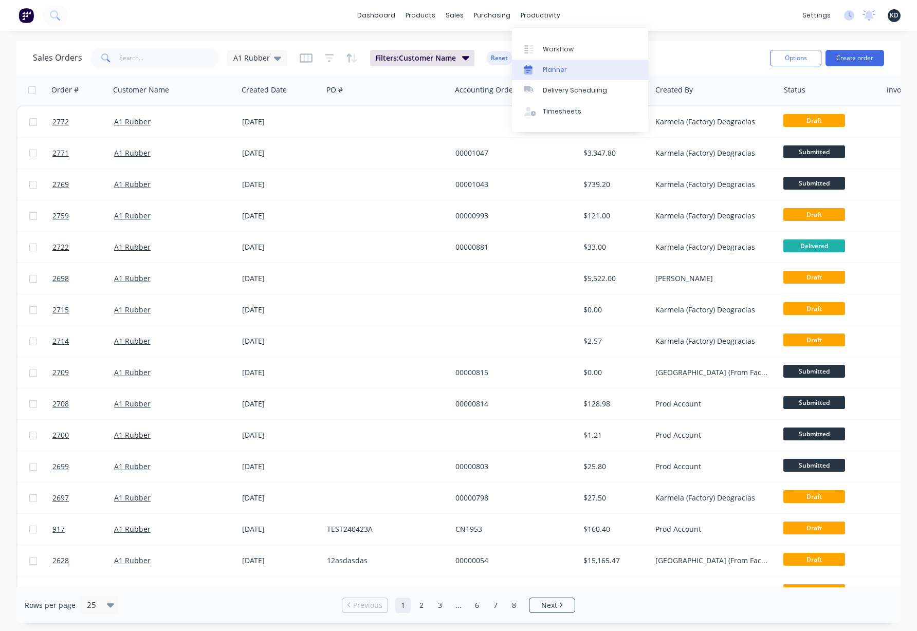
click at [556, 73] on div "Planner" at bounding box center [555, 69] width 24 height 9
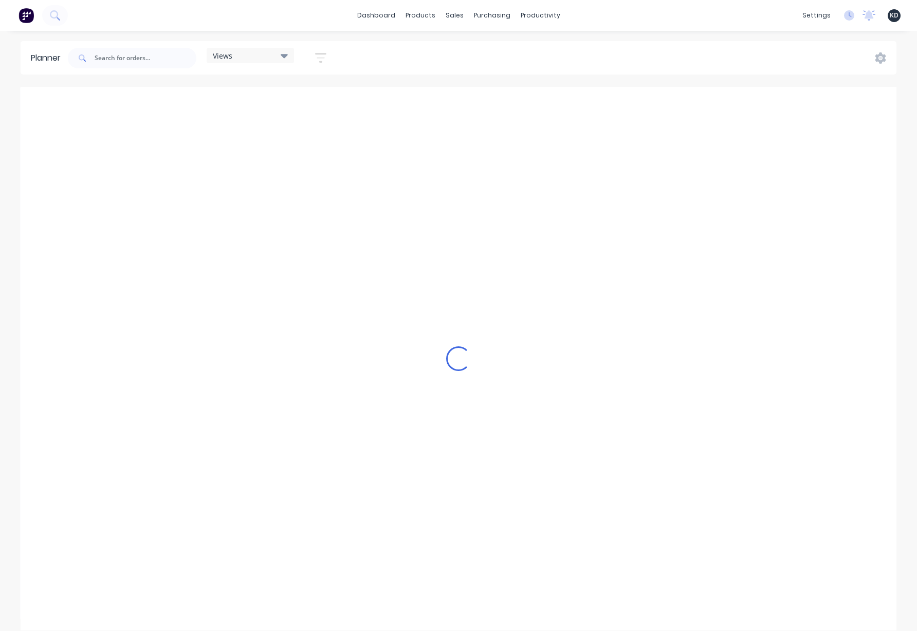
scroll to position [0, 658]
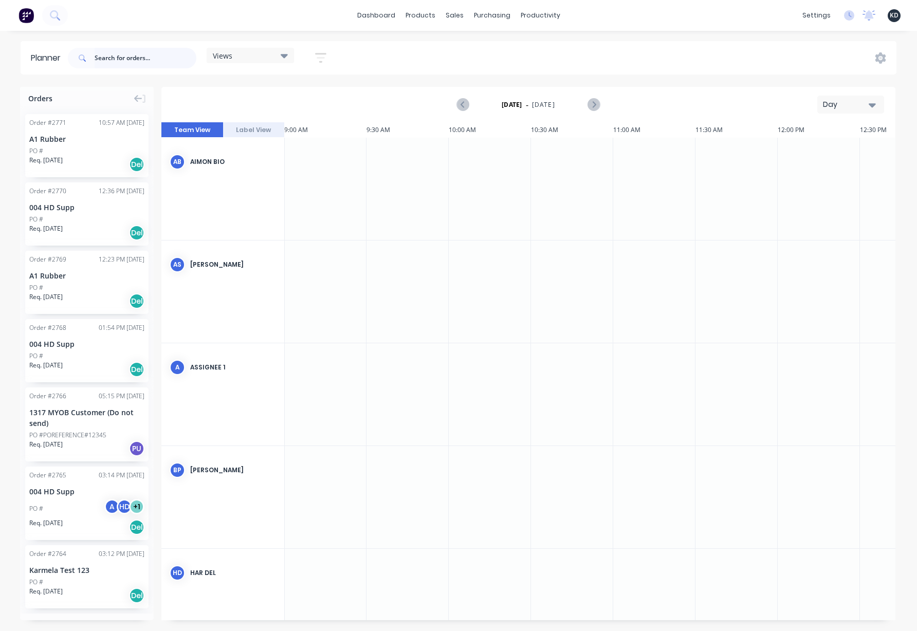
click at [99, 53] on input "text" at bounding box center [146, 58] width 102 height 21
type input "2772"
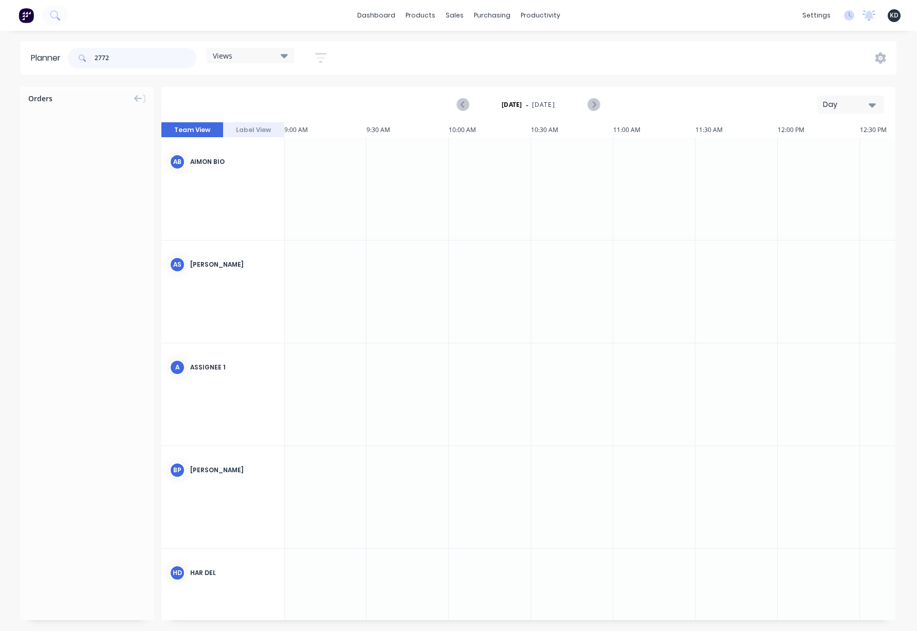
click at [138, 59] on input "2772" at bounding box center [146, 58] width 102 height 21
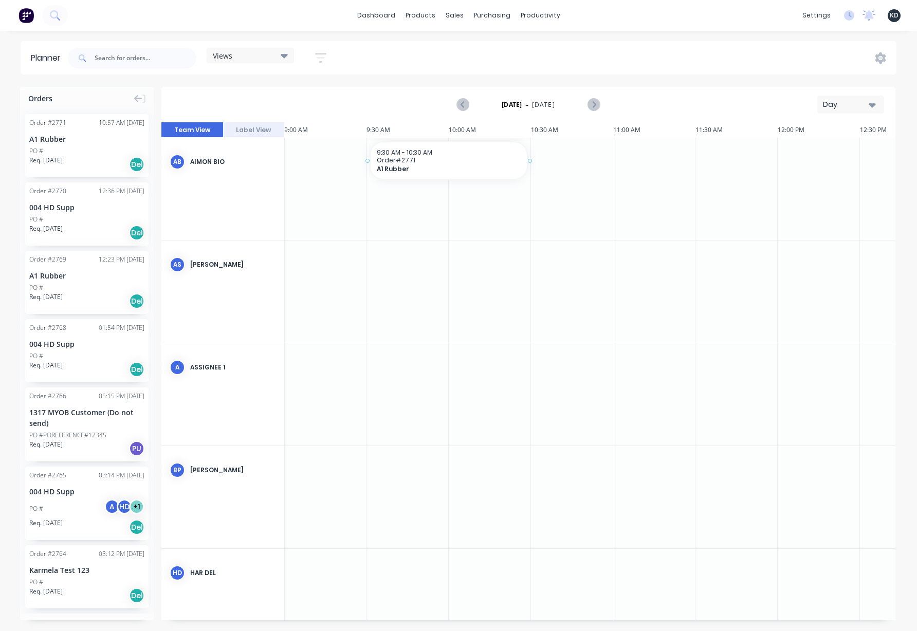
drag, startPoint x: 92, startPoint y: 149, endPoint x: 404, endPoint y: 191, distance: 315.2
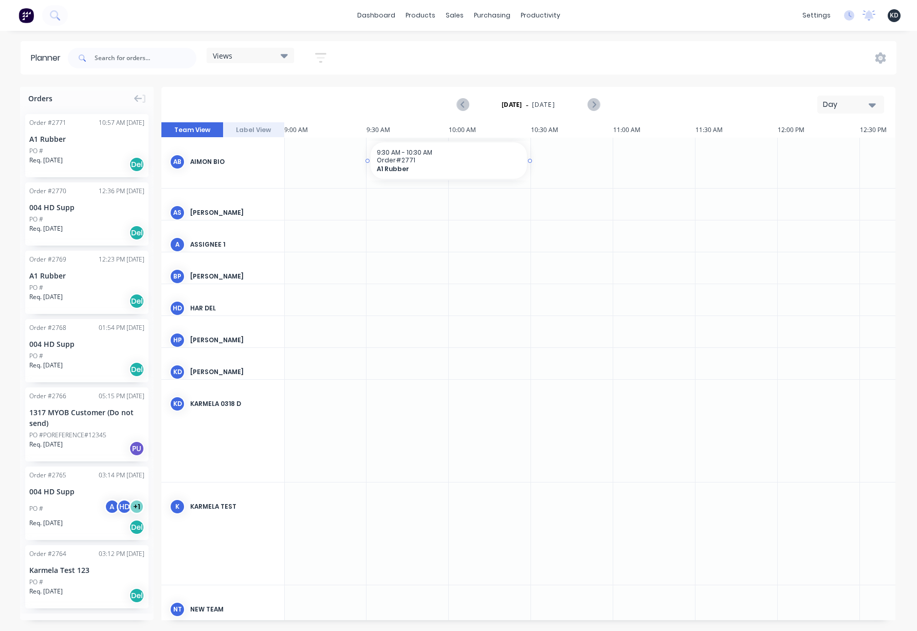
drag, startPoint x: 530, startPoint y: 162, endPoint x: 539, endPoint y: 162, distance: 8.2
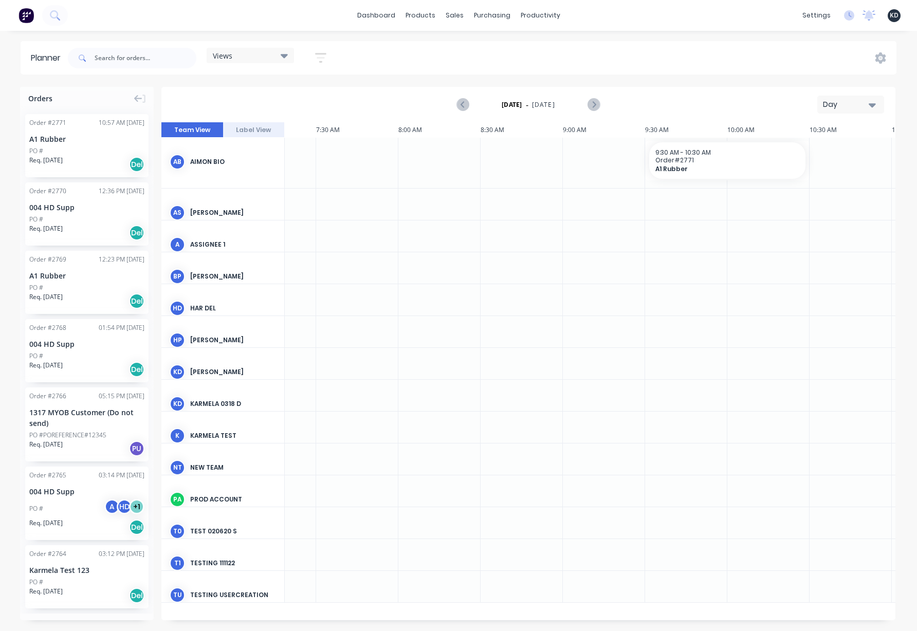
scroll to position [0, 364]
drag, startPoint x: 745, startPoint y: 158, endPoint x: 418, endPoint y: 160, distance: 326.9
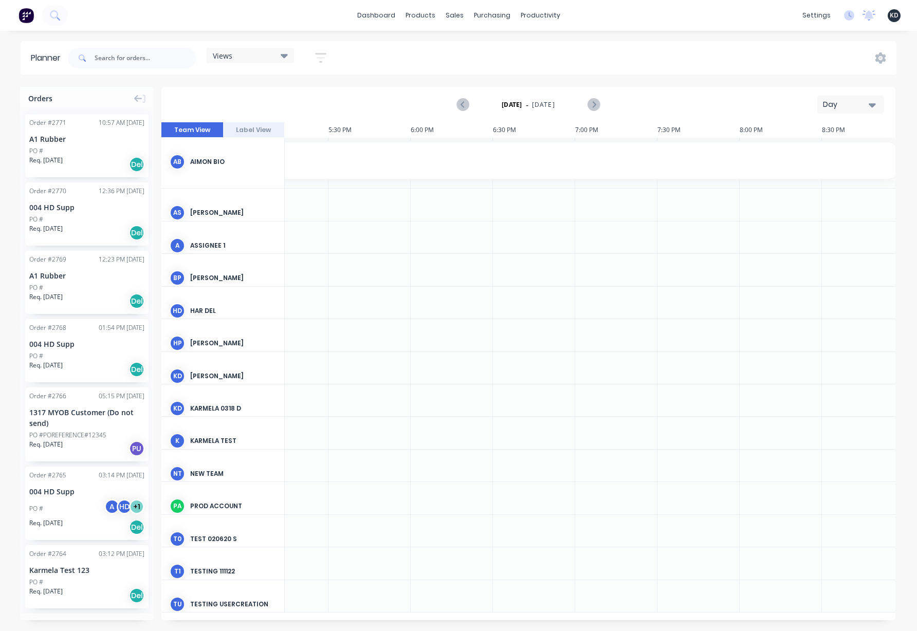
scroll to position [0, 2021]
drag, startPoint x: 596, startPoint y: 162, endPoint x: 956, endPoint y: 161, distance: 360.3
click at [916, 161] on html "dashboard products sales purchasing productivity dashboard products Product Cat…" at bounding box center [458, 315] width 917 height 631
drag, startPoint x: 694, startPoint y: 161, endPoint x: 185, endPoint y: 173, distance: 509.4
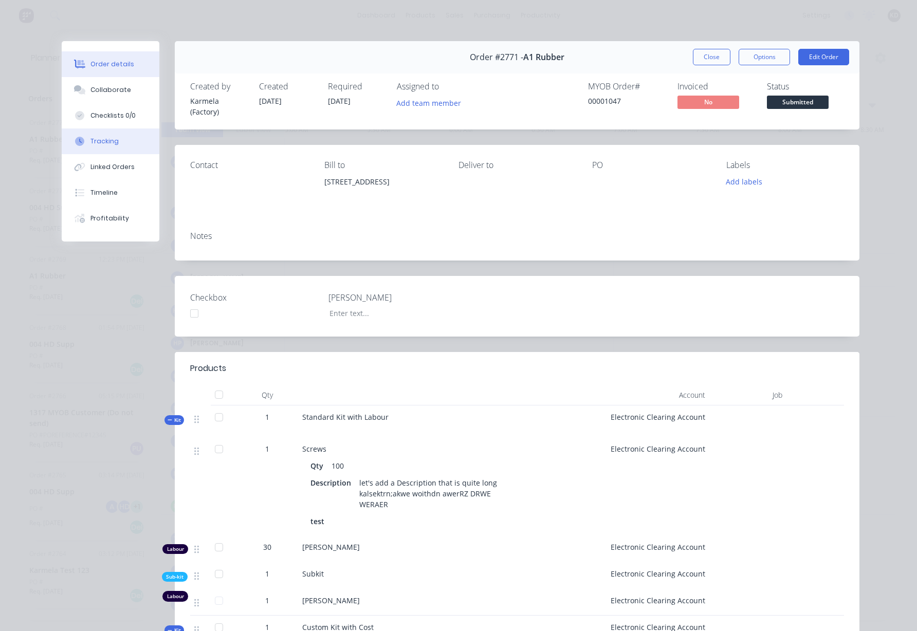
drag, startPoint x: 105, startPoint y: 141, endPoint x: 114, endPoint y: 142, distance: 9.3
click at [105, 141] on div "Tracking" at bounding box center [104, 141] width 28 height 9
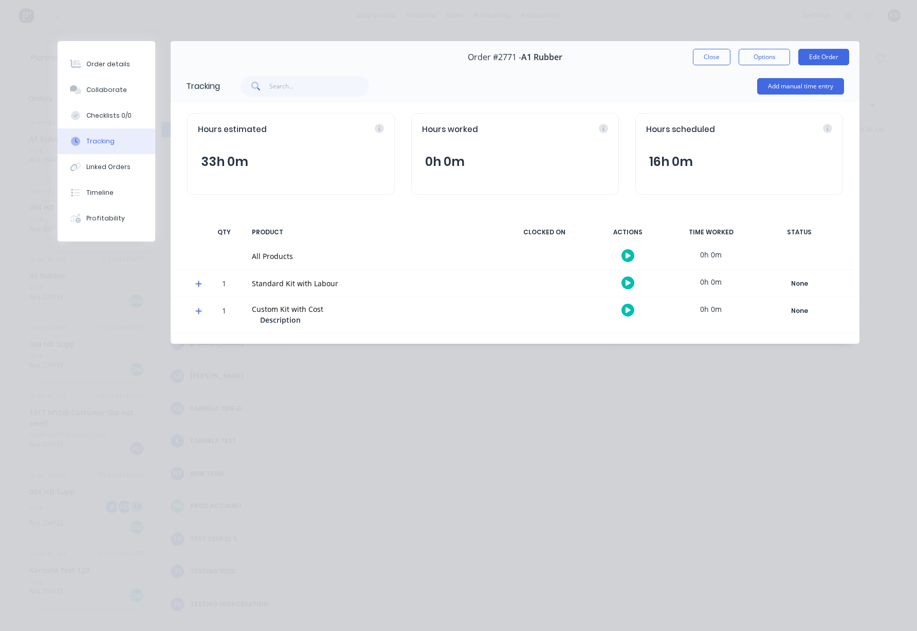
click at [689, 158] on button "16h 0m" at bounding box center [671, 162] width 50 height 20
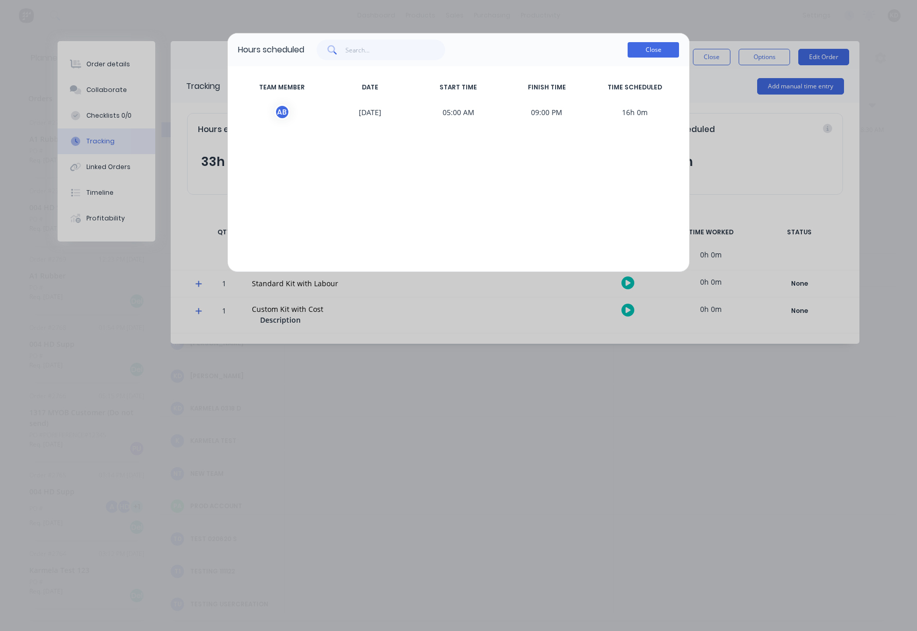
click at [655, 49] on button "Close" at bounding box center [652, 49] width 51 height 15
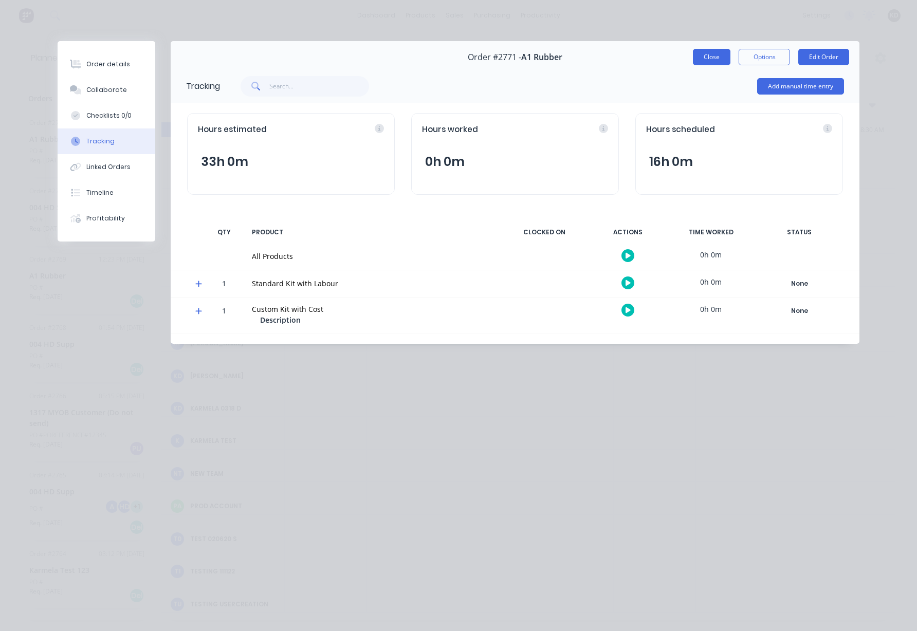
click at [712, 58] on button "Close" at bounding box center [712, 57] width 38 height 16
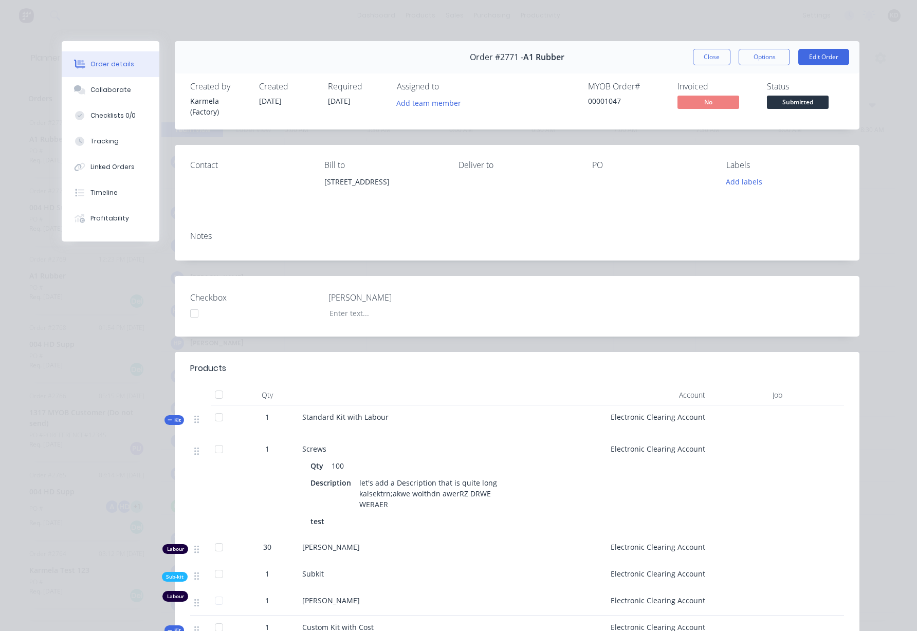
drag, startPoint x: 694, startPoint y: 59, endPoint x: 680, endPoint y: 89, distance: 33.6
click at [694, 59] on button "Close" at bounding box center [712, 57] width 38 height 16
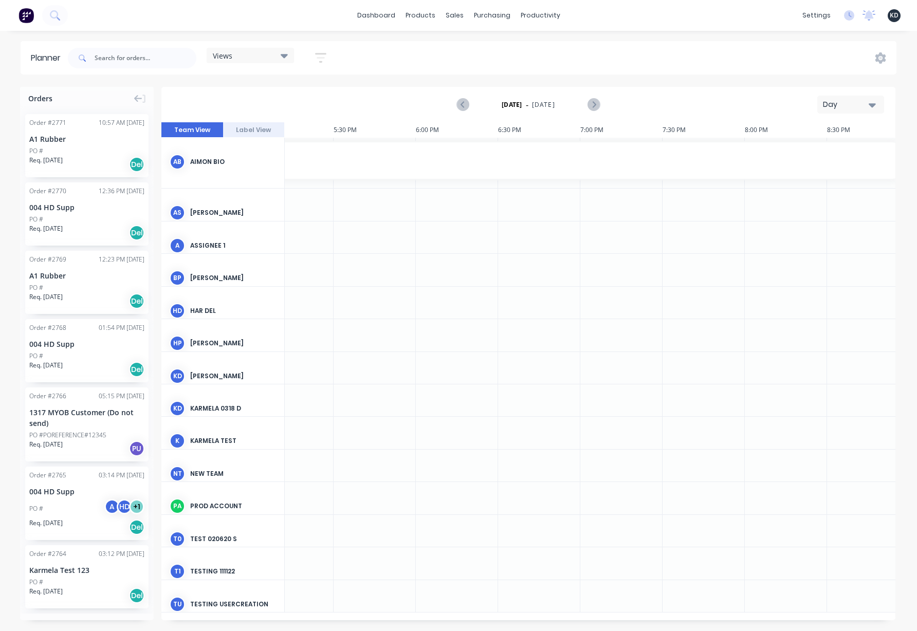
scroll to position [0, 2021]
click at [847, 100] on div "Day" at bounding box center [846, 104] width 47 height 11
click at [841, 147] on div "Week" at bounding box center [832, 152] width 102 height 21
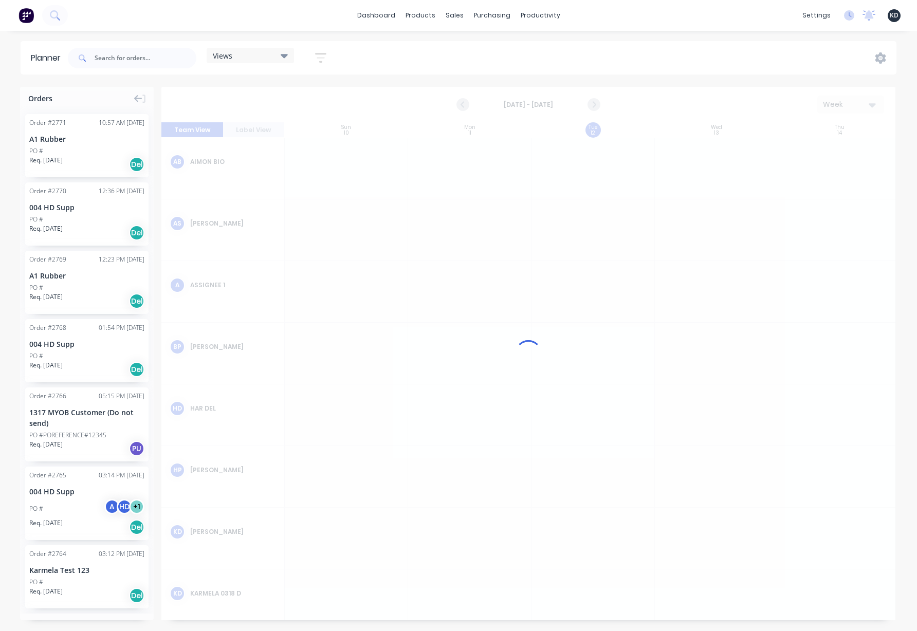
scroll to position [0, 1]
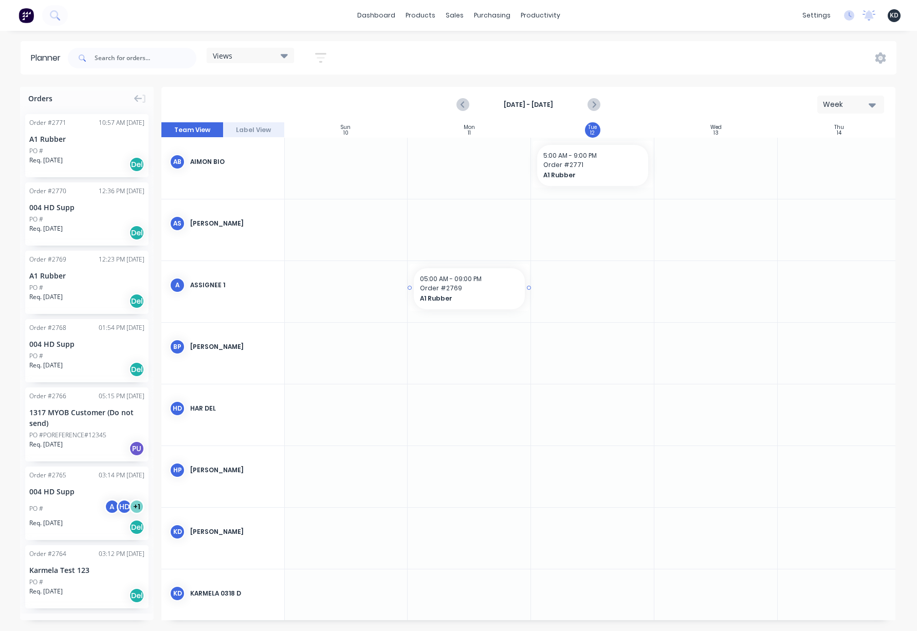
drag, startPoint x: 88, startPoint y: 284, endPoint x: 476, endPoint y: 283, distance: 388.5
drag, startPoint x: 527, startPoint y: 288, endPoint x: 804, endPoint y: 284, distance: 277.5
click at [572, 290] on span "Order # 2769" at bounding box center [654, 288] width 469 height 9
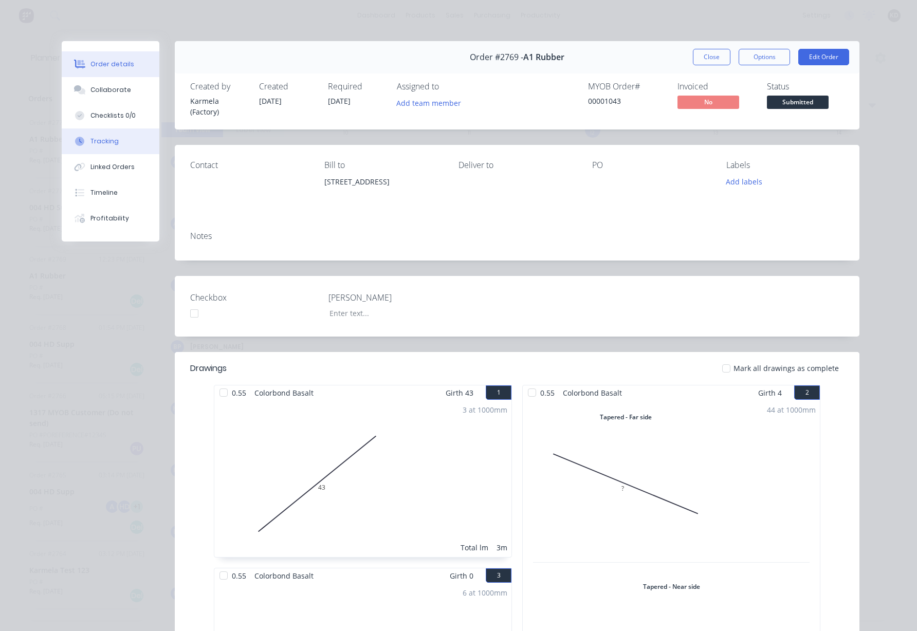
click at [137, 138] on button "Tracking" at bounding box center [111, 141] width 98 height 26
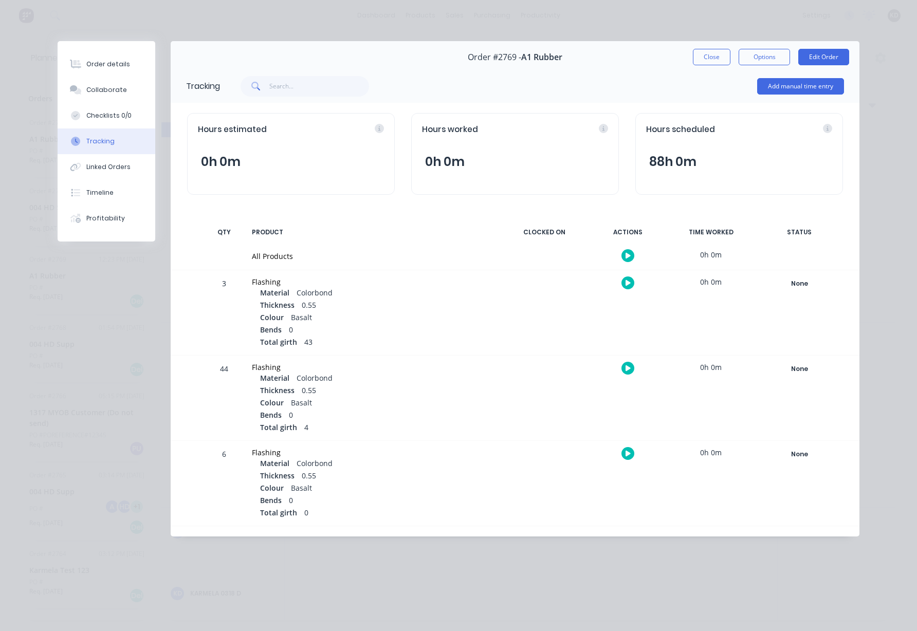
click at [678, 161] on button "88h 0m" at bounding box center [672, 162] width 53 height 20
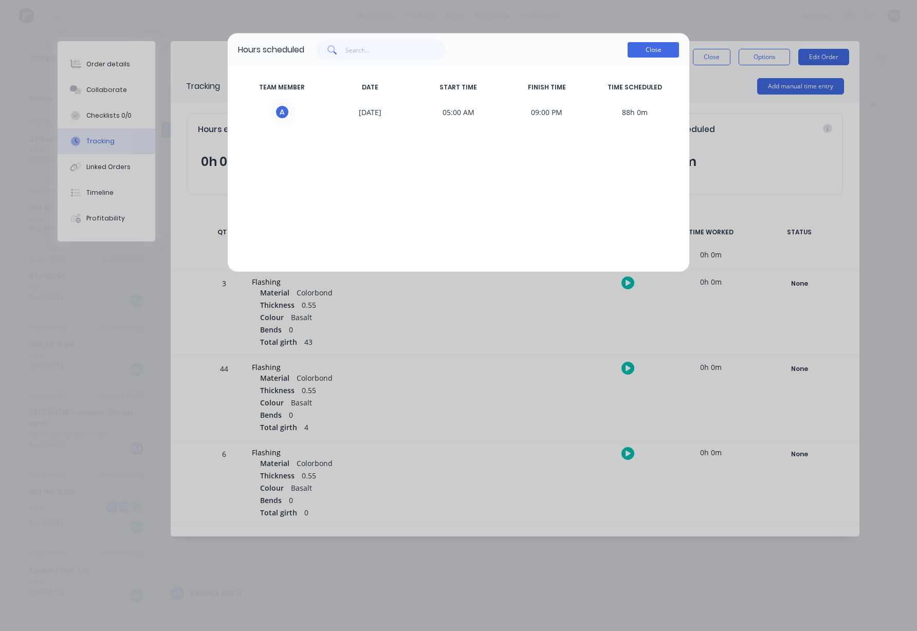
click at [641, 46] on button "Close" at bounding box center [652, 49] width 51 height 15
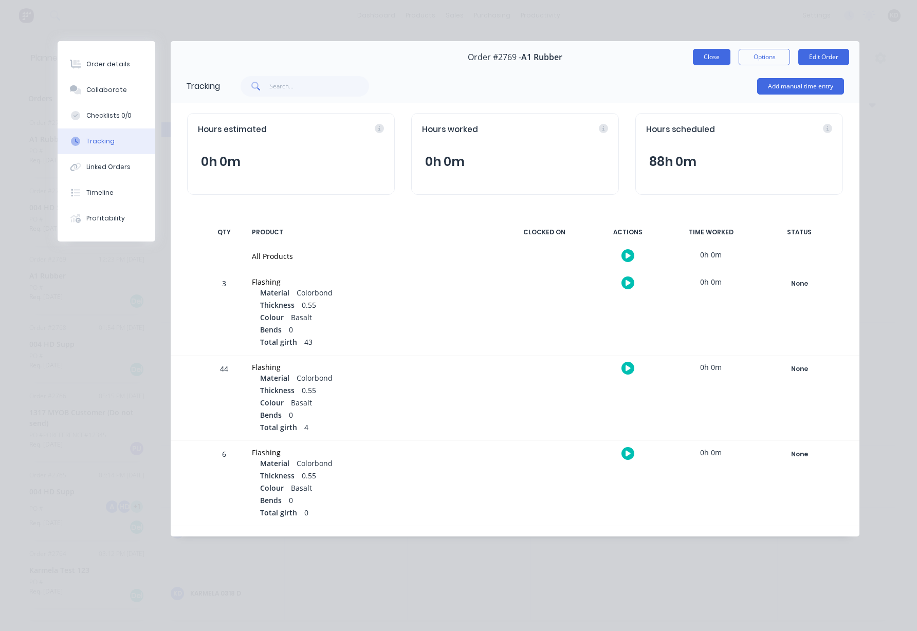
click at [698, 58] on button "Close" at bounding box center [712, 57] width 38 height 16
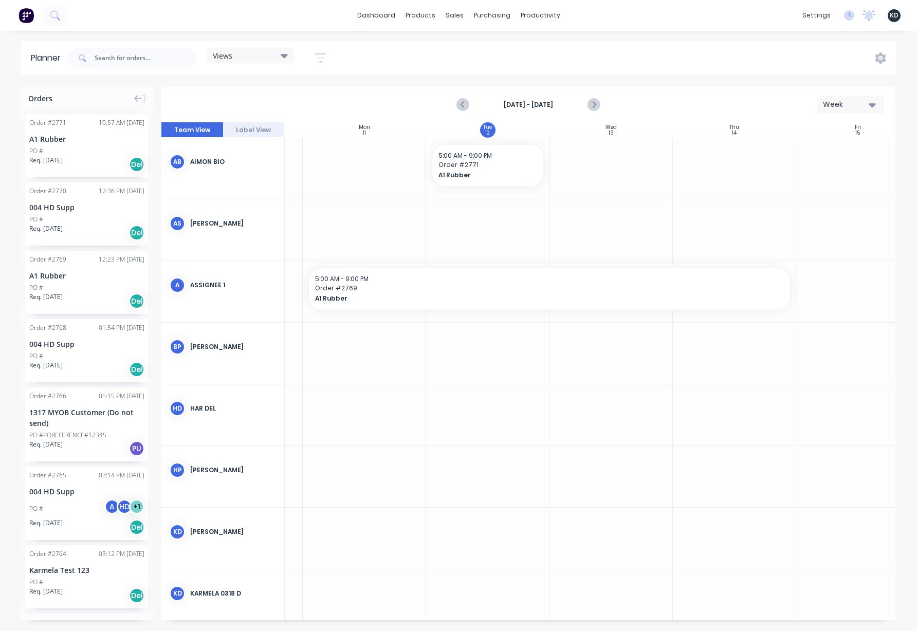
scroll to position [0, 103]
click at [566, 282] on div "5:00 AM - 9:00 PM" at bounding box center [551, 278] width 469 height 9
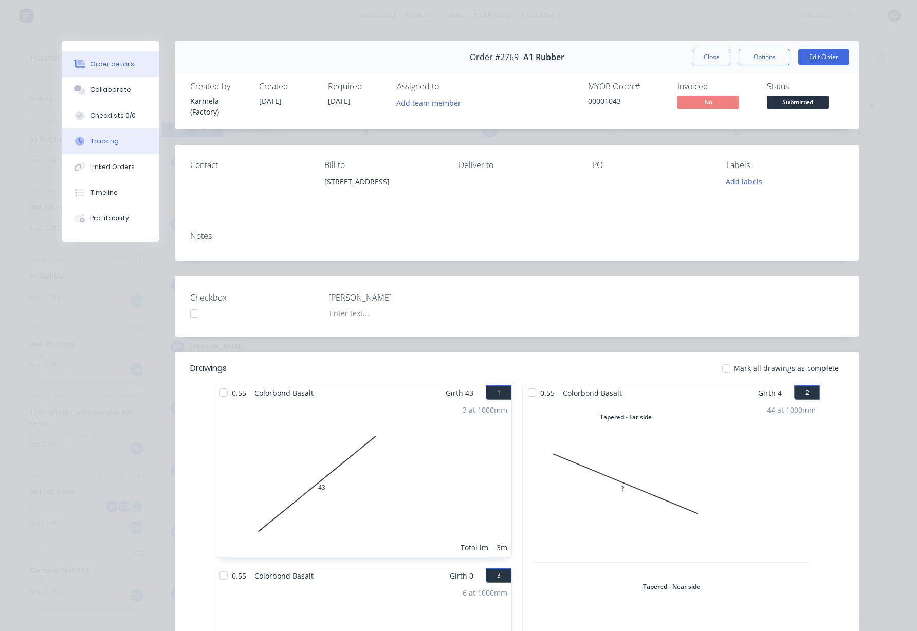
click at [103, 135] on button "Tracking" at bounding box center [111, 141] width 98 height 26
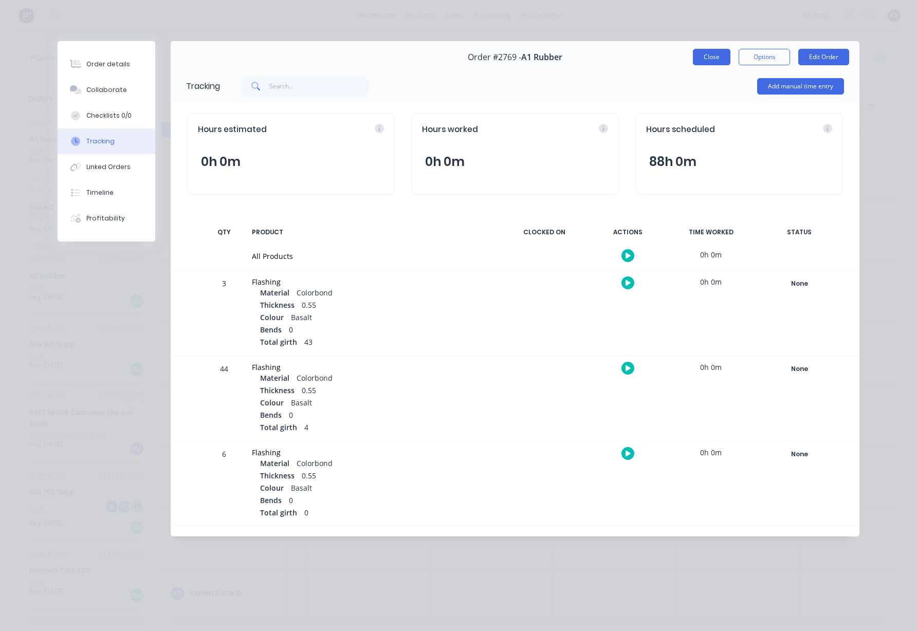
click at [706, 57] on button "Close" at bounding box center [712, 57] width 38 height 16
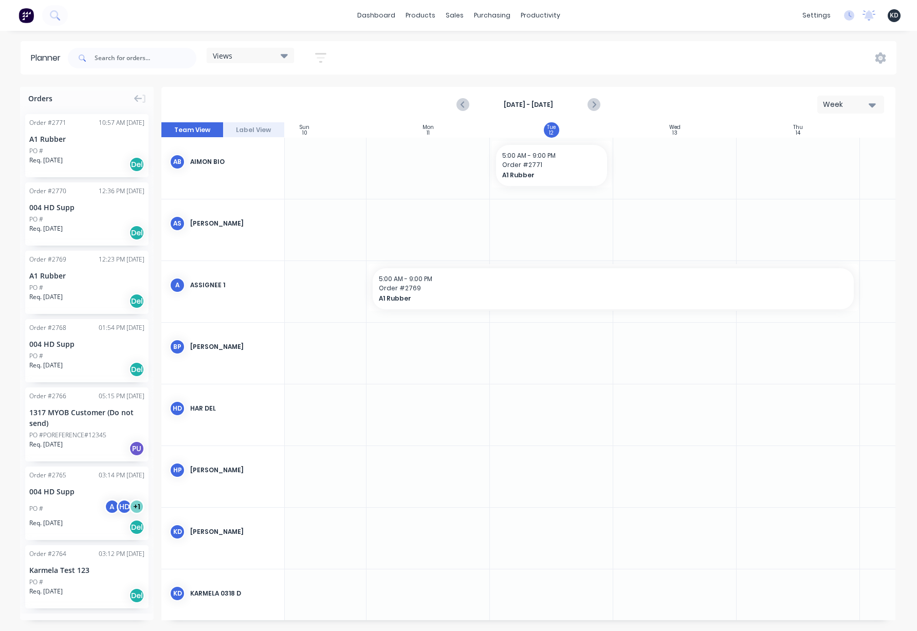
scroll to position [0, 59]
click at [699, 53] on div "Views Save new view None (Default) edit Sydney Filter edit Show/Hide users Show…" at bounding box center [481, 58] width 830 height 31
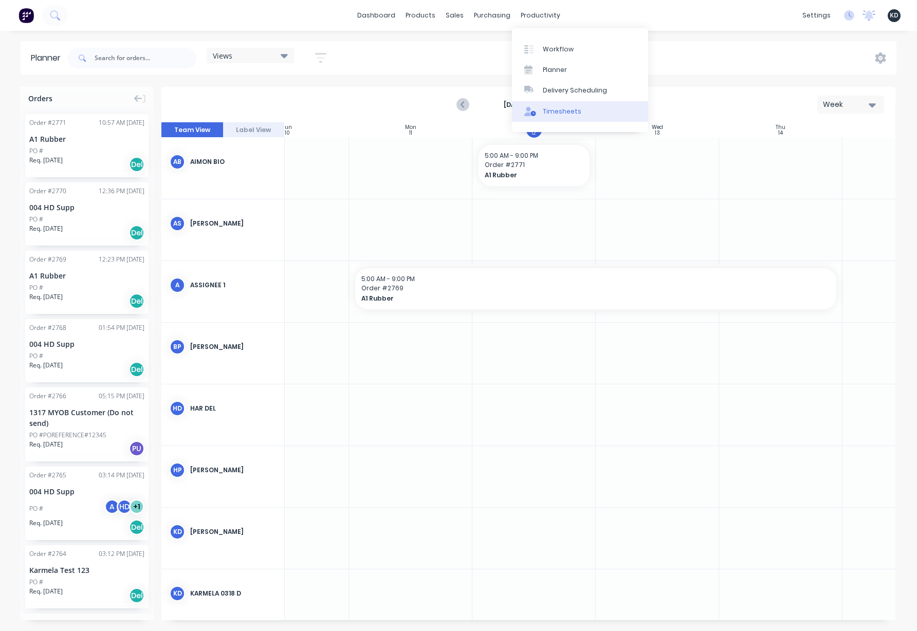
click at [567, 114] on div "Timesheets" at bounding box center [562, 111] width 39 height 9
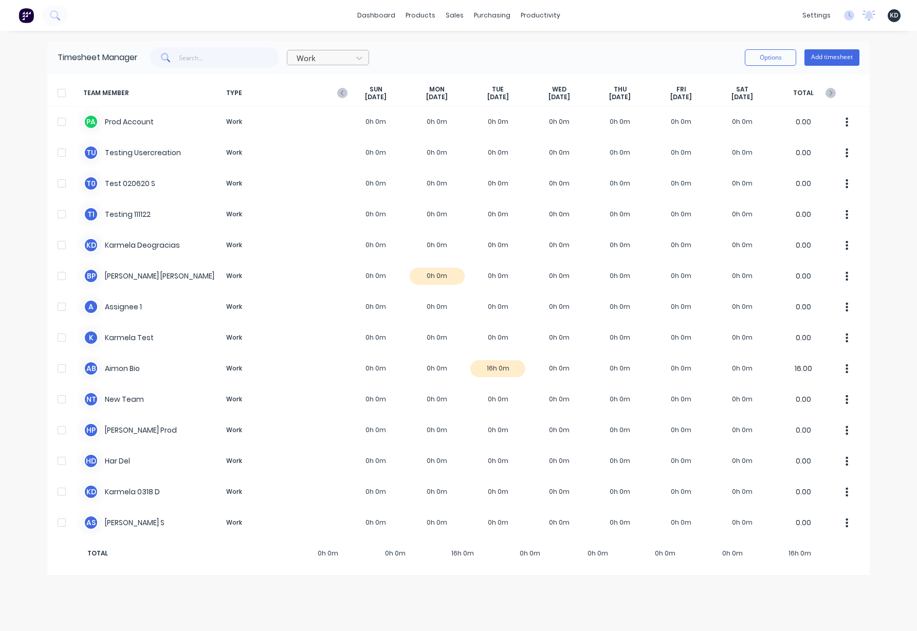
drag, startPoint x: 338, startPoint y: 57, endPoint x: 339, endPoint y: 64, distance: 7.3
click at [338, 57] on div at bounding box center [321, 58] width 51 height 13
click at [339, 103] on div "Attendance" at bounding box center [328, 99] width 82 height 19
click at [343, 59] on div at bounding box center [321, 58] width 51 height 13
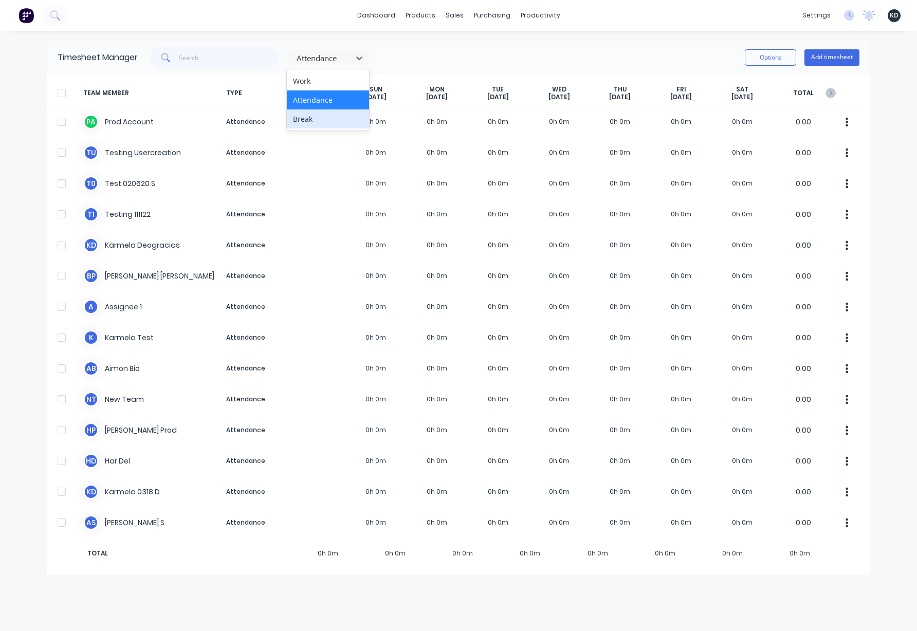
click at [343, 118] on div "Break" at bounding box center [328, 118] width 82 height 19
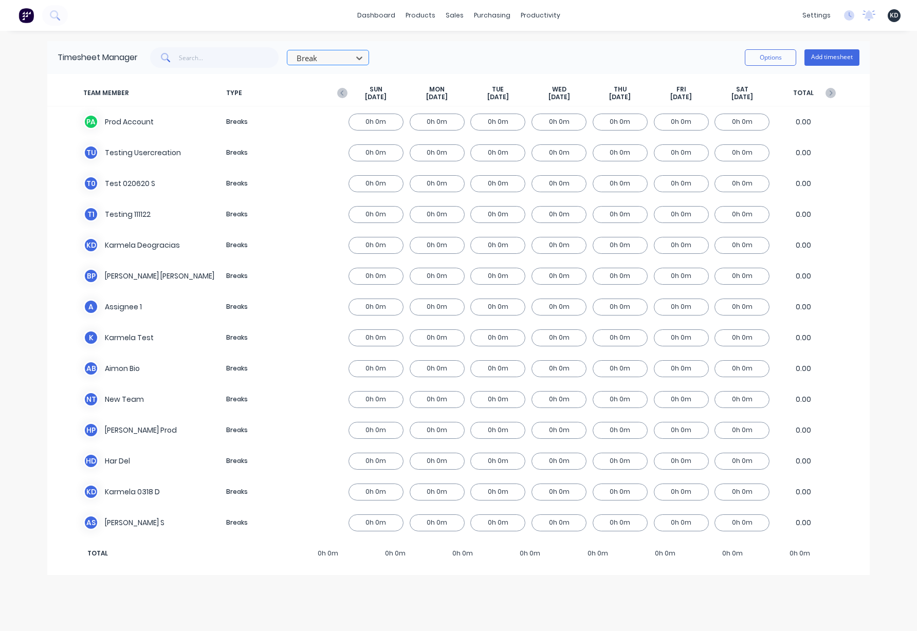
click at [341, 61] on div at bounding box center [321, 58] width 51 height 13
click at [341, 81] on div "Work" at bounding box center [328, 80] width 82 height 19
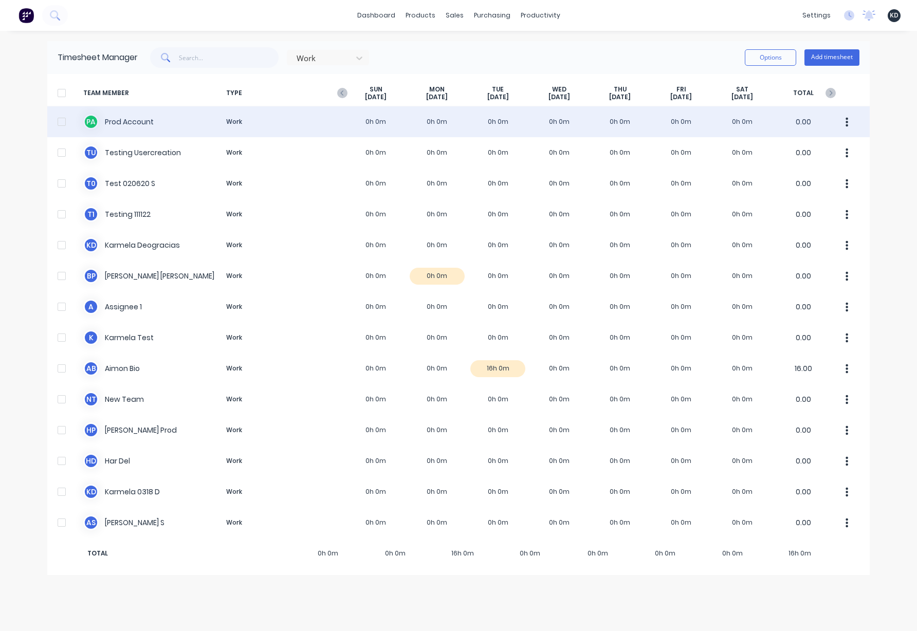
click at [430, 123] on div "P A Prod Account Work 0h 0m 0h 0m 0h 0m 0h 0m 0h 0m 0h 0m 0h 0m 0.00" at bounding box center [458, 121] width 822 height 31
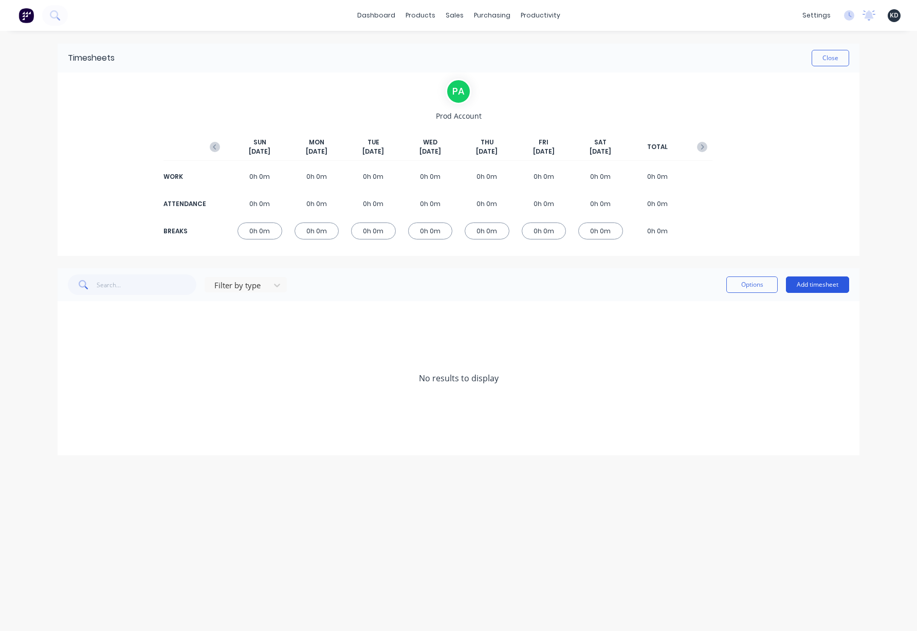
click at [811, 289] on button "Add timesheet" at bounding box center [817, 284] width 63 height 16
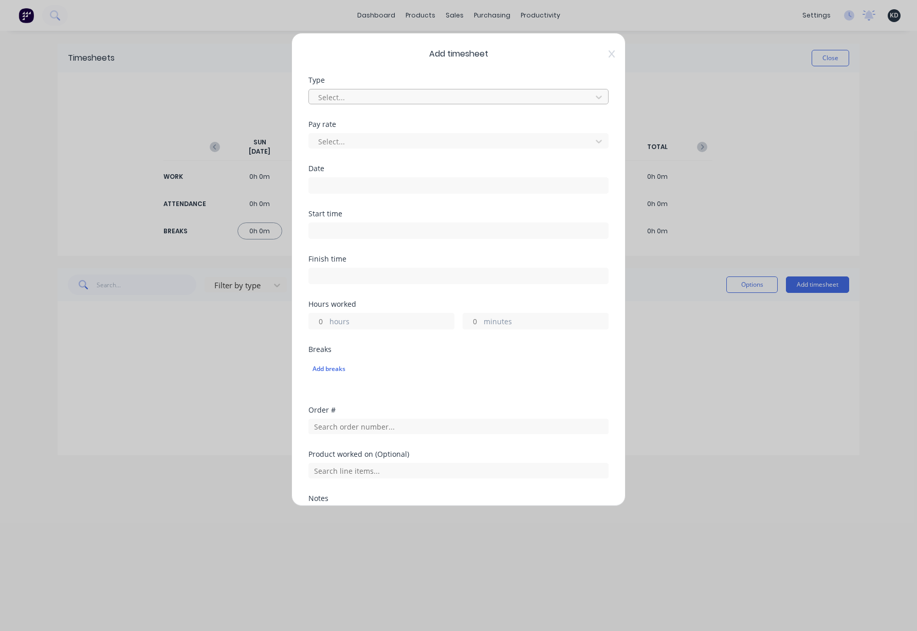
click at [330, 100] on div at bounding box center [451, 97] width 269 height 13
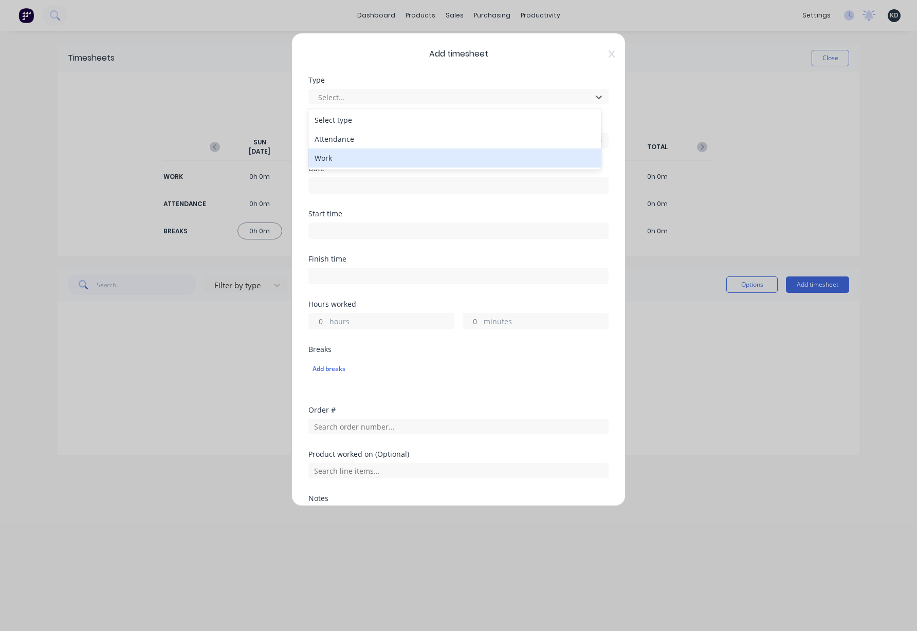
click at [331, 152] on div "Work" at bounding box center [454, 158] width 292 height 19
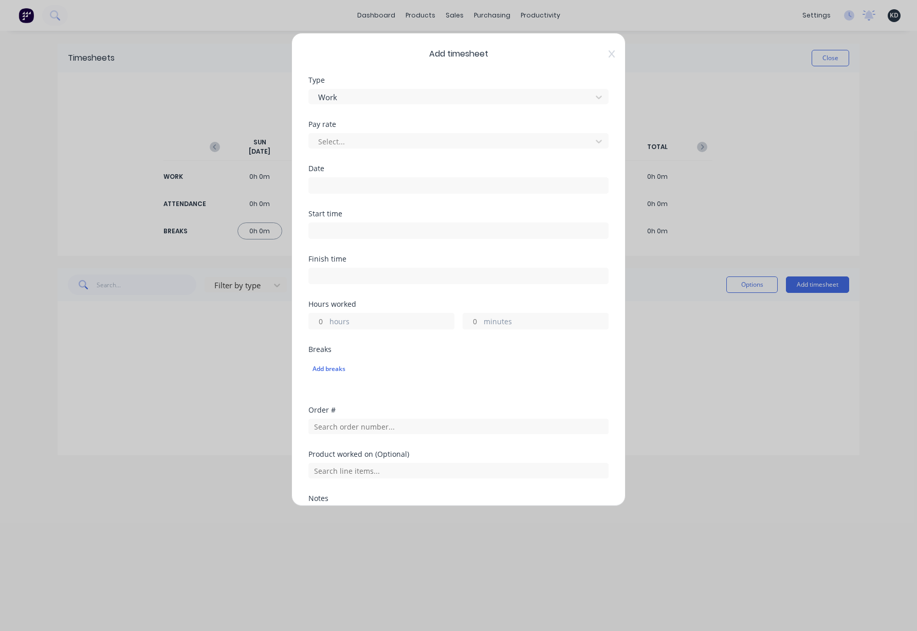
click at [324, 132] on div "Select..." at bounding box center [458, 140] width 300 height 18
click at [325, 140] on div at bounding box center [451, 141] width 269 height 13
click at [353, 133] on div "Select..." at bounding box center [458, 140] width 300 height 15
click at [325, 177] on label at bounding box center [458, 185] width 300 height 16
click at [325, 178] on input at bounding box center [458, 185] width 299 height 15
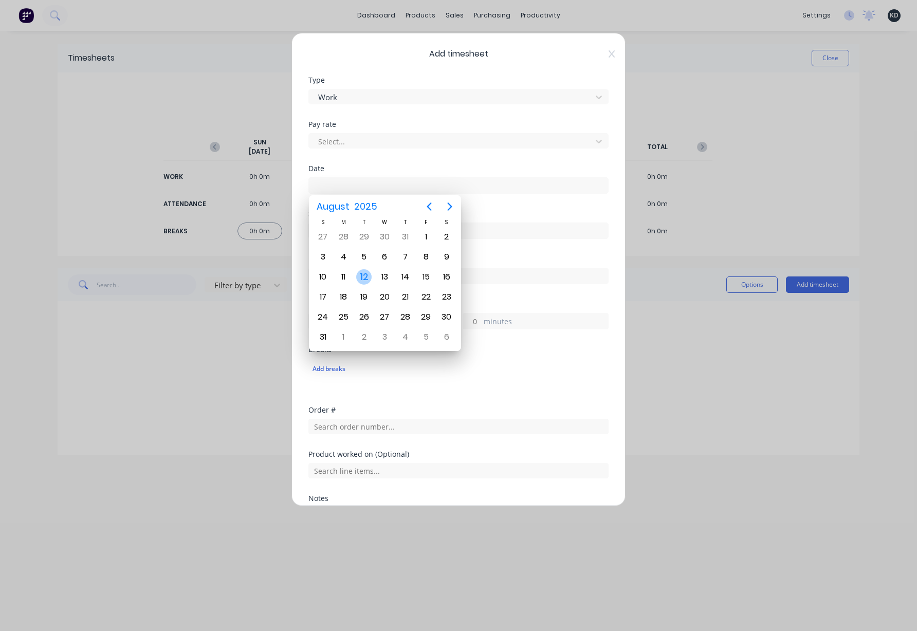
click at [363, 281] on div "12" at bounding box center [363, 276] width 15 height 15
type input "12/08/2025"
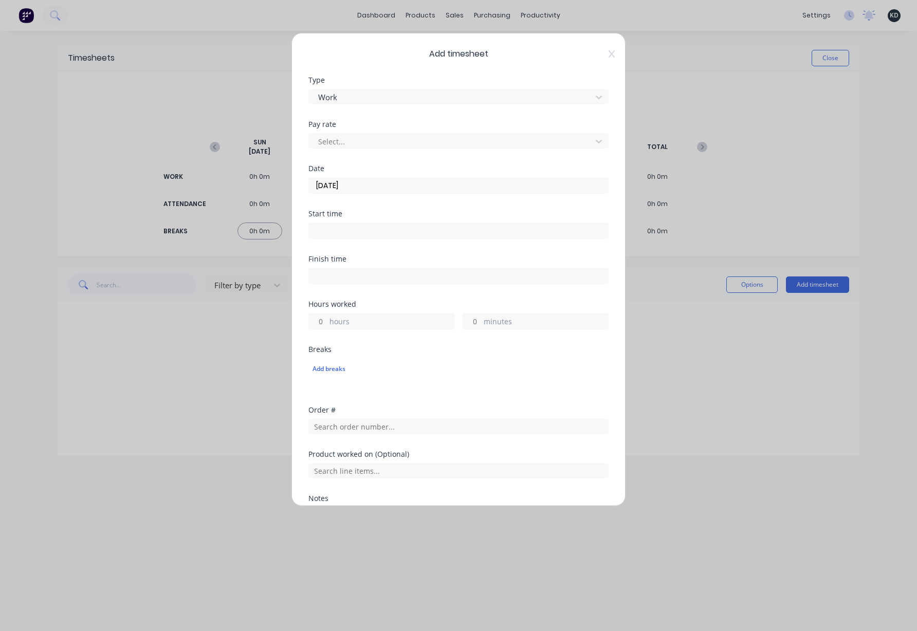
click at [319, 223] on label at bounding box center [458, 231] width 300 height 16
click at [319, 223] on input at bounding box center [458, 230] width 299 height 15
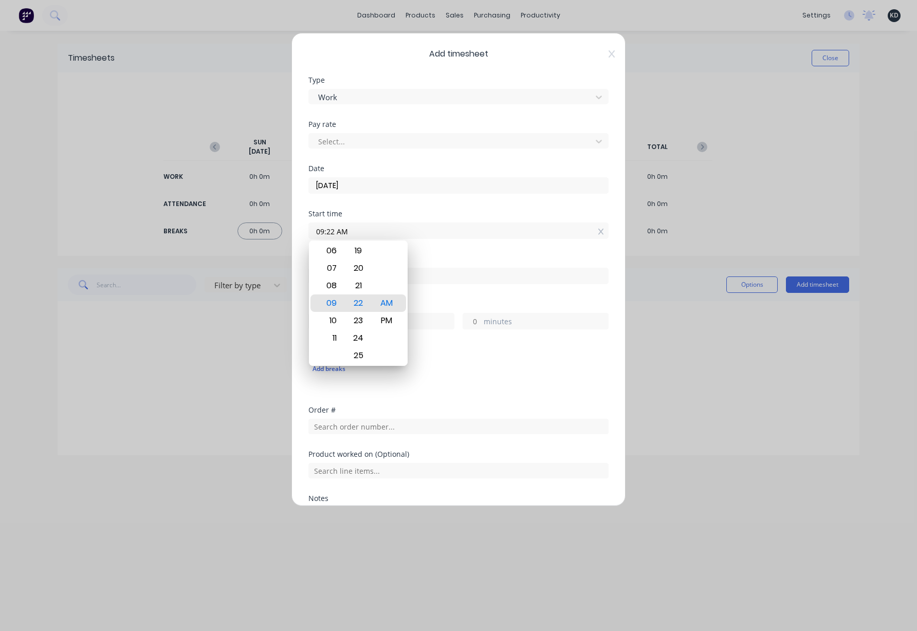
click at [320, 225] on input "09:22 AM" at bounding box center [458, 230] width 299 height 15
click at [333, 290] on div "08" at bounding box center [330, 285] width 25 height 17
type input "08:22 AM"
click at [441, 297] on div "Finish time" at bounding box center [458, 277] width 300 height 45
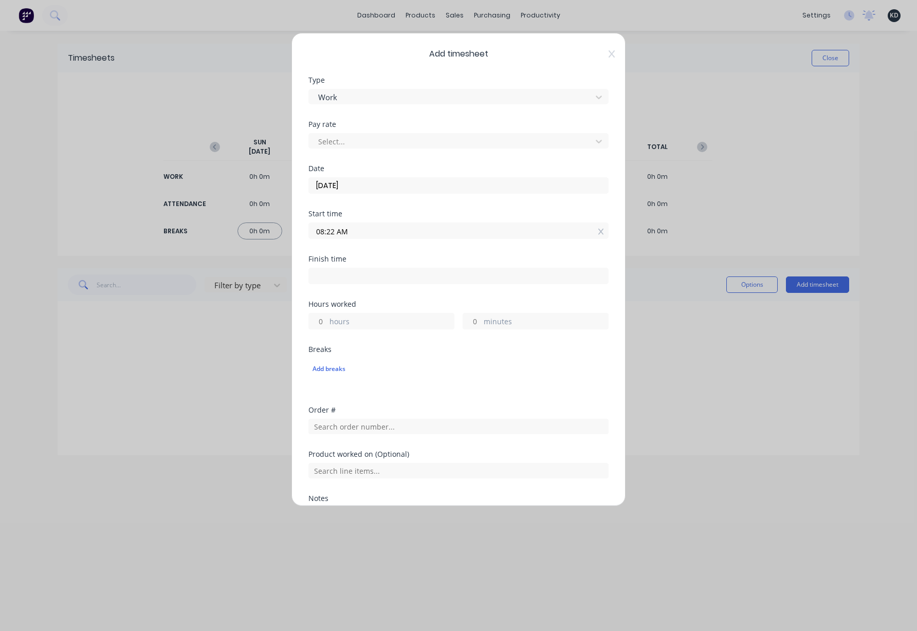
click at [320, 320] on input "hours" at bounding box center [318, 320] width 18 height 15
type input "8"
type input "04:22 PM"
click at [411, 294] on div "Finish time 04:22 PM" at bounding box center [458, 277] width 300 height 45
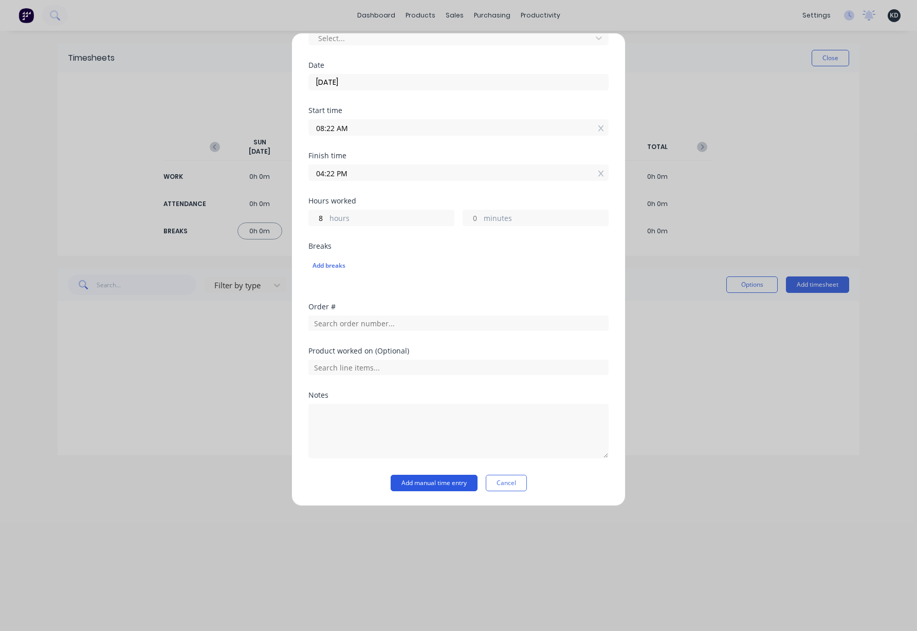
click at [422, 490] on button "Add manual time entry" at bounding box center [434, 483] width 87 height 16
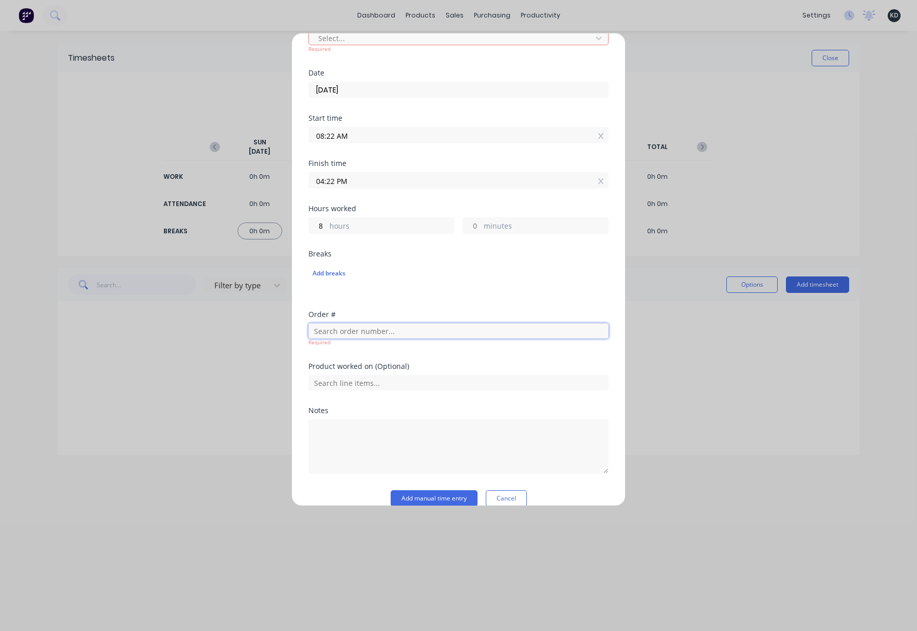
click at [370, 334] on input "text" at bounding box center [458, 330] width 300 height 15
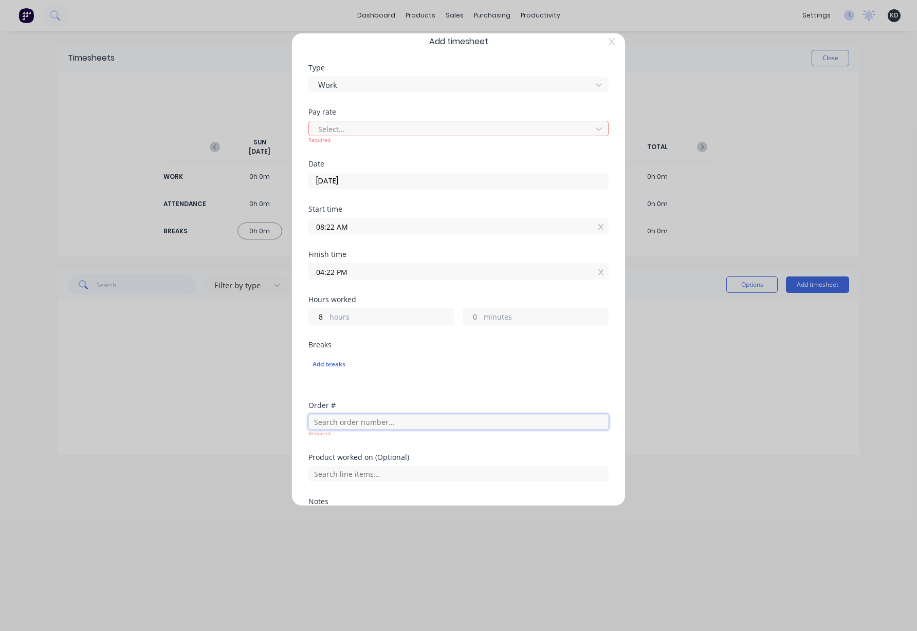
scroll to position [0, 0]
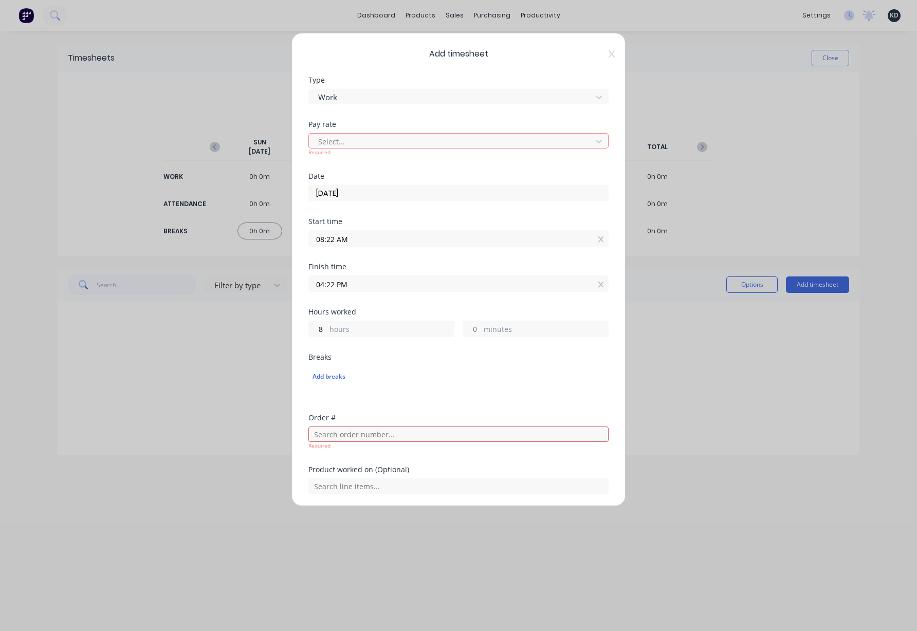
click at [348, 132] on div "Select... Required" at bounding box center [458, 144] width 300 height 26
click at [348, 142] on div at bounding box center [451, 141] width 269 height 13
click at [395, 108] on div "Type Work" at bounding box center [458, 99] width 300 height 44
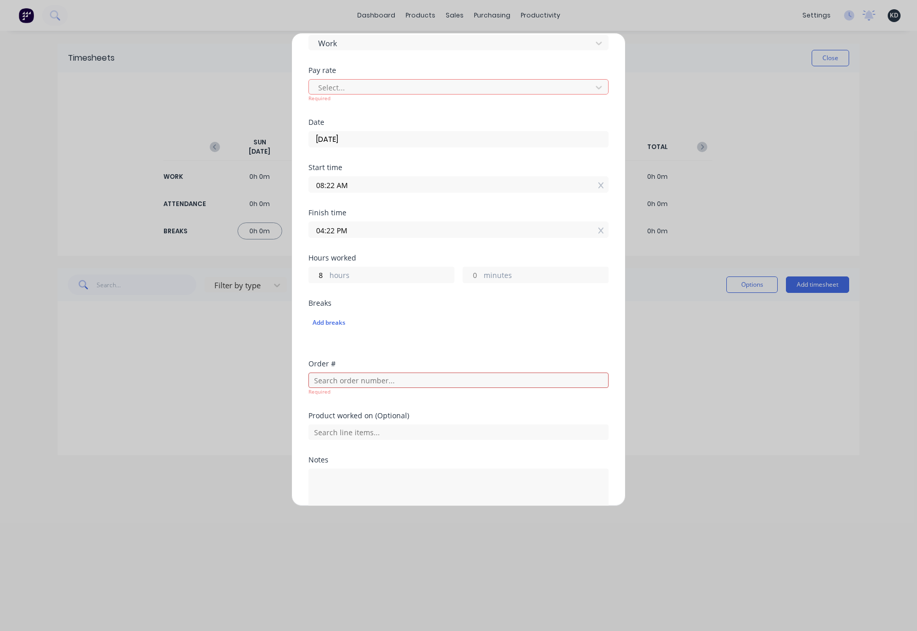
scroll to position [119, 0]
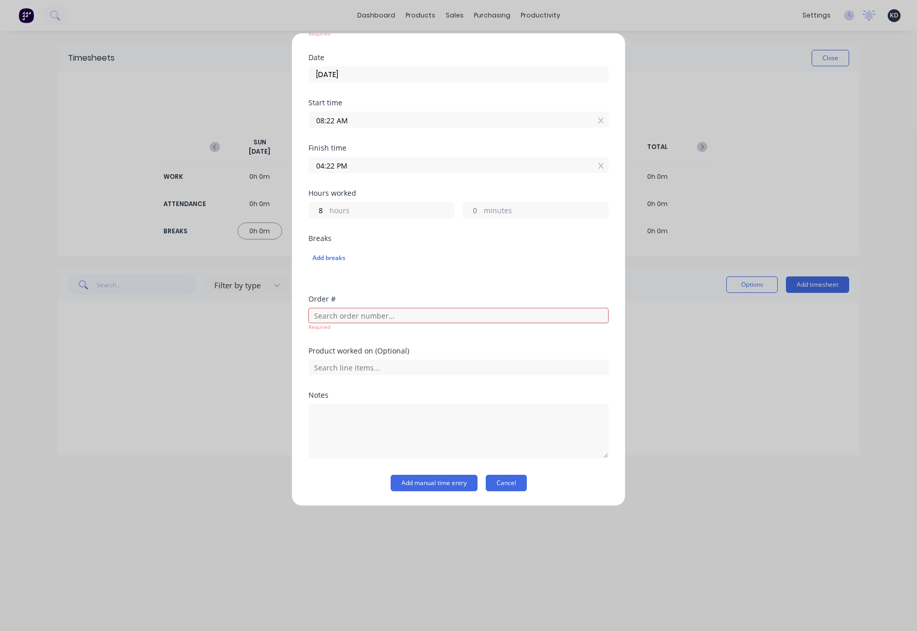
click at [503, 491] on button "Cancel" at bounding box center [506, 483] width 41 height 16
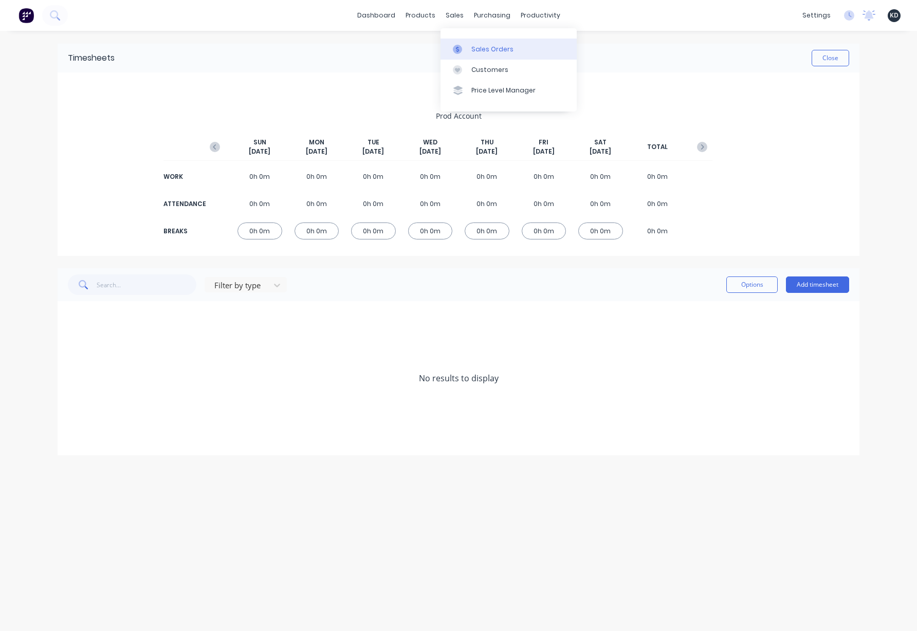
click at [484, 52] on div "Sales Orders" at bounding box center [492, 49] width 42 height 9
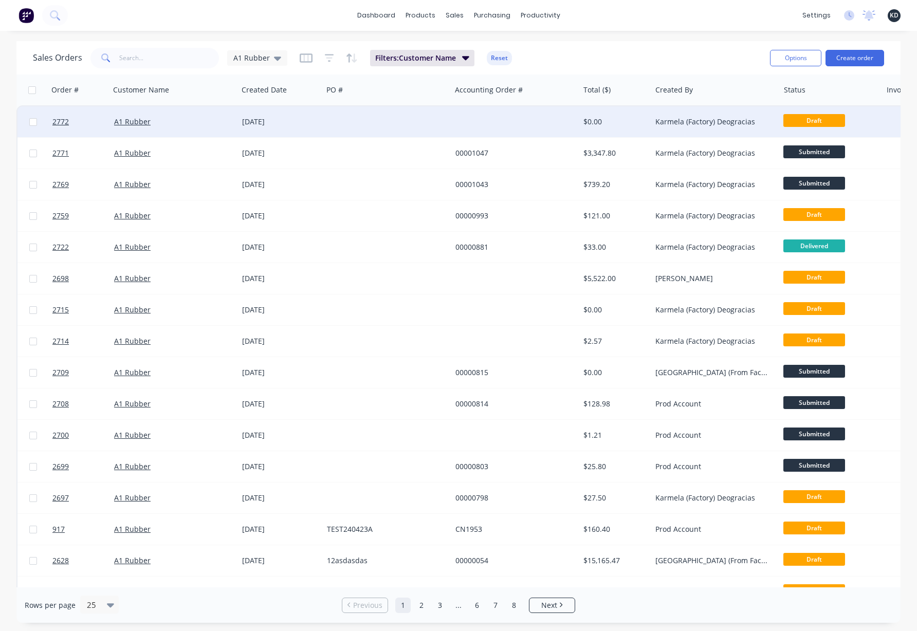
click at [476, 126] on div at bounding box center [515, 121] width 128 height 31
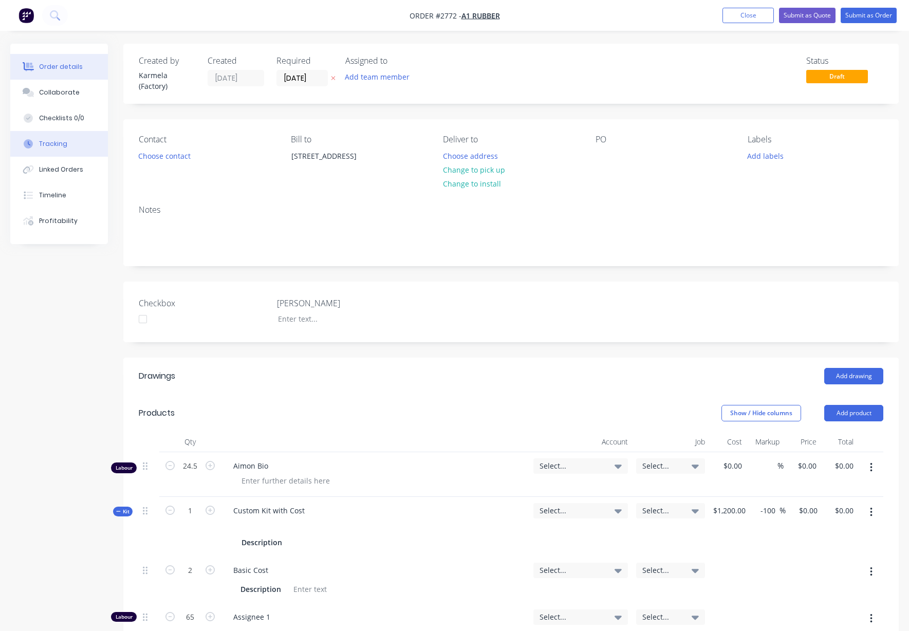
click at [68, 151] on button "Tracking" at bounding box center [59, 144] width 98 height 26
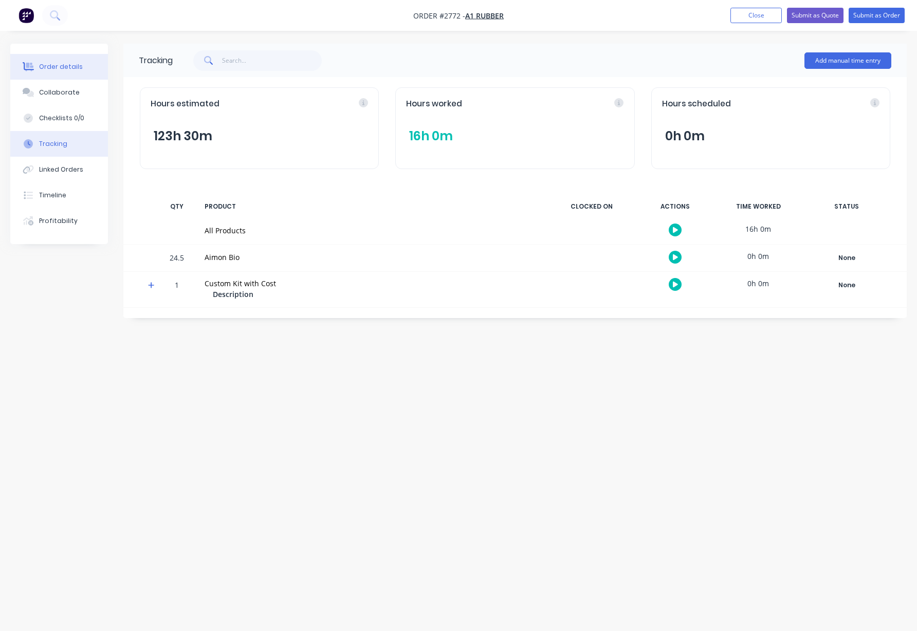
click at [76, 62] on div "Order details" at bounding box center [61, 66] width 44 height 9
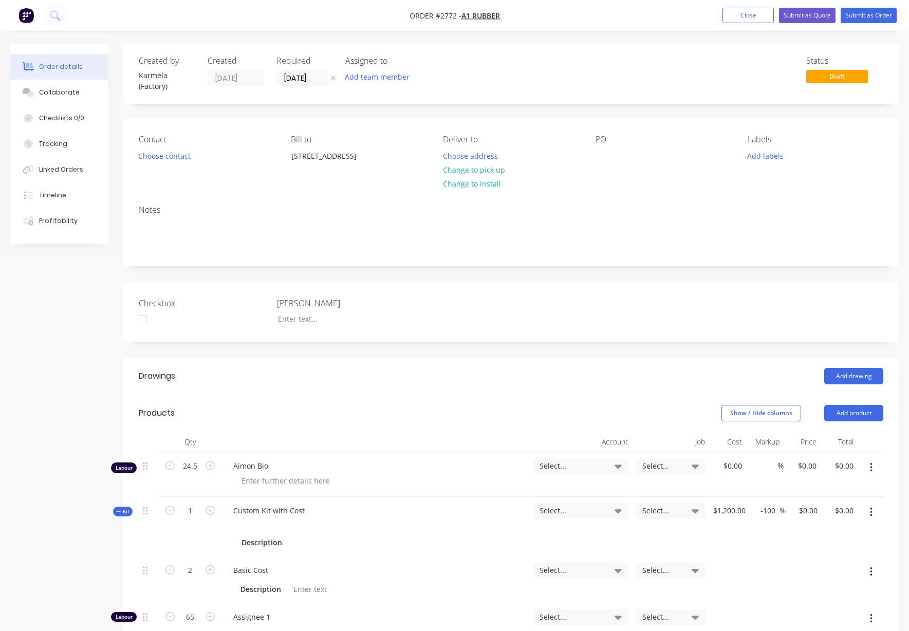
click at [444, 18] on span "Order #2772 -" at bounding box center [436, 16] width 52 height 10
copy span "2772"
click at [729, 9] on button "Close" at bounding box center [748, 15] width 51 height 15
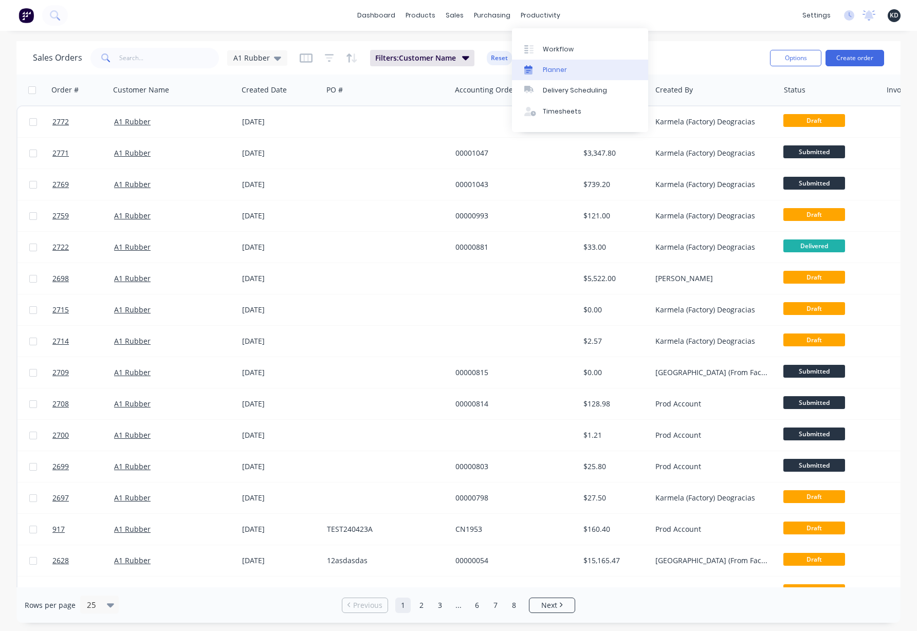
click at [563, 69] on div "Planner" at bounding box center [555, 69] width 24 height 9
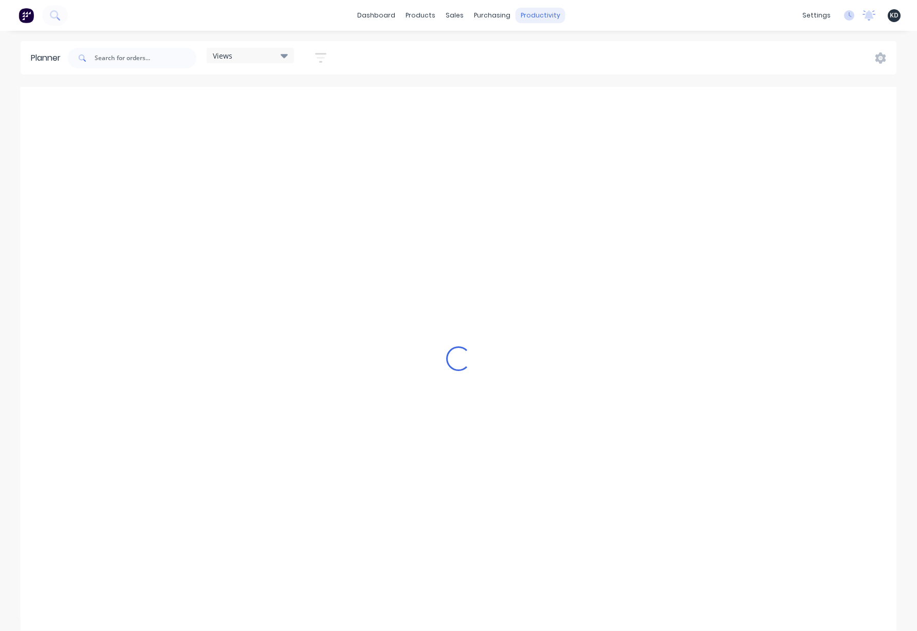
scroll to position [0, 658]
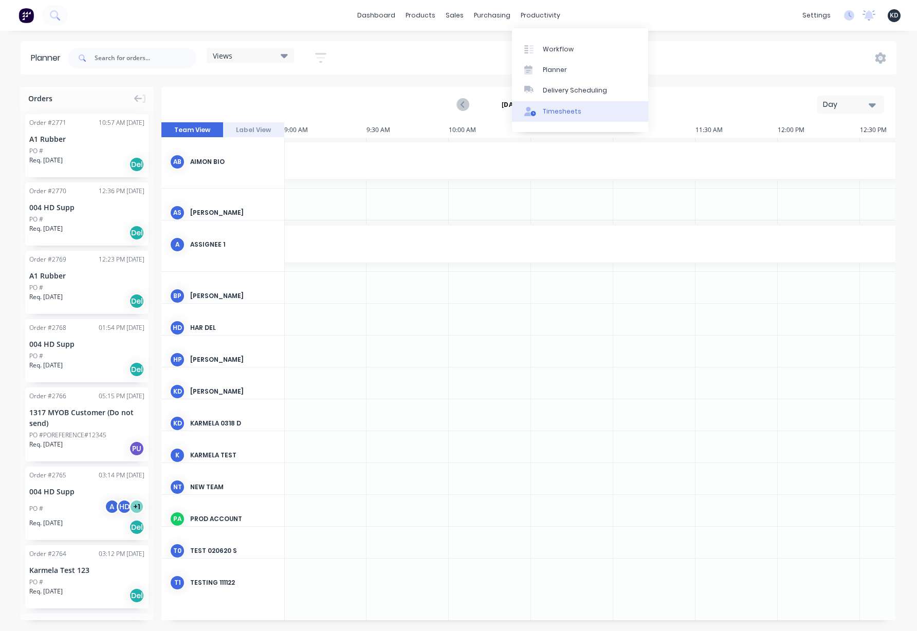
click at [561, 117] on link "Timesheets" at bounding box center [580, 111] width 136 height 21
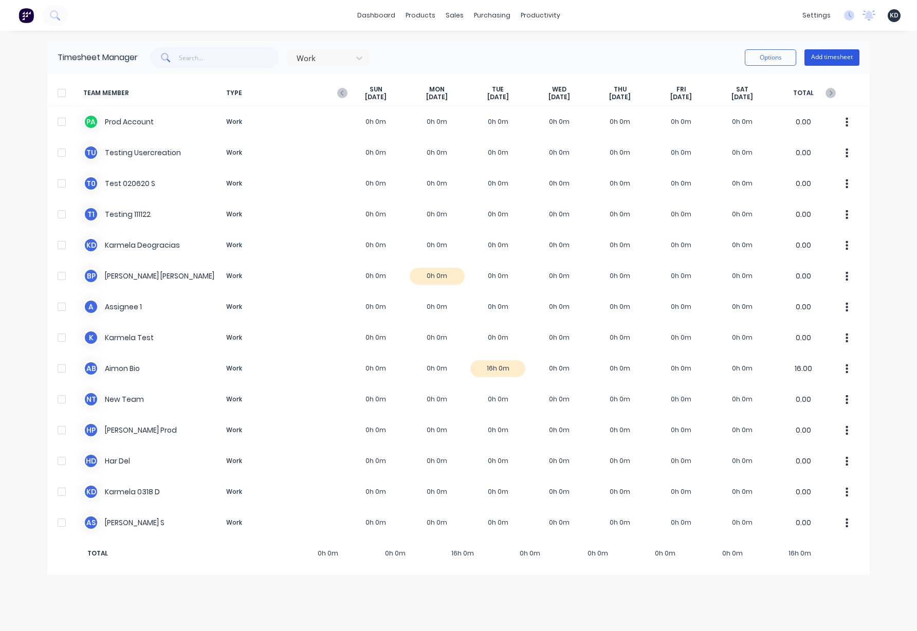
click at [836, 60] on button "Add timesheet" at bounding box center [831, 57] width 55 height 16
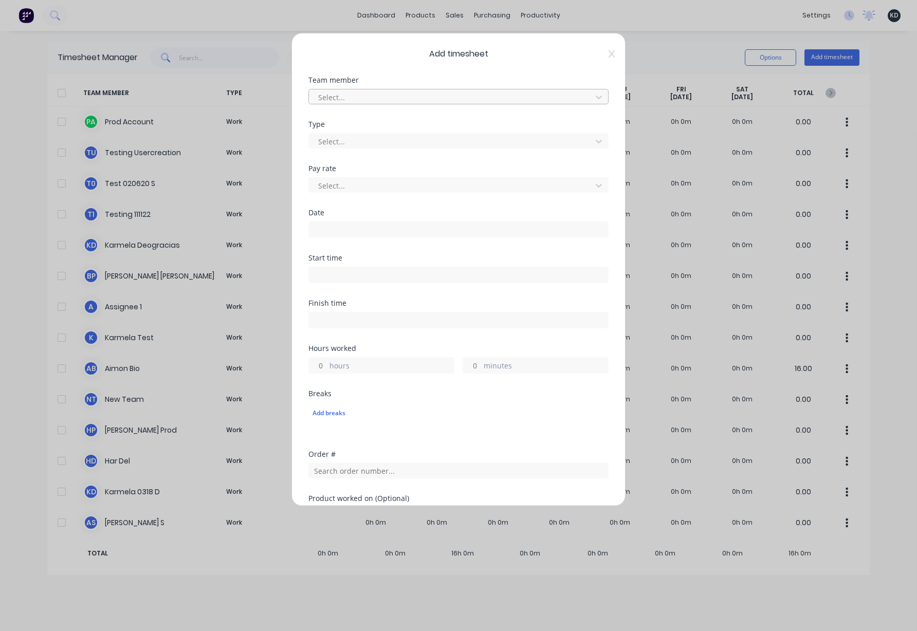
click at [382, 96] on div at bounding box center [451, 97] width 269 height 13
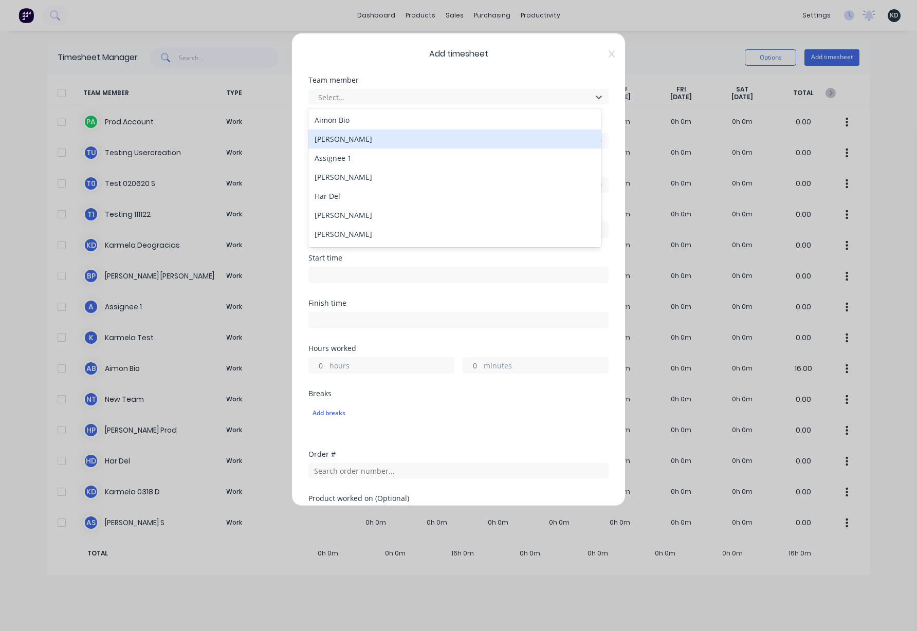
click at [368, 137] on div "Angelo S" at bounding box center [454, 139] width 292 height 19
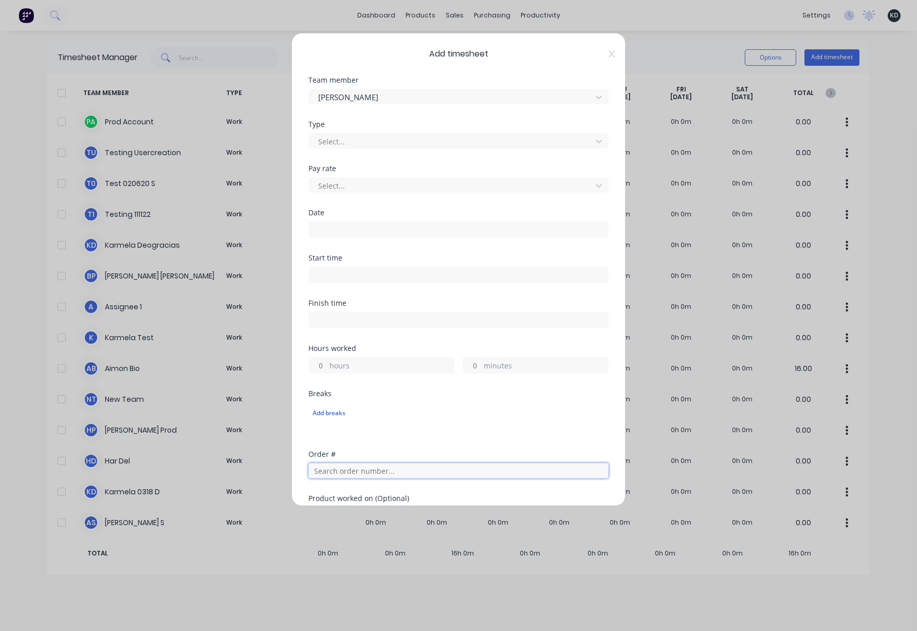
click at [331, 465] on input "text" at bounding box center [458, 470] width 300 height 15
paste input "2772"
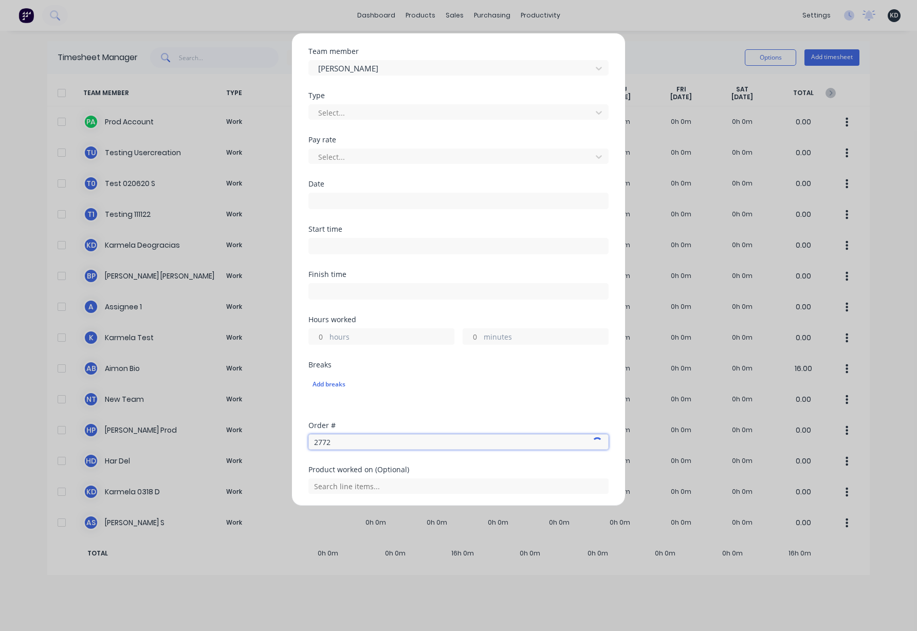
scroll to position [93, 0]
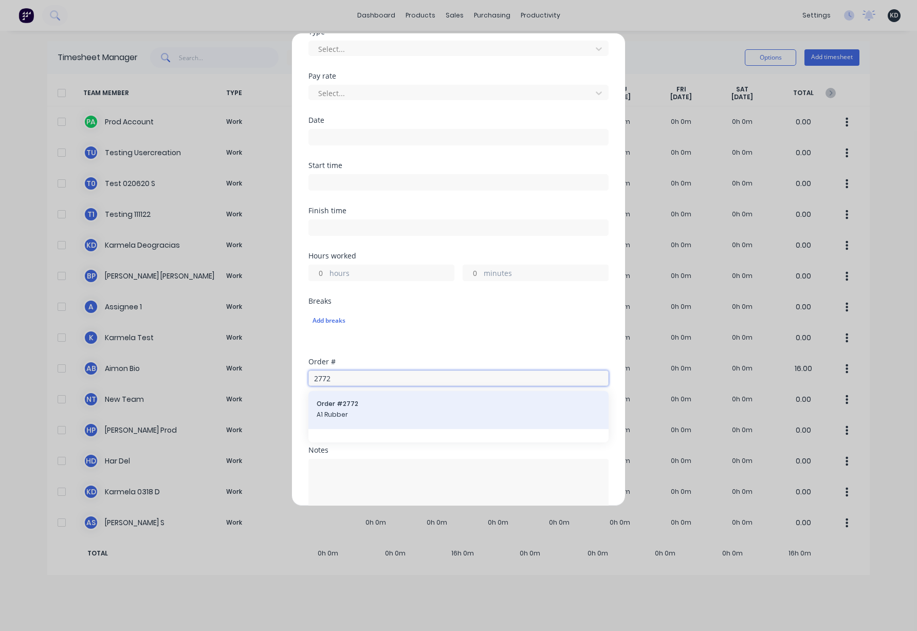
type input "2772"
click at [342, 404] on span "Order # 2772" at bounding box center [459, 403] width 284 height 9
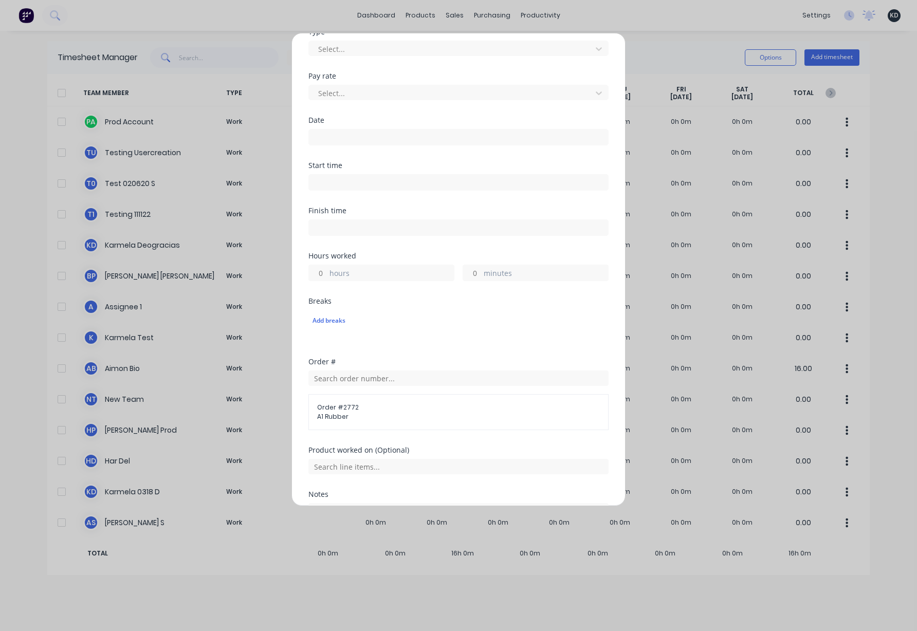
click at [315, 272] on input "hours" at bounding box center [318, 272] width 18 height 15
click at [367, 250] on div "Finish time" at bounding box center [458, 229] width 300 height 45
click at [316, 270] on input "10" at bounding box center [318, 272] width 18 height 15
click at [323, 272] on input "10" at bounding box center [318, 272] width 18 height 15
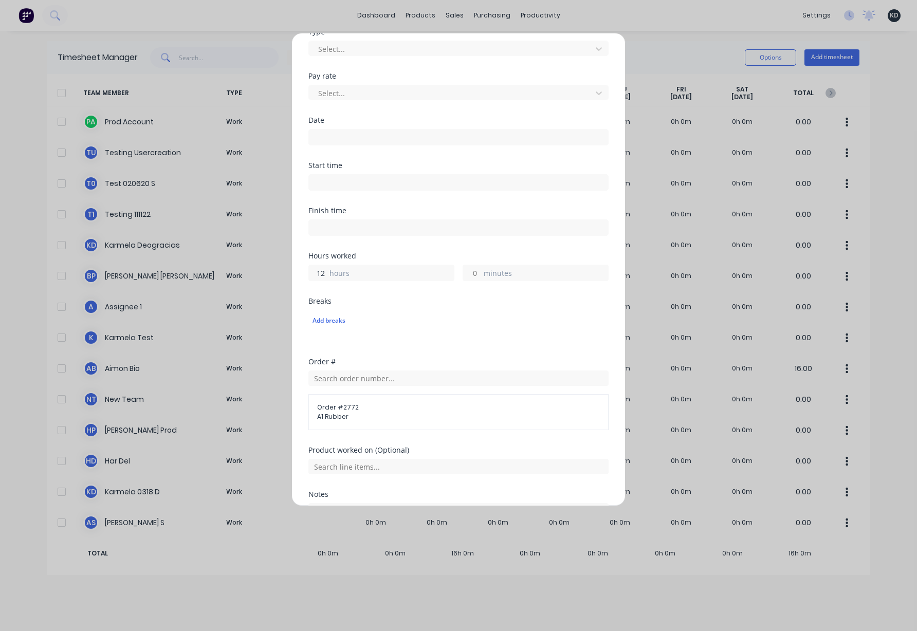
type input "12"
drag, startPoint x: 385, startPoint y: 245, endPoint x: 379, endPoint y: 162, distance: 82.5
click at [385, 244] on div "Finish time" at bounding box center [458, 229] width 300 height 45
click at [339, 139] on input at bounding box center [458, 137] width 299 height 15
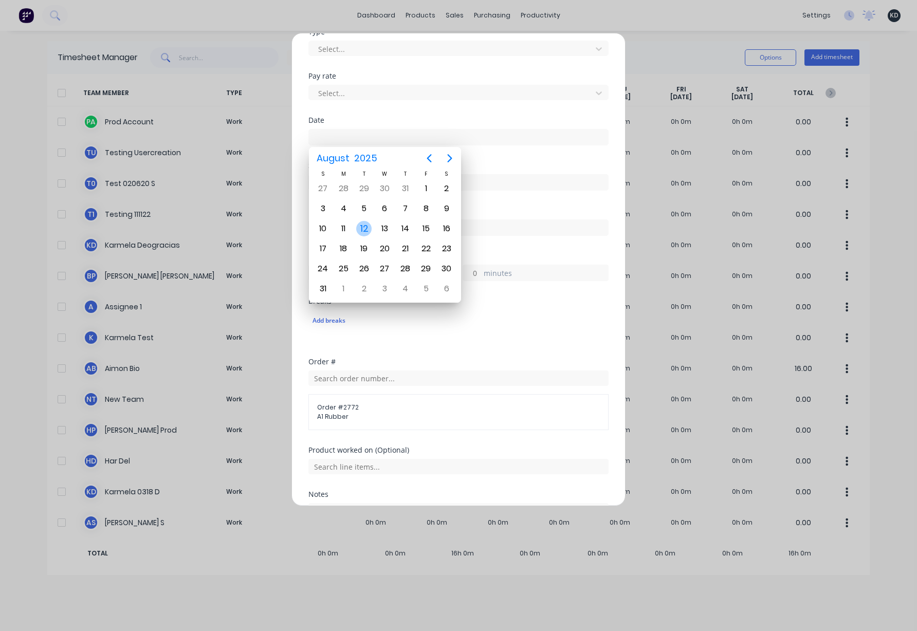
click at [362, 224] on div "12" at bounding box center [363, 228] width 15 height 15
type input "12/08/2025"
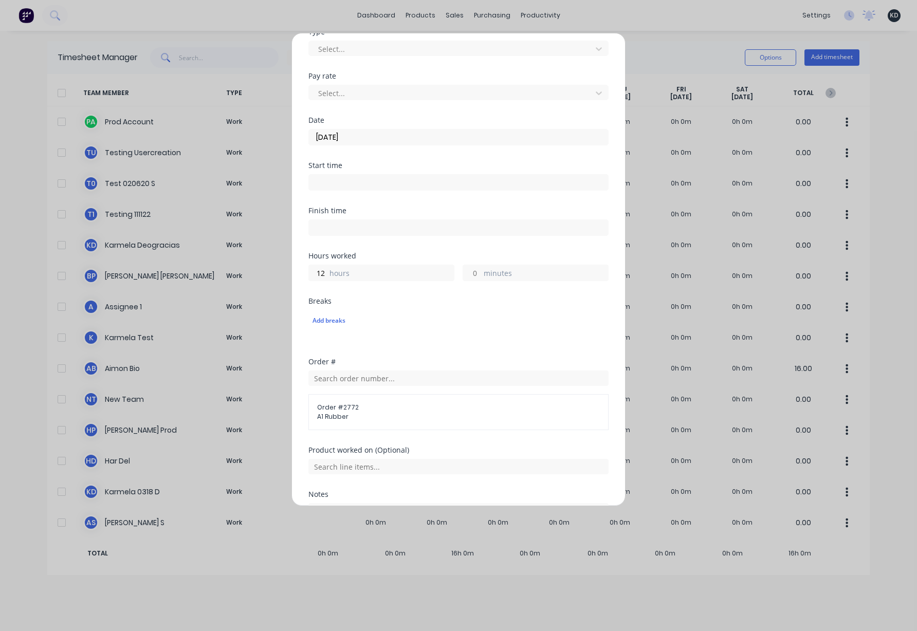
click at [492, 162] on div "Start time" at bounding box center [458, 165] width 300 height 7
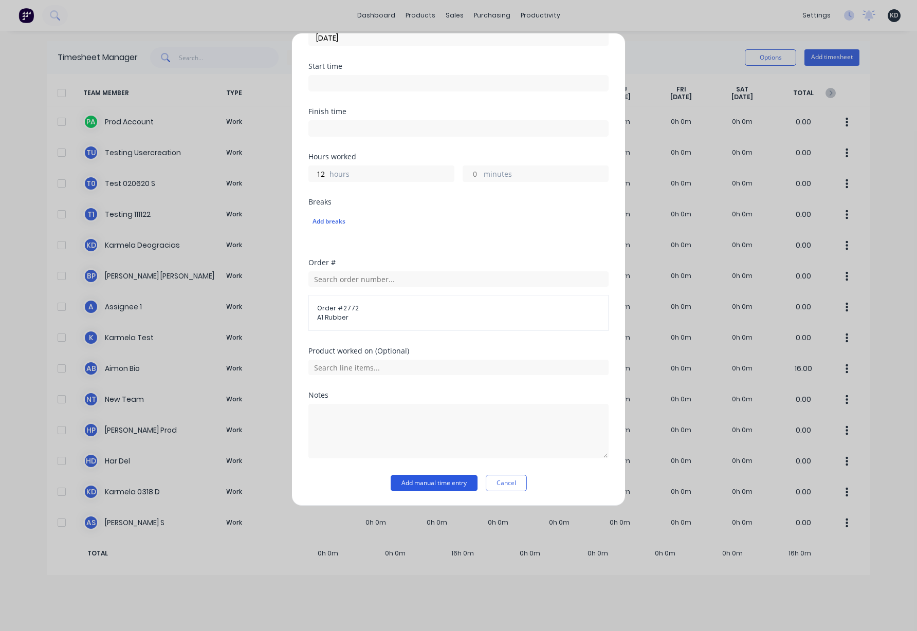
click at [431, 484] on button "Add manual time entry" at bounding box center [434, 483] width 87 height 16
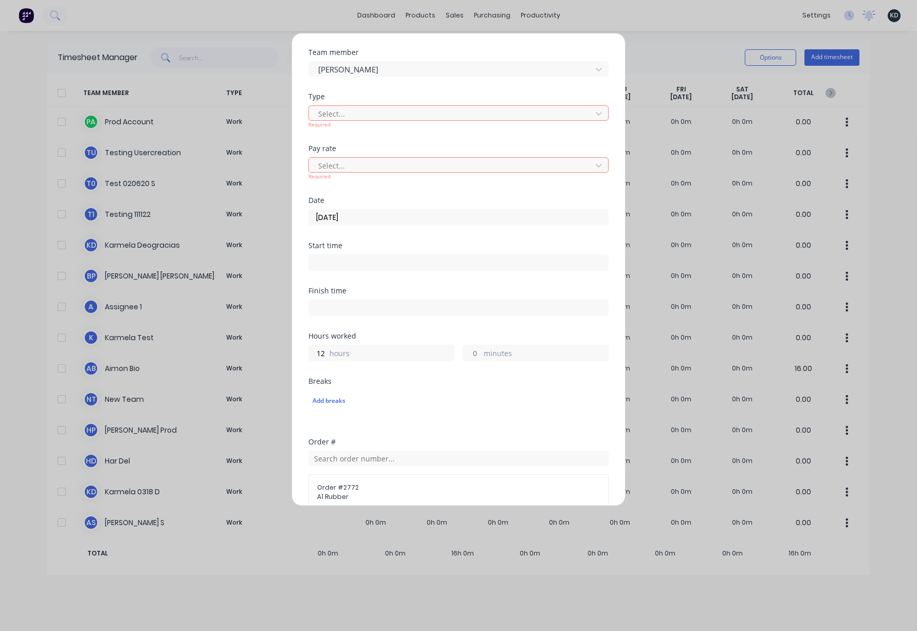
scroll to position [0, 0]
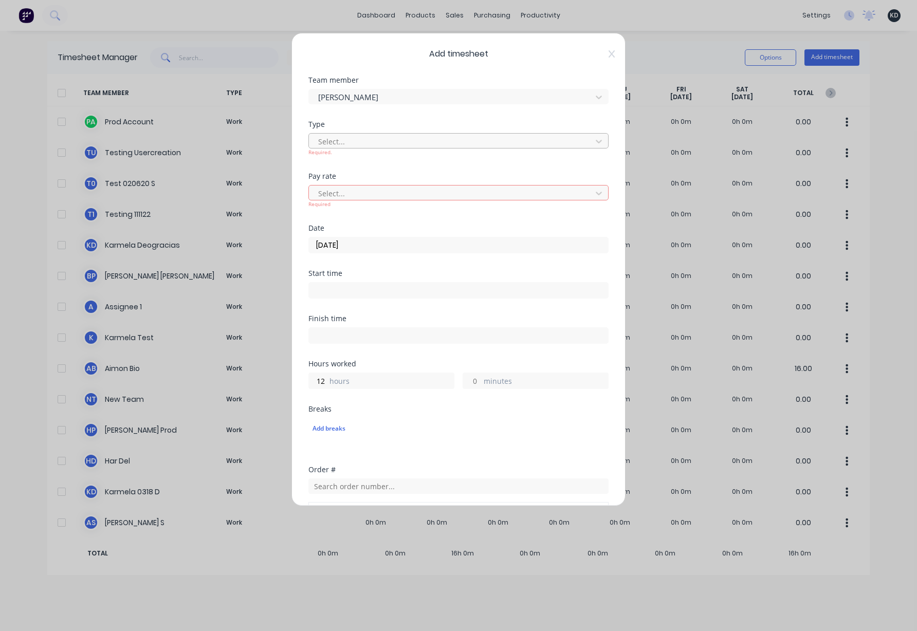
click at [352, 140] on div at bounding box center [451, 141] width 269 height 13
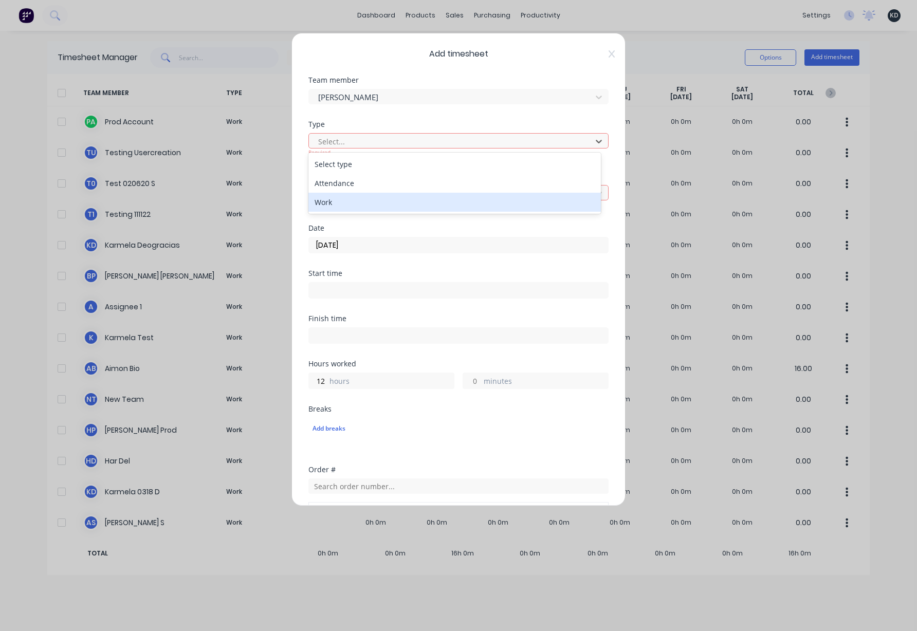
click at [346, 197] on div "Work" at bounding box center [454, 202] width 292 height 19
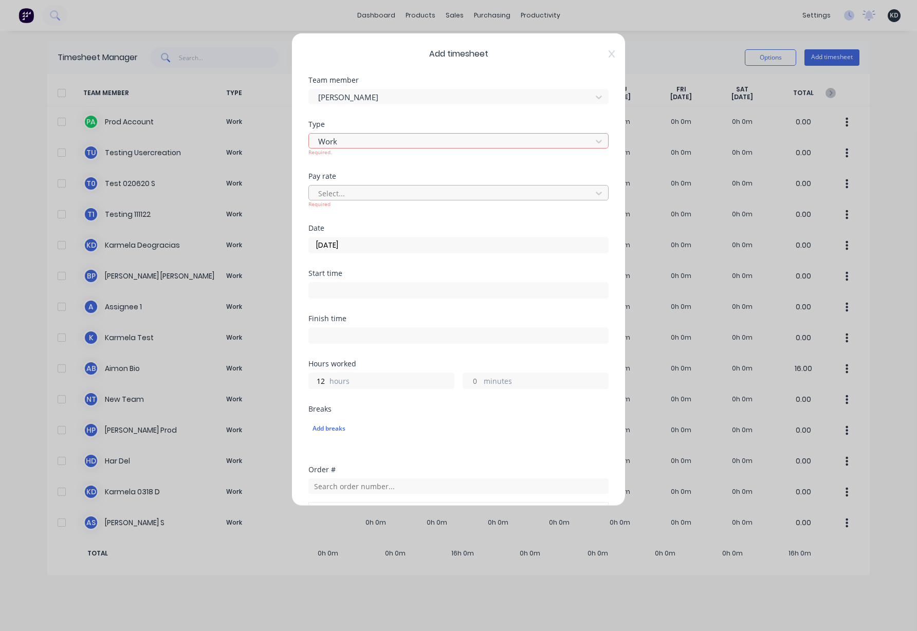
click at [375, 196] on div at bounding box center [451, 193] width 269 height 13
click at [436, 250] on input "12/08/2025" at bounding box center [458, 244] width 299 height 15
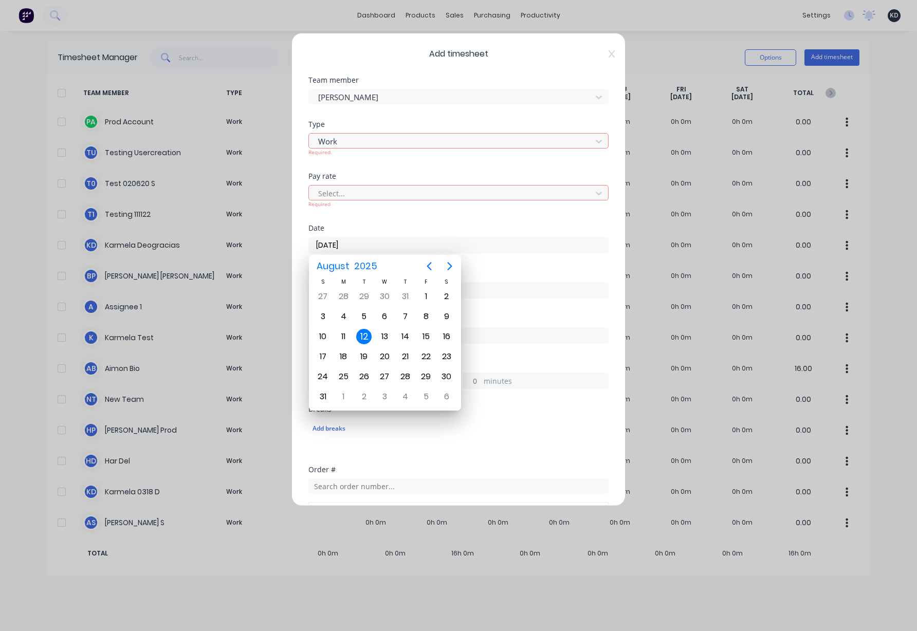
click at [494, 459] on div "Breaks Add breaks" at bounding box center [458, 435] width 300 height 61
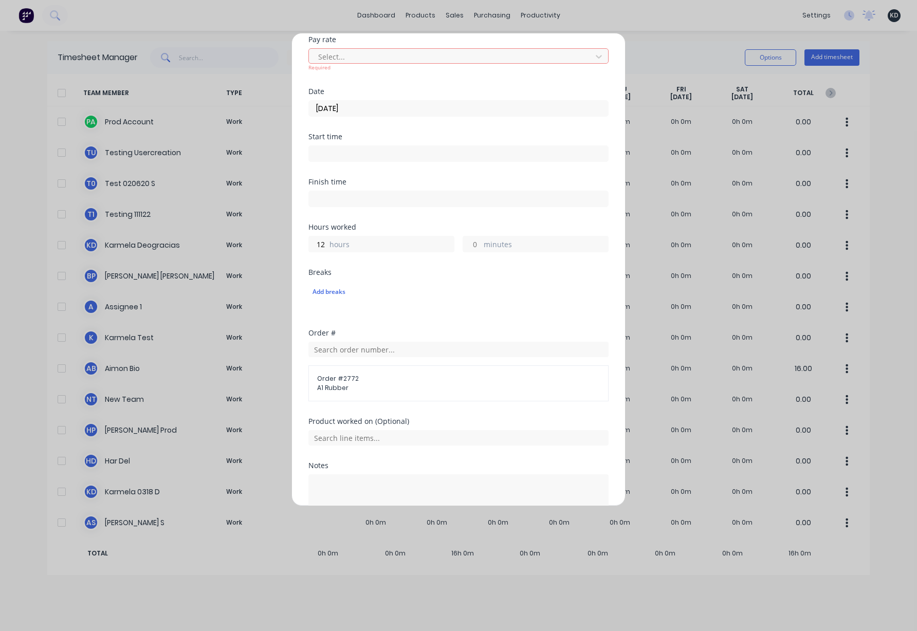
scroll to position [199, 0]
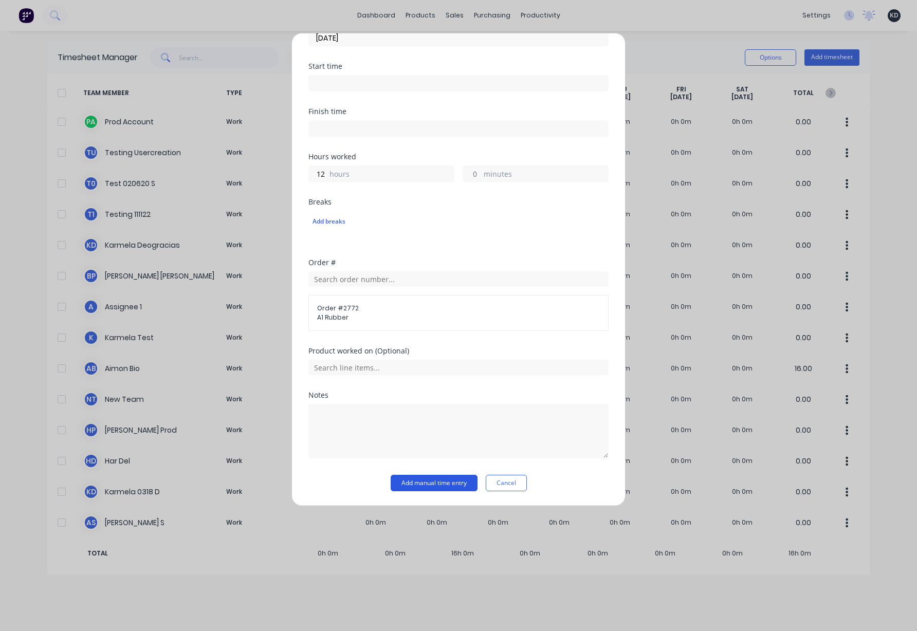
click at [456, 490] on button "Add manual time entry" at bounding box center [434, 483] width 87 height 16
click at [501, 484] on button "Cancel" at bounding box center [506, 483] width 41 height 16
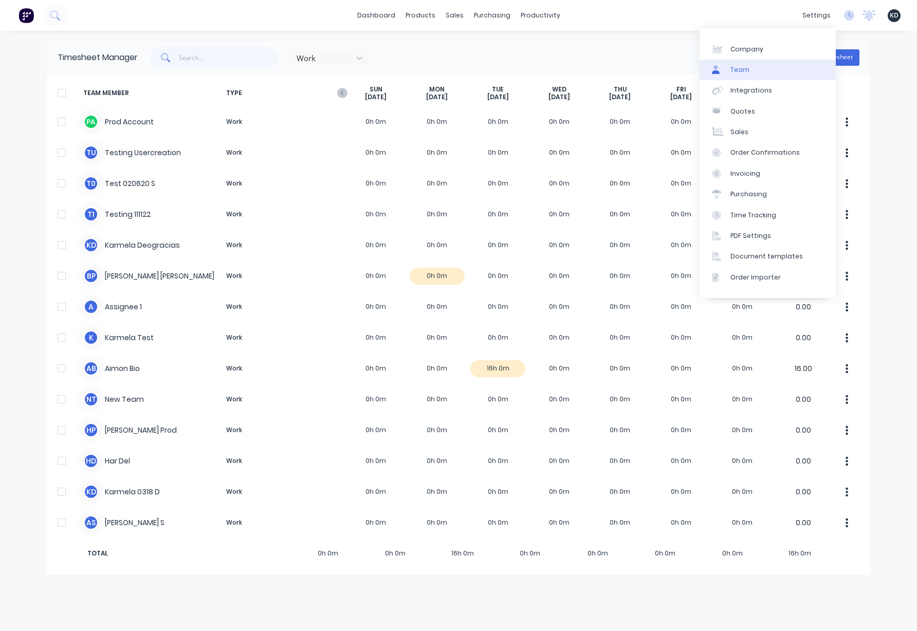
click at [771, 77] on link "Team" at bounding box center [767, 70] width 136 height 21
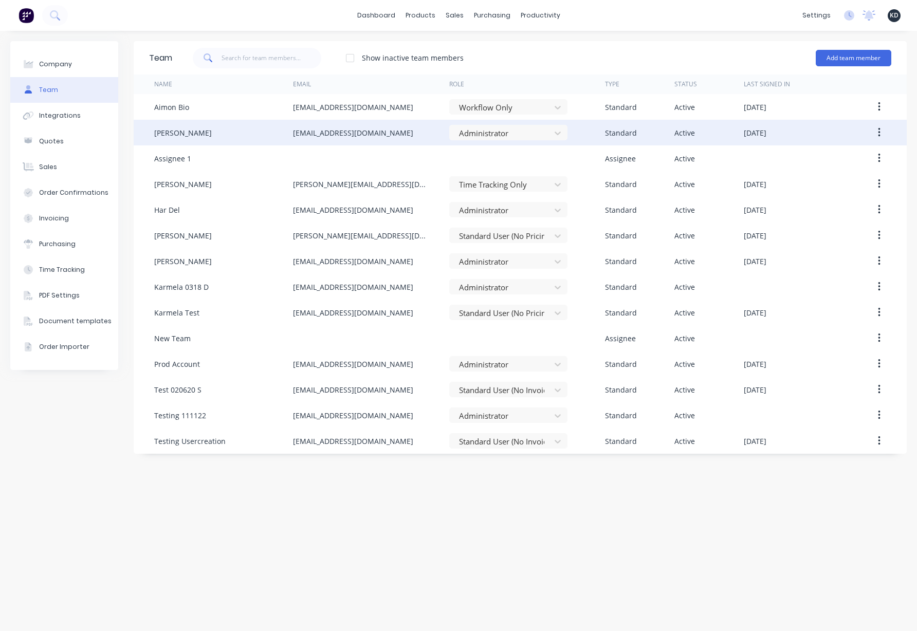
click at [880, 136] on icon "button" at bounding box center [879, 132] width 3 height 11
click at [852, 158] on div "Edit" at bounding box center [842, 159] width 79 height 15
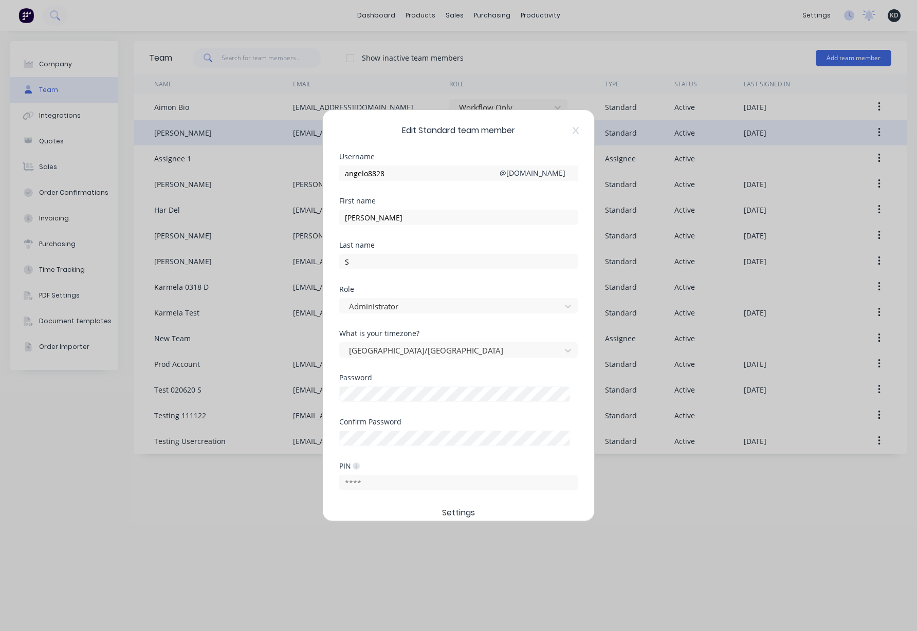
scroll to position [214, 0]
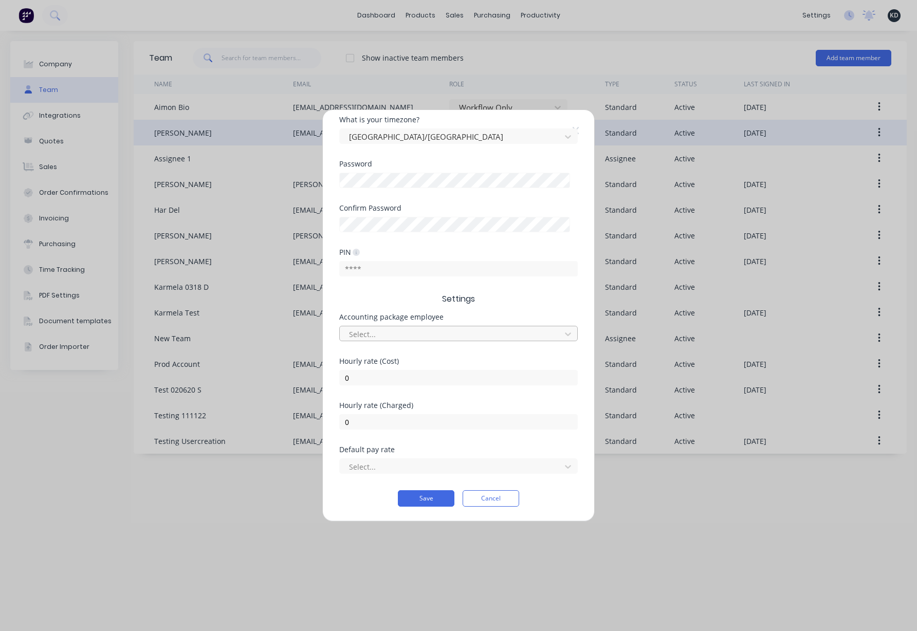
click at [379, 338] on div at bounding box center [452, 334] width 208 height 13
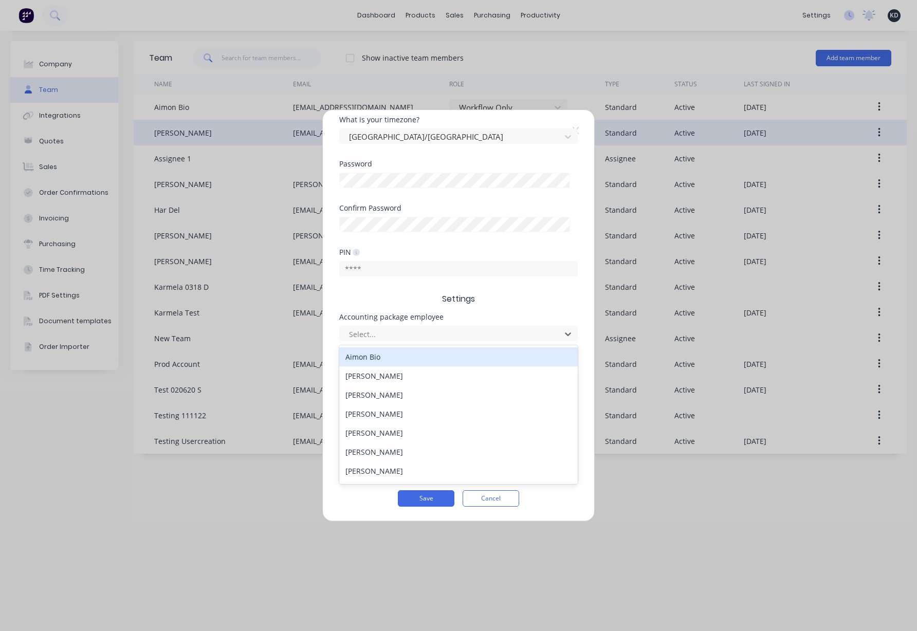
click at [378, 355] on div "Aimon Bio" at bounding box center [458, 356] width 238 height 19
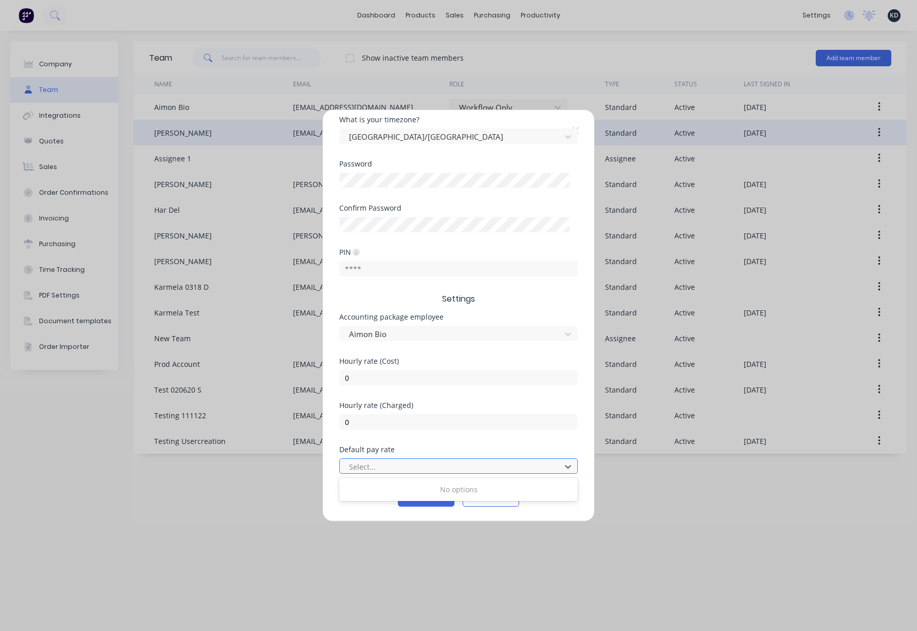
click at [379, 462] on div at bounding box center [452, 466] width 208 height 13
click at [474, 452] on div "Default pay rate" at bounding box center [458, 449] width 238 height 7
click at [426, 331] on div at bounding box center [452, 334] width 208 height 13
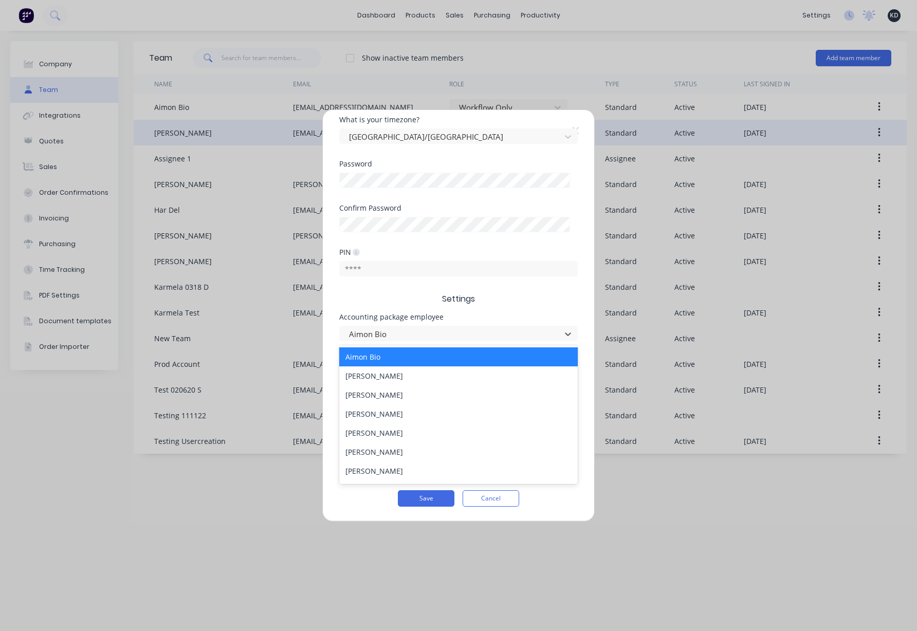
click at [439, 354] on div "Aimon Bio" at bounding box center [458, 356] width 238 height 19
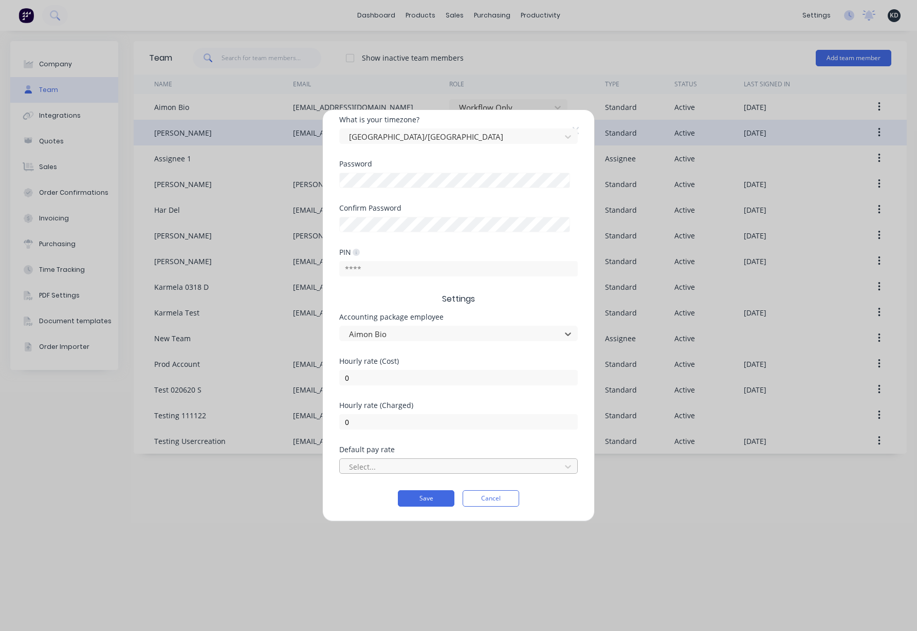
click at [418, 468] on div at bounding box center [452, 466] width 208 height 13
click at [435, 444] on div "Hourly rate (Charged) 0" at bounding box center [458, 424] width 238 height 44
click at [440, 323] on div "Accounting package employee Aimon Bio" at bounding box center [458, 327] width 238 height 28
click at [432, 390] on div "Hourly rate (Cost) 0" at bounding box center [458, 380] width 238 height 44
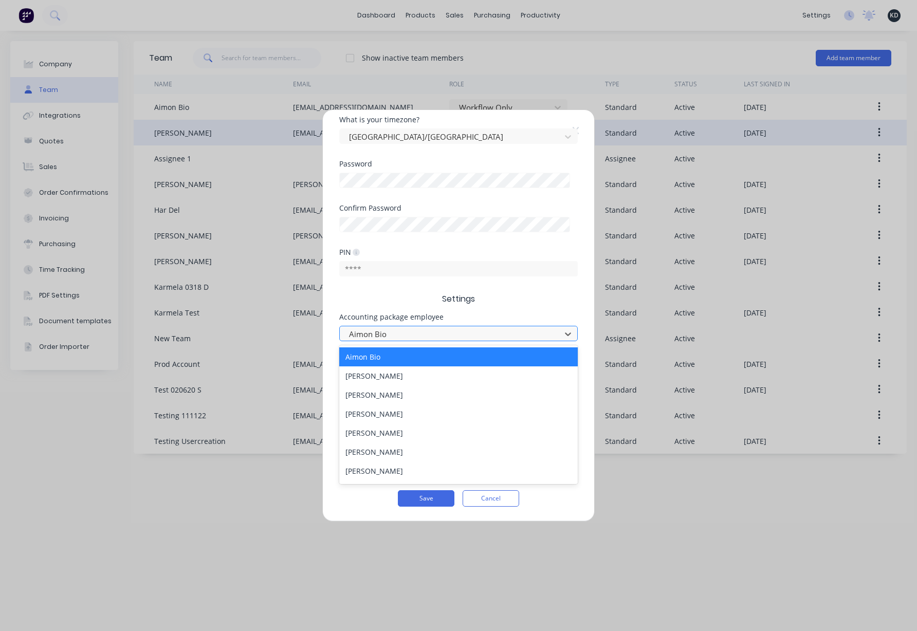
click at [434, 330] on div at bounding box center [452, 334] width 208 height 13
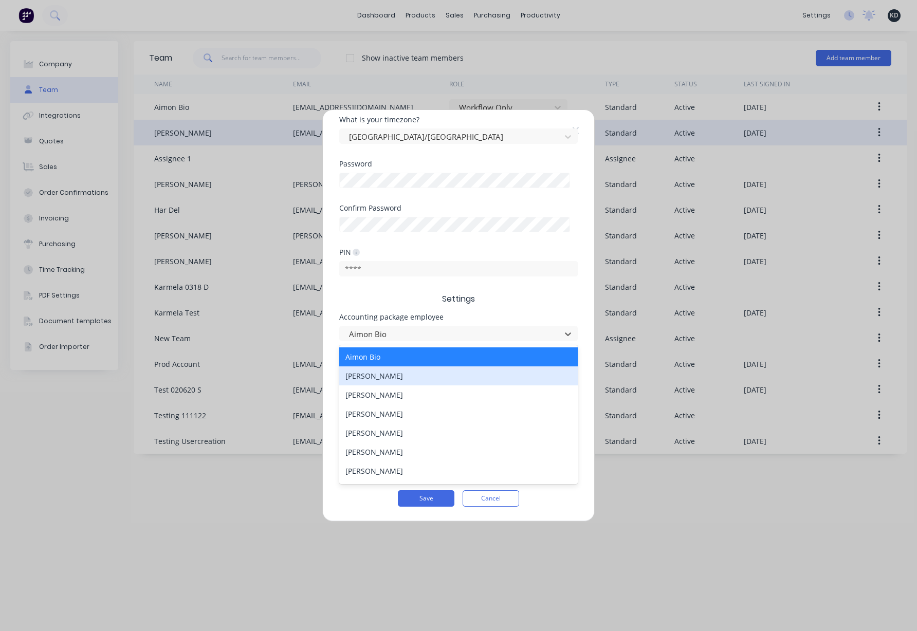
click at [430, 374] on div "Alice Johnson" at bounding box center [458, 375] width 238 height 19
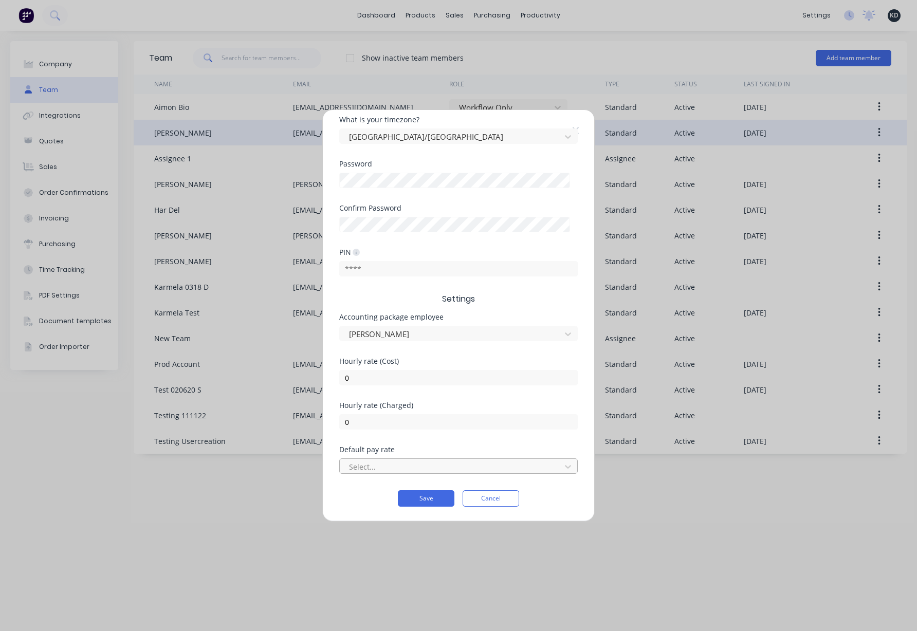
click at [414, 459] on div "Select..." at bounding box center [452, 466] width 214 height 15
click at [438, 451] on div "Default pay rate" at bounding box center [458, 449] width 238 height 7
click at [477, 495] on button "Cancel" at bounding box center [491, 498] width 57 height 16
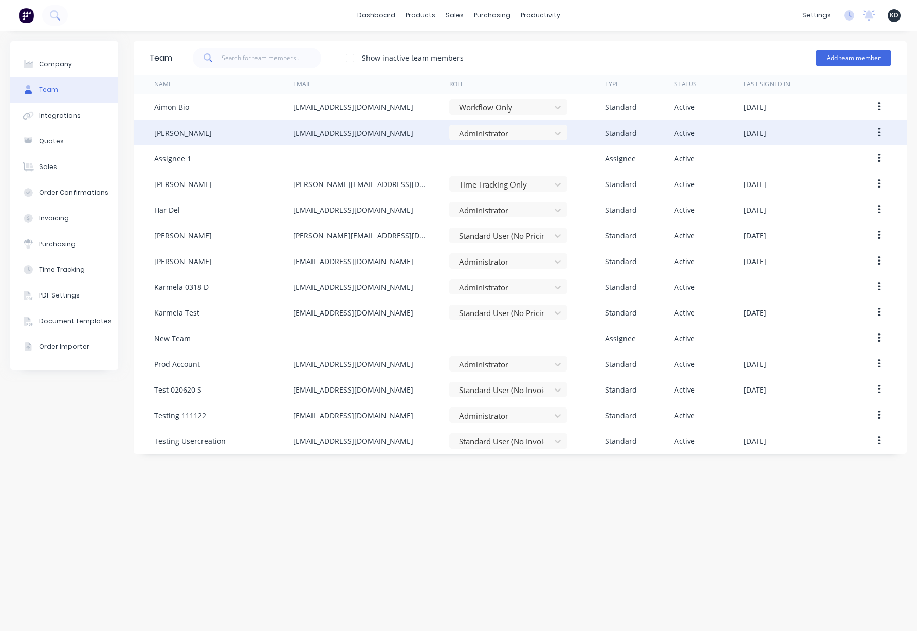
click at [562, 522] on div "Team Show inactive team members Add team member Name Email Role Type Status Las…" at bounding box center [520, 331] width 773 height 580
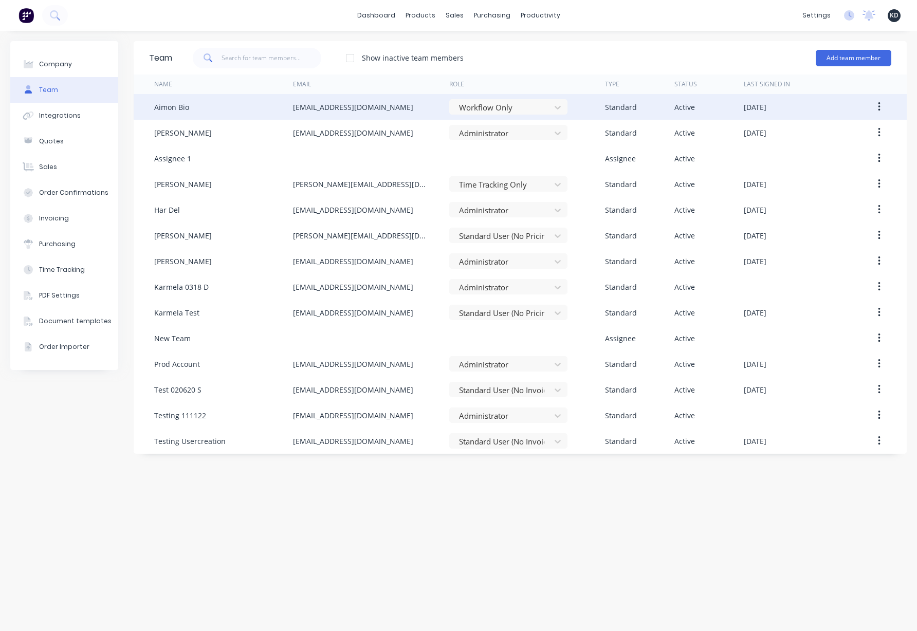
click at [876, 106] on button "button" at bounding box center [879, 107] width 24 height 19
click at [860, 135] on div "Edit" at bounding box center [842, 133] width 79 height 15
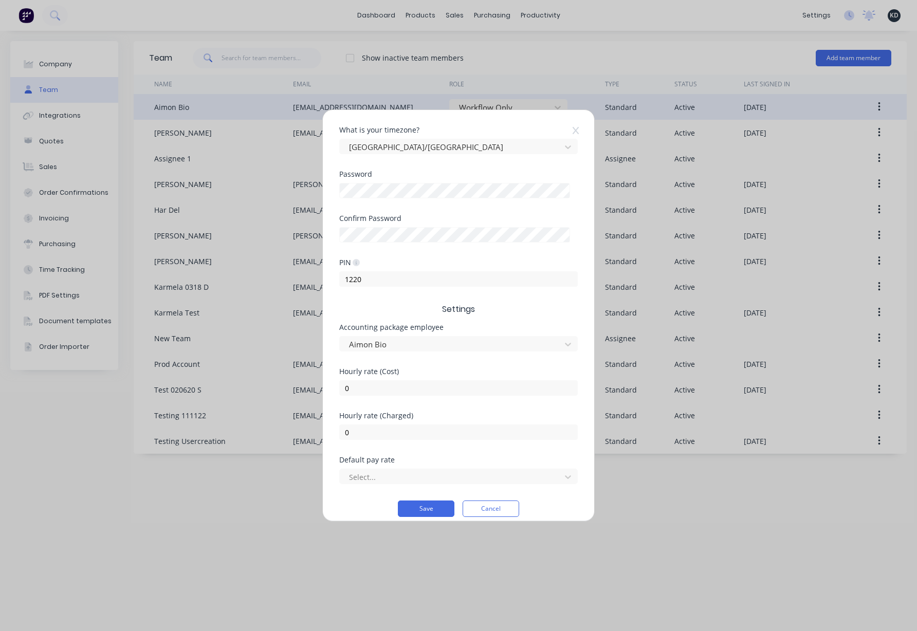
scroll to position [214, 0]
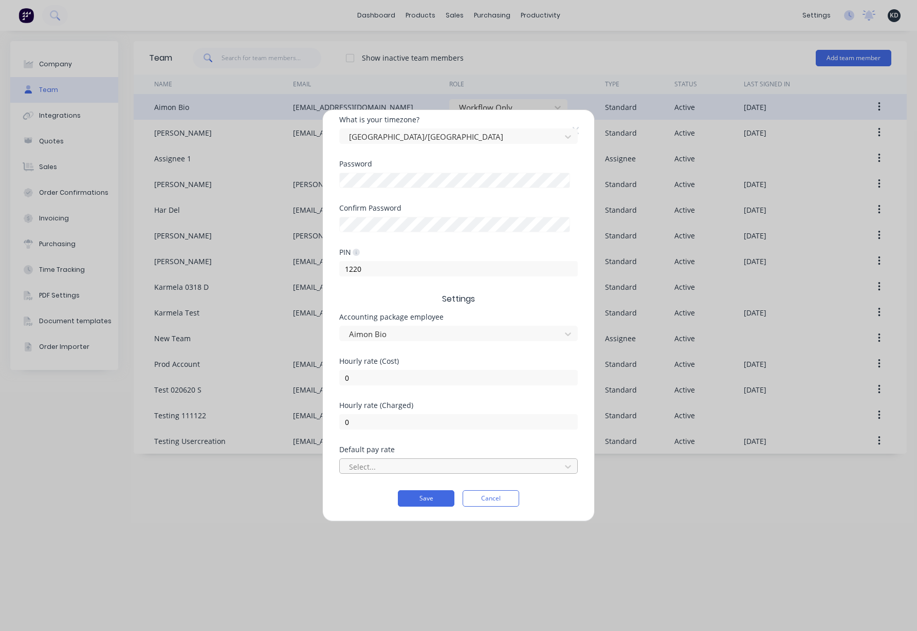
click at [393, 465] on div at bounding box center [452, 466] width 208 height 13
click at [395, 465] on div at bounding box center [452, 466] width 208 height 13
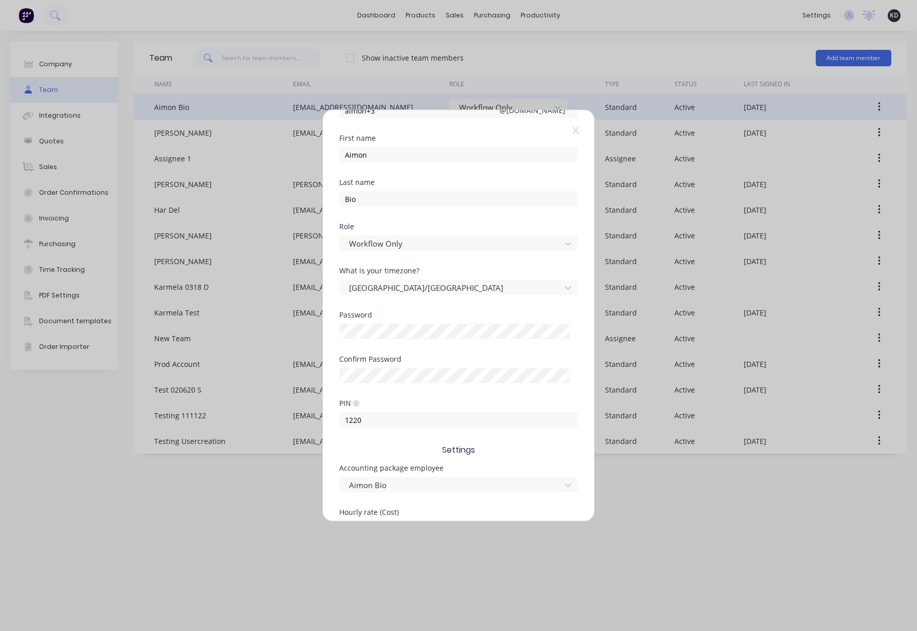
scroll to position [0, 0]
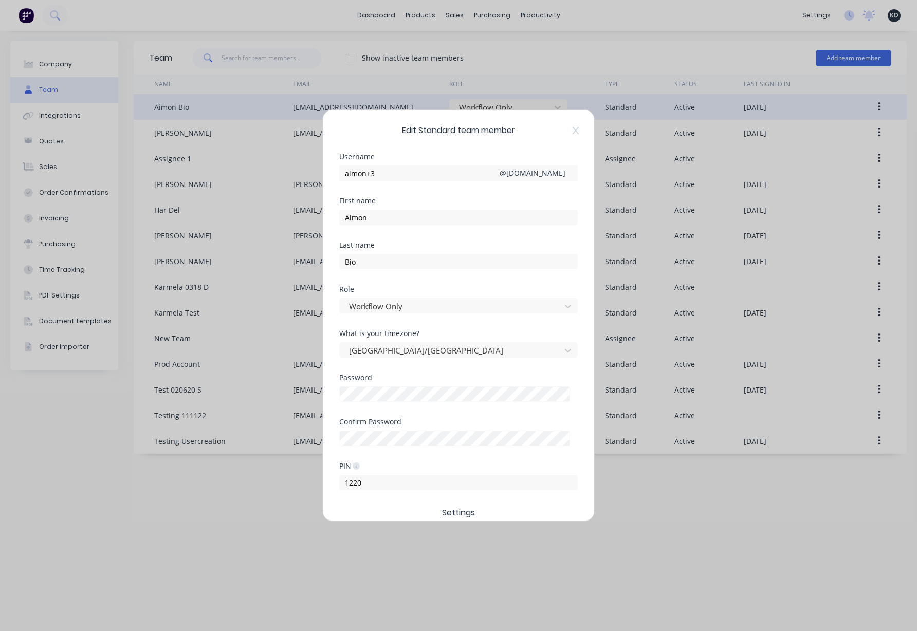
click at [450, 146] on div "Edit Standard team member Username aimon+3 @ [DOMAIN_NAME] First name [PERSON_N…" at bounding box center [458, 315] width 271 height 411
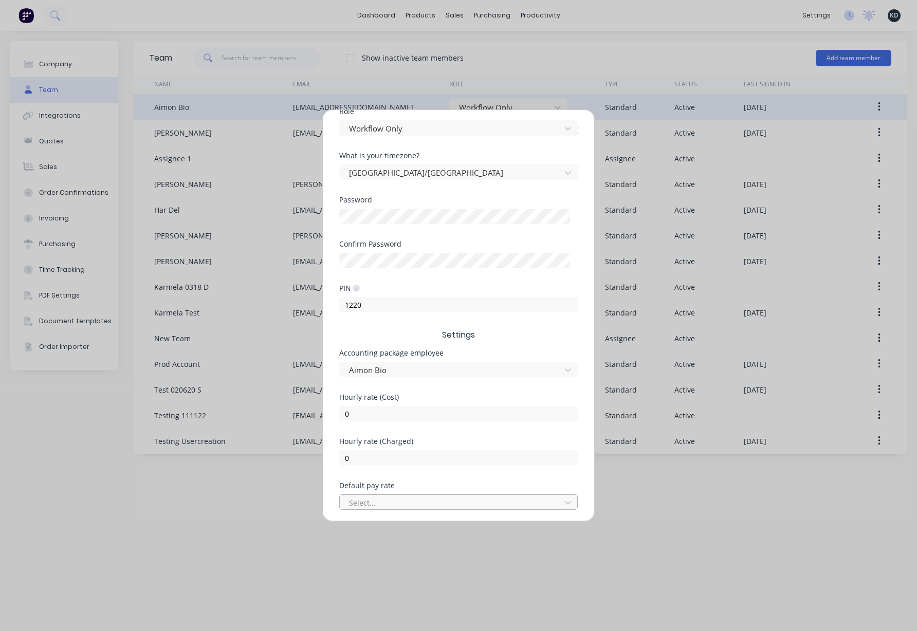
scroll to position [214, 0]
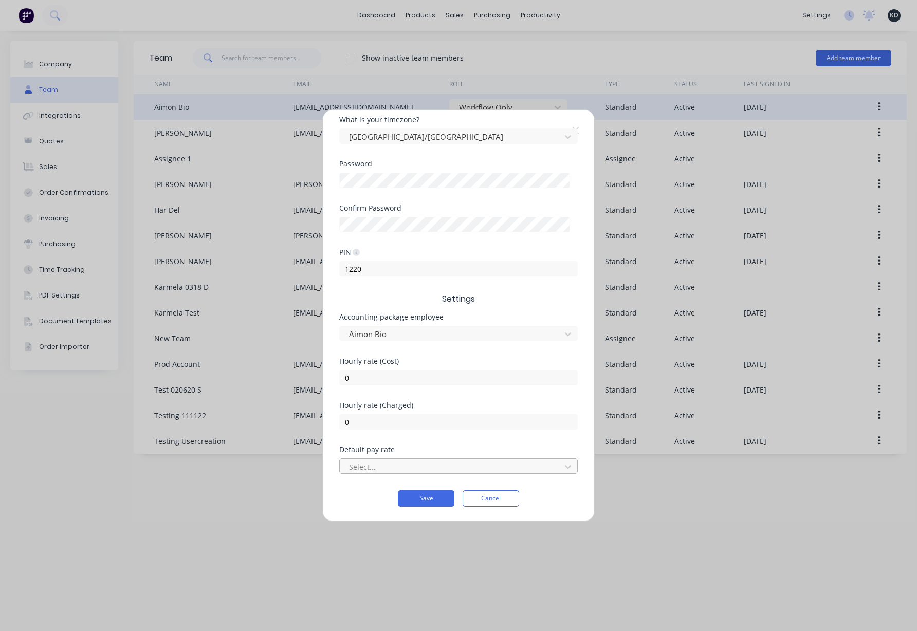
click at [408, 469] on div at bounding box center [452, 466] width 208 height 13
click at [416, 467] on div at bounding box center [452, 466] width 208 height 13
click at [425, 433] on div "Hourly rate (Charged) 0" at bounding box center [458, 424] width 238 height 44
click at [419, 476] on div "Default pay rate Select..." at bounding box center [458, 468] width 238 height 44
click at [419, 467] on div at bounding box center [452, 466] width 208 height 13
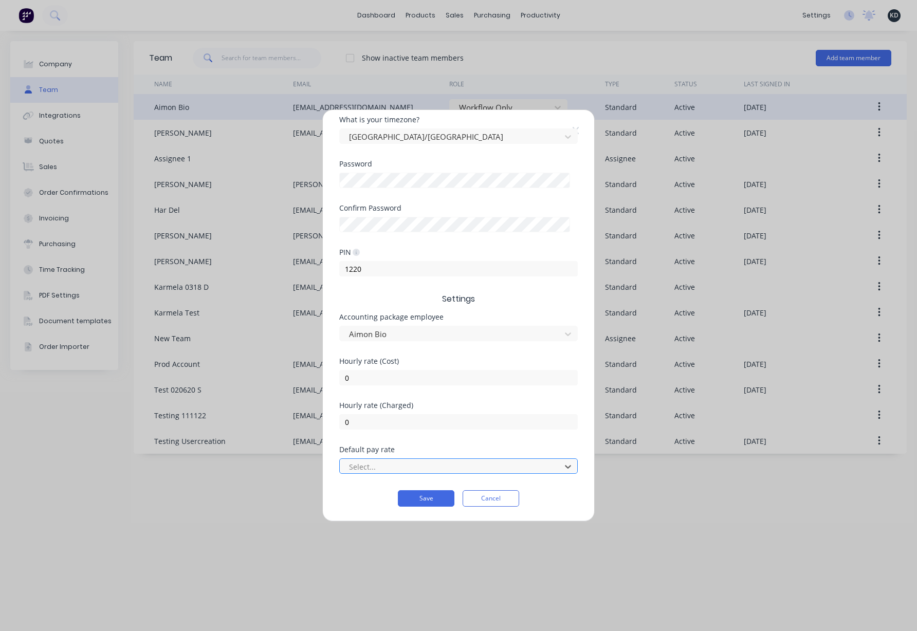
click at [419, 467] on div at bounding box center [452, 466] width 208 height 13
click at [492, 494] on button "Cancel" at bounding box center [491, 498] width 57 height 16
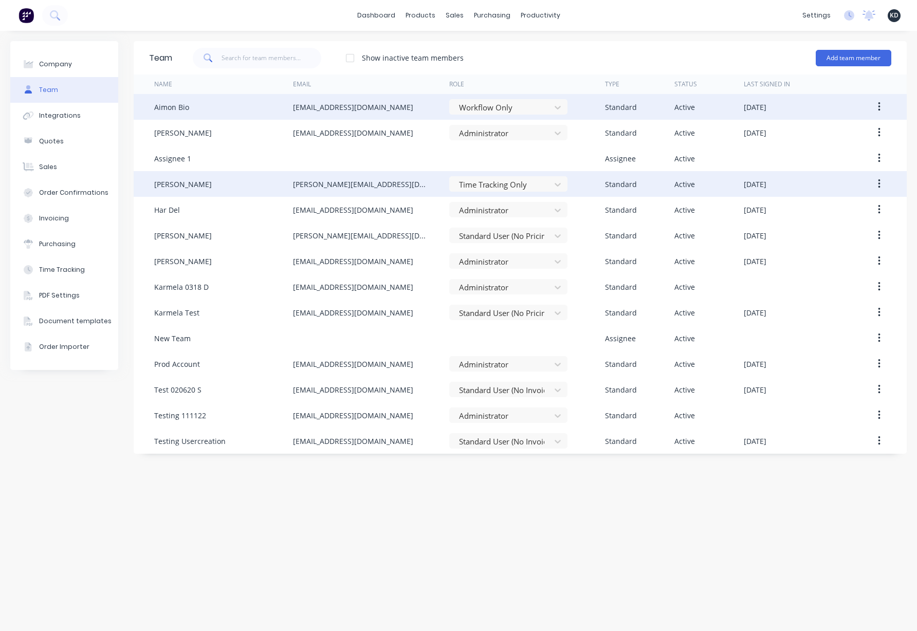
click at [883, 187] on button "button" at bounding box center [879, 184] width 24 height 19
click at [854, 210] on div "Edit" at bounding box center [842, 211] width 79 height 15
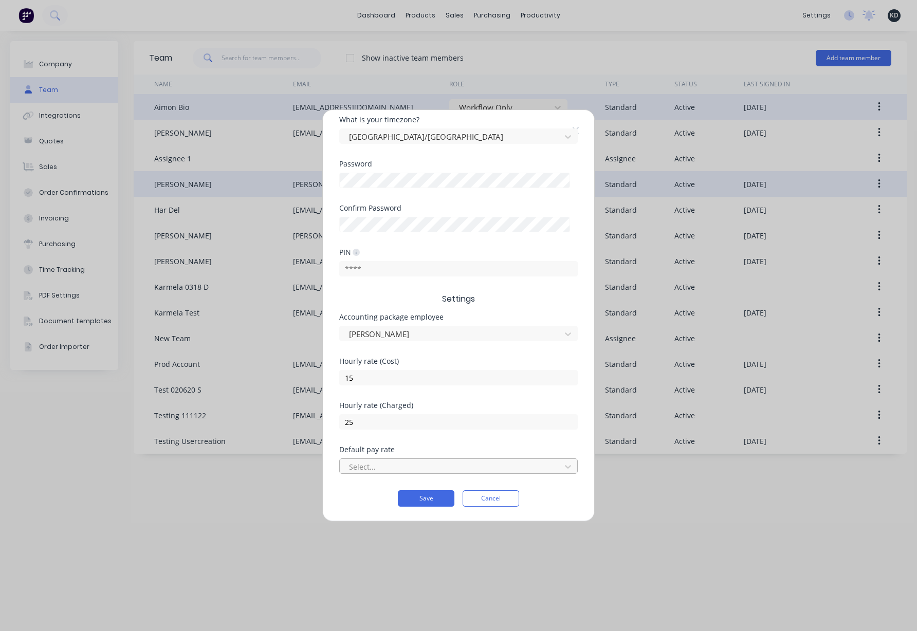
click at [395, 459] on div "Select..." at bounding box center [452, 466] width 214 height 15
click at [486, 506] on button "Cancel" at bounding box center [491, 498] width 57 height 16
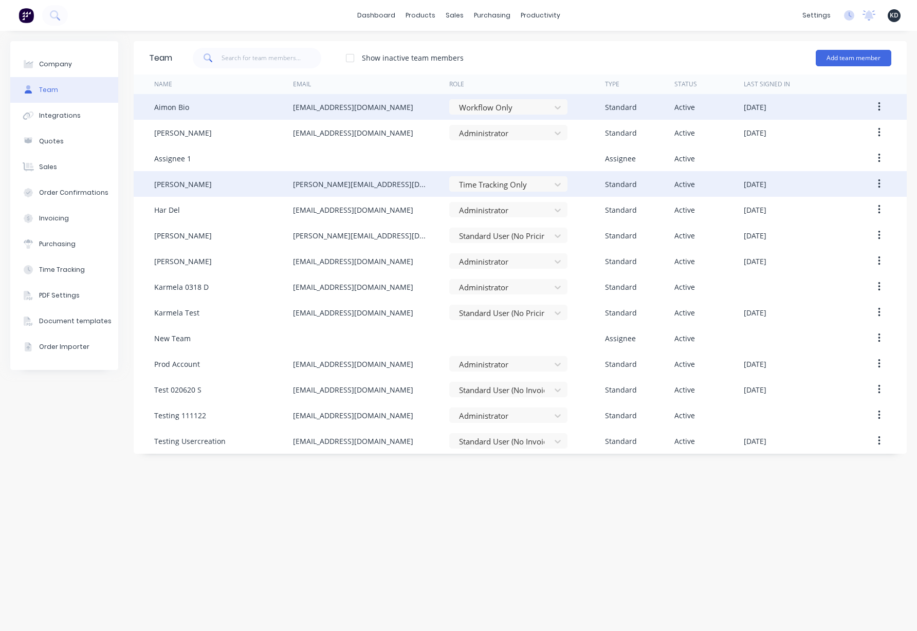
click at [471, 512] on div "Team Show inactive team members Add team member Name Email Role Type Status Las…" at bounding box center [520, 331] width 773 height 580
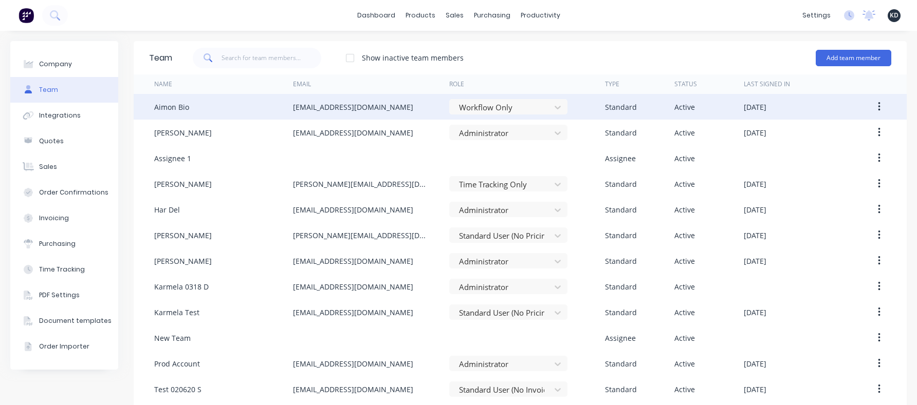
click at [878, 110] on icon "button" at bounding box center [879, 106] width 3 height 11
click at [848, 135] on div "Edit" at bounding box center [842, 133] width 79 height 15
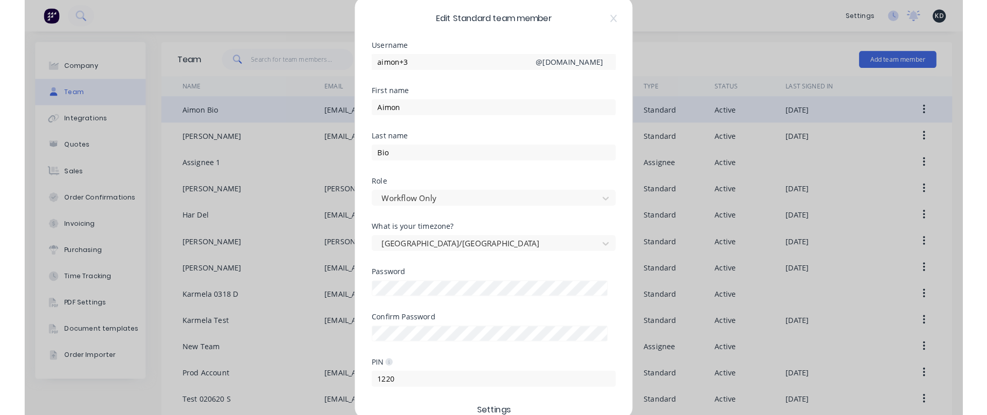
scroll to position [214, 0]
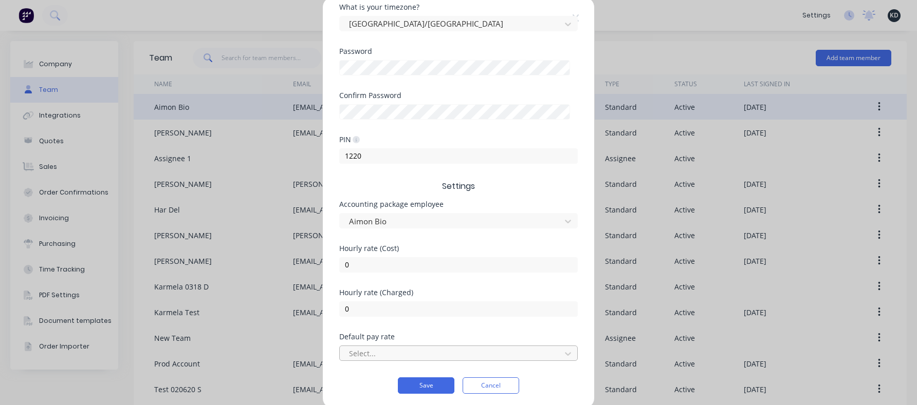
click at [372, 359] on div at bounding box center [452, 353] width 208 height 13
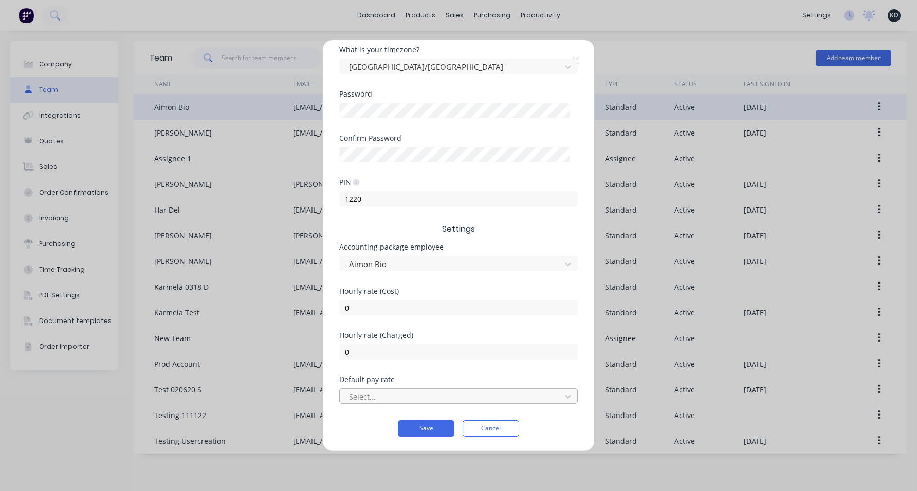
click at [423, 398] on div at bounding box center [452, 397] width 208 height 13
click at [505, 427] on button "Cancel" at bounding box center [491, 428] width 57 height 16
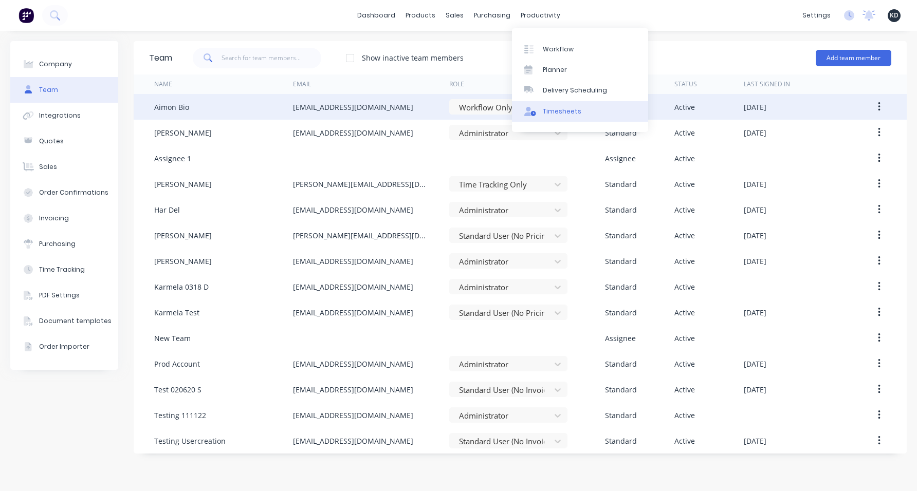
click at [567, 110] on div "Timesheets" at bounding box center [562, 111] width 39 height 9
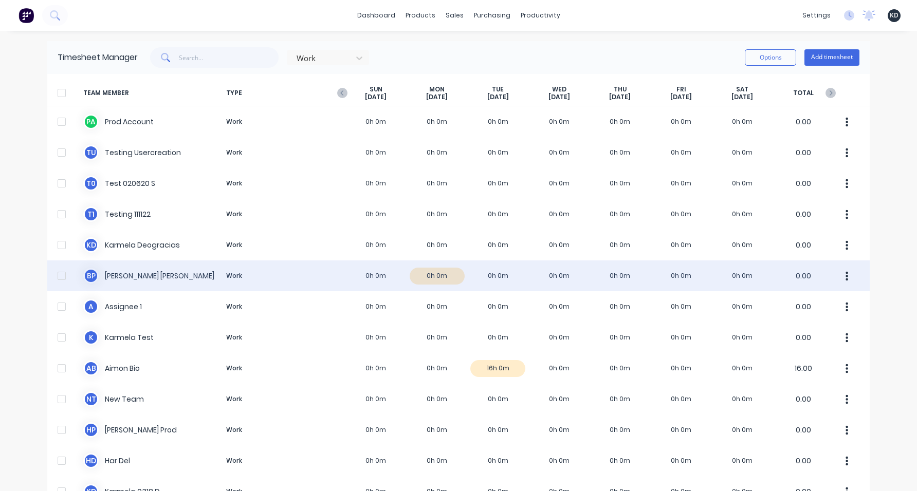
click at [390, 276] on div "B P Billy Parrish Work 0h 0m 0h 0m 0h 0m 0h 0m 0h 0m 0h 0m 0h 0m 0.00" at bounding box center [458, 276] width 822 height 31
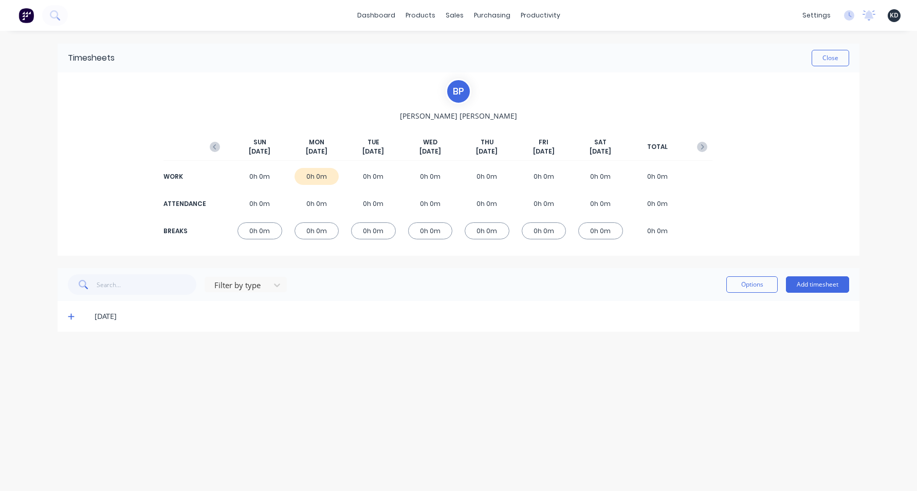
click at [70, 317] on icon at bounding box center [71, 317] width 6 height 6
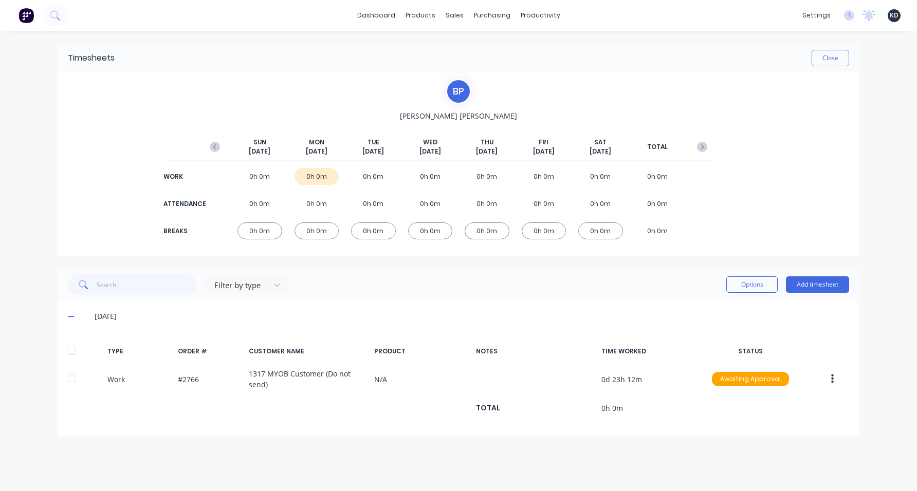
click at [781, 448] on div "Timesheets Close B P Billy Parrish SUN Aug 10th MON Aug 11th TUE Aug 12th WED A…" at bounding box center [458, 251] width 822 height 440
click at [301, 187] on div "WORK 0h 0m 0h 0m 0h 0m 0h 0m 0h 0m 0h 0m 0h 0m 0h 0m" at bounding box center [459, 176] width 508 height 23
click at [310, 177] on div "0h 0m" at bounding box center [316, 176] width 45 height 17
drag, startPoint x: 295, startPoint y: 167, endPoint x: 463, endPoint y: 179, distance: 168.0
click at [394, 179] on div "WORK 0h 0m 0h 0m 0h 0m 0h 0m 0h 0m 0h 0m 0h 0m 0h 0m" at bounding box center [459, 176] width 508 height 23
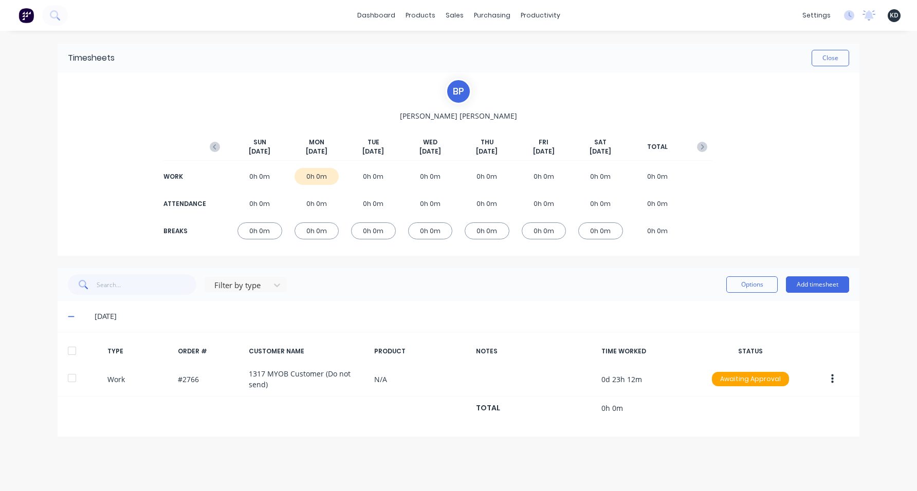
click at [865, 132] on div "Timesheets Close B P Billy Parrish SUN Aug 10th MON Aug 11th TUE Aug 12th WED A…" at bounding box center [458, 251] width 822 height 440
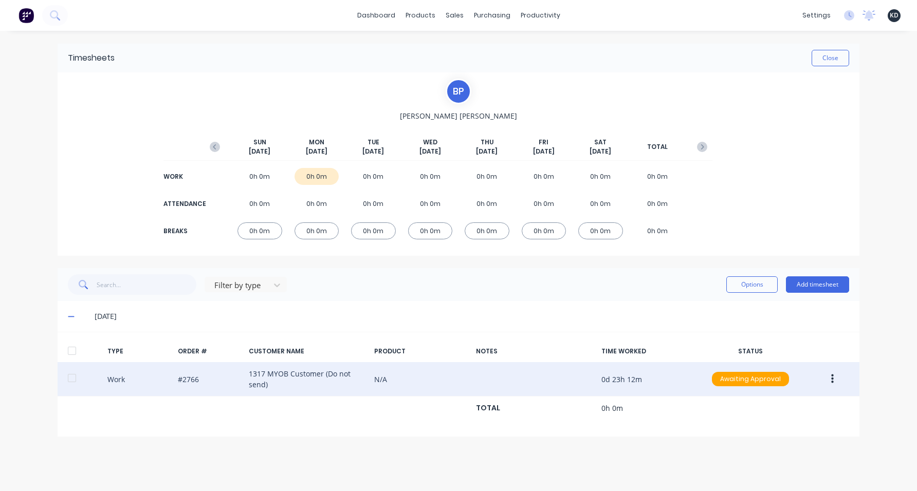
click at [833, 383] on icon "button" at bounding box center [832, 379] width 3 height 9
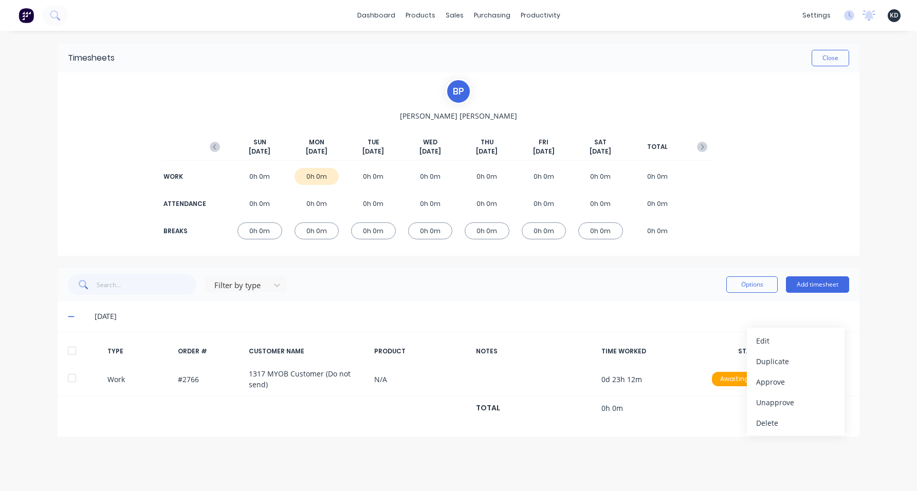
click at [883, 117] on div "dashboard products sales purchasing productivity dashboard products Product Cat…" at bounding box center [458, 245] width 917 height 491
click at [871, 358] on div "dashboard products sales purchasing productivity dashboard products Product Cat…" at bounding box center [458, 245] width 917 height 491
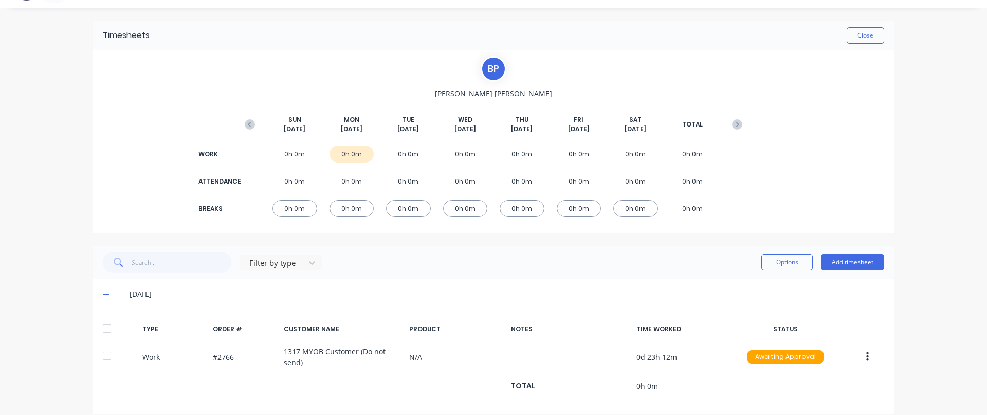
scroll to position [35, 0]
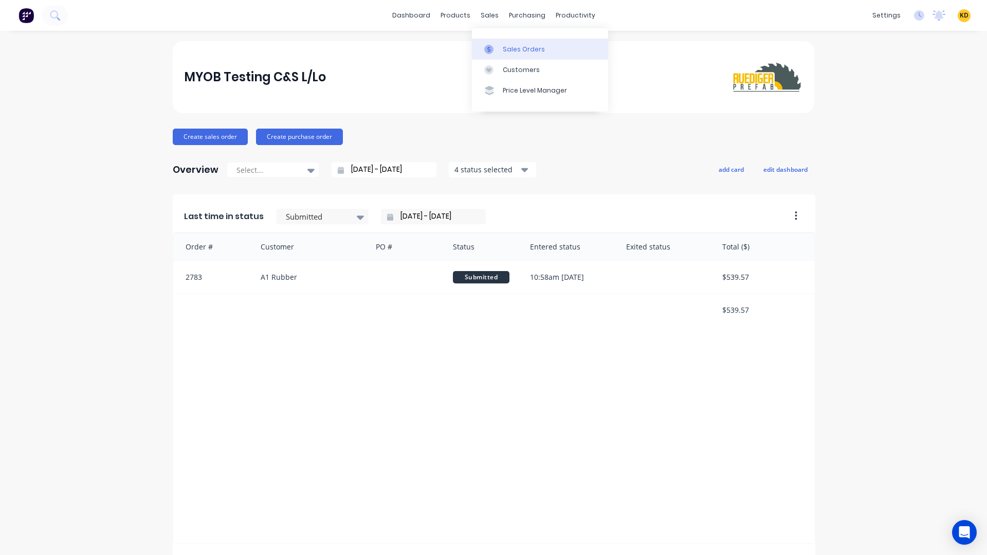
click at [501, 50] on link "Sales Orders" at bounding box center [540, 49] width 136 height 21
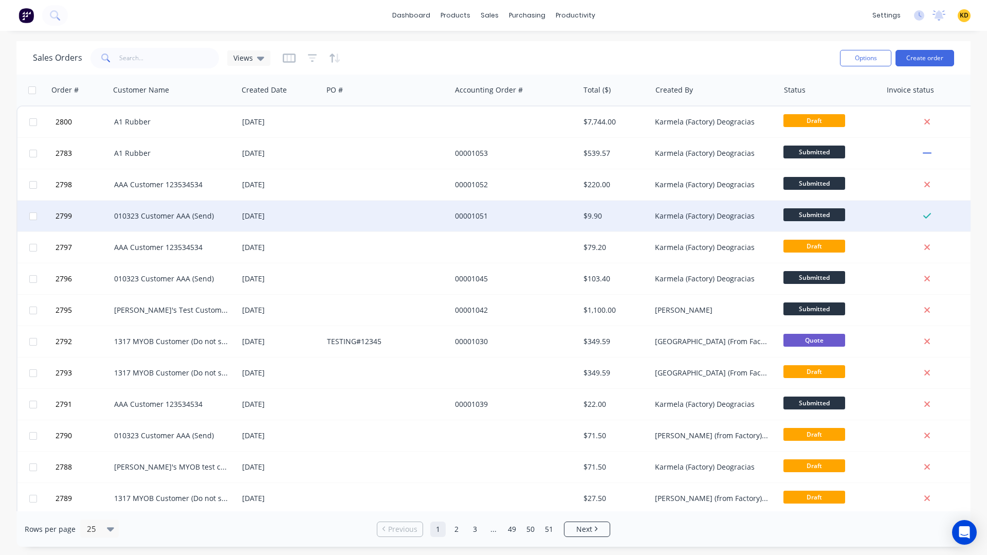
click at [386, 217] on div at bounding box center [387, 215] width 128 height 31
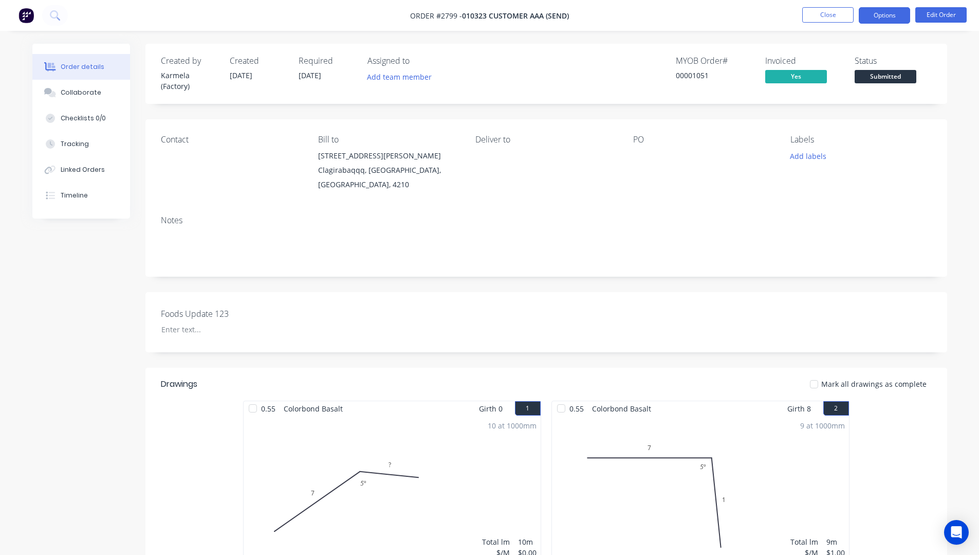
click at [889, 16] on button "Options" at bounding box center [884, 15] width 51 height 16
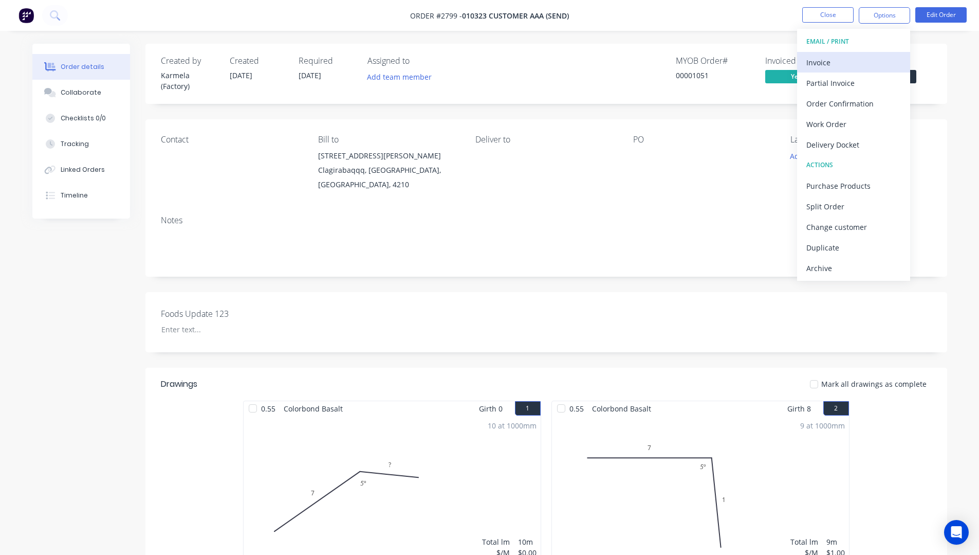
click at [872, 62] on div "Invoice" at bounding box center [853, 62] width 95 height 15
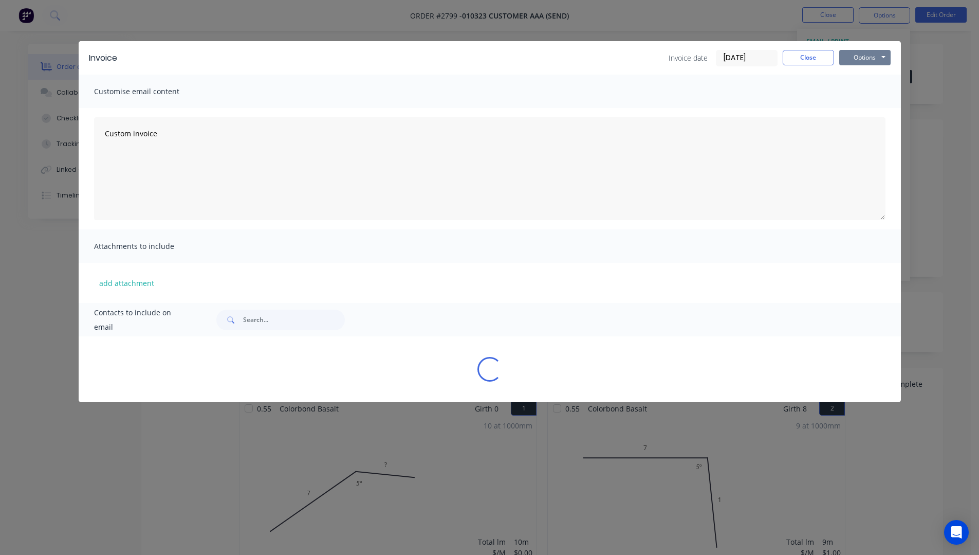
click at [872, 54] on button "Options" at bounding box center [864, 57] width 51 height 15
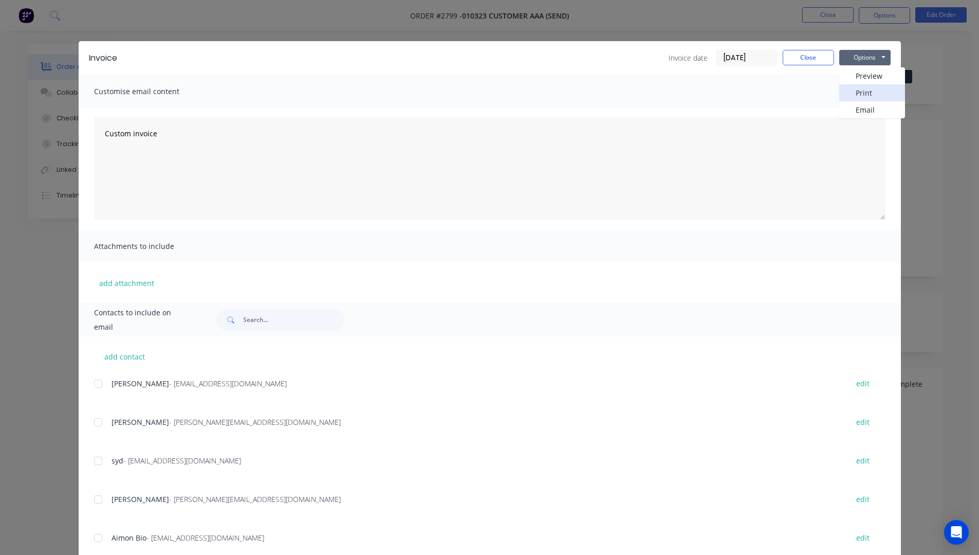
click at [871, 87] on button "Print" at bounding box center [872, 92] width 66 height 17
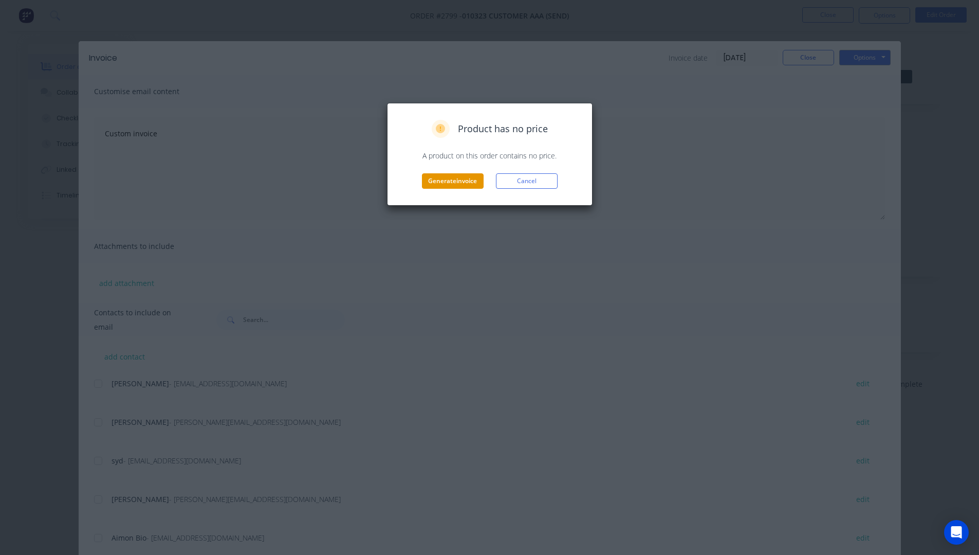
click at [459, 181] on button "Generate invoice" at bounding box center [453, 180] width 62 height 15
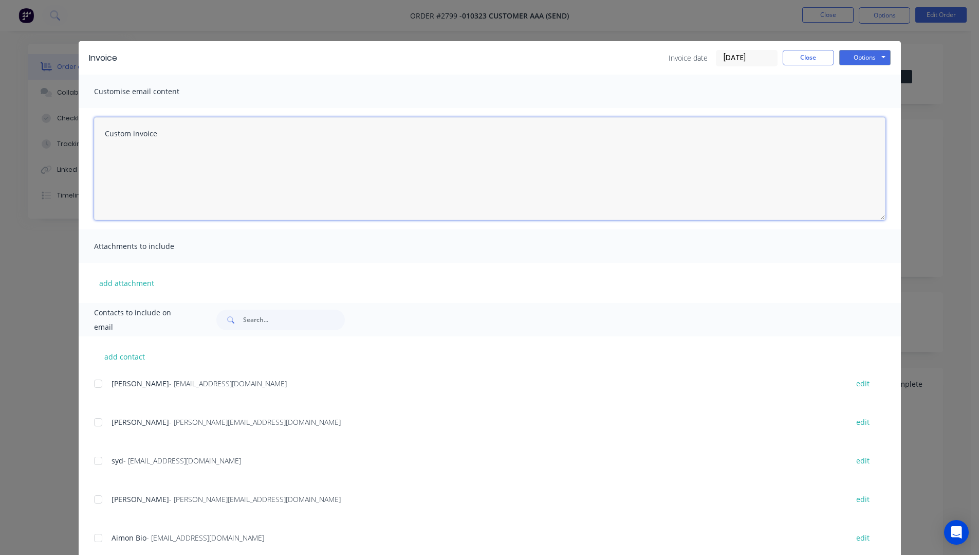
click at [656, 123] on textarea "Custom invoice" at bounding box center [489, 168] width 791 height 103
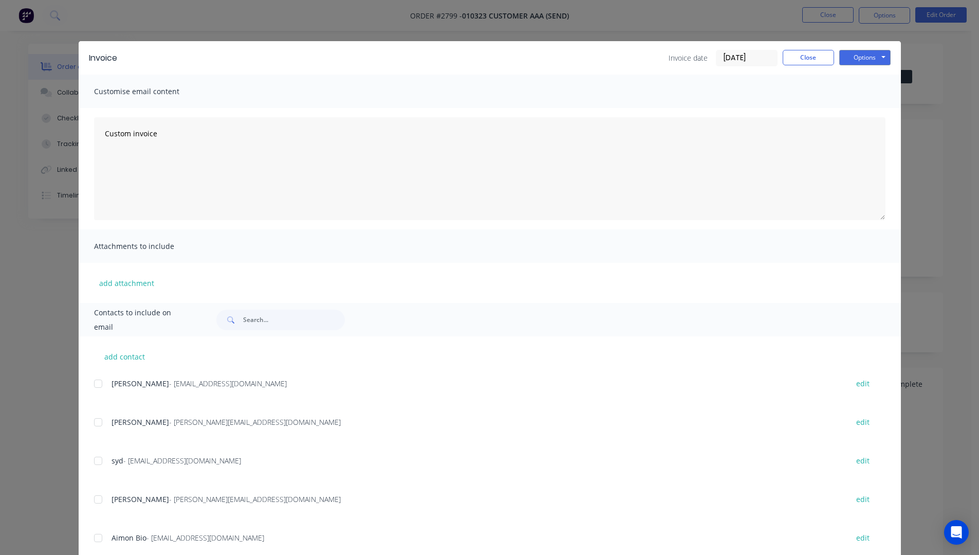
click at [558, 54] on div "Invoice date [DATE] Close Options Preview Print Email" at bounding box center [508, 58] width 763 height 16
